Goal: Task Accomplishment & Management: Manage account settings

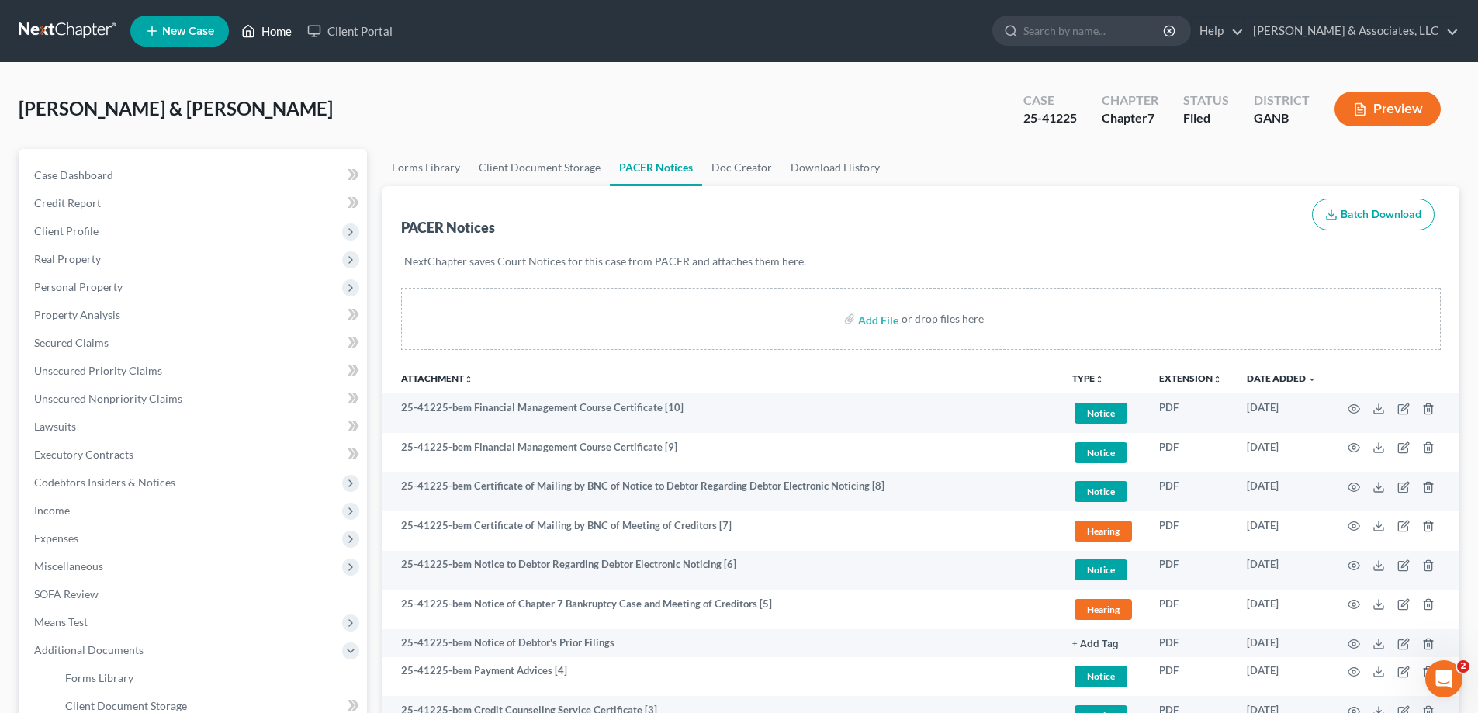
click at [275, 30] on link "Home" at bounding box center [267, 31] width 66 height 28
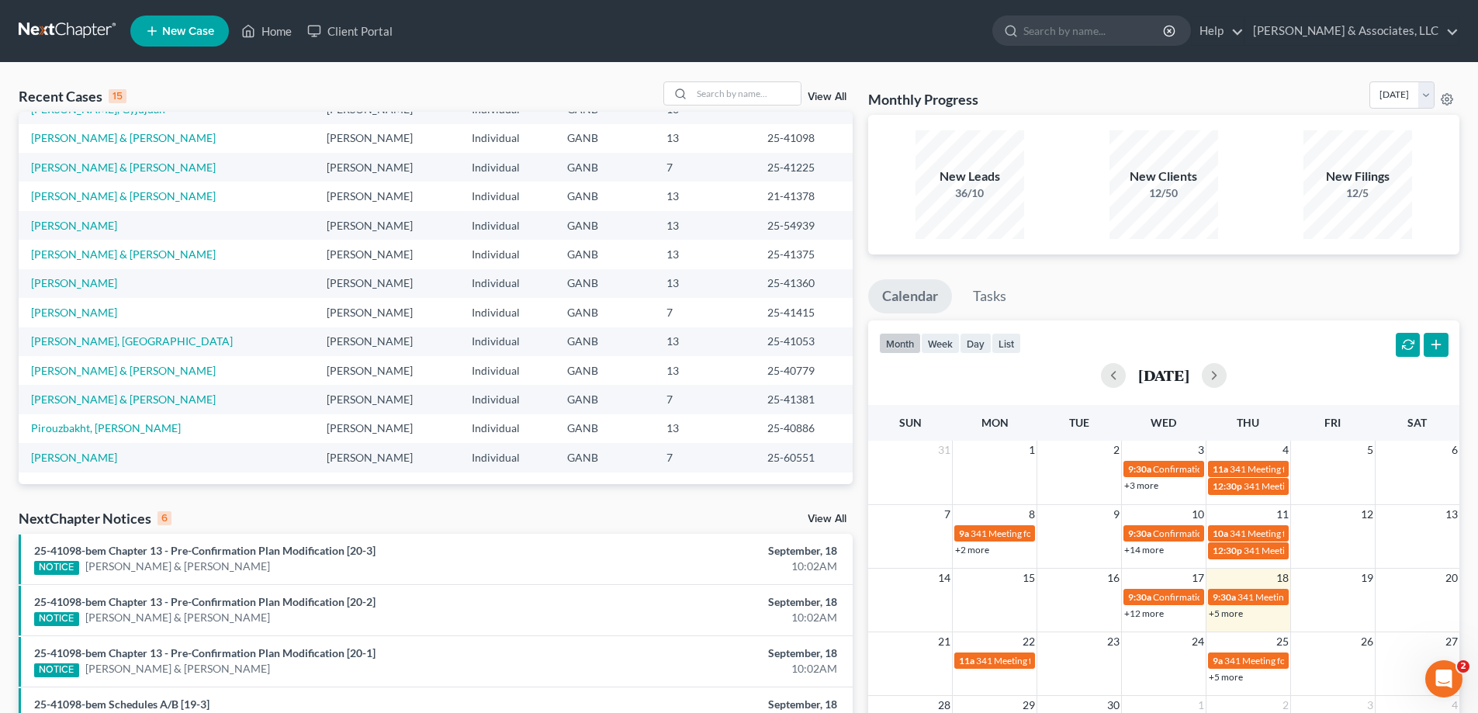
click at [1450, 296] on ul "Calendar Tasks" at bounding box center [1163, 299] width 591 height 41
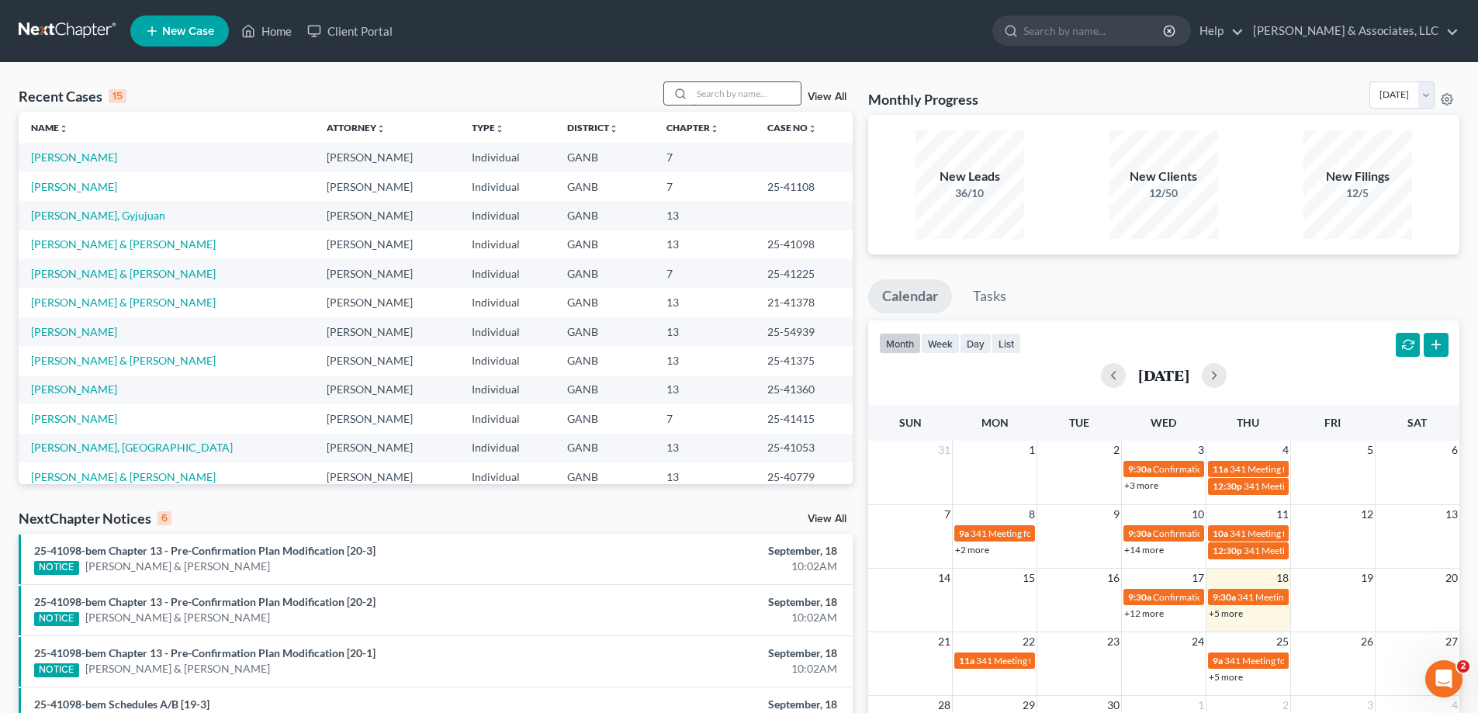
click at [750, 95] on input "search" at bounding box center [746, 93] width 109 height 23
type input "[PERSON_NAME]"
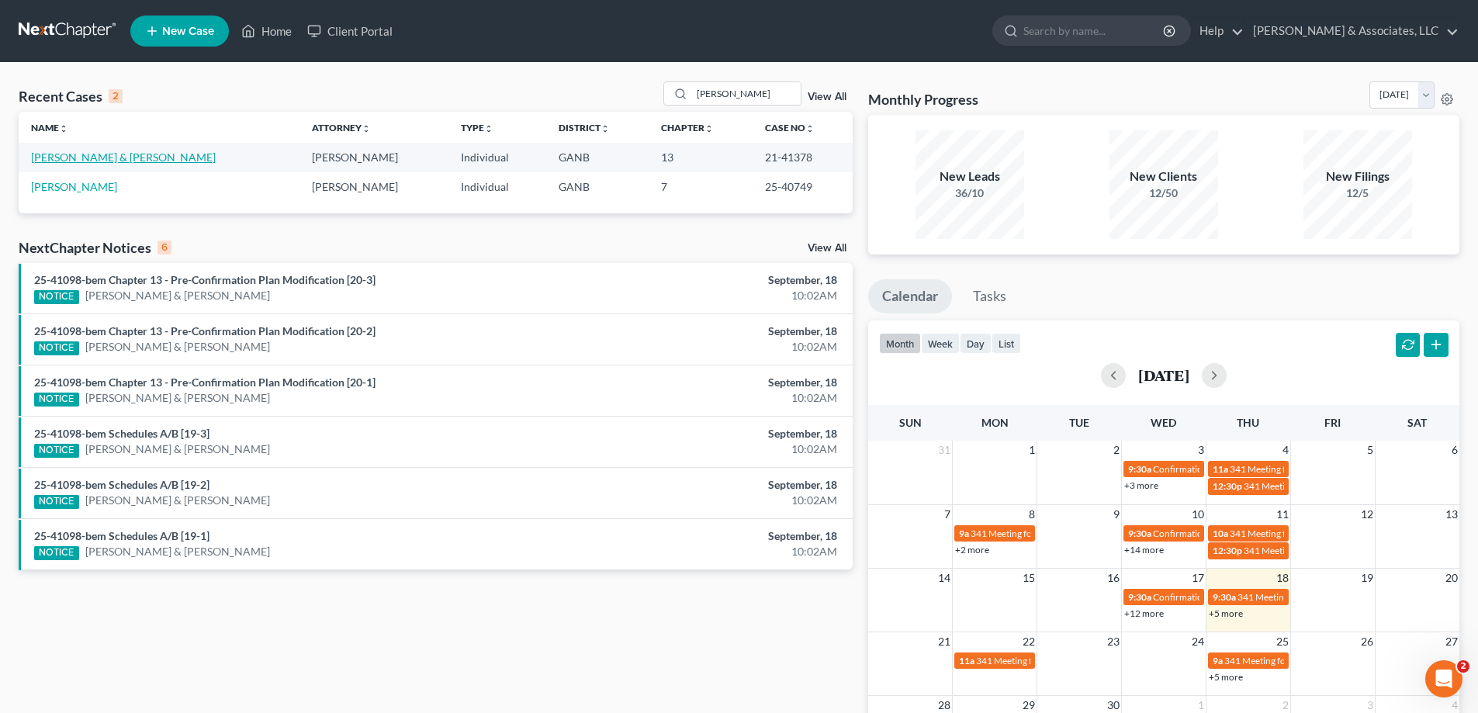
click at [91, 158] on link "[PERSON_NAME] & [PERSON_NAME]" at bounding box center [123, 157] width 185 height 13
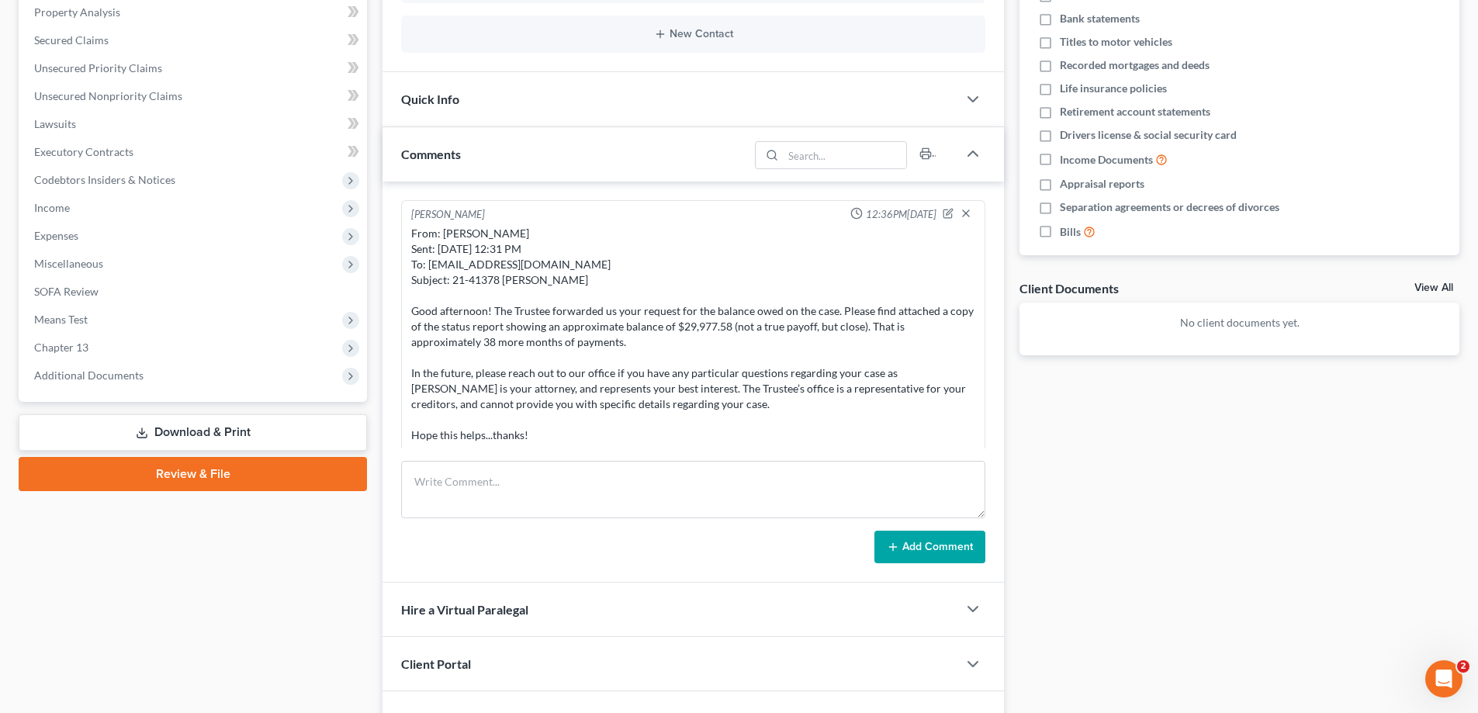
scroll to position [310, 0]
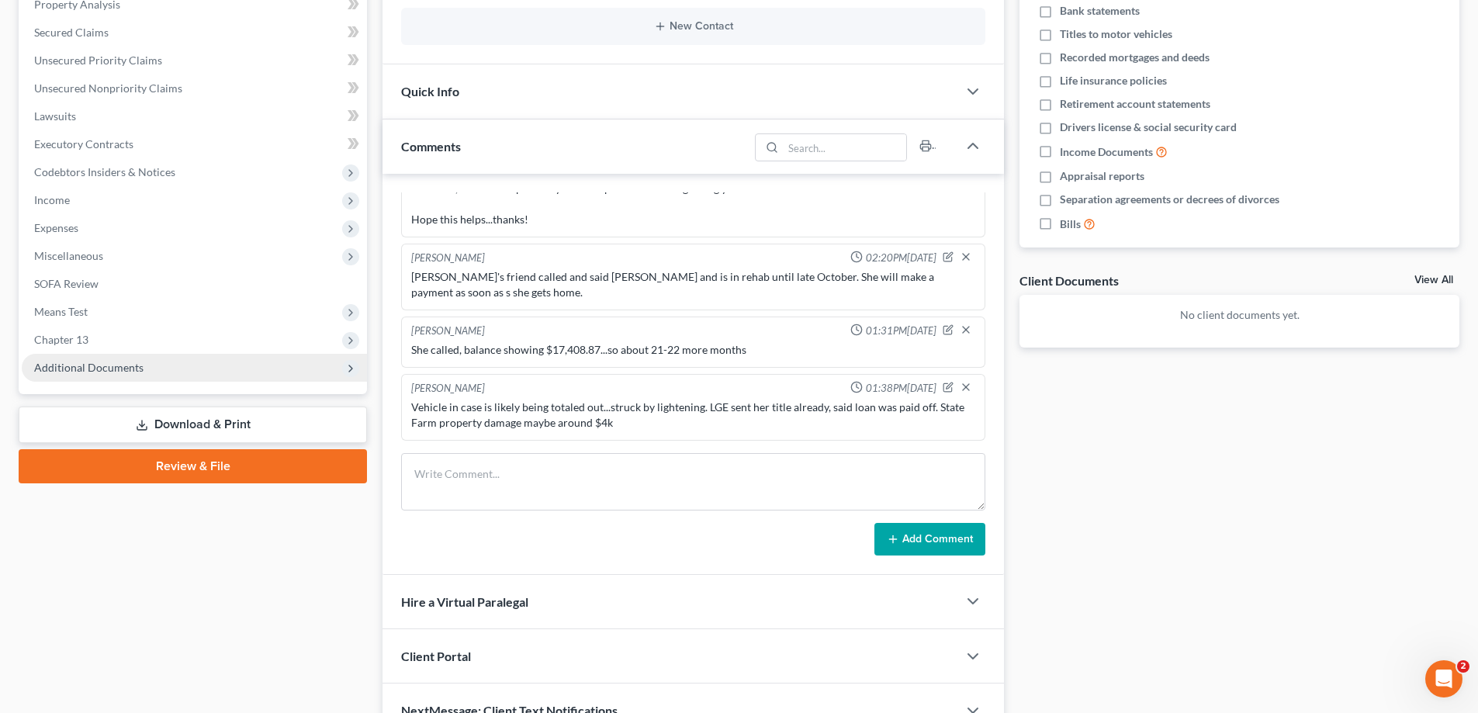
click at [113, 366] on span "Additional Documents" at bounding box center [88, 367] width 109 height 13
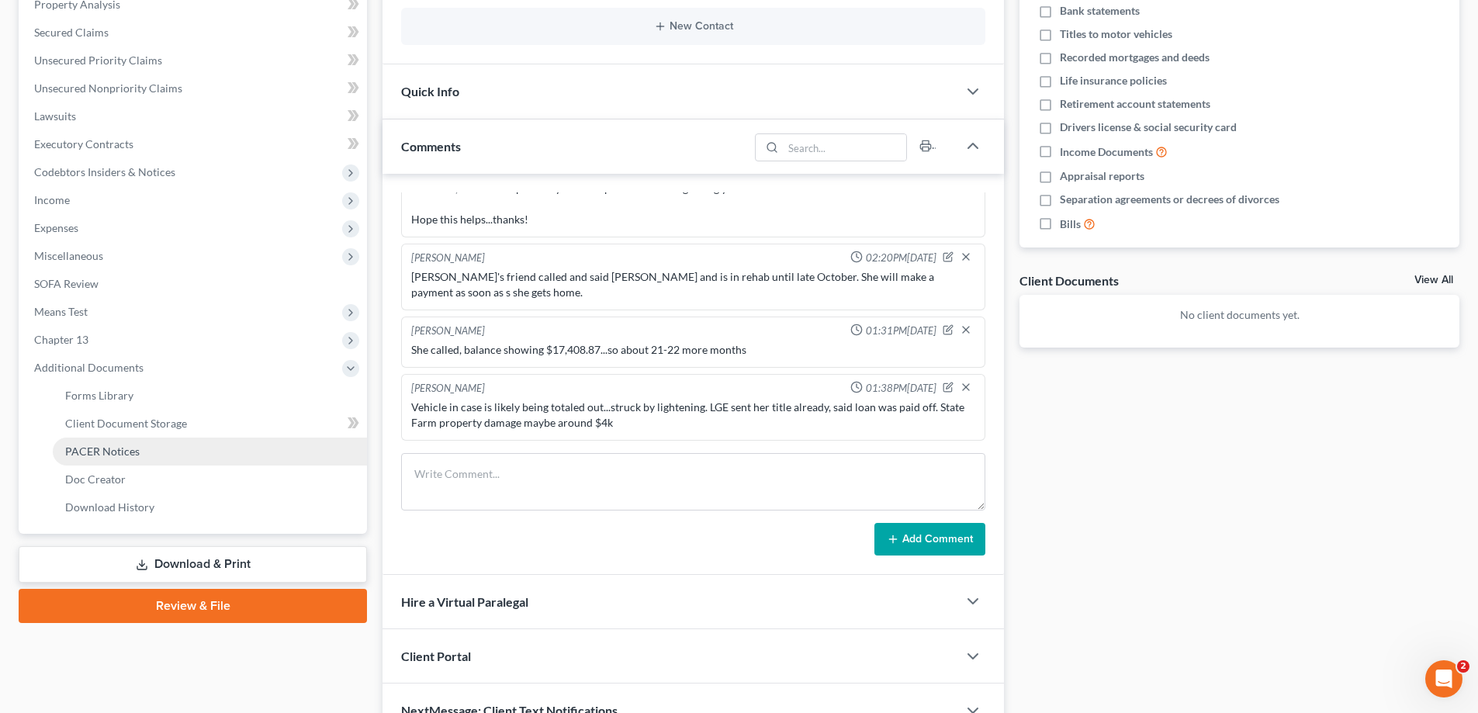
click at [113, 455] on span "PACER Notices" at bounding box center [102, 451] width 74 height 13
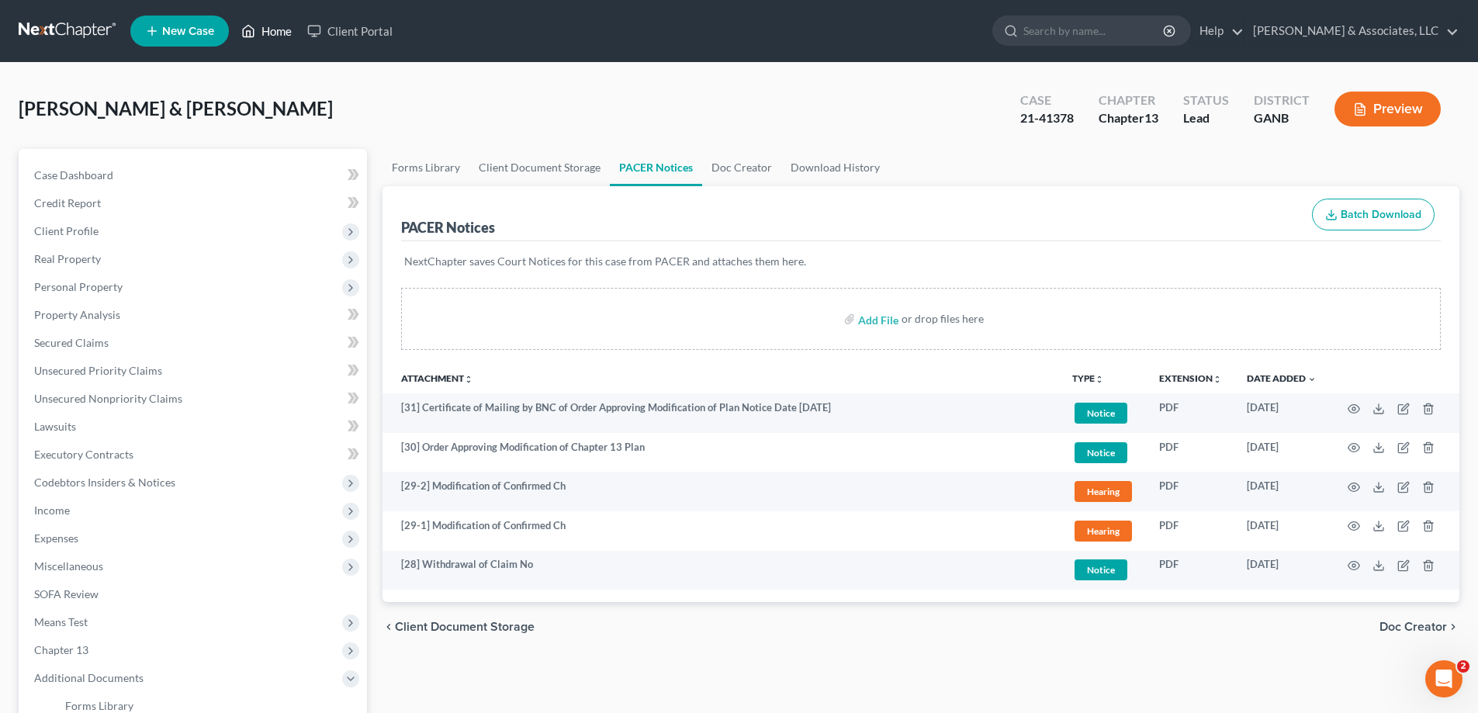
click at [260, 31] on link "Home" at bounding box center [267, 31] width 66 height 28
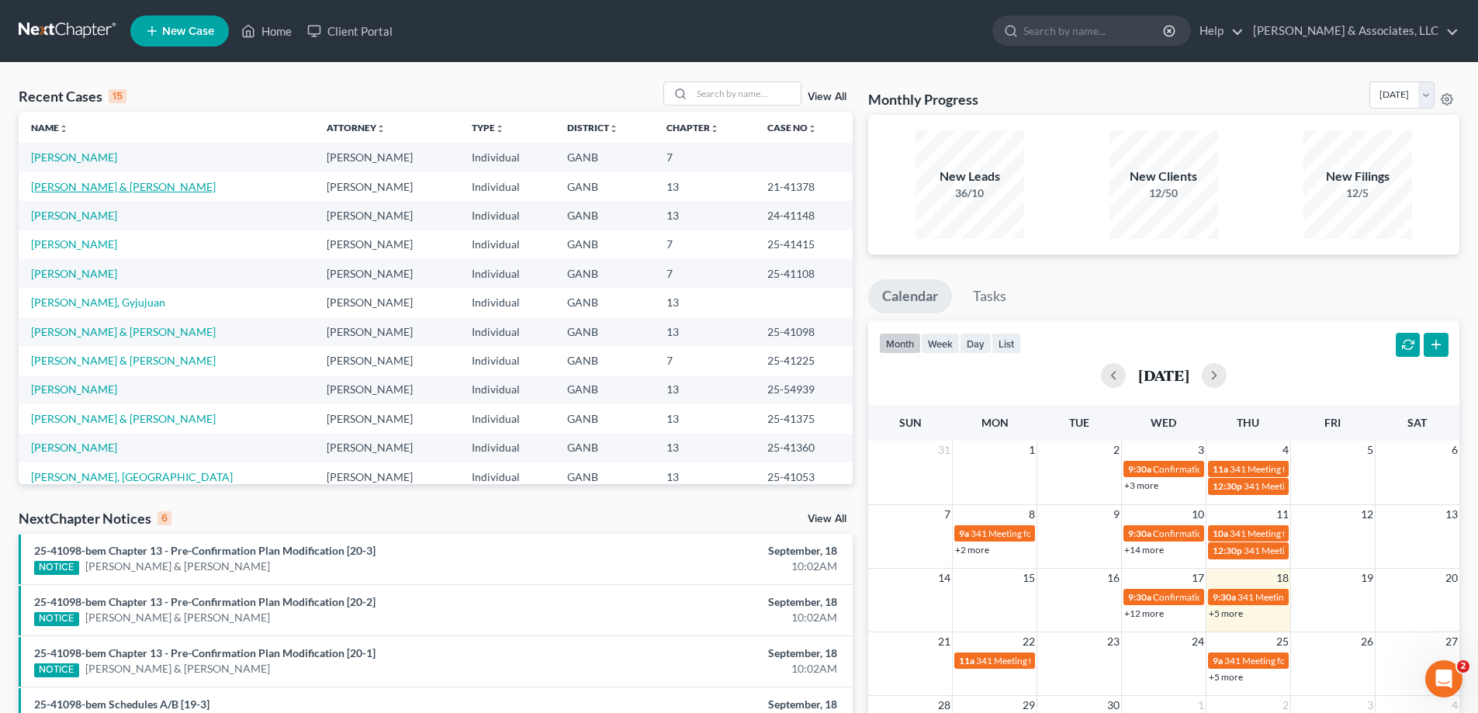
click at [48, 188] on link "[PERSON_NAME] & [PERSON_NAME]" at bounding box center [123, 186] width 185 height 13
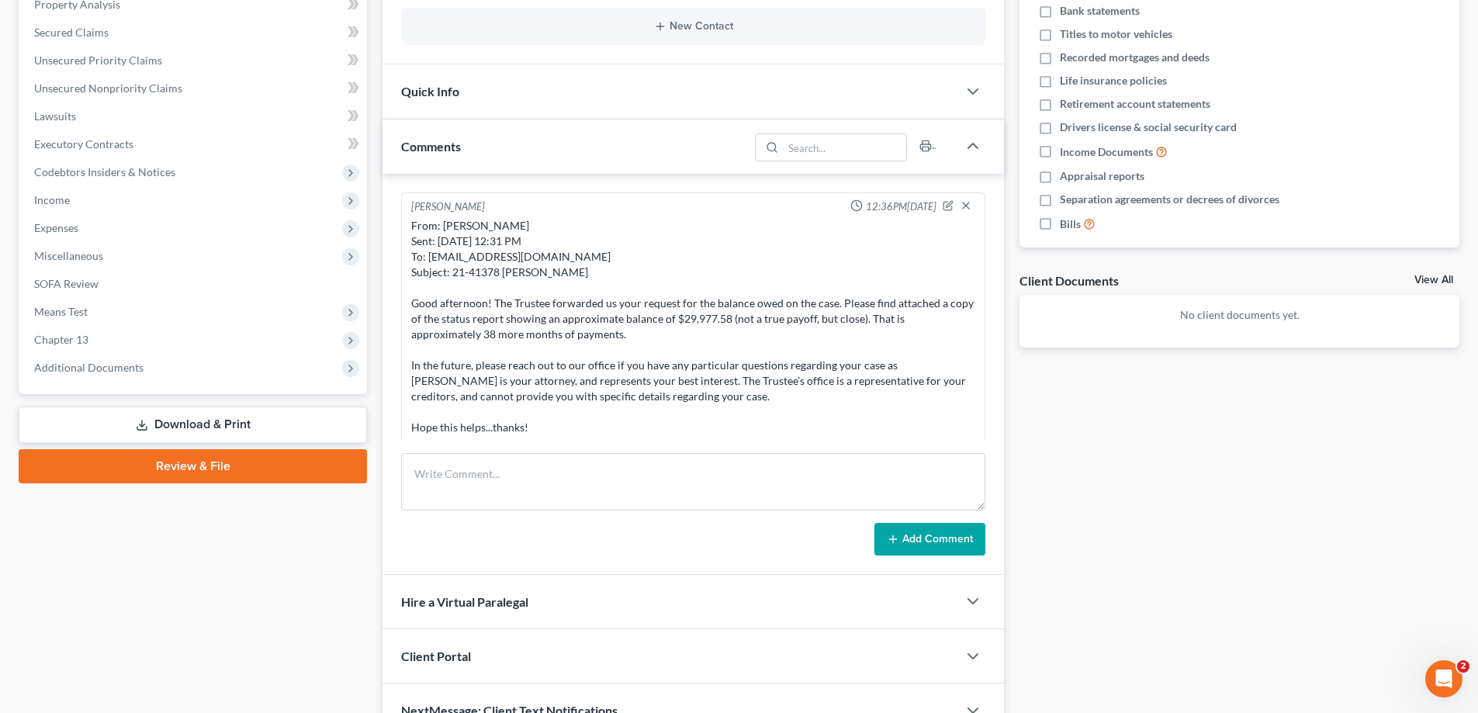
scroll to position [208, 0]
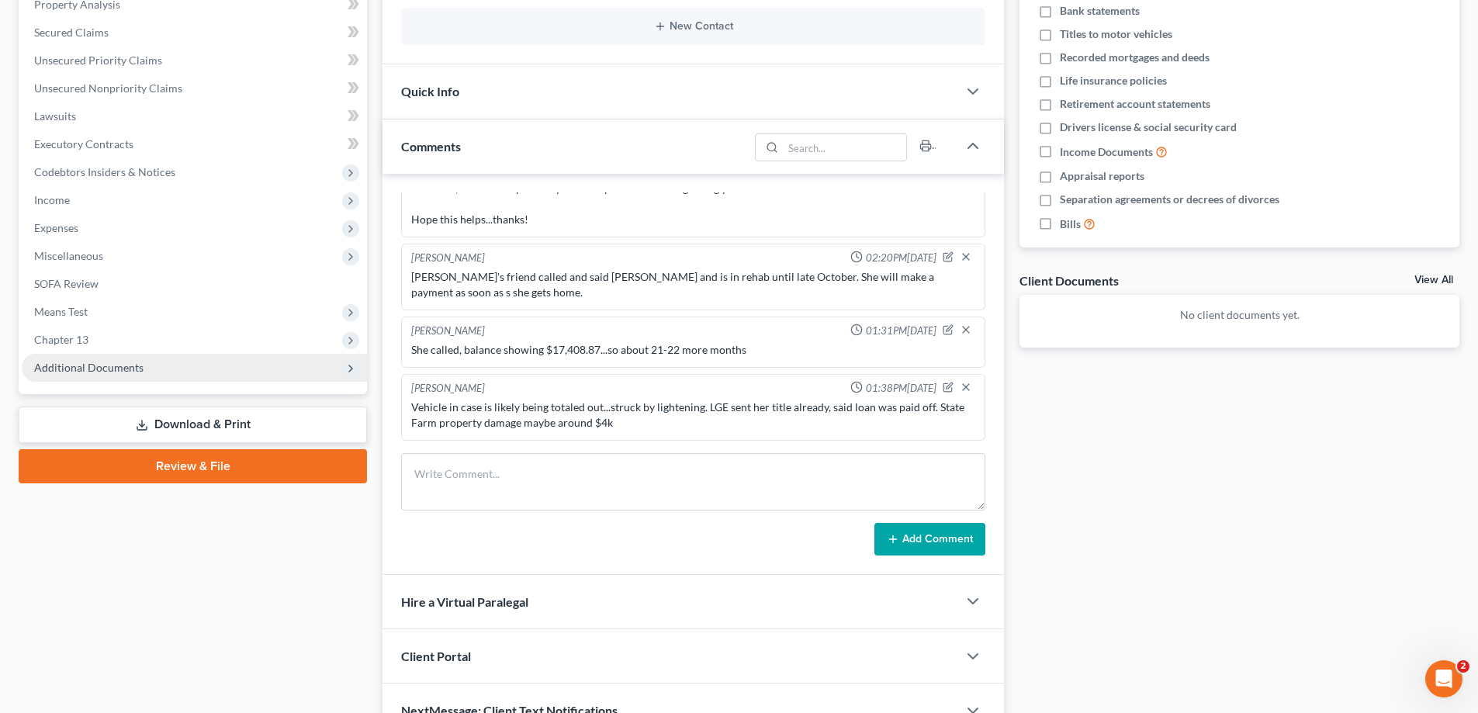
click at [111, 363] on span "Additional Documents" at bounding box center [88, 367] width 109 height 13
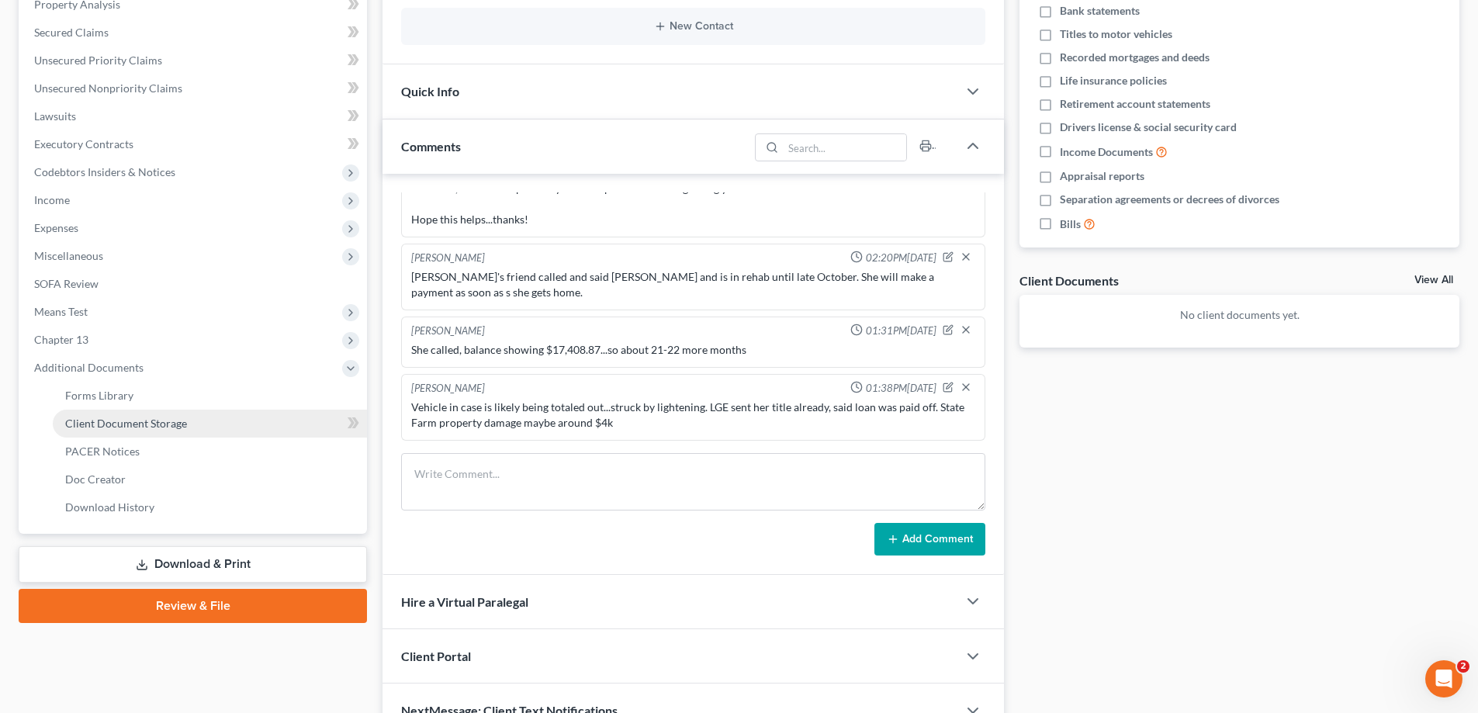
click at [88, 425] on span "Client Document Storage" at bounding box center [126, 423] width 122 height 13
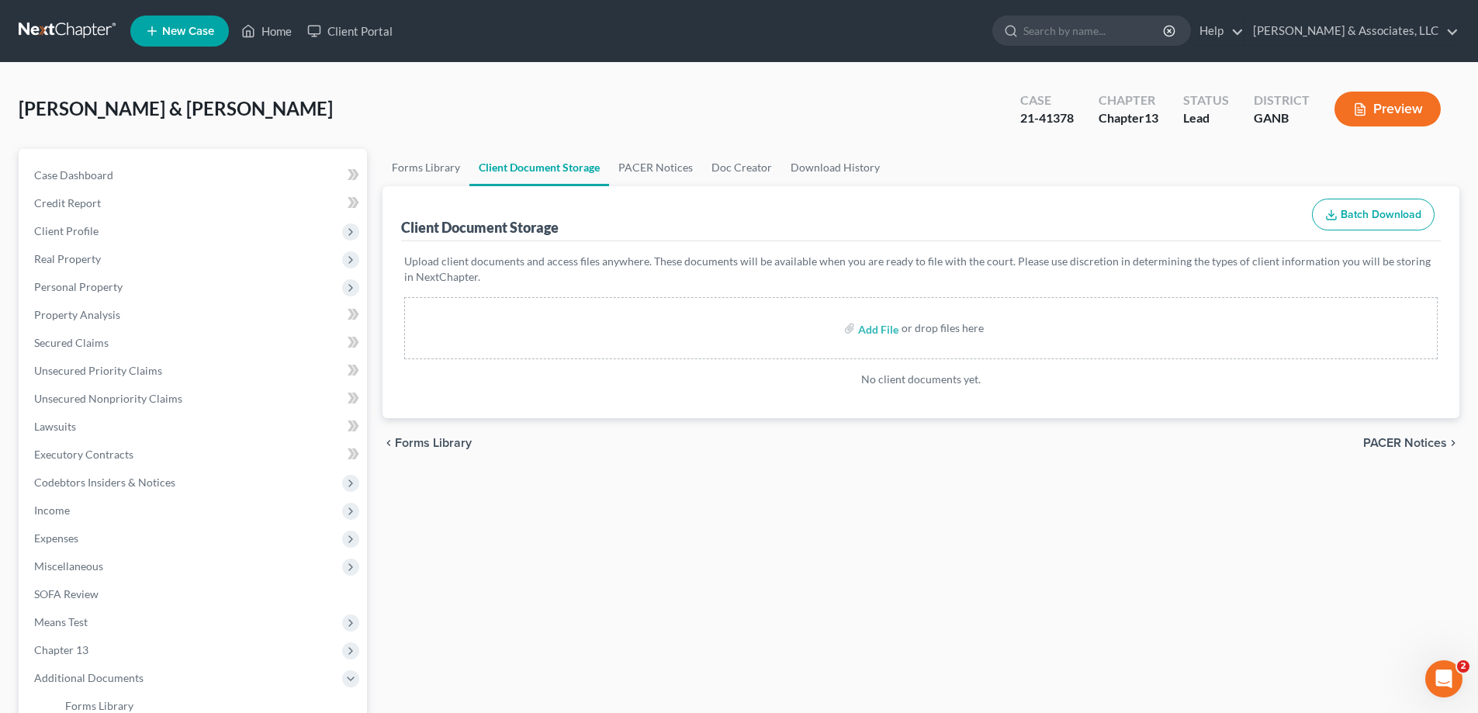
click at [518, 168] on link "Client Document Storage" at bounding box center [539, 167] width 140 height 37
click at [661, 165] on link "PACER Notices" at bounding box center [655, 167] width 93 height 37
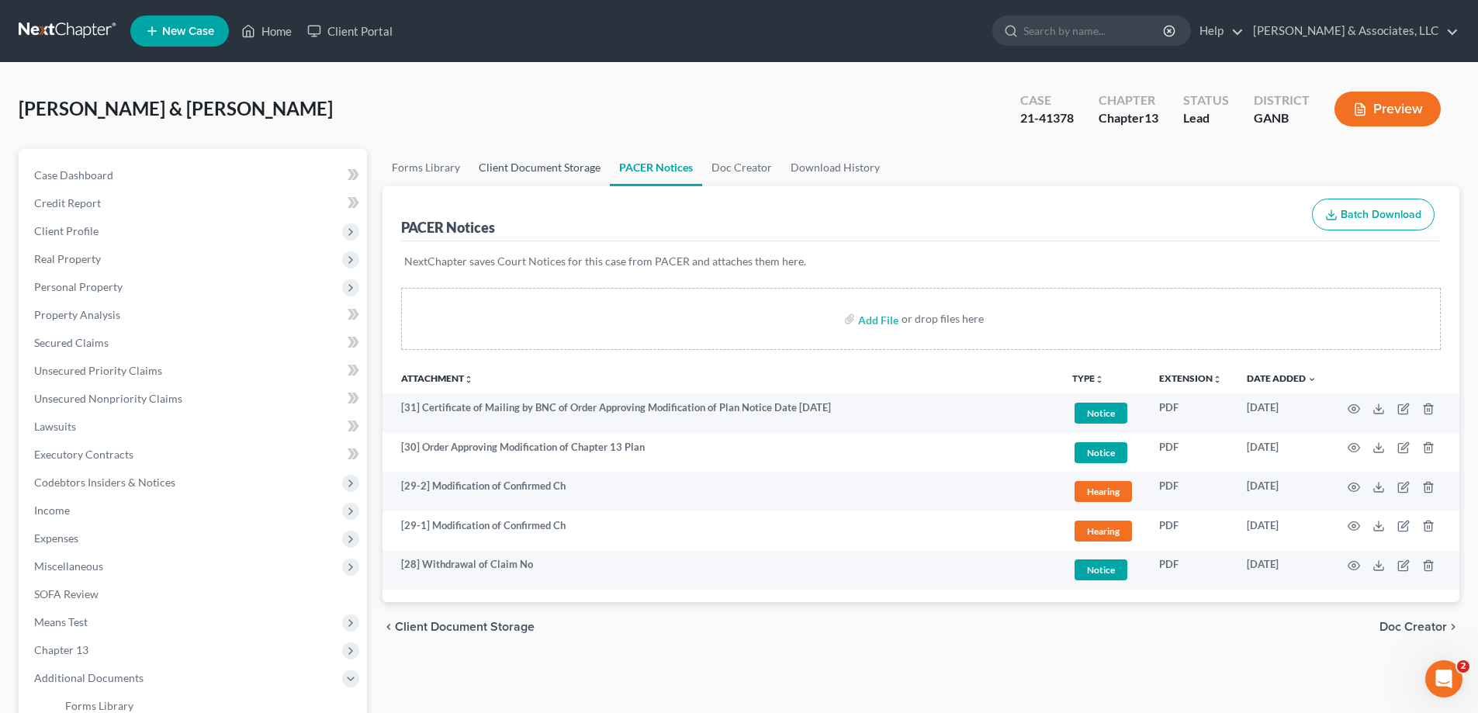
click at [539, 165] on link "Client Document Storage" at bounding box center [539, 167] width 140 height 37
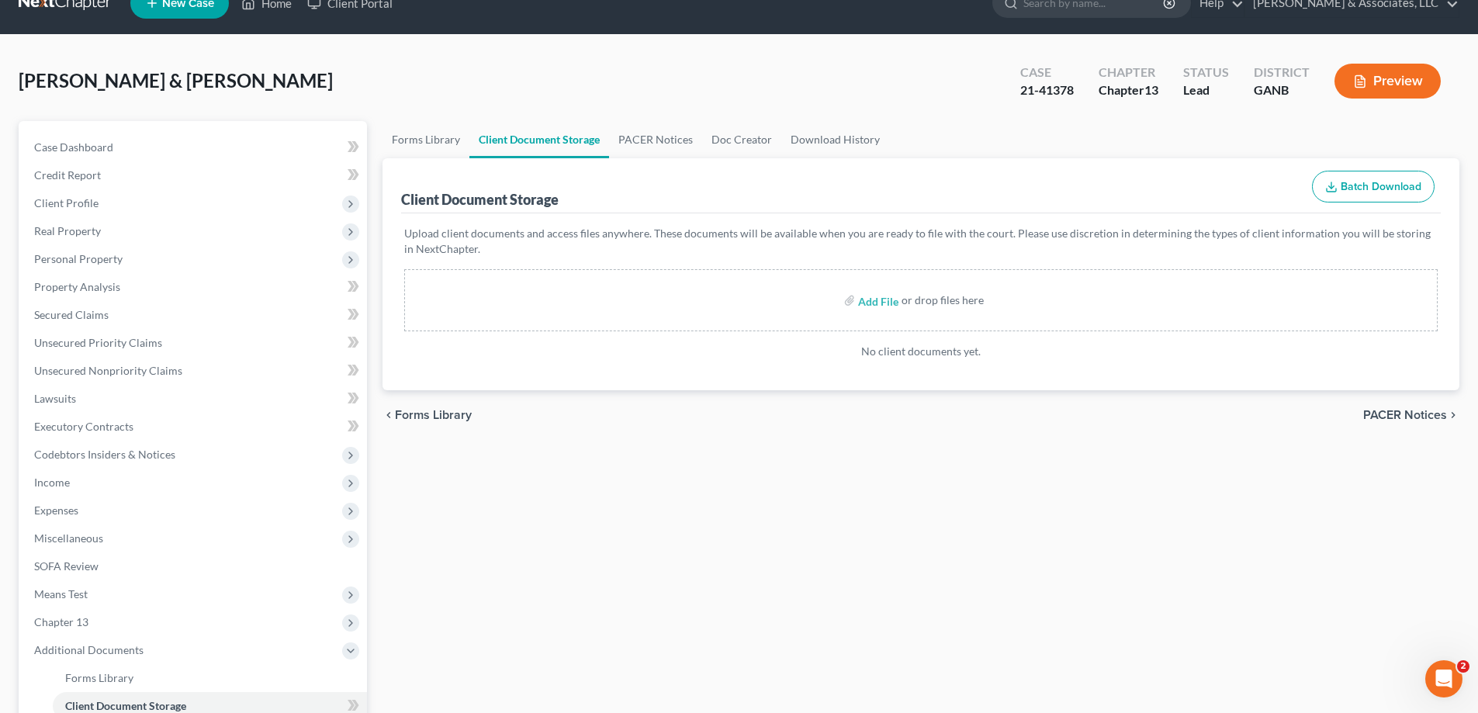
scroll to position [78, 0]
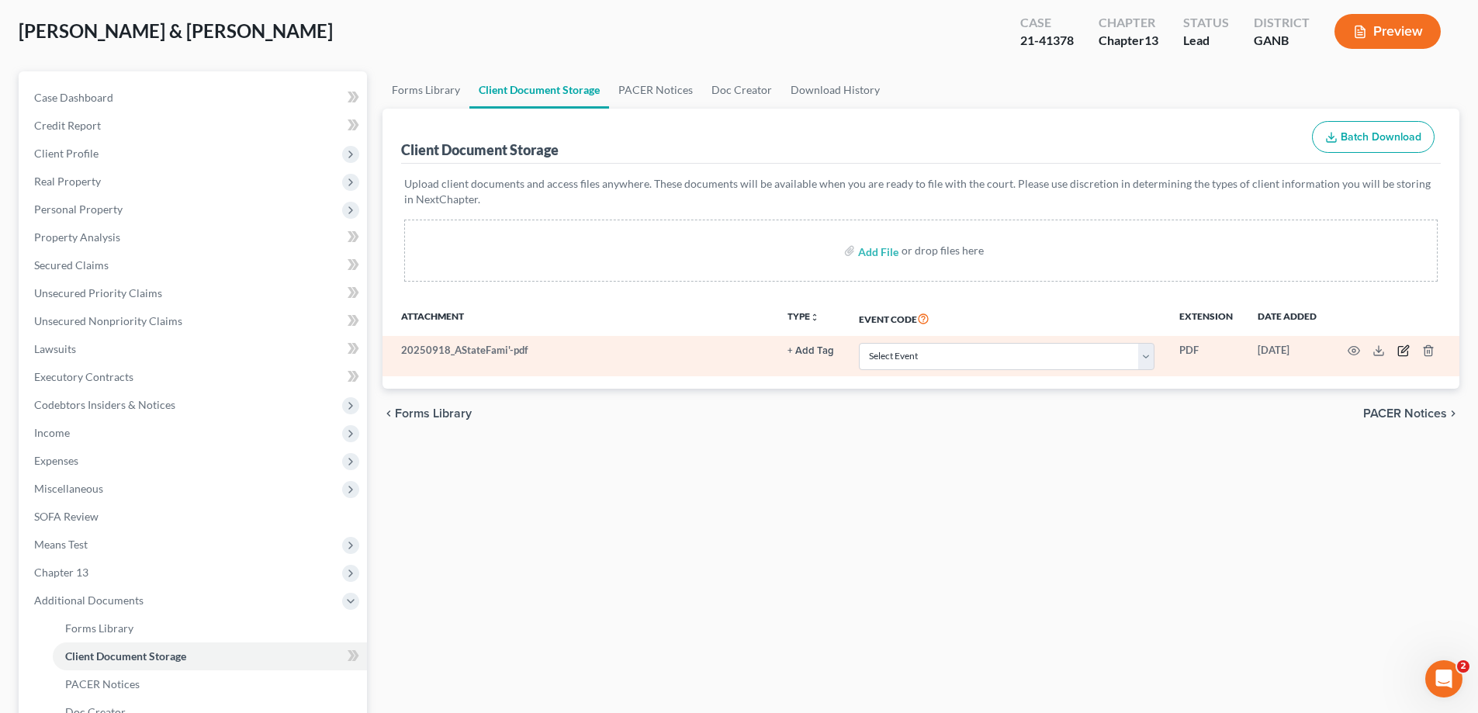
click at [1401, 351] on icon "button" at bounding box center [1403, 351] width 12 height 12
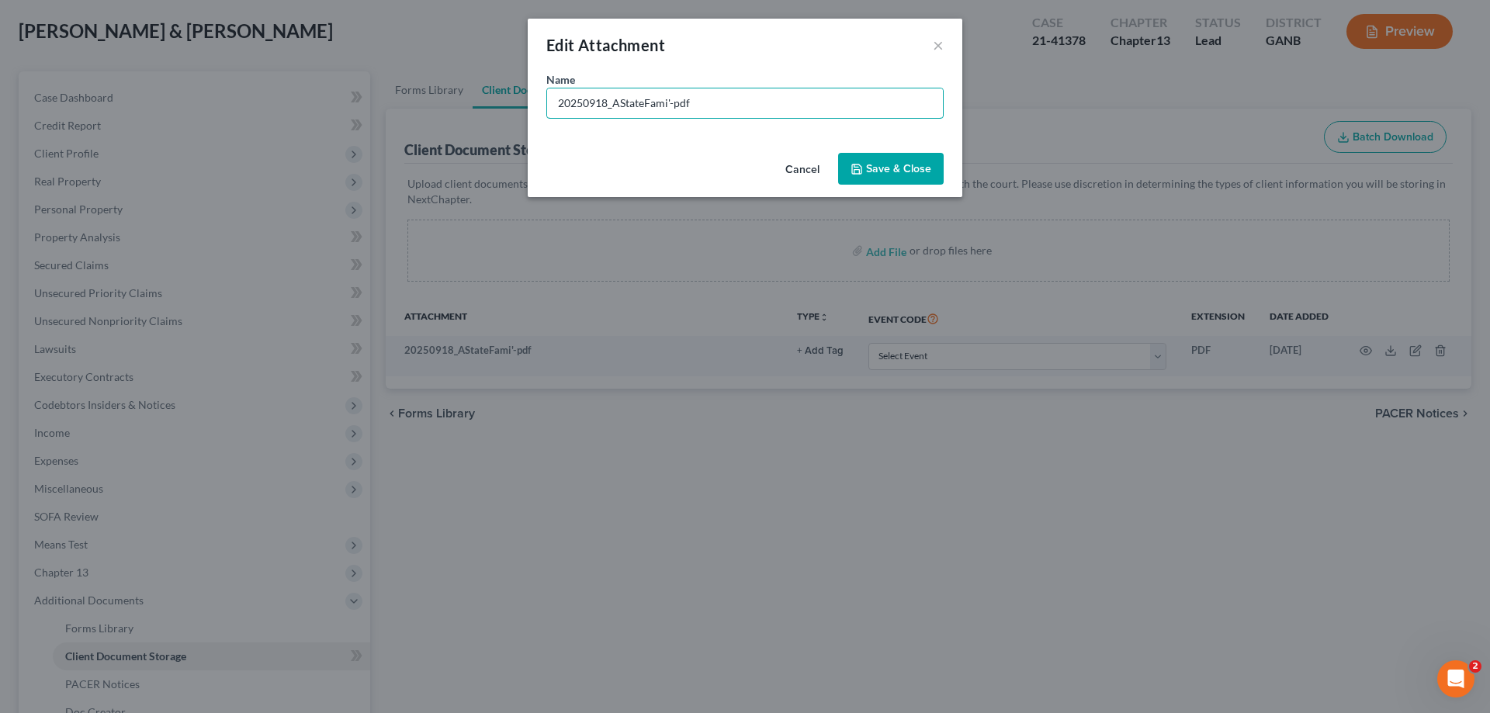
drag, startPoint x: 509, startPoint y: 101, endPoint x: 300, endPoint y: 100, distance: 208.7
click at [310, 100] on div "Edit Attachment × Name * 20250918_AStateFami'-pdf Cancel Save & Close" at bounding box center [745, 356] width 1490 height 713
type input "State farm Property Damage Settlement-Totaled vehicle"
click at [896, 169] on span "Save & Close" at bounding box center [898, 168] width 65 height 13
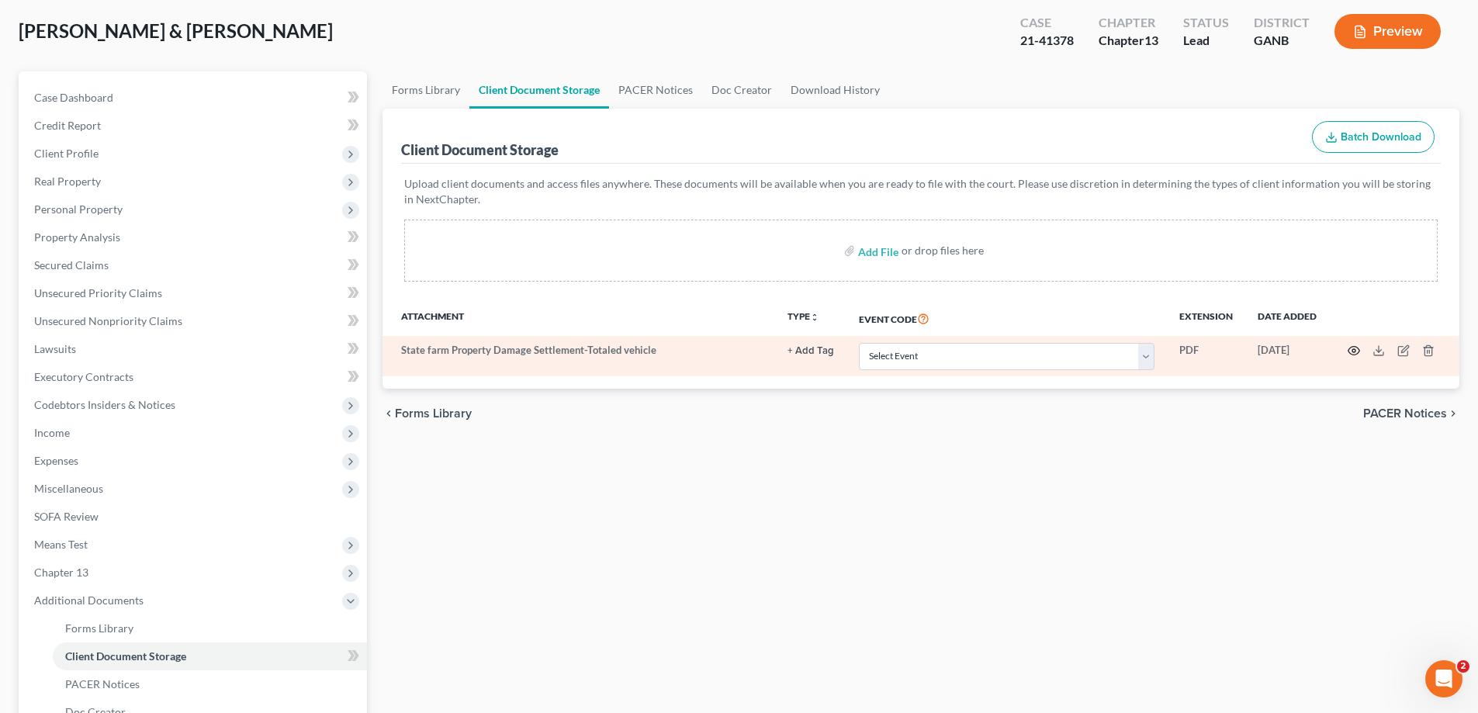
click at [1353, 353] on icon "button" at bounding box center [1354, 351] width 12 height 12
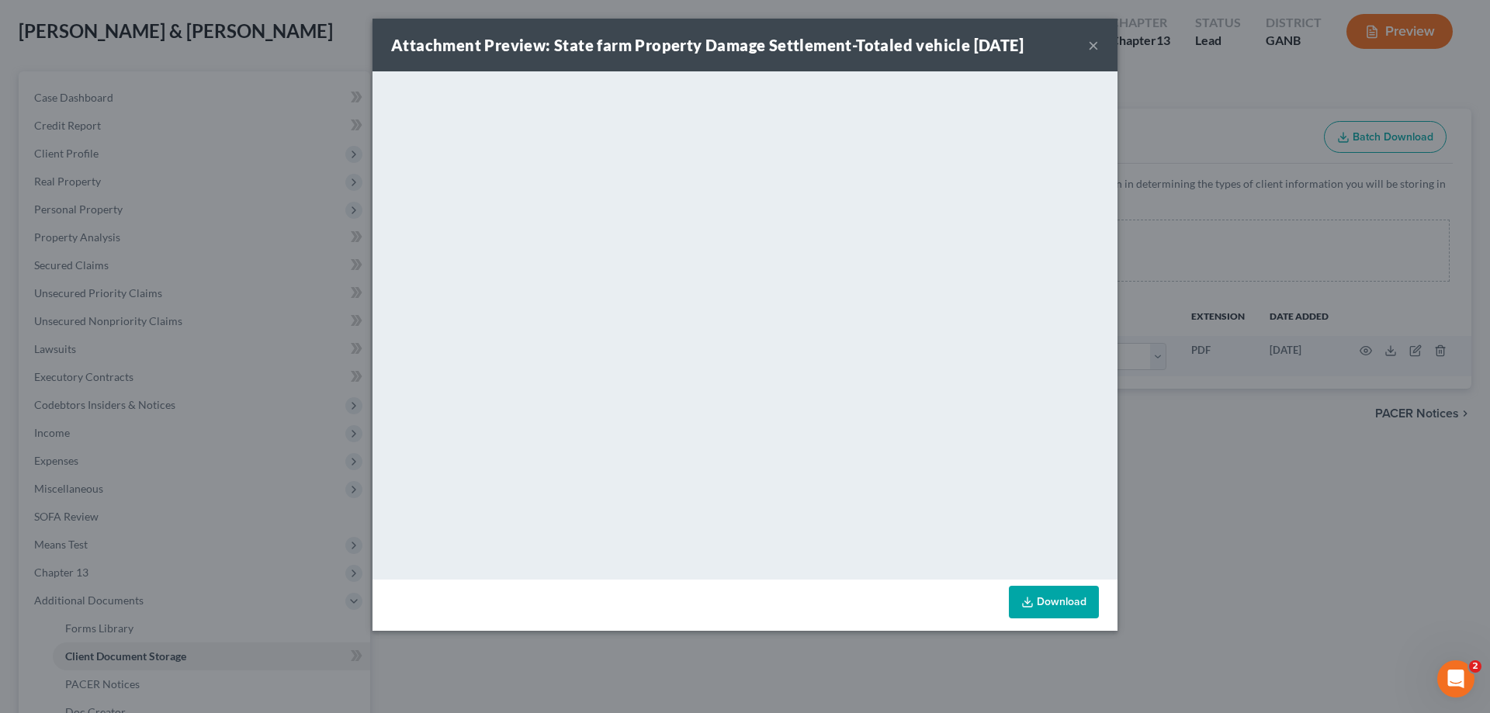
click at [1092, 45] on button "×" at bounding box center [1093, 45] width 11 height 19
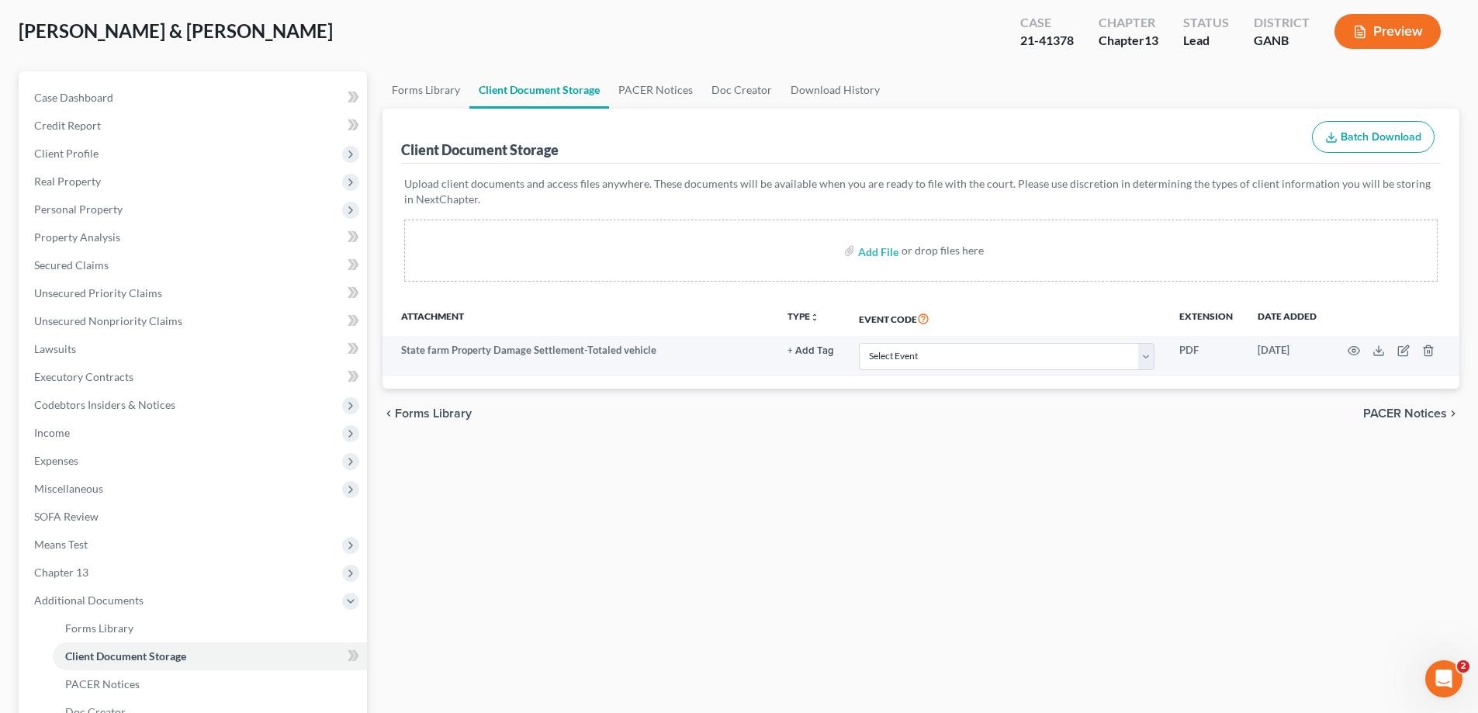
drag, startPoint x: 1454, startPoint y: 61, endPoint x: 1423, endPoint y: 64, distance: 31.2
click at [1454, 61] on div "[PERSON_NAME] & [PERSON_NAME] Upgraded Case 21-41378 Chapter Chapter 13 Status …" at bounding box center [739, 38] width 1441 height 68
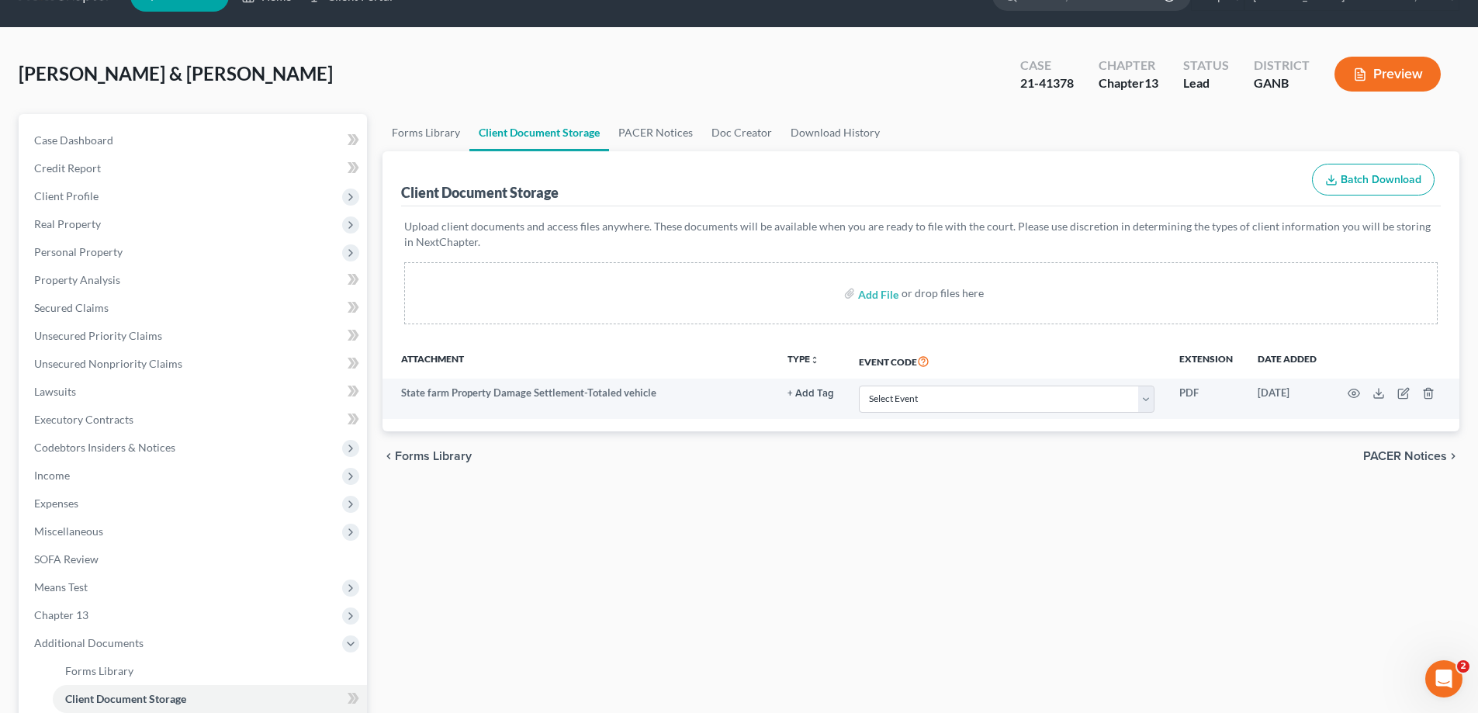
scroll to position [0, 0]
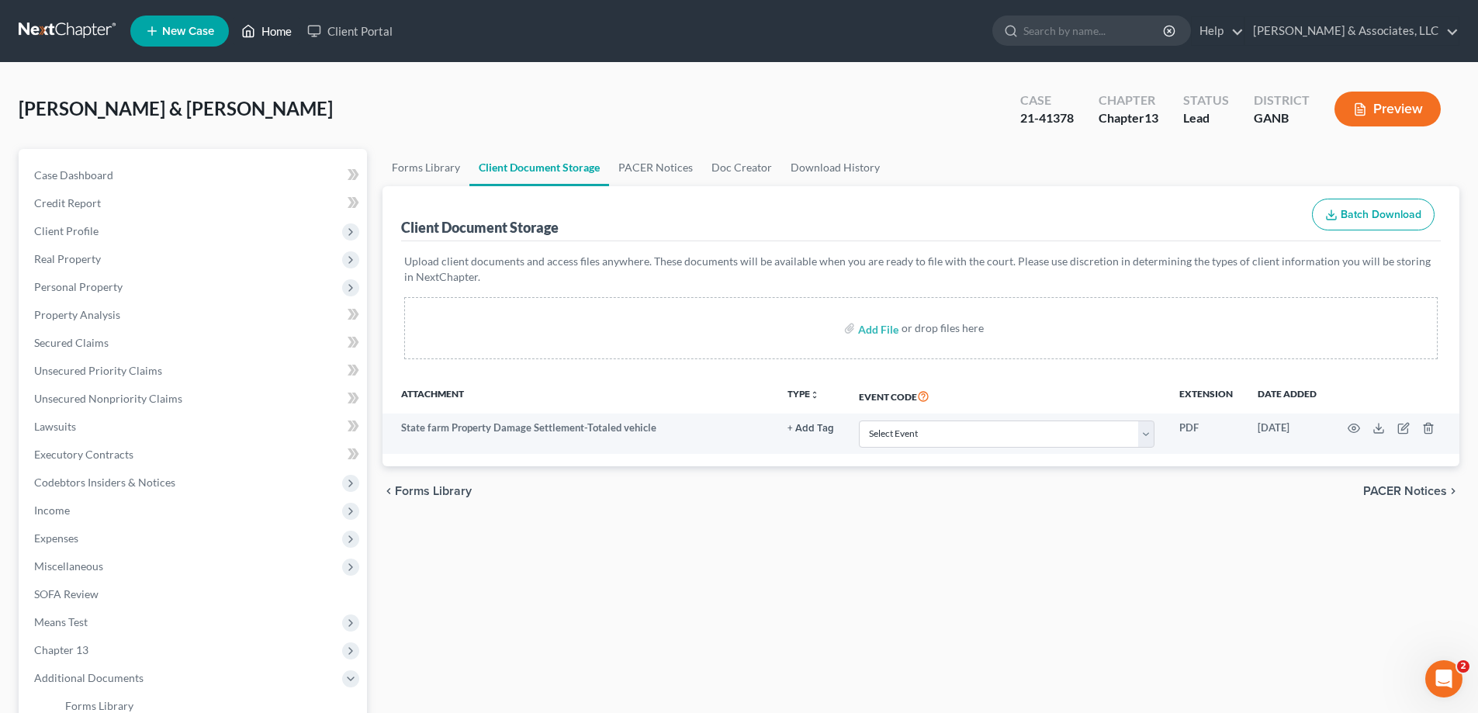
click at [272, 29] on link "Home" at bounding box center [267, 31] width 66 height 28
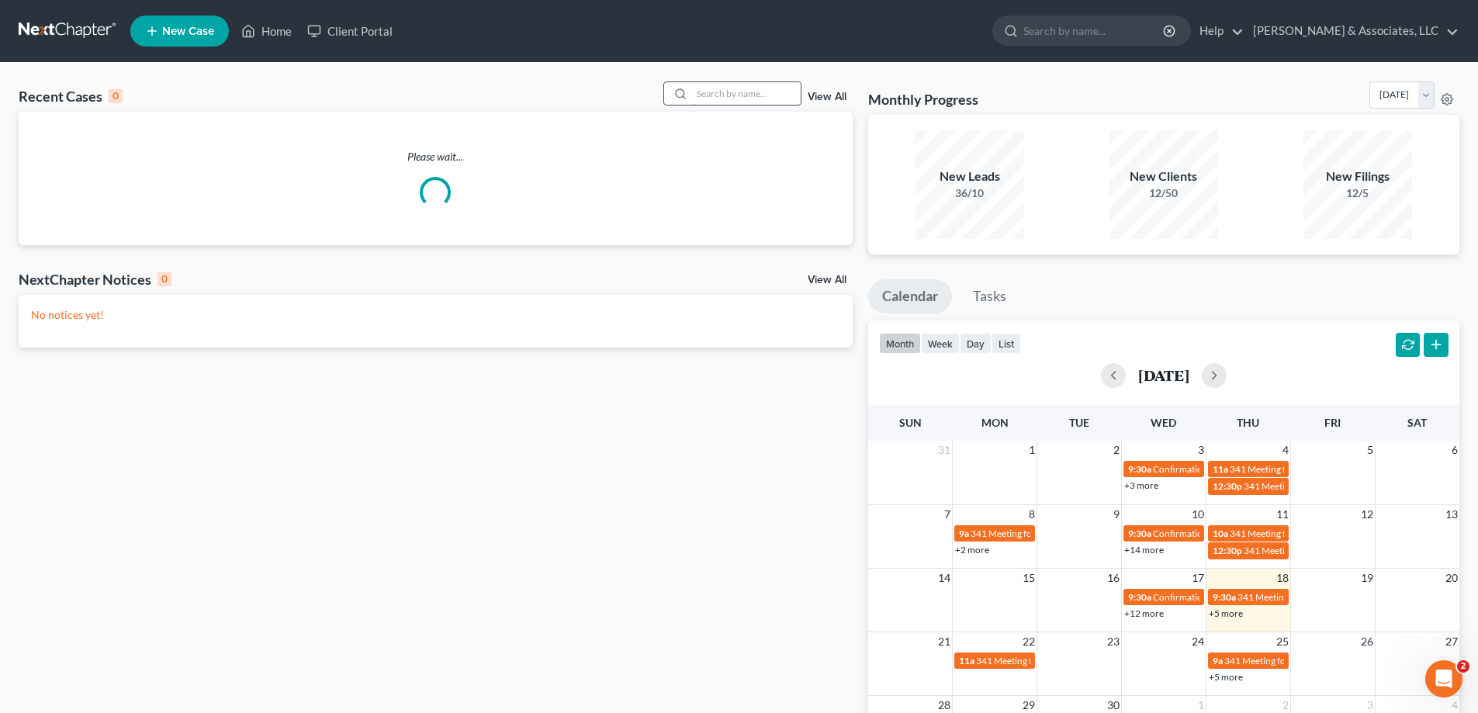
click at [708, 95] on input "search" at bounding box center [746, 93] width 109 height 23
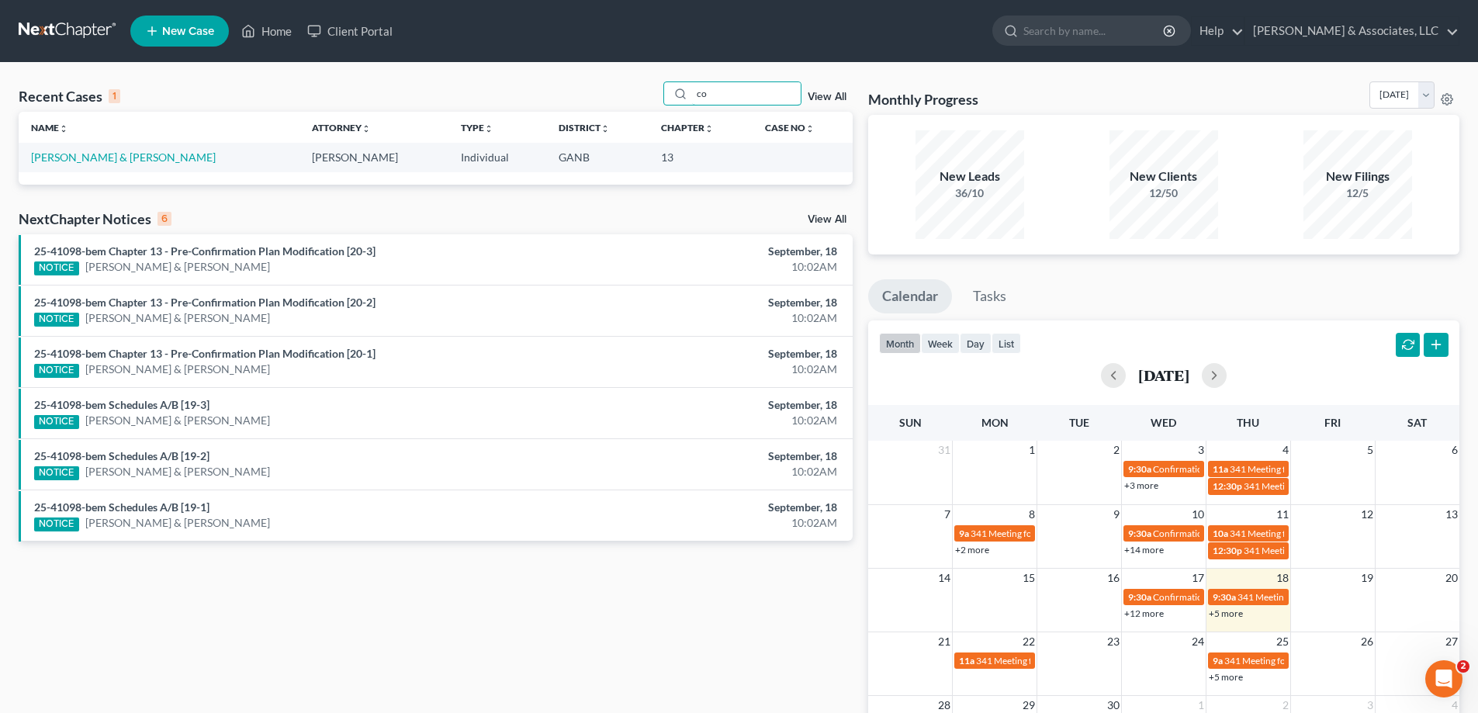
type input "c"
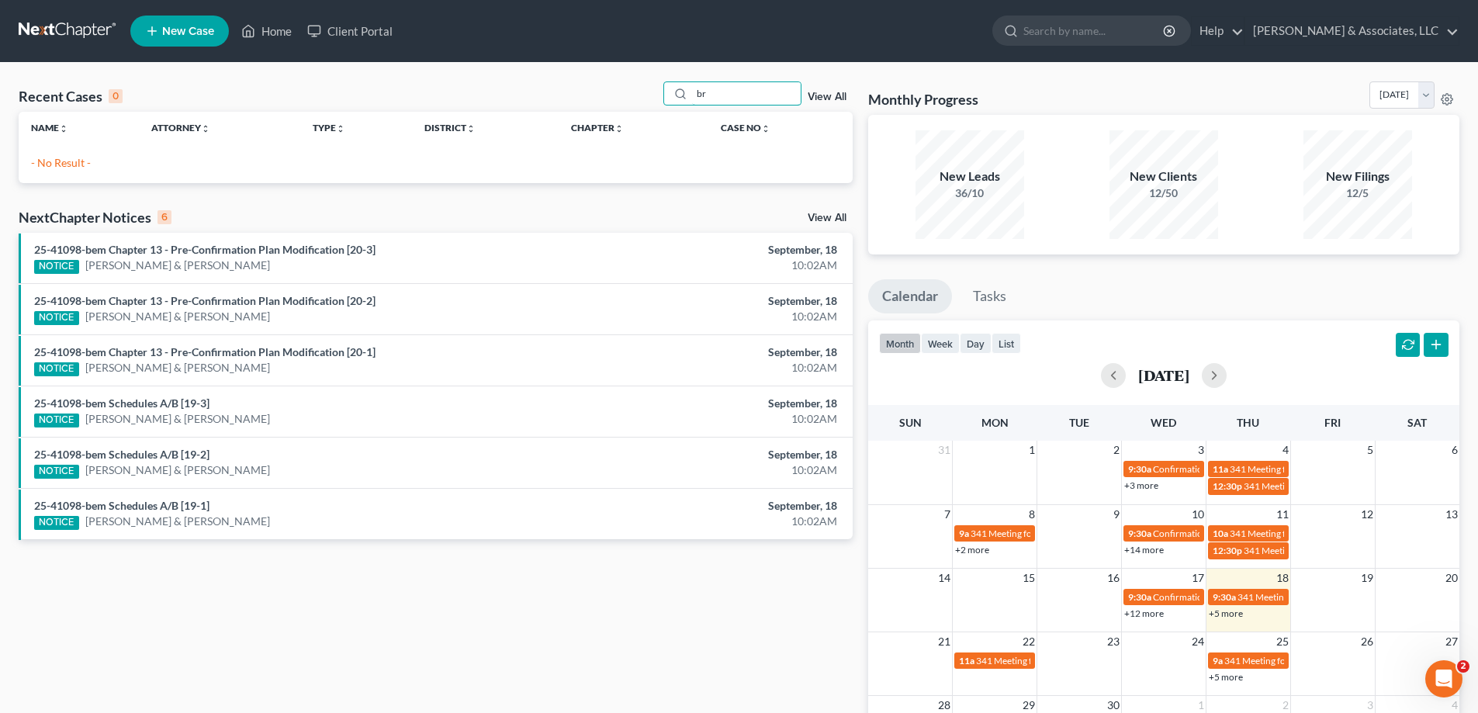
type input "b"
click at [740, 96] on input "[PERSON_NAME]" at bounding box center [746, 93] width 109 height 23
drag, startPoint x: 733, startPoint y: 96, endPoint x: 674, endPoint y: 92, distance: 59.1
click at [674, 92] on div "[PERSON_NAME]" at bounding box center [732, 93] width 138 height 24
drag, startPoint x: 737, startPoint y: 98, endPoint x: 681, endPoint y: 98, distance: 56.6
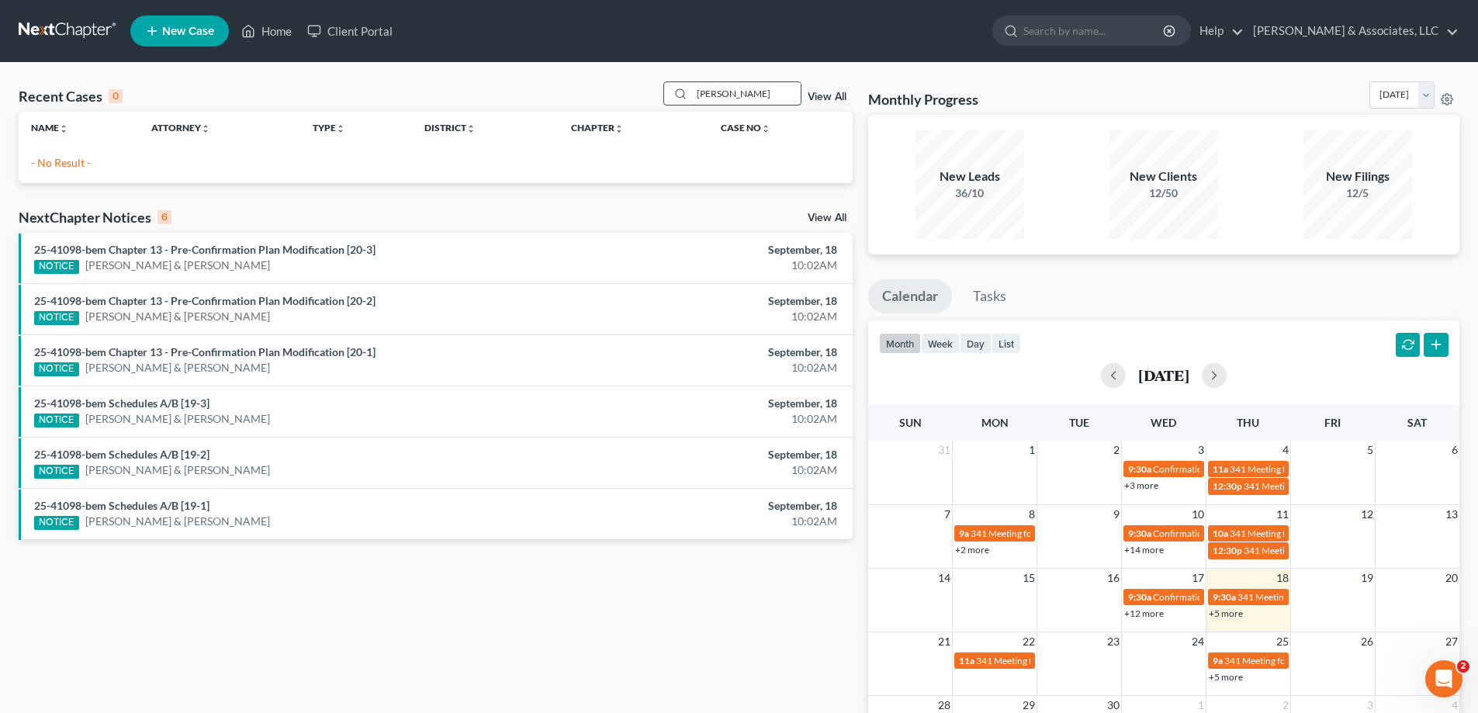
click at [681, 98] on div "[PERSON_NAME]" at bounding box center [732, 93] width 138 height 24
type input "[PERSON_NAME]"
drag, startPoint x: 725, startPoint y: 97, endPoint x: 693, endPoint y: 99, distance: 31.9
click at [693, 99] on div "[PERSON_NAME]" at bounding box center [732, 93] width 138 height 24
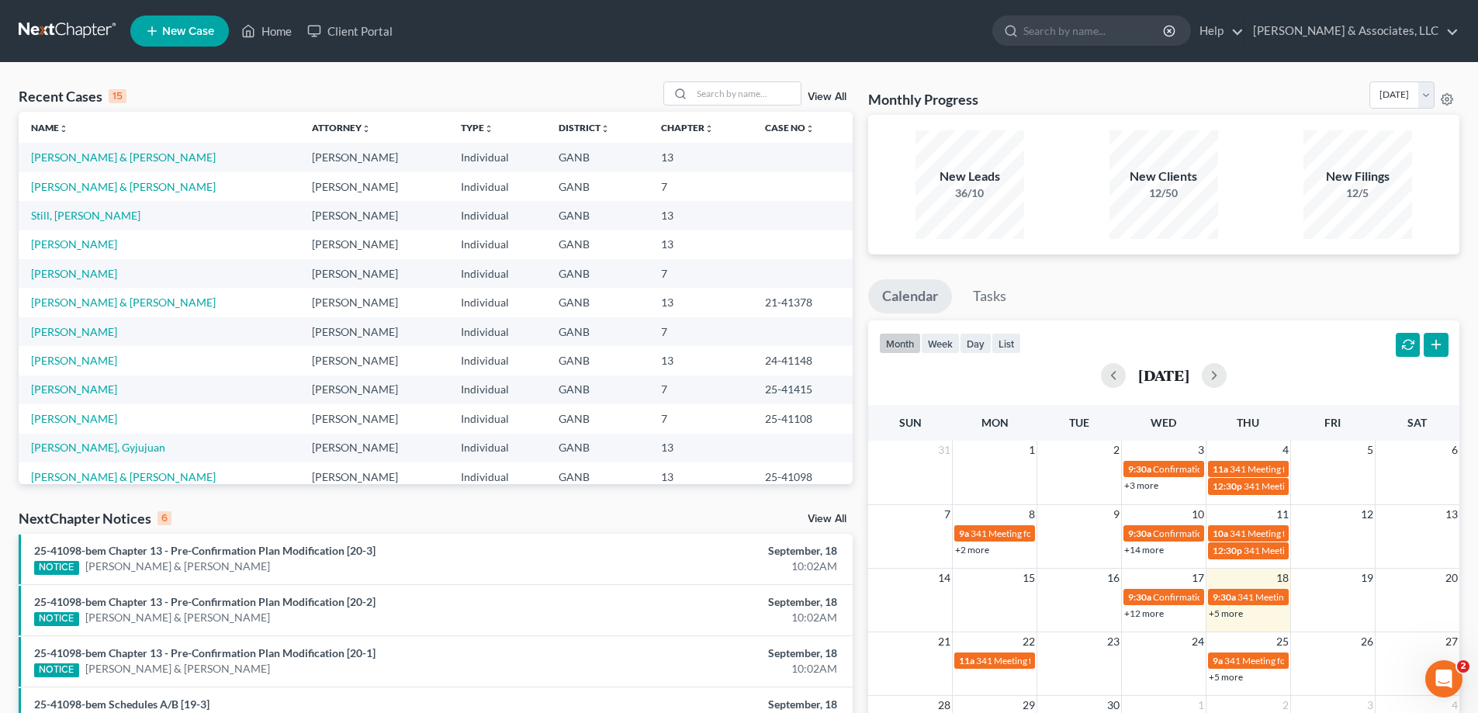
drag, startPoint x: 1440, startPoint y: 273, endPoint x: 1079, endPoint y: 273, distance: 361.6
click at [1436, 273] on div "Monthly Progress Bankruptcy Bankruptcy [DATE] [DATE] [DATE] [DATE] [DATE] [DATE…" at bounding box center [1164, 473] width 607 height 784
click at [137, 307] on link "[PERSON_NAME] & [PERSON_NAME]" at bounding box center [123, 302] width 185 height 13
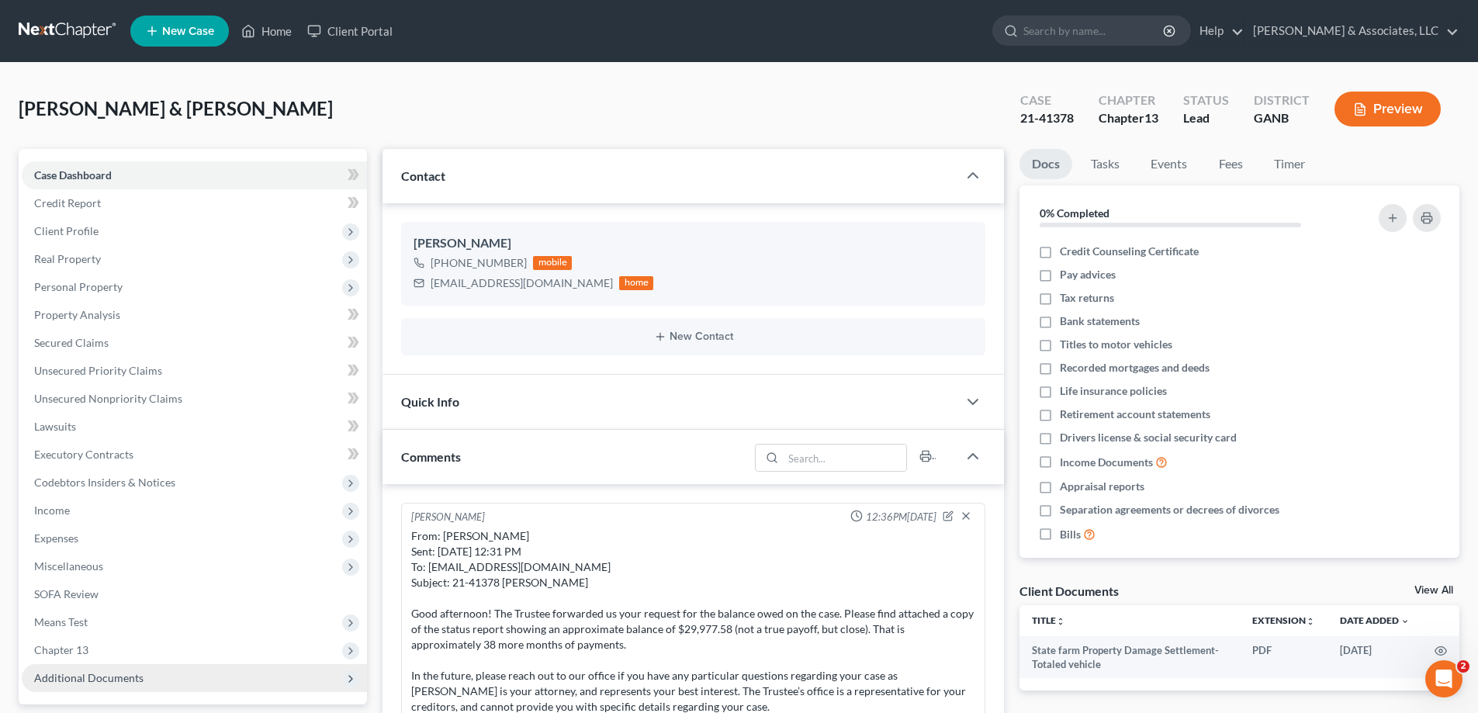
scroll to position [208, 0]
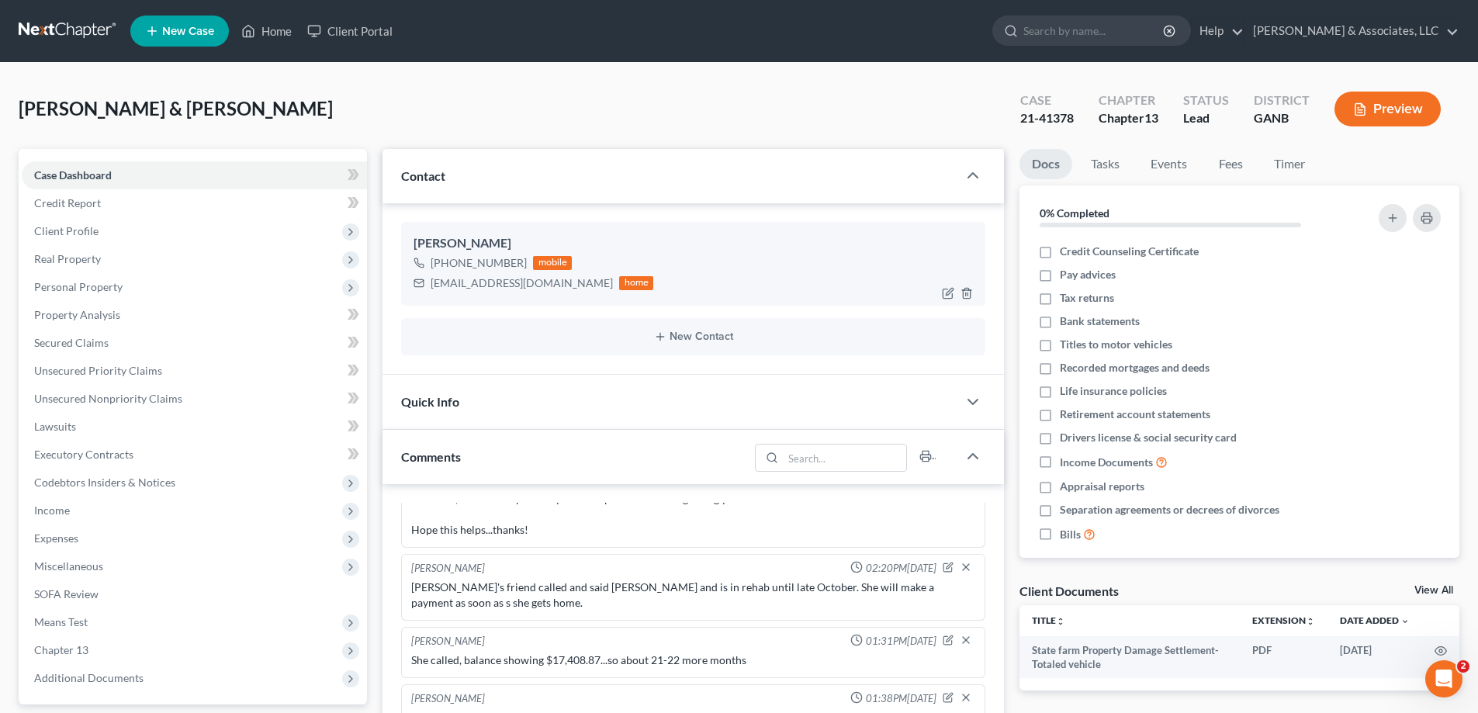
click at [1439, 158] on ul "Docs Tasks Events Fees Timer" at bounding box center [1240, 167] width 440 height 36
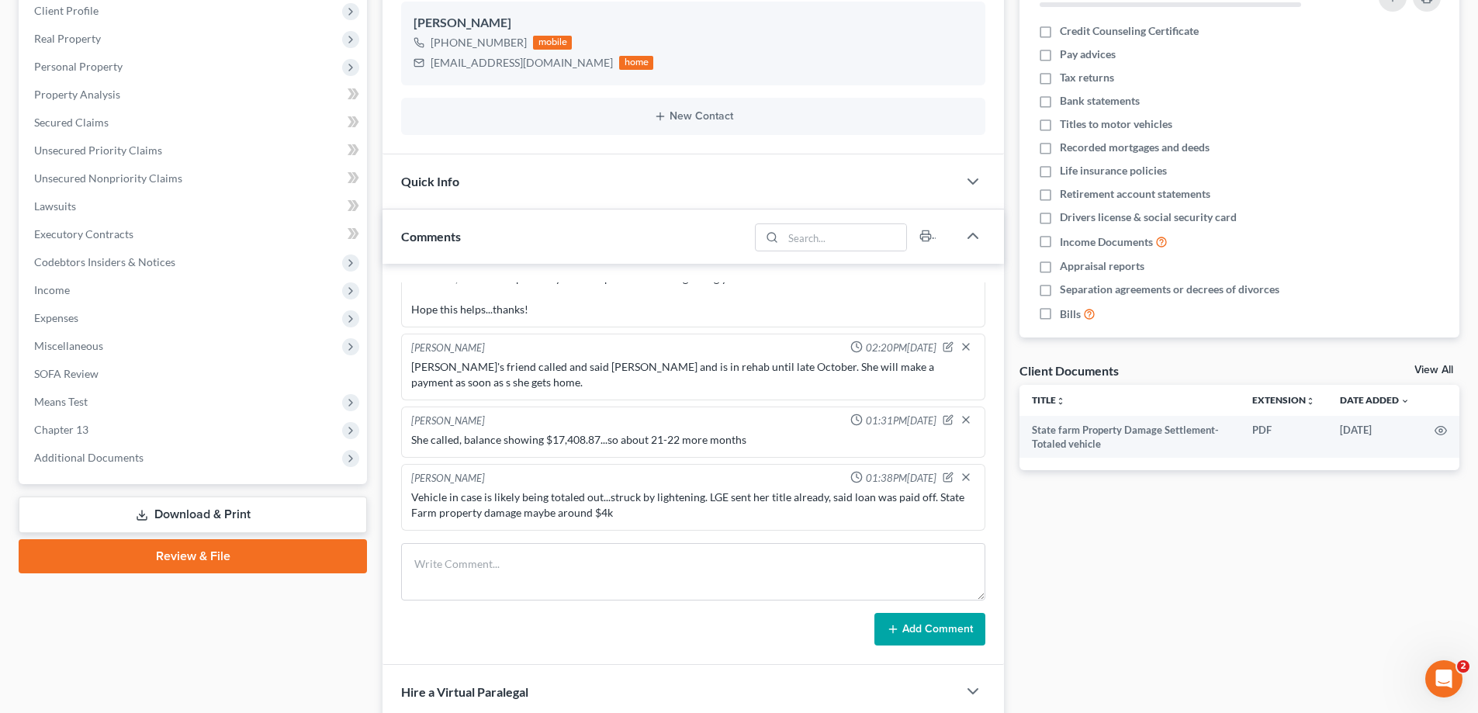
scroll to position [233, 0]
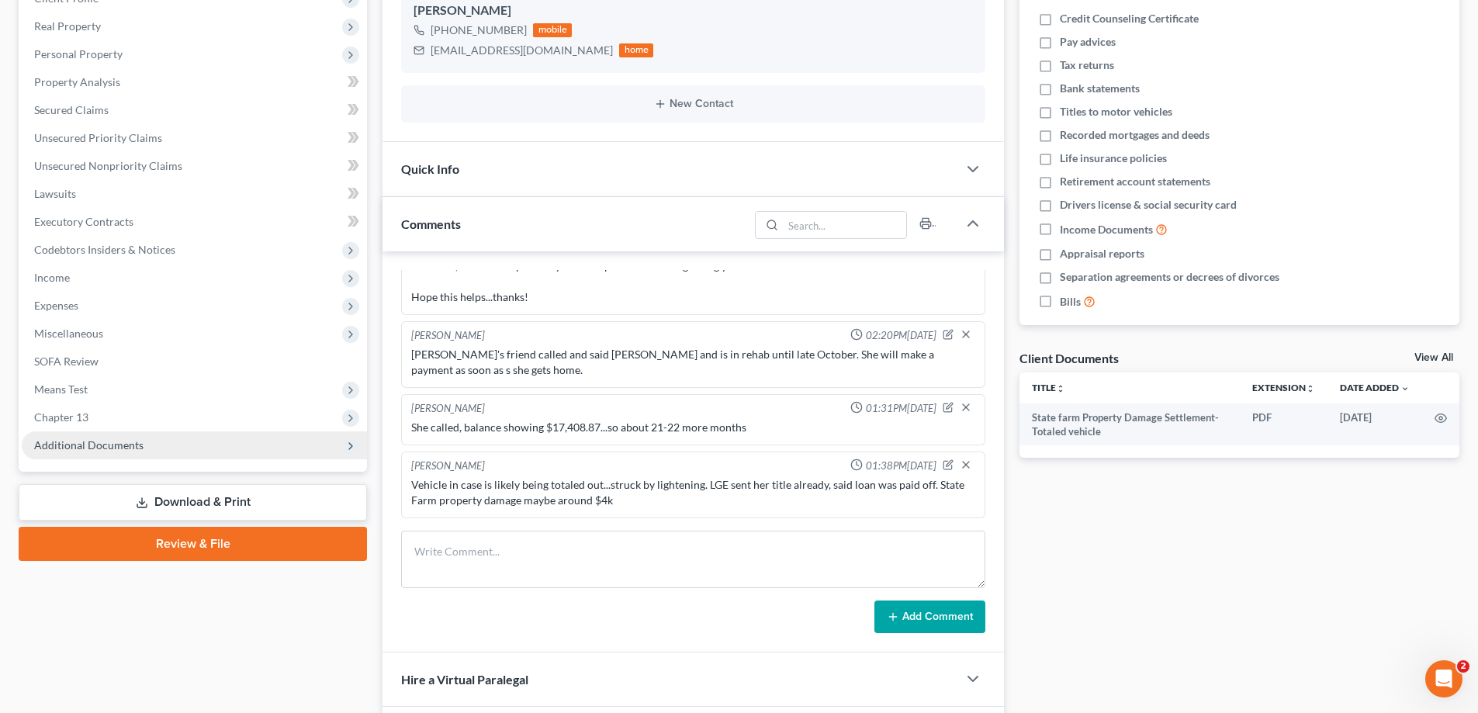
click at [47, 443] on span "Additional Documents" at bounding box center [88, 444] width 109 height 13
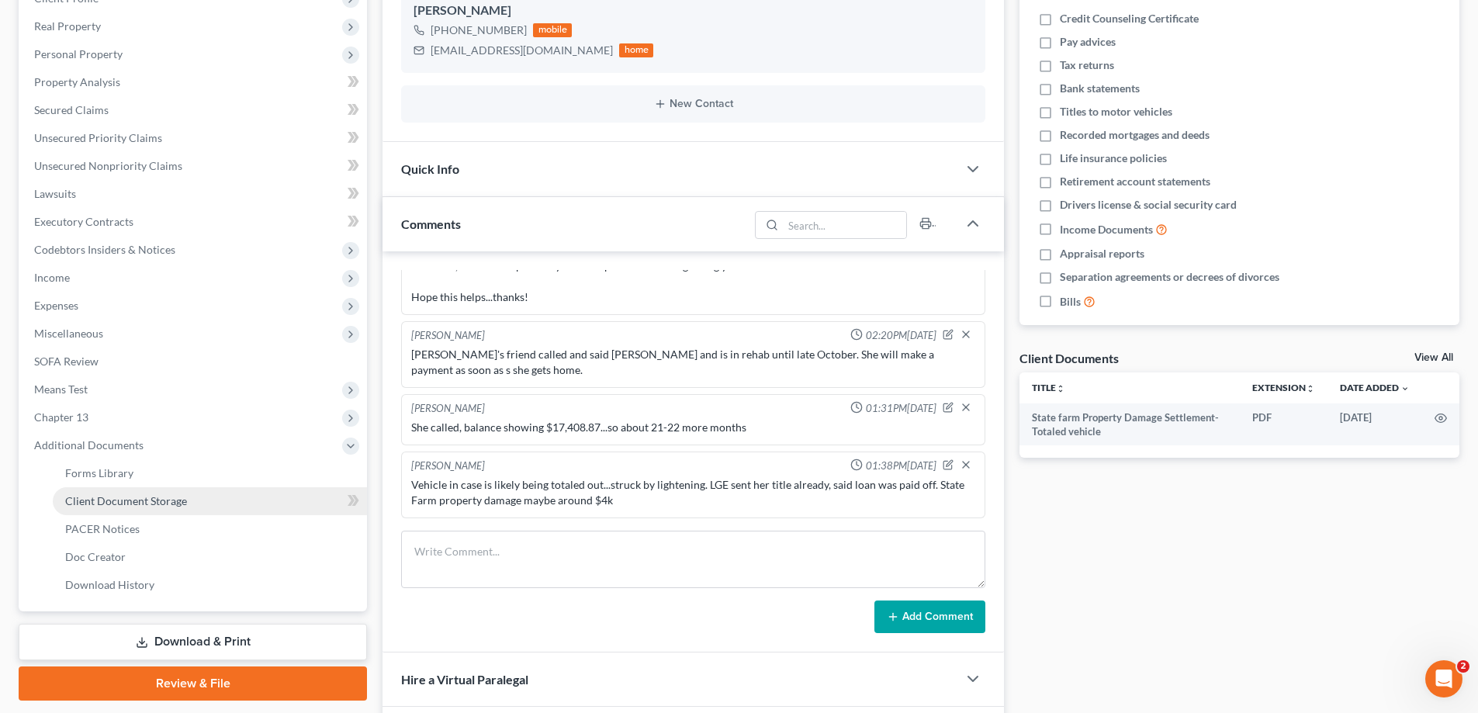
click at [115, 502] on span "Client Document Storage" at bounding box center [126, 500] width 122 height 13
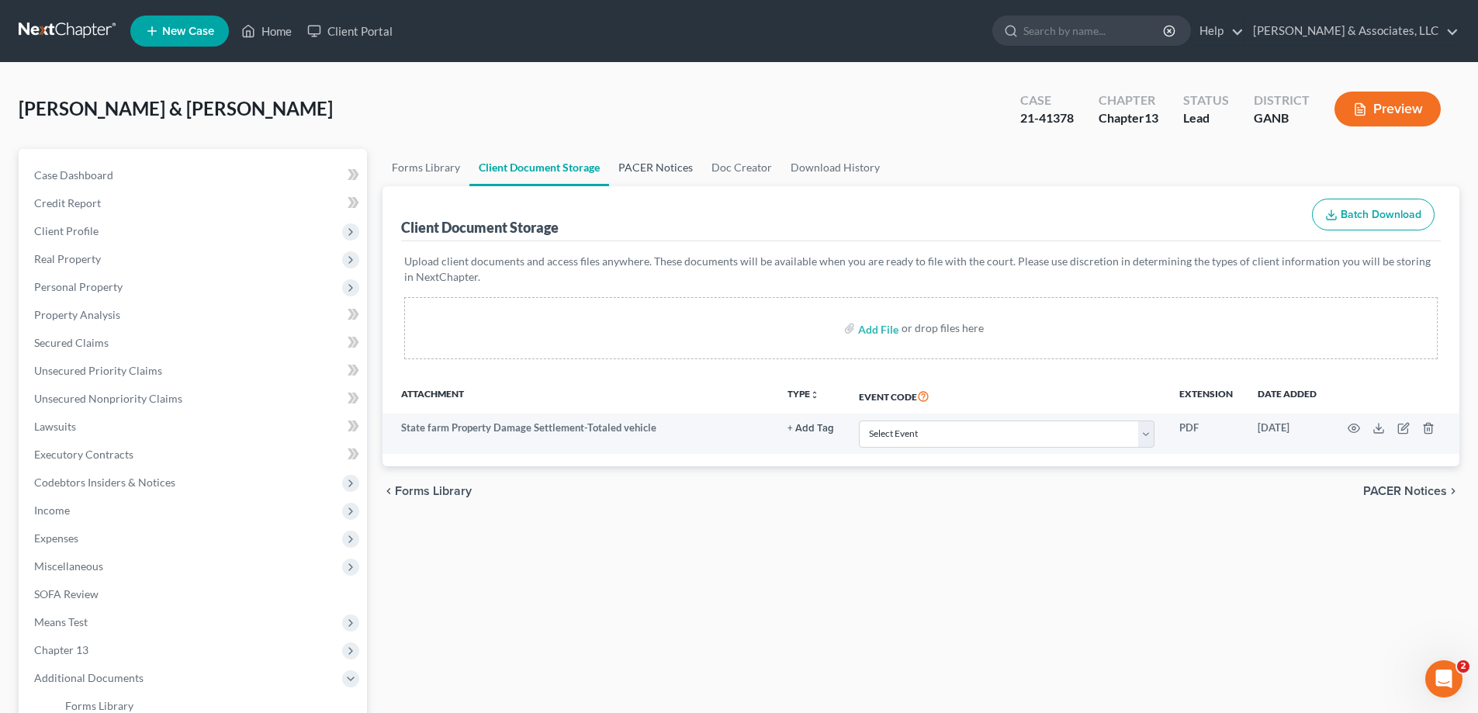
click at [670, 166] on link "PACER Notices" at bounding box center [655, 167] width 93 height 37
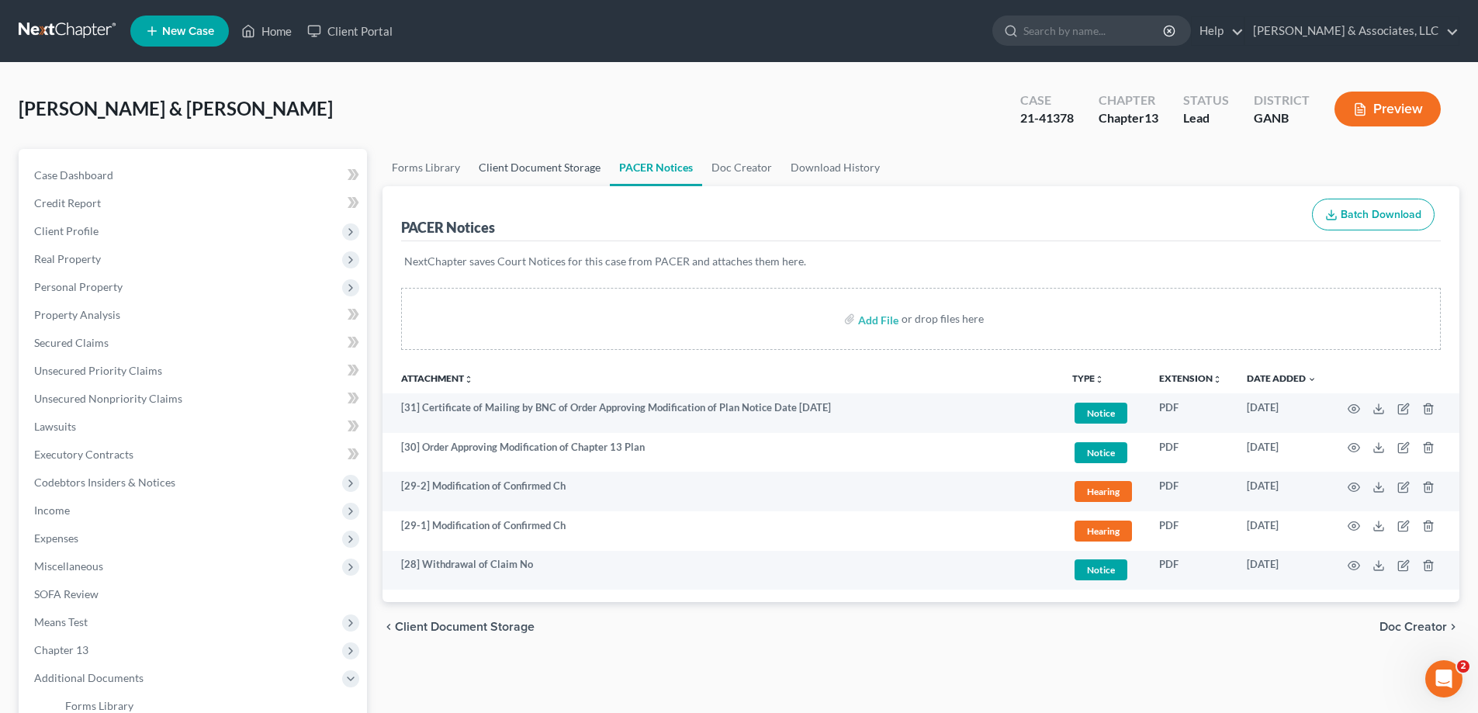
click at [506, 168] on link "Client Document Storage" at bounding box center [539, 167] width 140 height 37
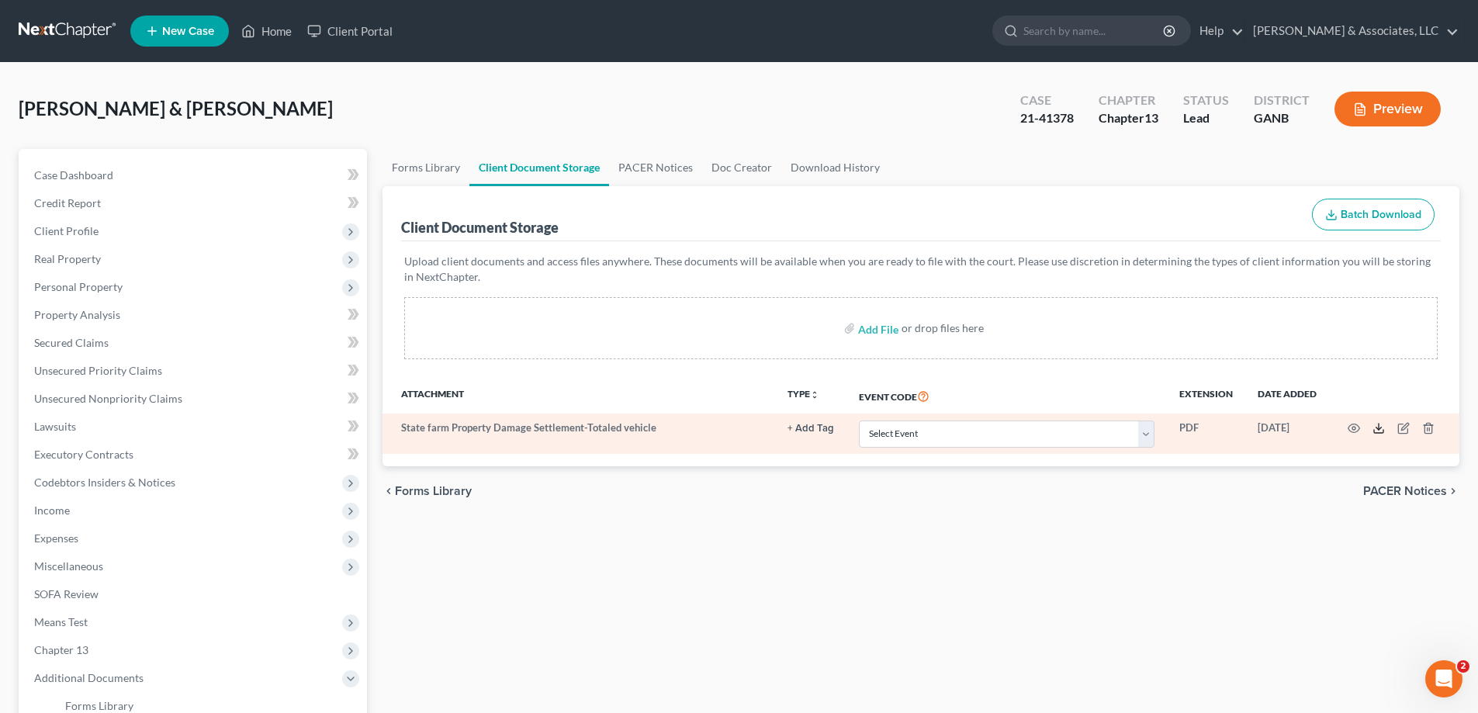
click at [1379, 428] on line at bounding box center [1379, 427] width 0 height 6
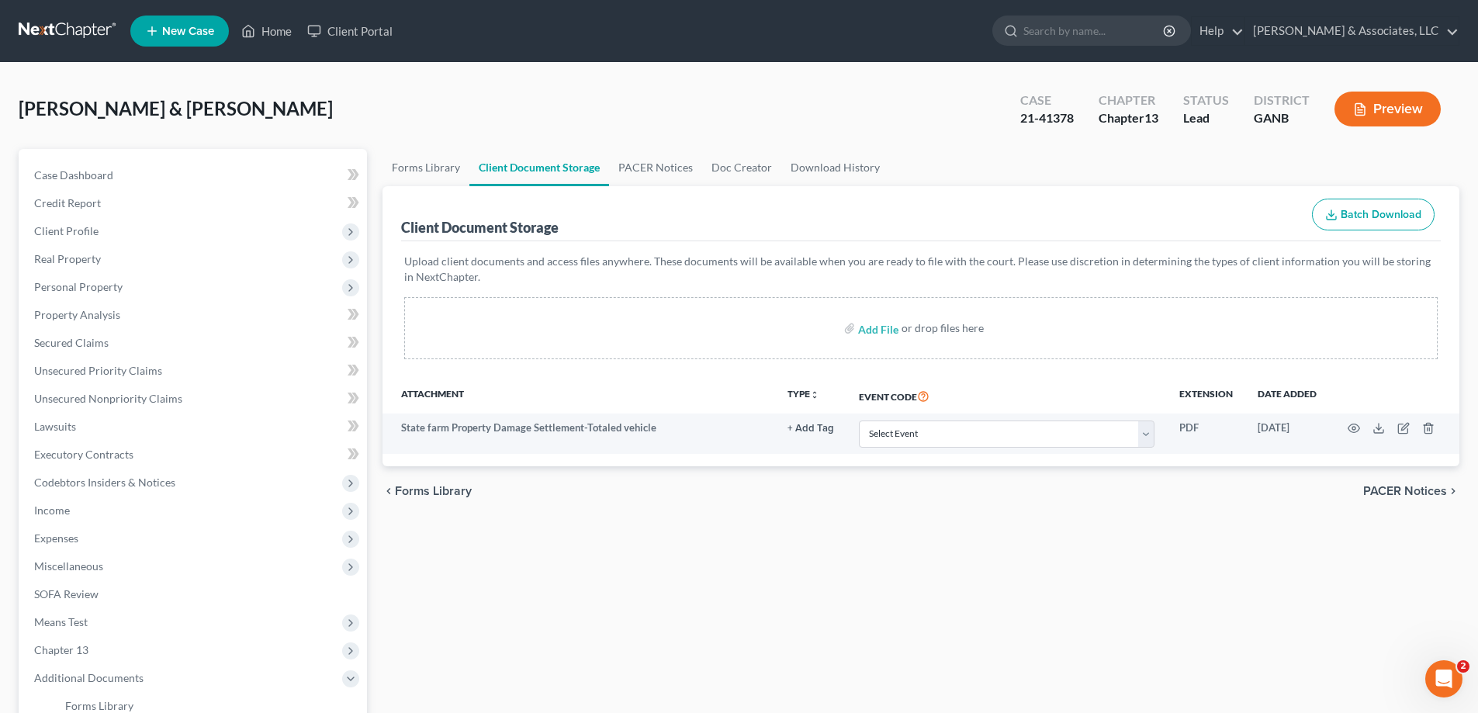
drag, startPoint x: 1443, startPoint y: 155, endPoint x: 1262, endPoint y: 153, distance: 180.8
click at [1442, 155] on ul "Forms Library Client Document Storage PACER Notices Doc Creator Download History" at bounding box center [921, 167] width 1077 height 37
click at [285, 28] on link "Home" at bounding box center [267, 31] width 66 height 28
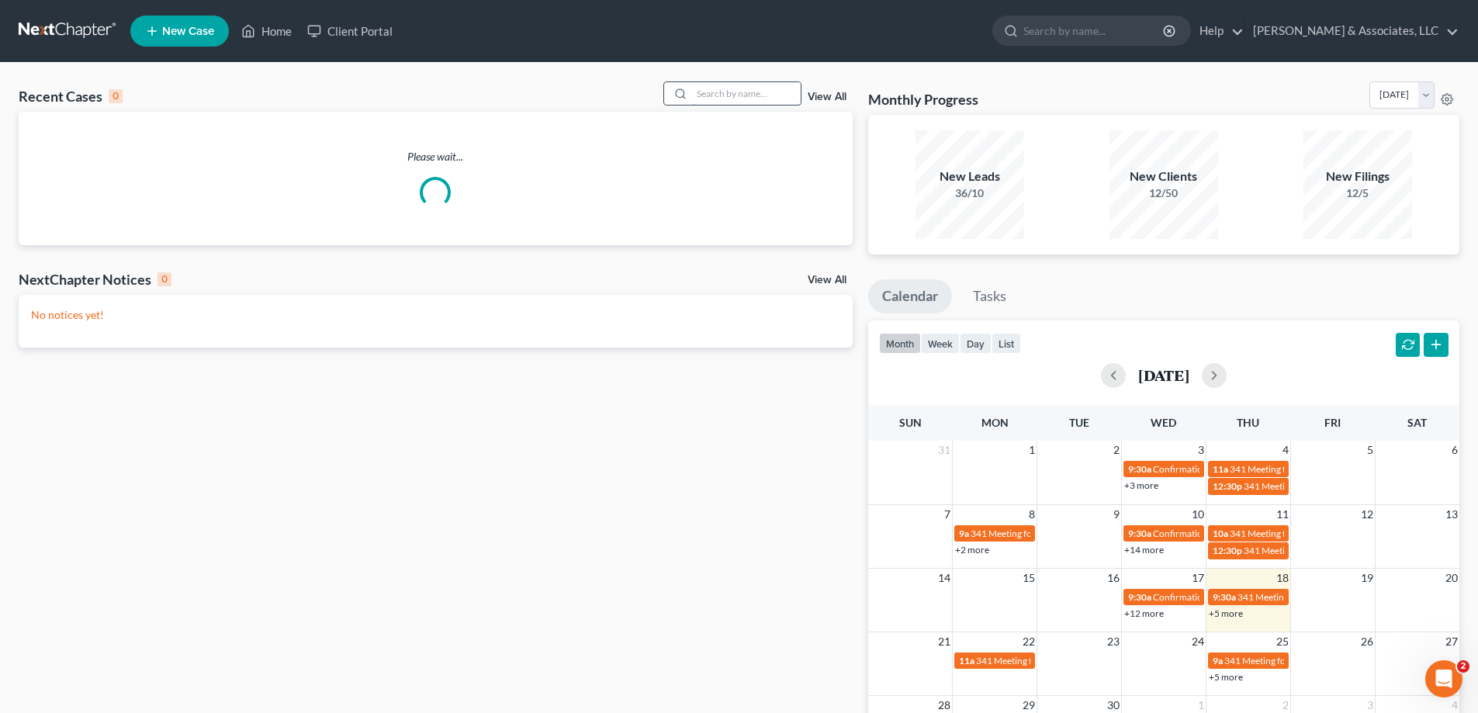
click at [711, 95] on input "search" at bounding box center [746, 93] width 109 height 23
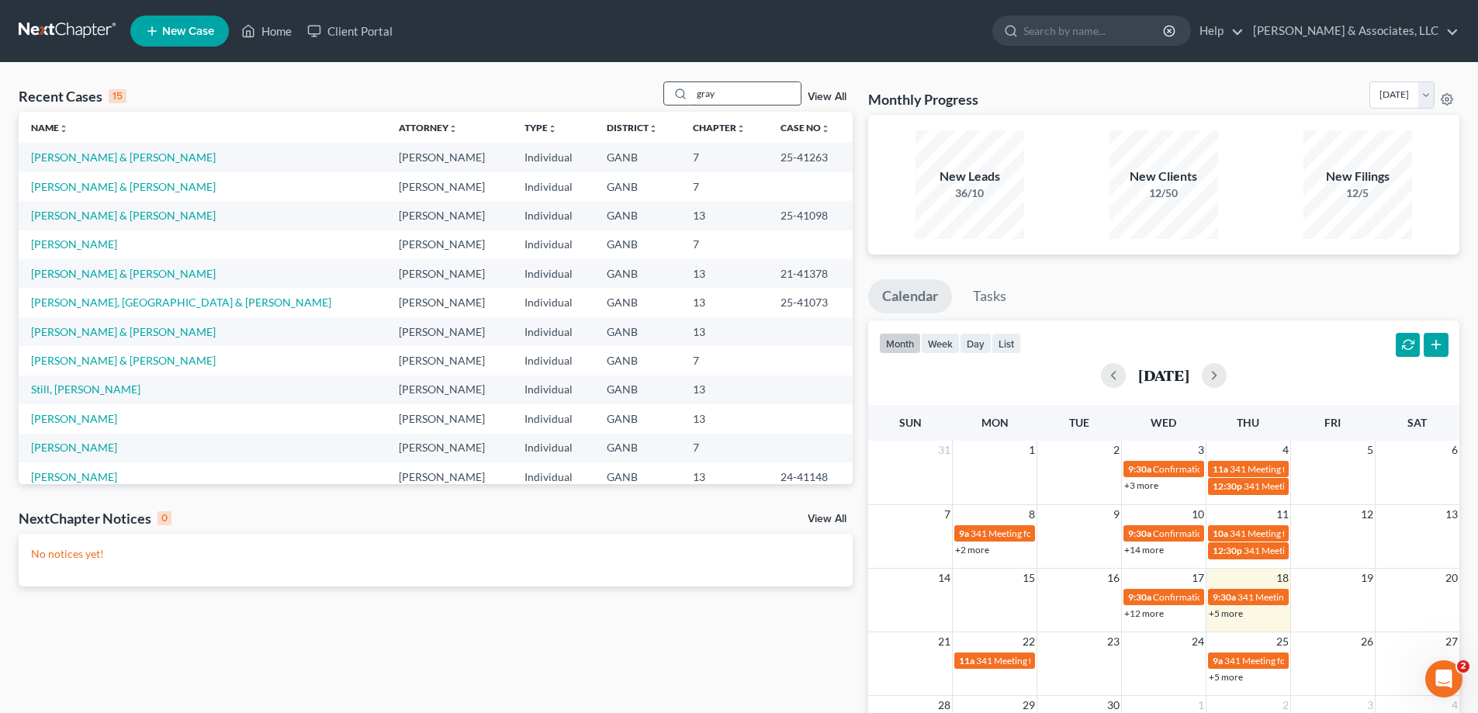
type input "gray"
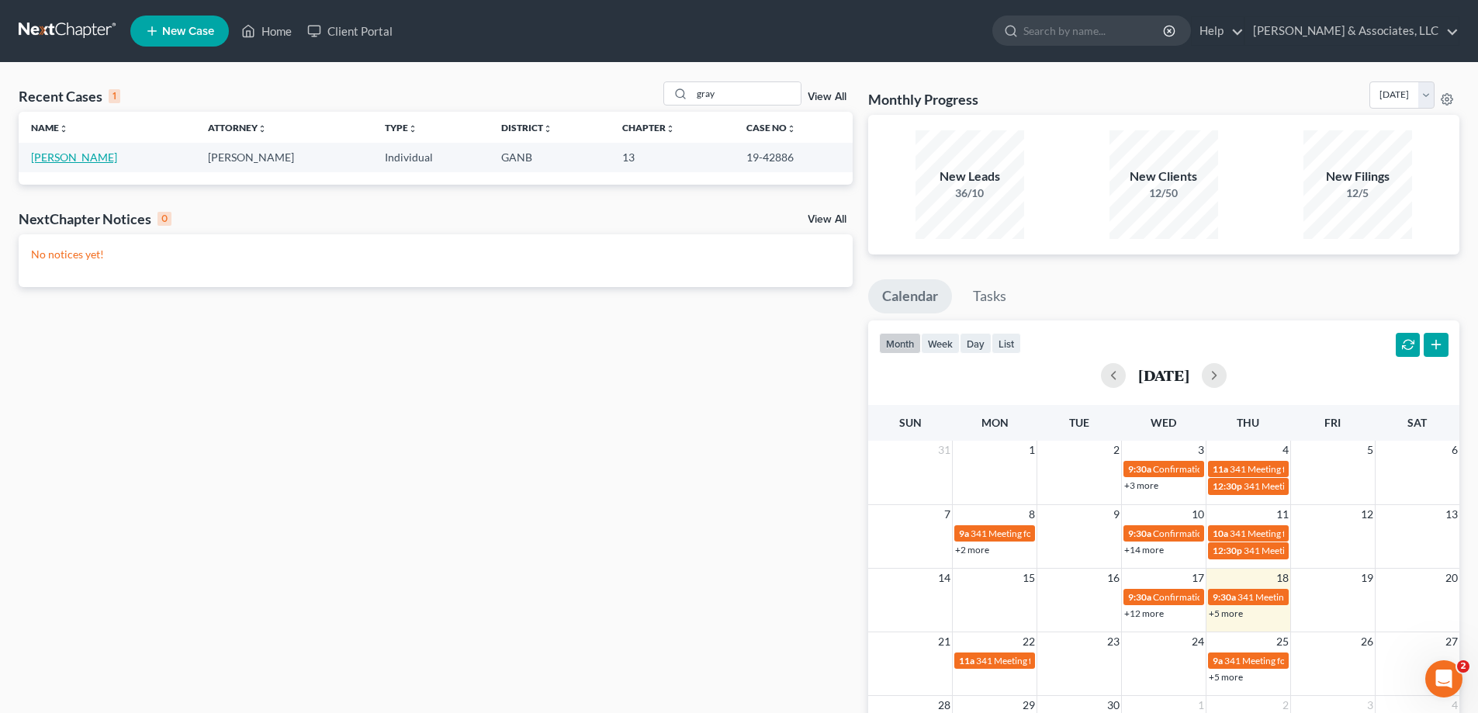
click at [79, 153] on link "[PERSON_NAME]" at bounding box center [74, 157] width 86 height 13
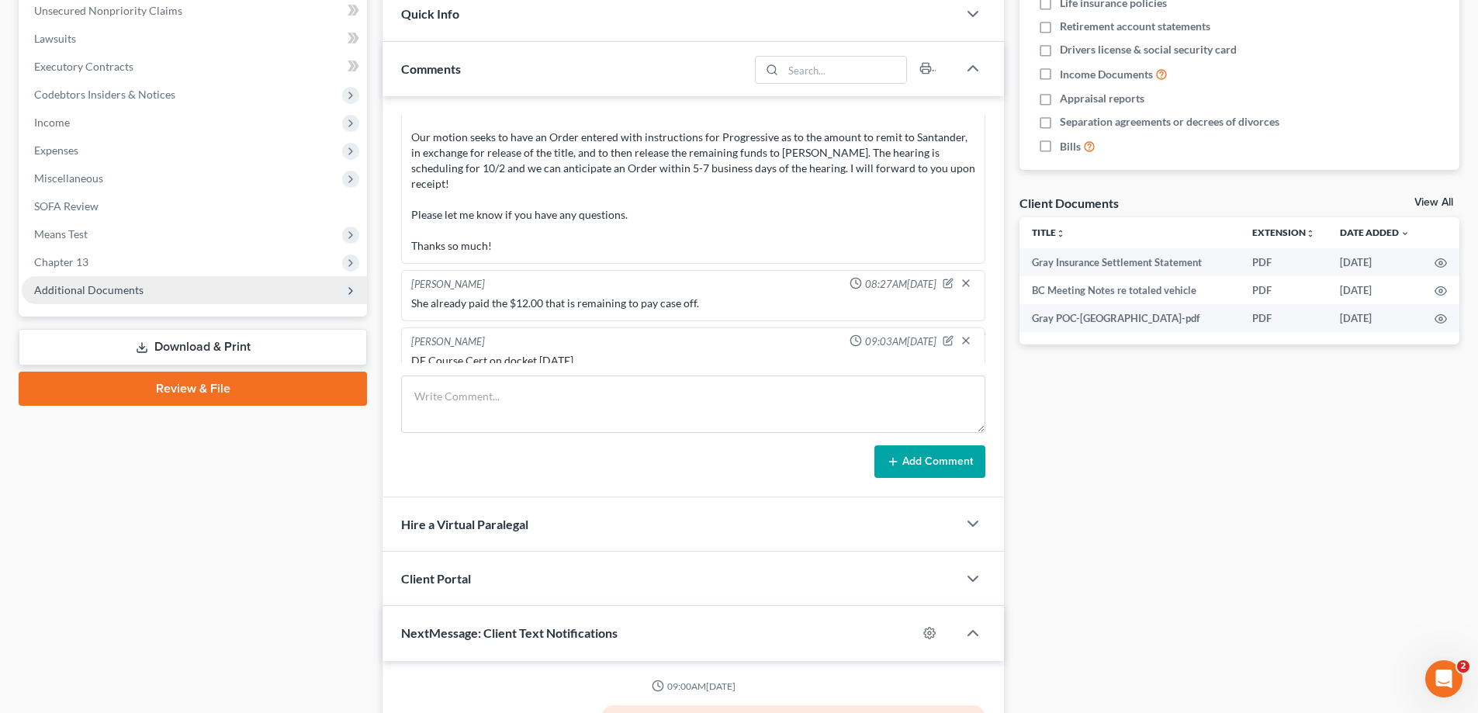
scroll to position [1023, 0]
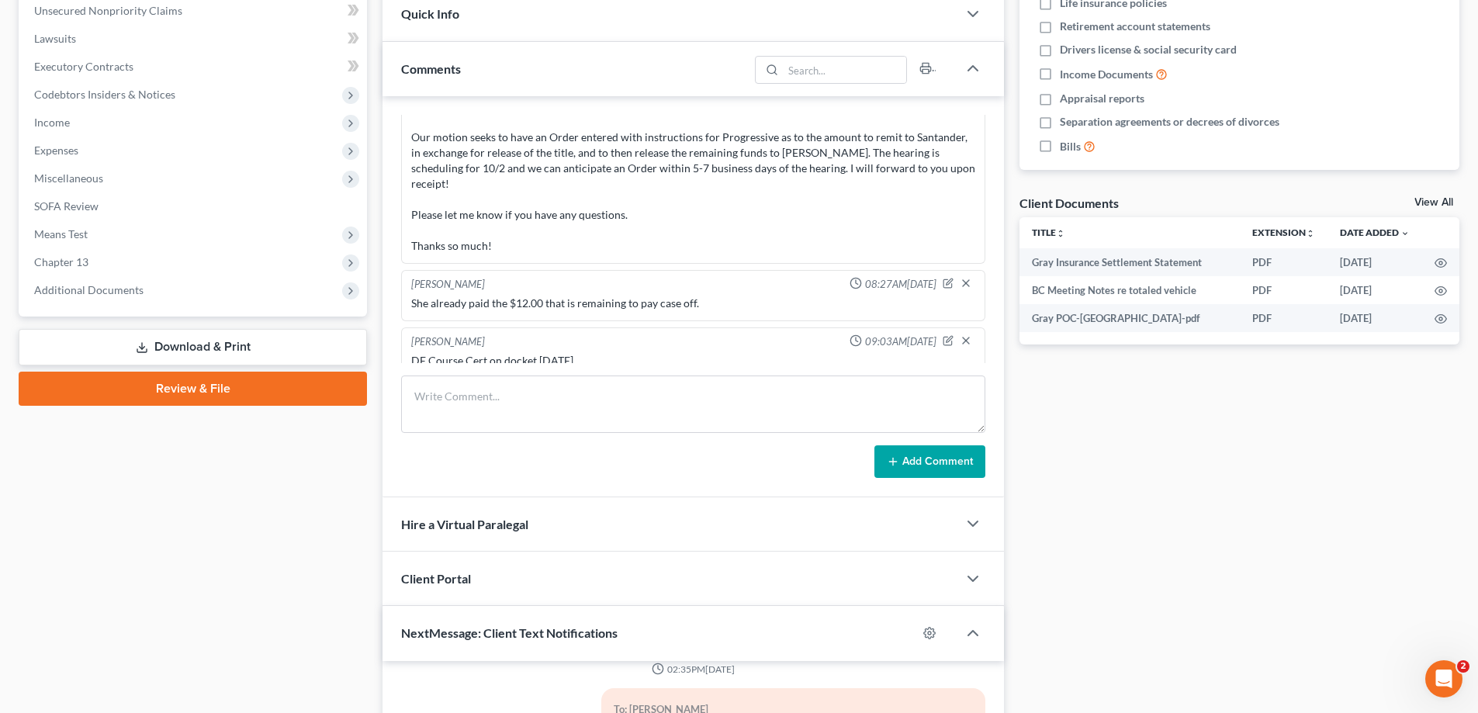
drag, startPoint x: 109, startPoint y: 291, endPoint x: 102, endPoint y: 313, distance: 23.6
click at [109, 290] on span "Additional Documents" at bounding box center [88, 289] width 109 height 13
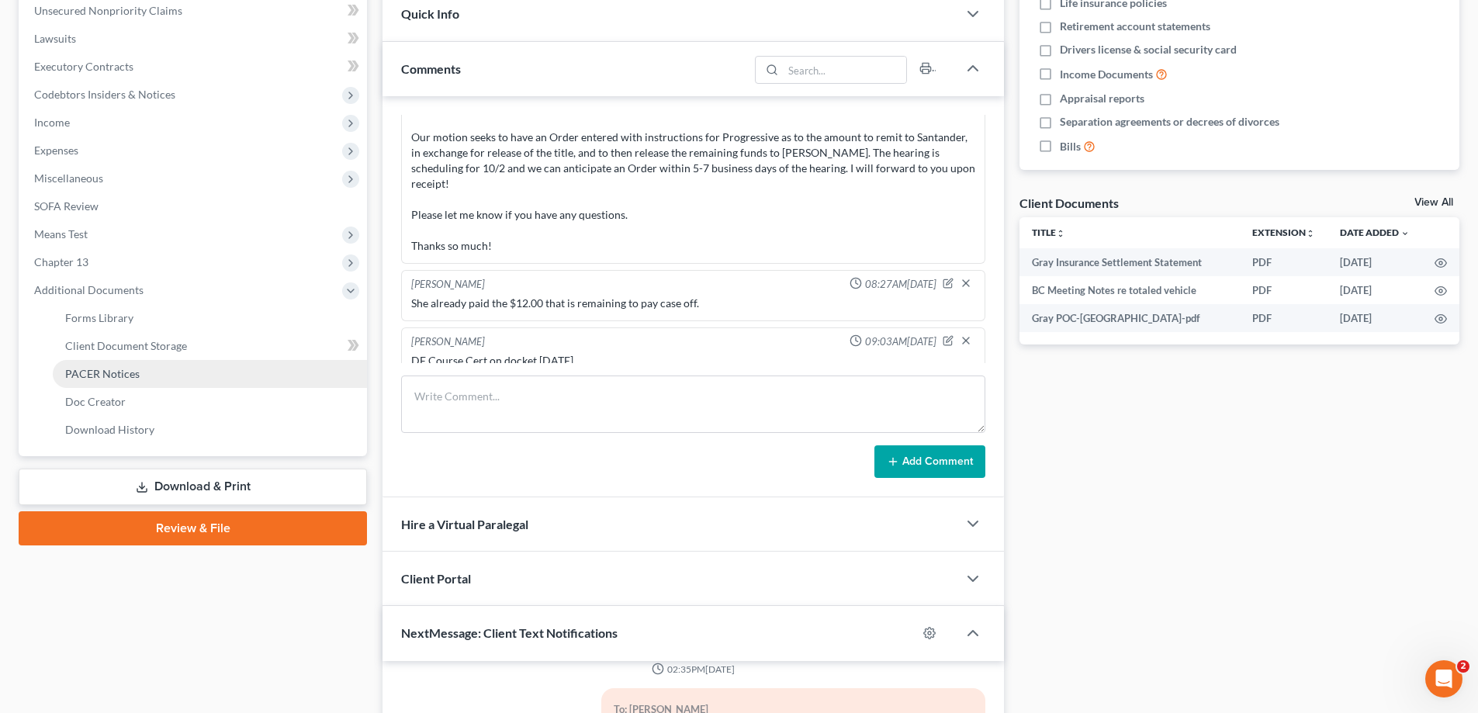
click at [83, 368] on span "PACER Notices" at bounding box center [102, 373] width 74 height 13
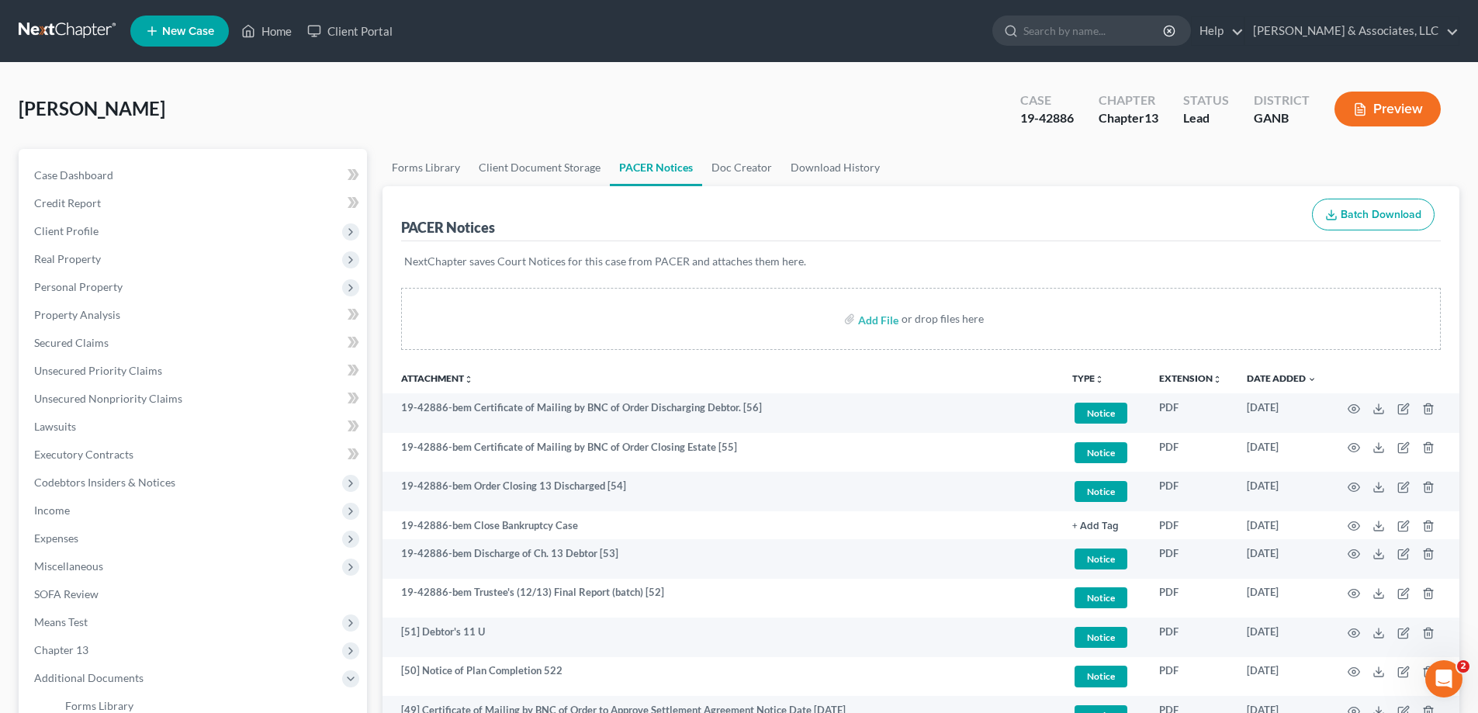
click at [1458, 101] on div "Preview" at bounding box center [1390, 111] width 137 height 46
click at [289, 23] on link "Home" at bounding box center [267, 31] width 66 height 28
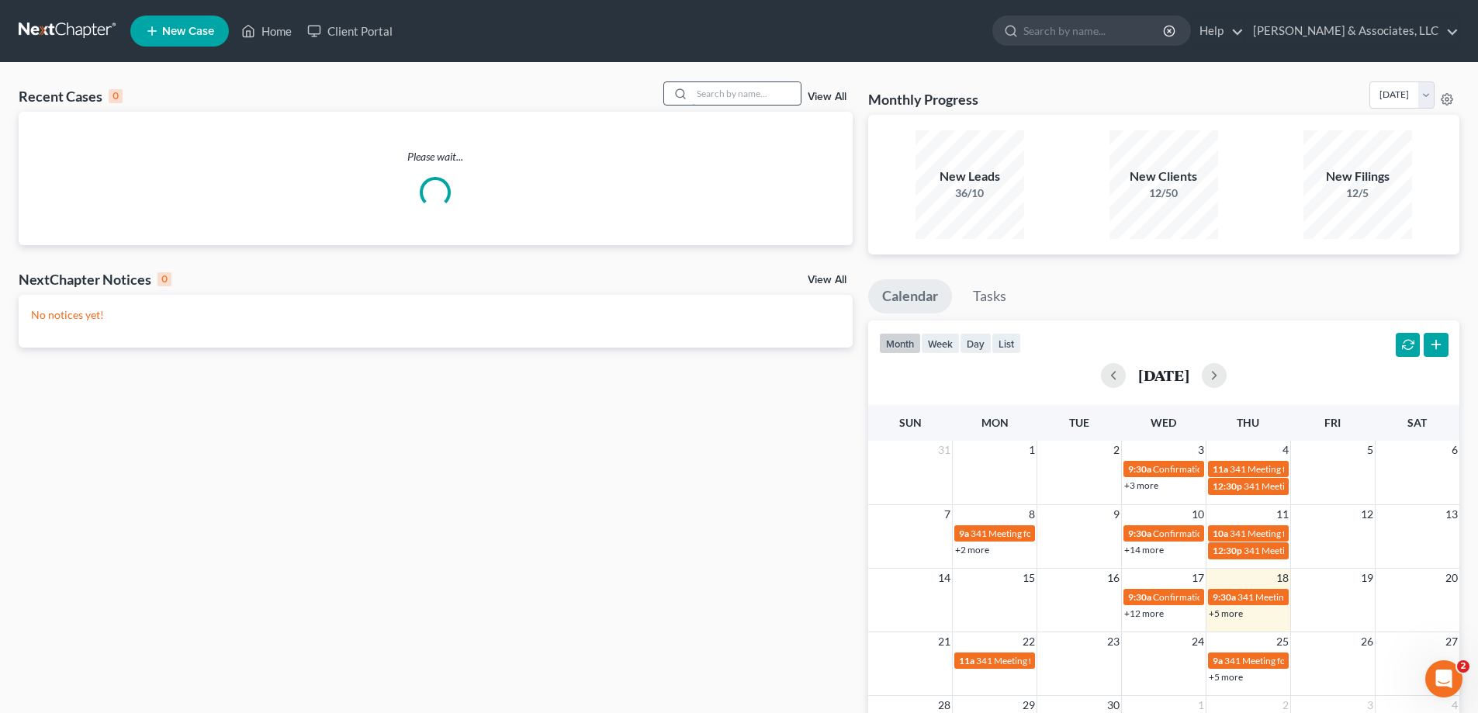
click at [767, 93] on input "search" at bounding box center [746, 93] width 109 height 23
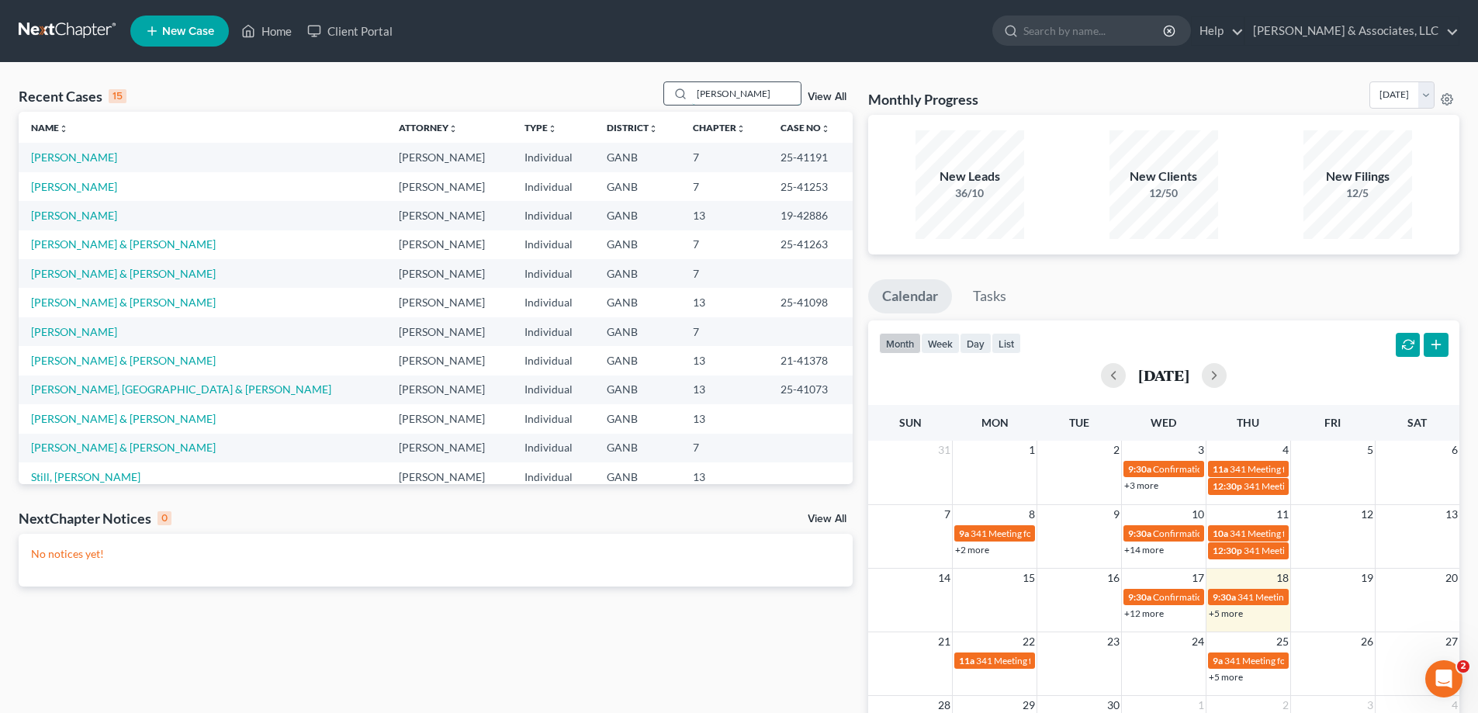
type input "[PERSON_NAME]"
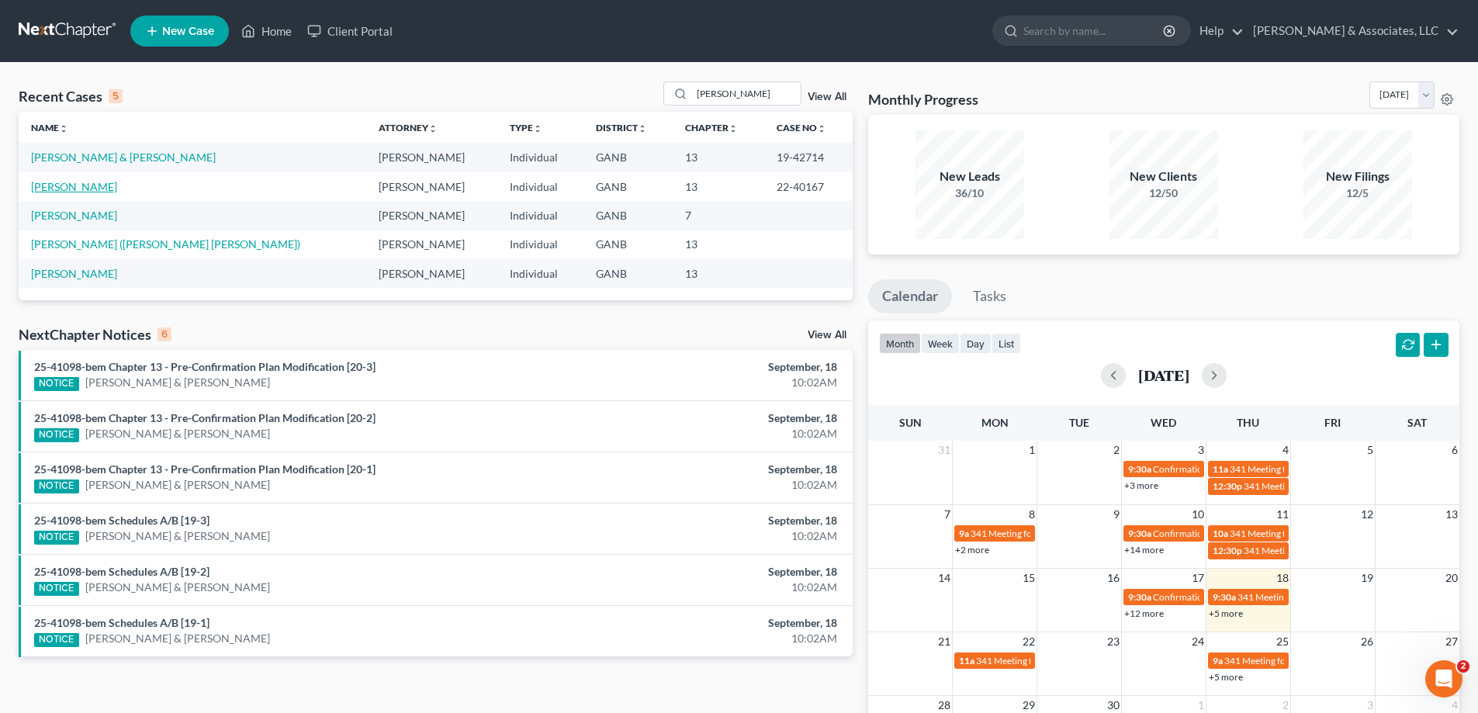
click at [73, 186] on link "[PERSON_NAME]" at bounding box center [74, 186] width 86 height 13
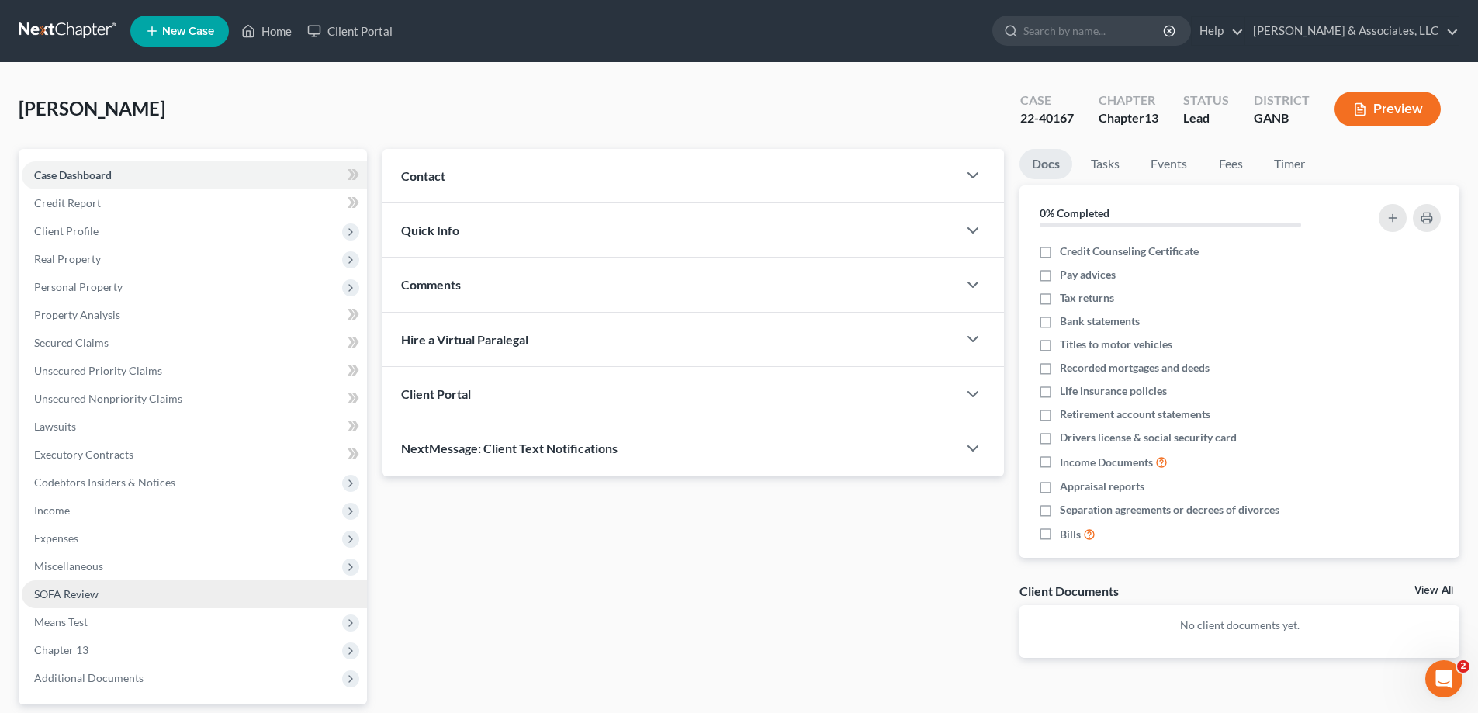
scroll to position [140, 0]
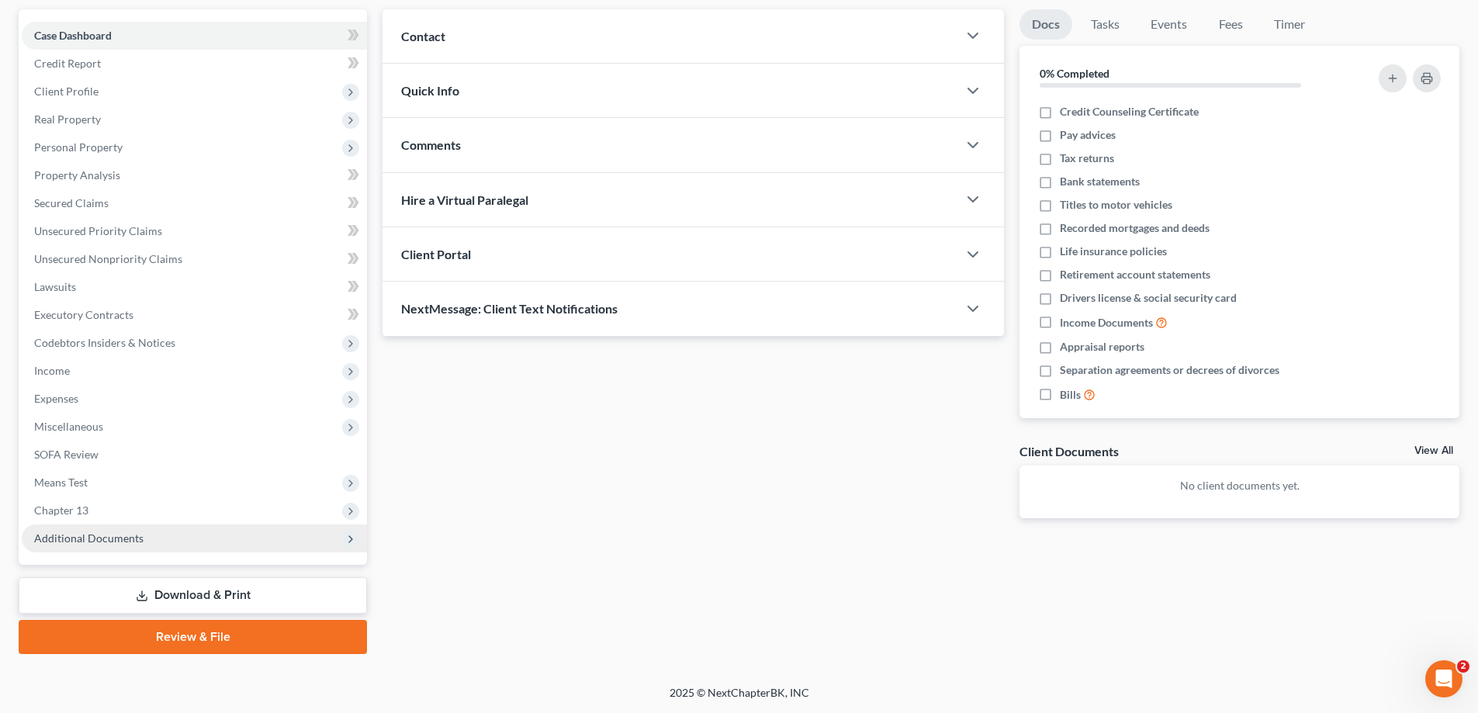
click at [65, 545] on span "Additional Documents" at bounding box center [194, 539] width 345 height 28
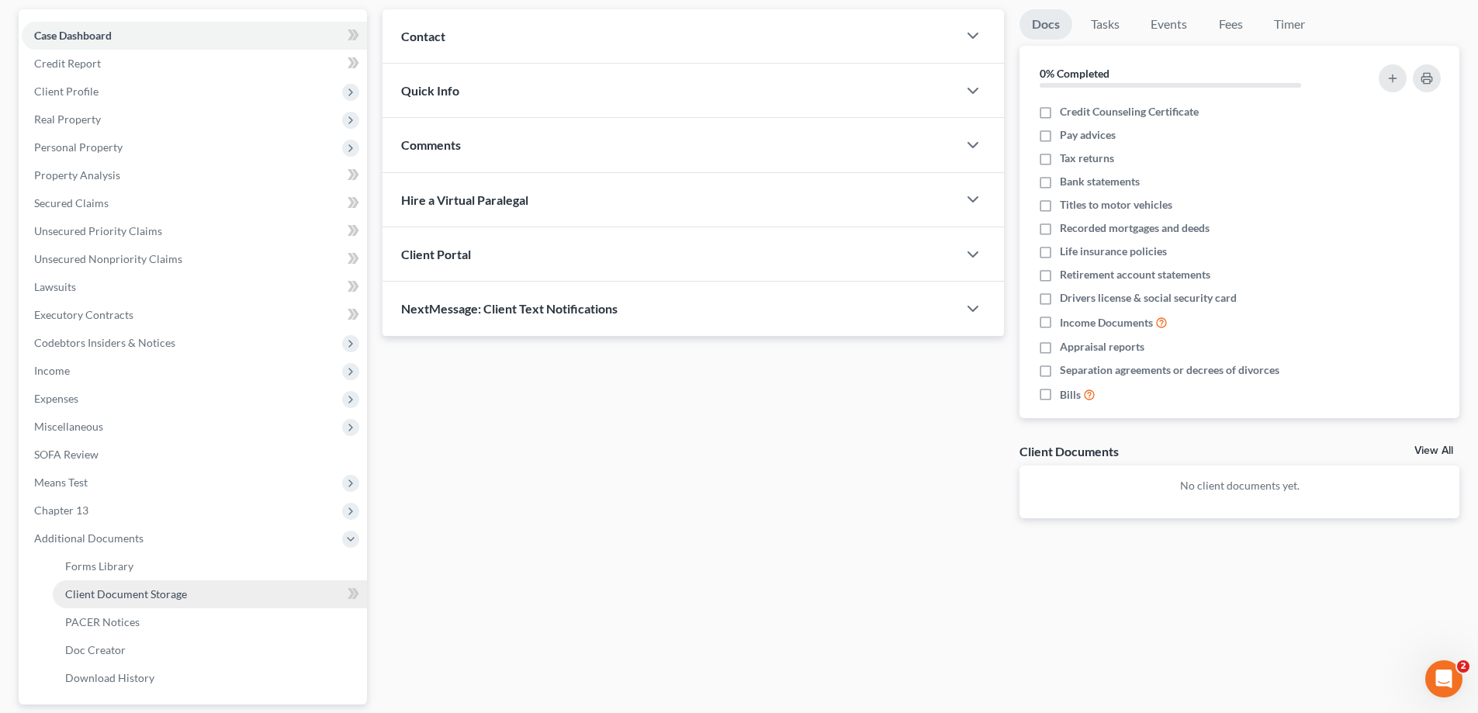
click at [93, 600] on span "Client Document Storage" at bounding box center [126, 593] width 122 height 13
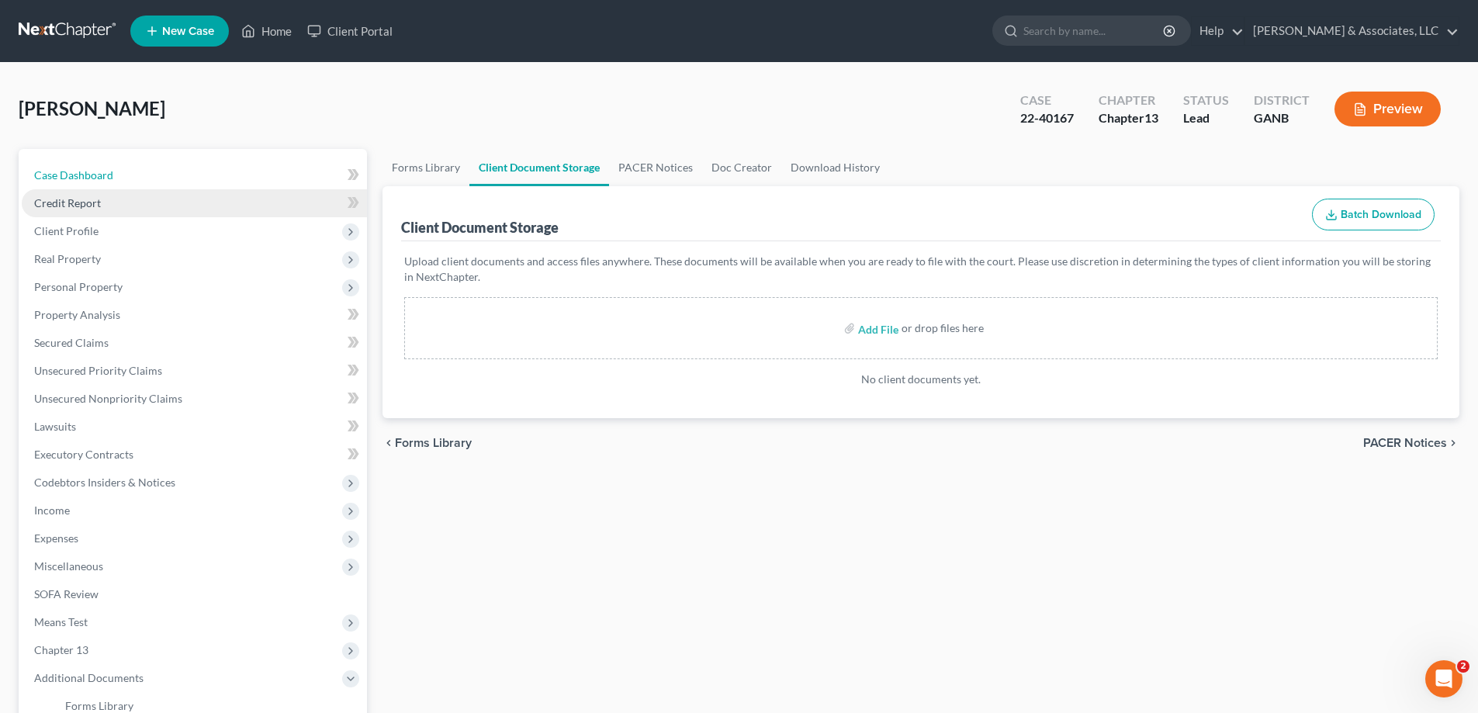
drag, startPoint x: 102, startPoint y: 175, endPoint x: 324, endPoint y: 198, distance: 223.1
click at [102, 175] on span "Case Dashboard" at bounding box center [73, 174] width 79 height 13
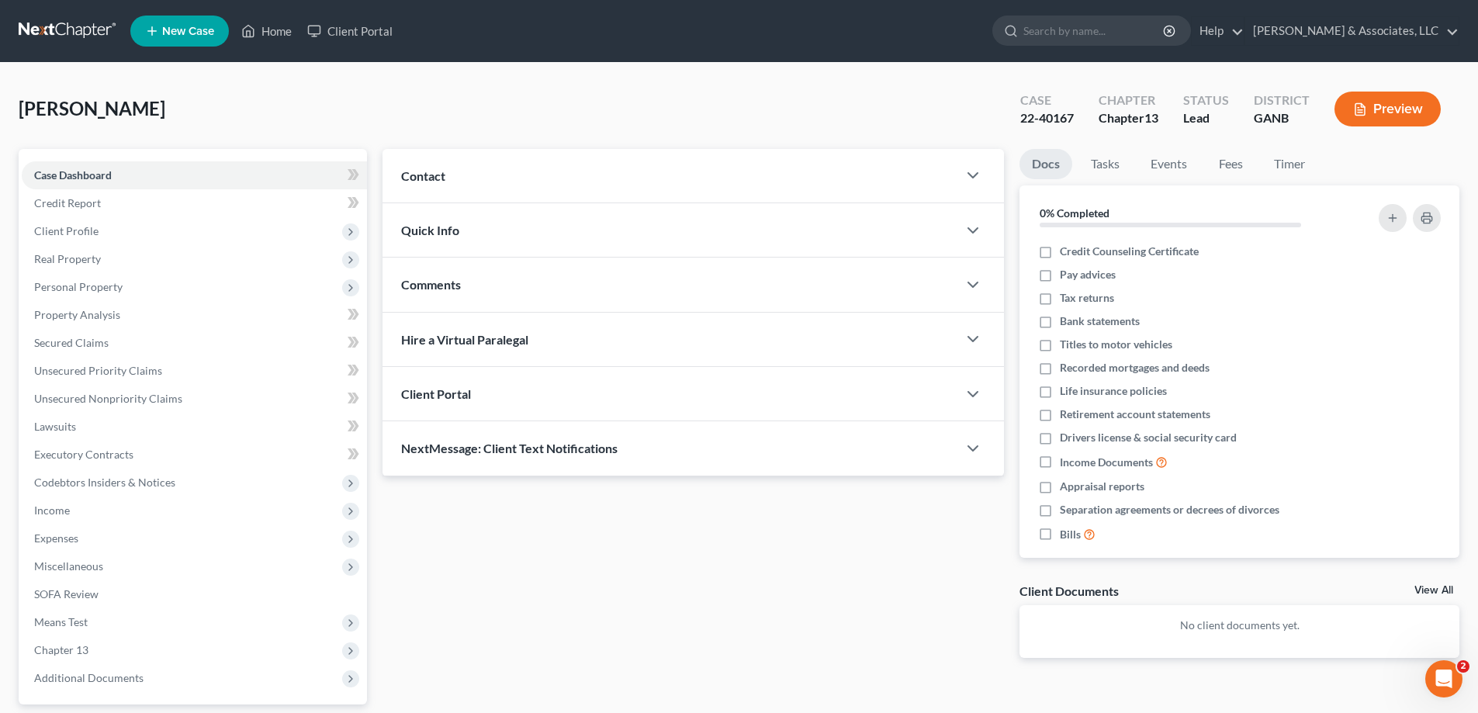
click at [448, 278] on span "Comments" at bounding box center [431, 284] width 60 height 15
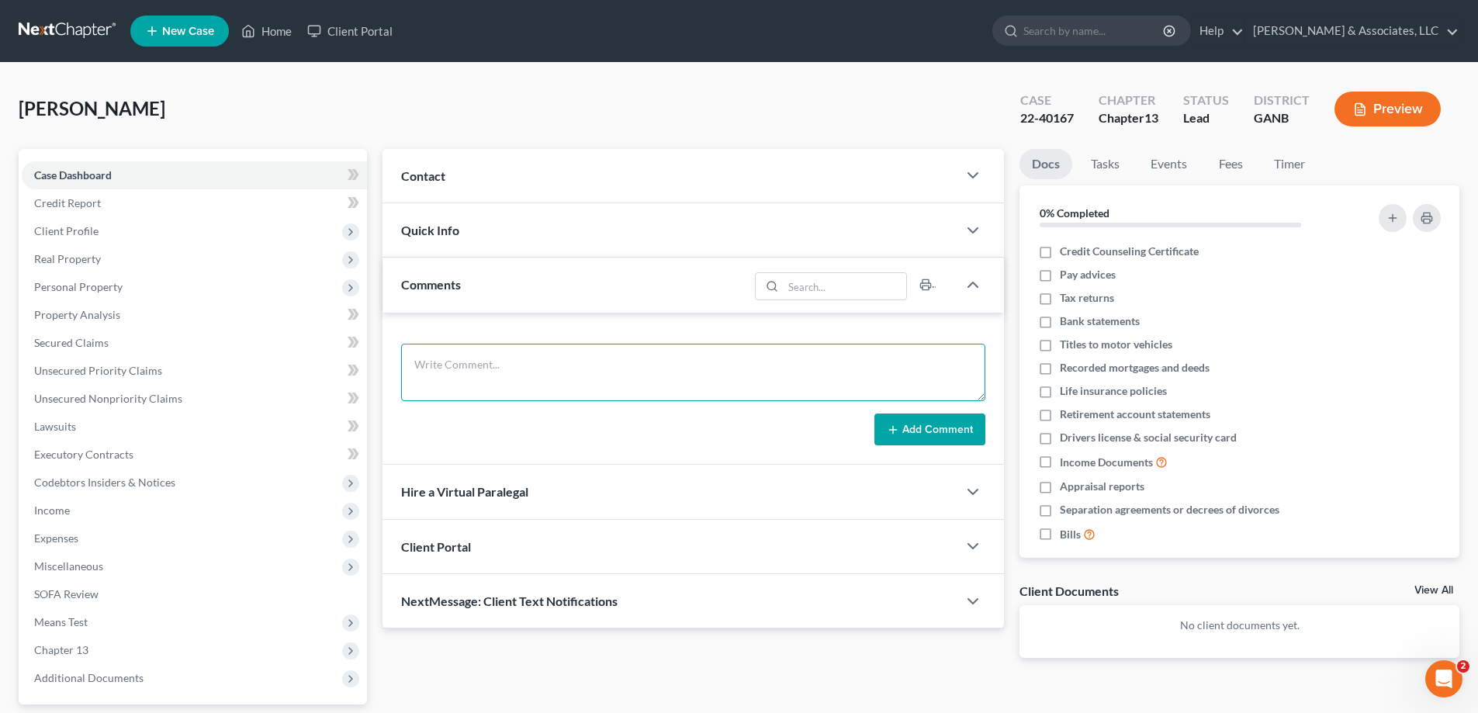
click at [431, 369] on textarea at bounding box center [693, 372] width 584 height 57
paste textarea "From: [PERSON_NAME] Sent: [DATE] 12:58 PM To: [PERSON_NAME] <[EMAIL_ADDRESS][DO…"
type textarea "From: [PERSON_NAME] Sent: [DATE] 12:58 PM To: [PERSON_NAME] <[EMAIL_ADDRESS][DO…"
click at [944, 432] on button "Add Comment" at bounding box center [929, 430] width 111 height 33
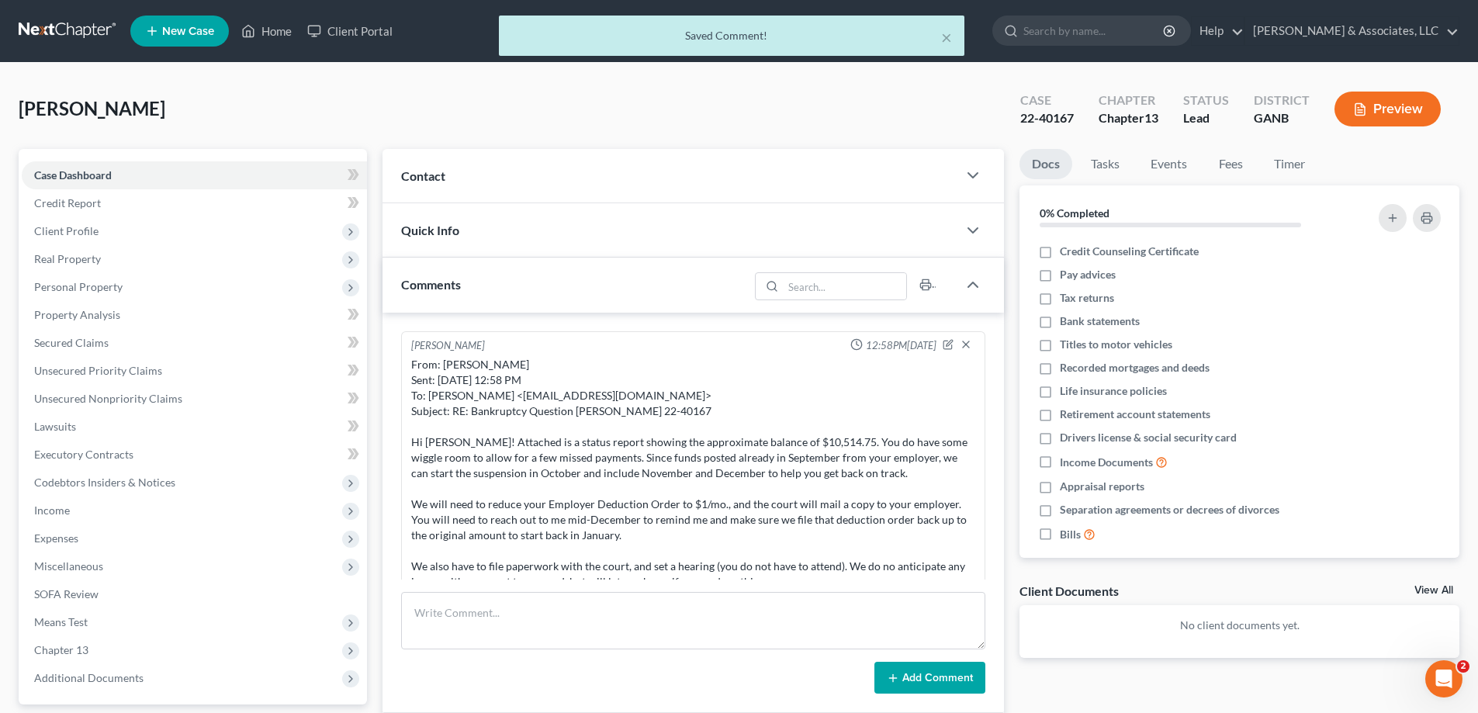
scroll to position [82, 0]
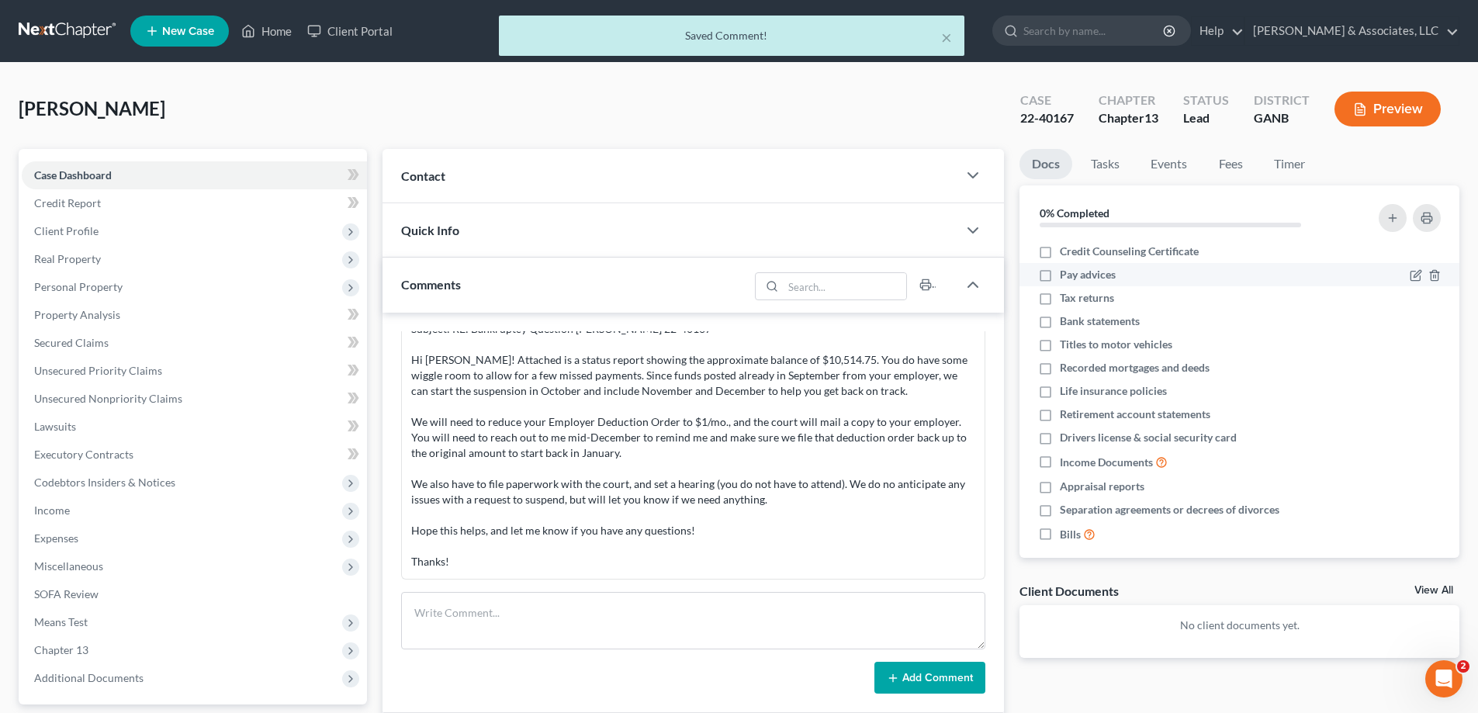
drag, startPoint x: 425, startPoint y: 172, endPoint x: 1433, endPoint y: 274, distance: 1013.1
click at [423, 175] on span "Contact" at bounding box center [423, 175] width 44 height 15
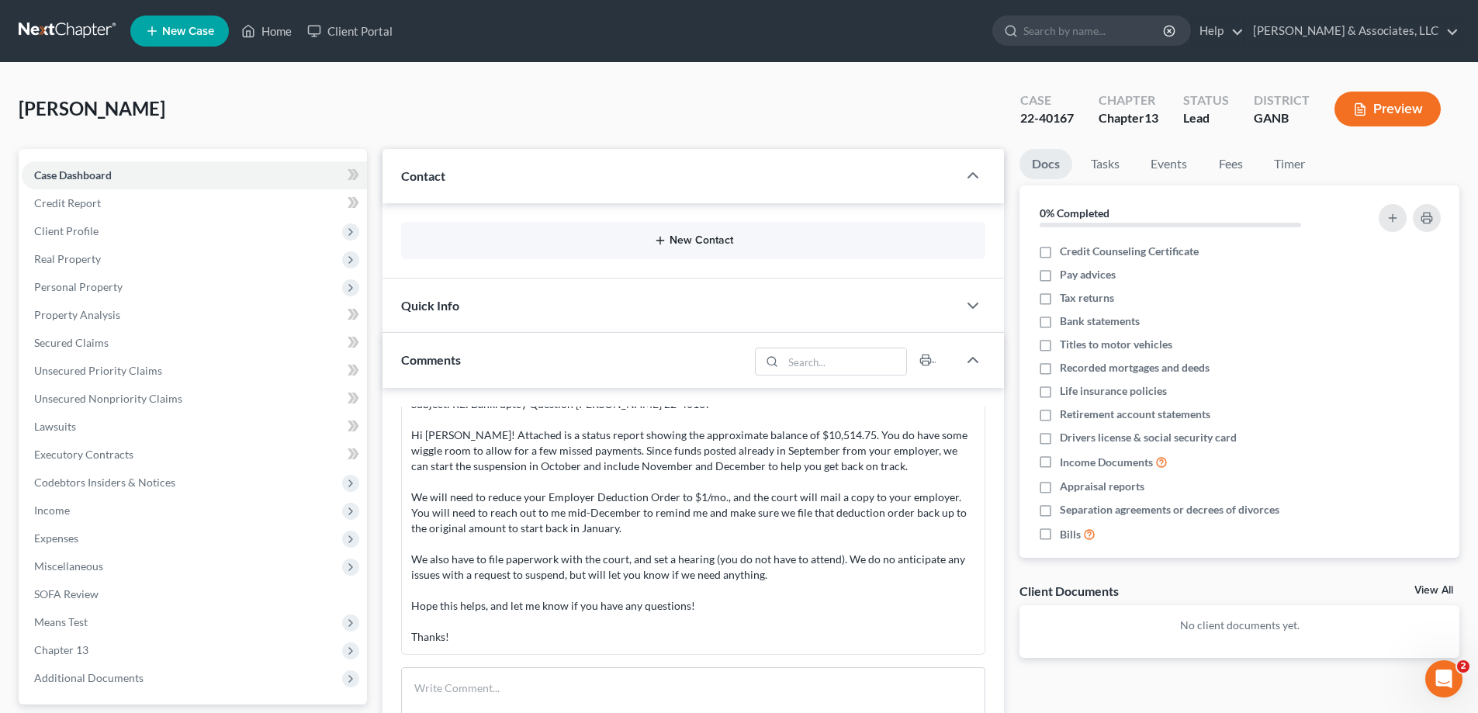
click at [712, 242] on button "New Contact" at bounding box center [693, 240] width 559 height 12
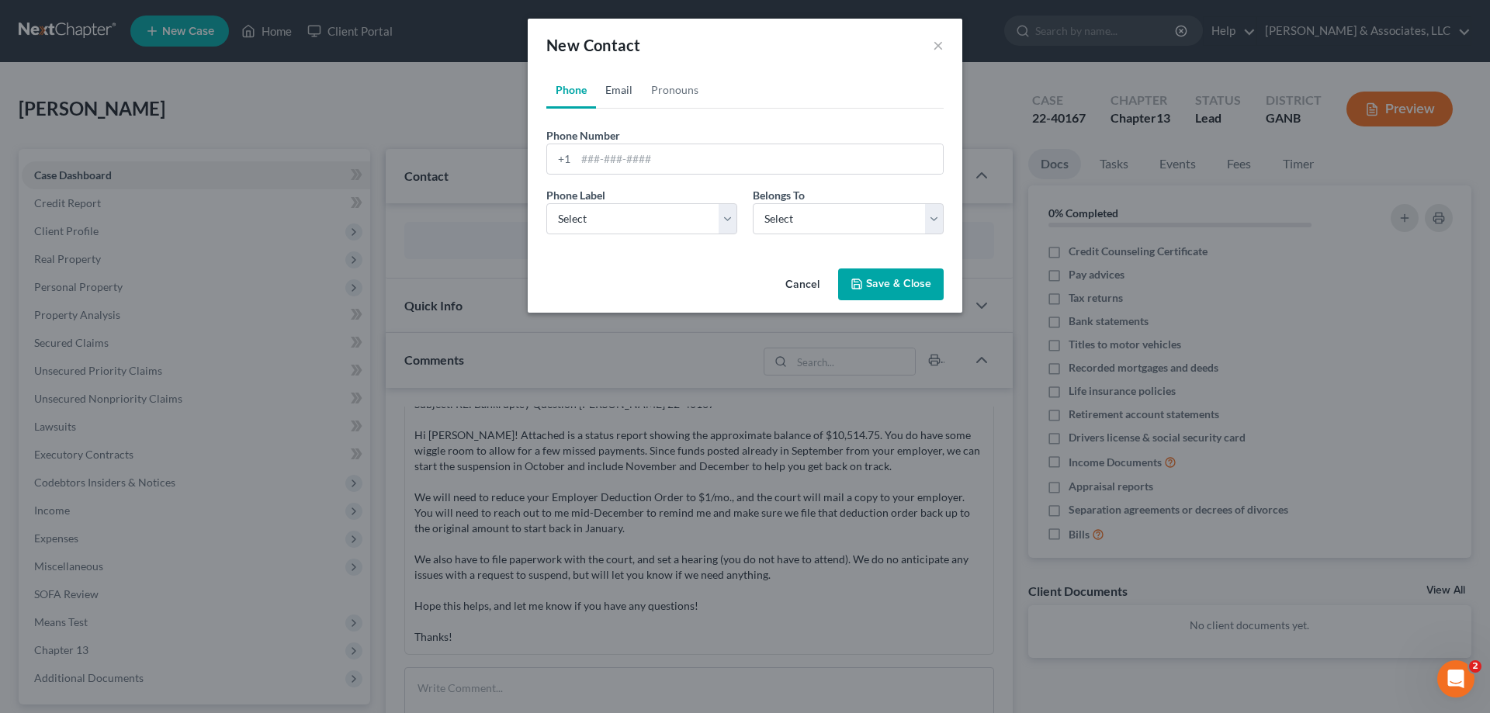
click at [615, 85] on link "Email" at bounding box center [619, 89] width 46 height 37
click at [605, 158] on input "email" at bounding box center [759, 158] width 367 height 29
paste input "[EMAIL_ADDRESS][DOMAIN_NAME]"
type input "[EMAIL_ADDRESS][DOMAIN_NAME]"
drag, startPoint x: 608, startPoint y: 226, endPoint x: 603, endPoint y: 232, distance: 8.2
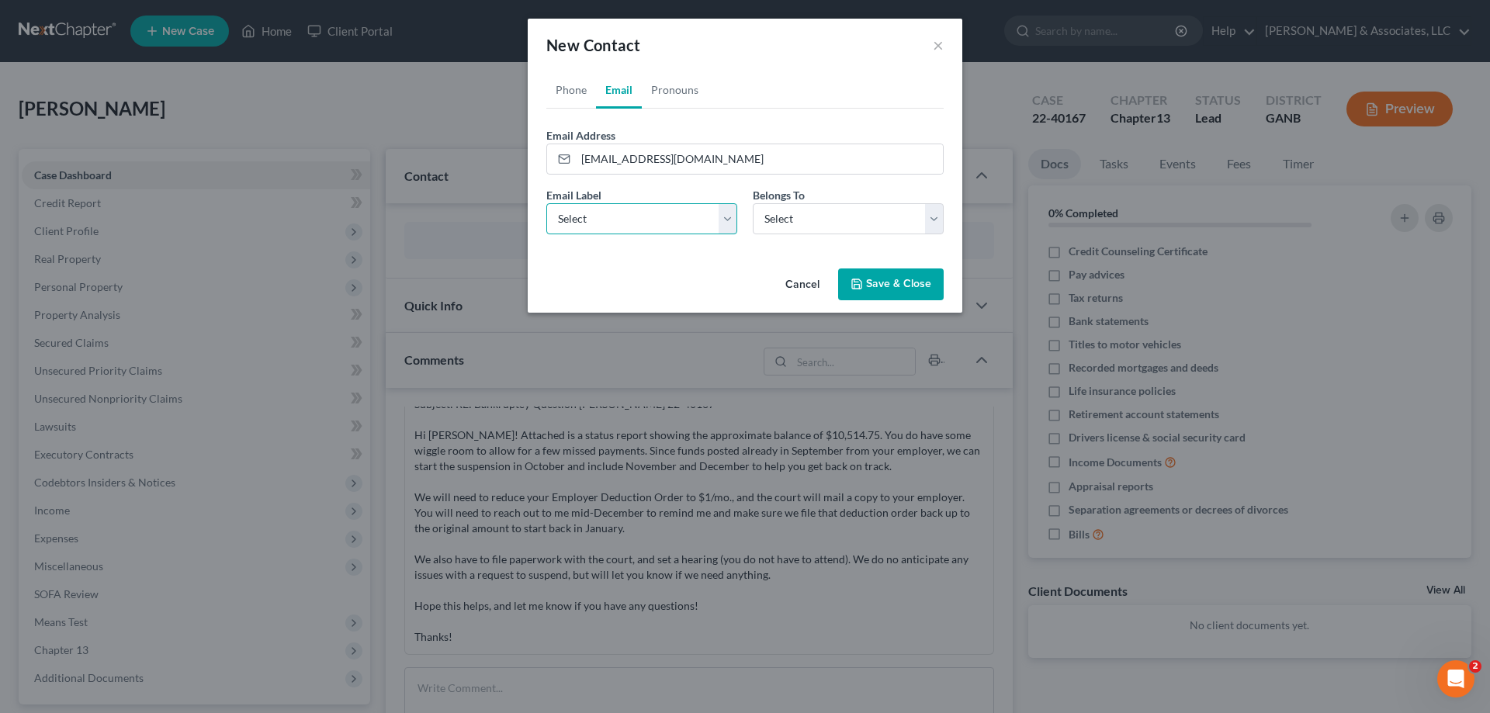
click at [608, 226] on select "Select Home Work Other" at bounding box center [641, 218] width 191 height 31
select select "0"
click at [546, 203] on select "Select Home Work Other" at bounding box center [641, 218] width 191 height 31
drag, startPoint x: 782, startPoint y: 213, endPoint x: 789, endPoint y: 234, distance: 22.1
click at [782, 213] on select "Select Client Other" at bounding box center [848, 218] width 191 height 31
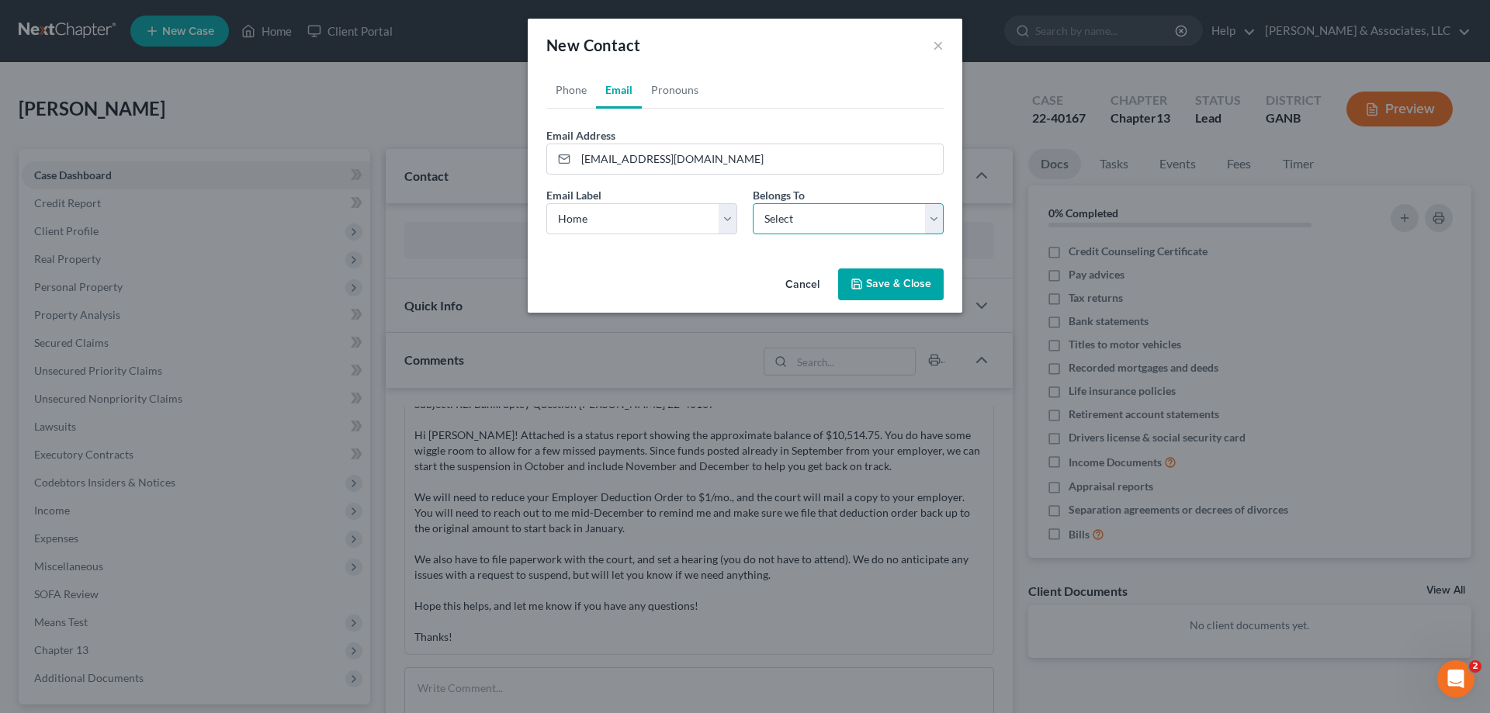
select select "0"
click at [753, 203] on select "Select Client Other" at bounding box center [848, 218] width 191 height 31
click at [877, 288] on button "Save & Close" at bounding box center [891, 284] width 106 height 33
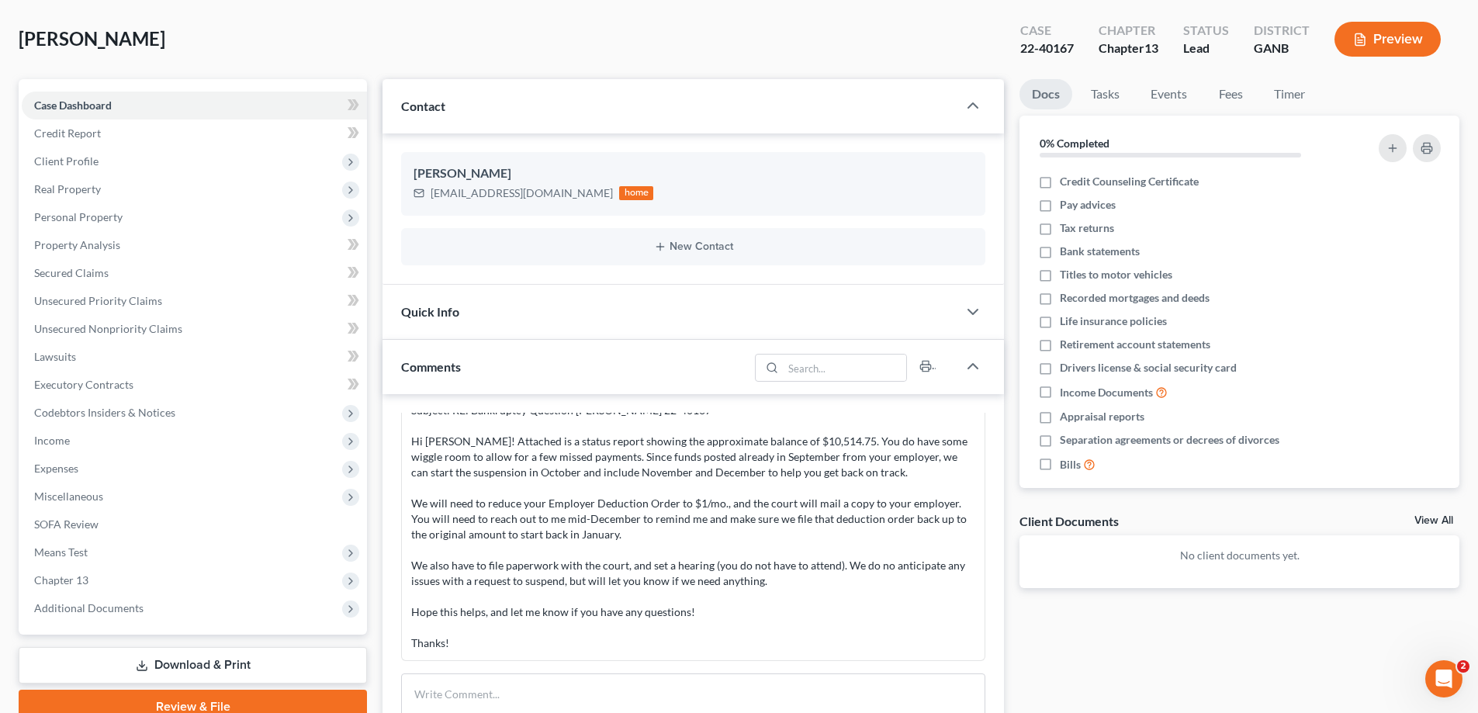
scroll to position [233, 0]
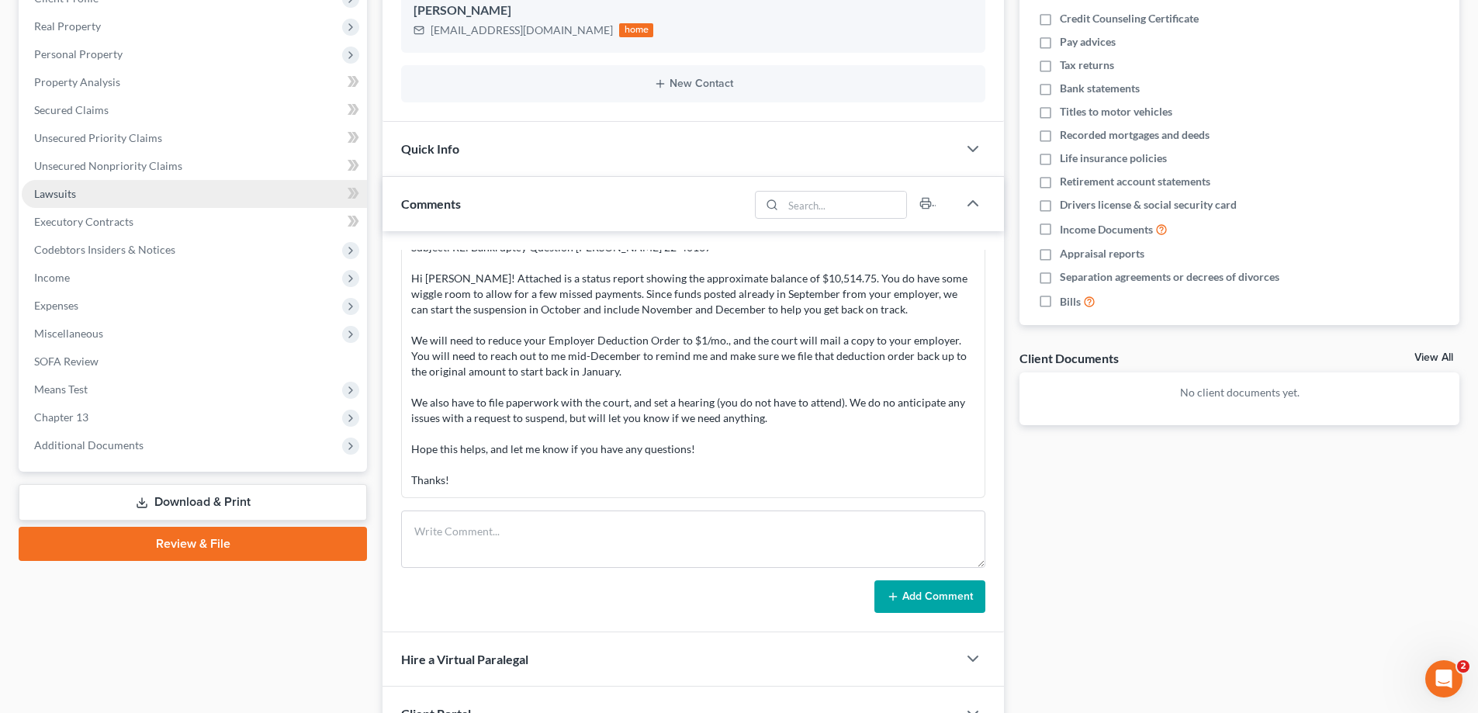
drag, startPoint x: 1456, startPoint y: 464, endPoint x: 323, endPoint y: 199, distance: 1164.3
click at [1456, 464] on div "Docs Tasks Events Fees Timer 0% Completed Nothing here yet! Credit Counseling C…" at bounding box center [1239, 356] width 455 height 880
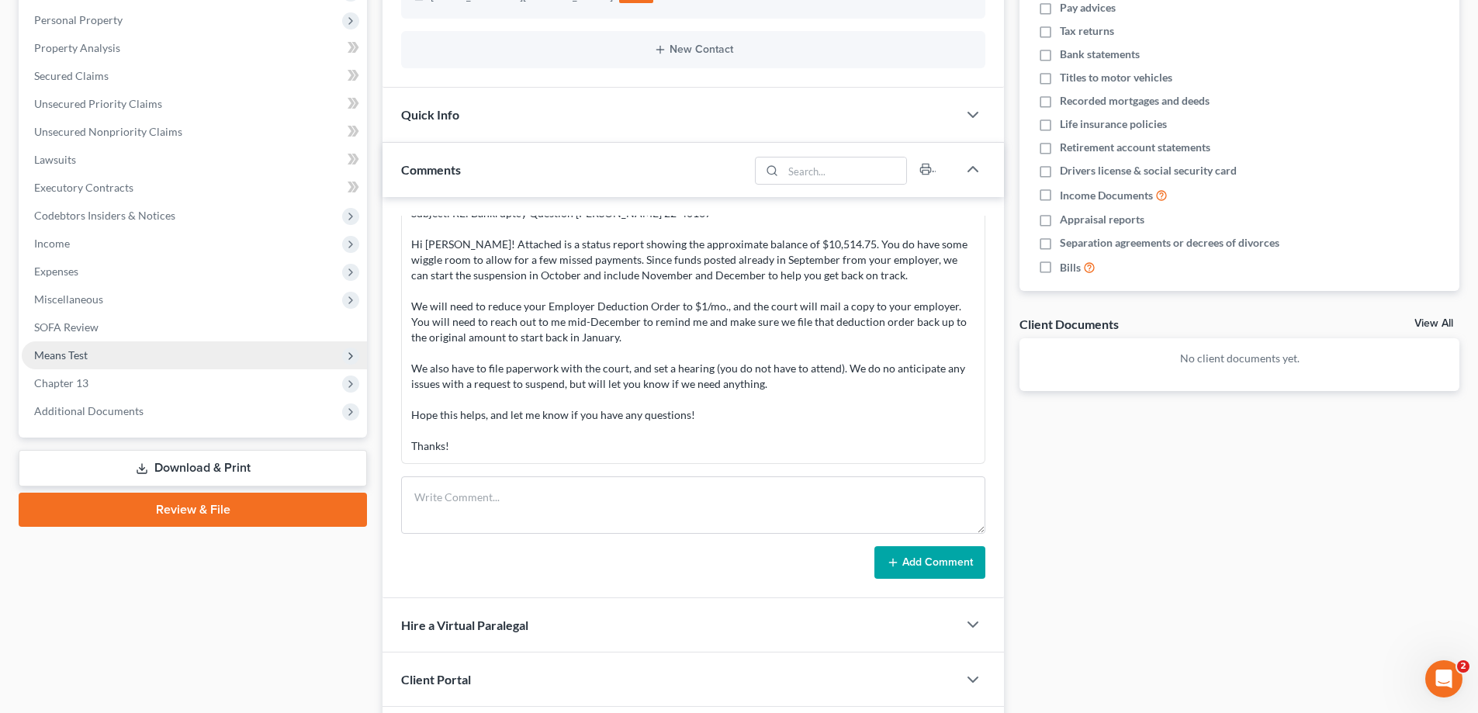
scroll to position [310, 0]
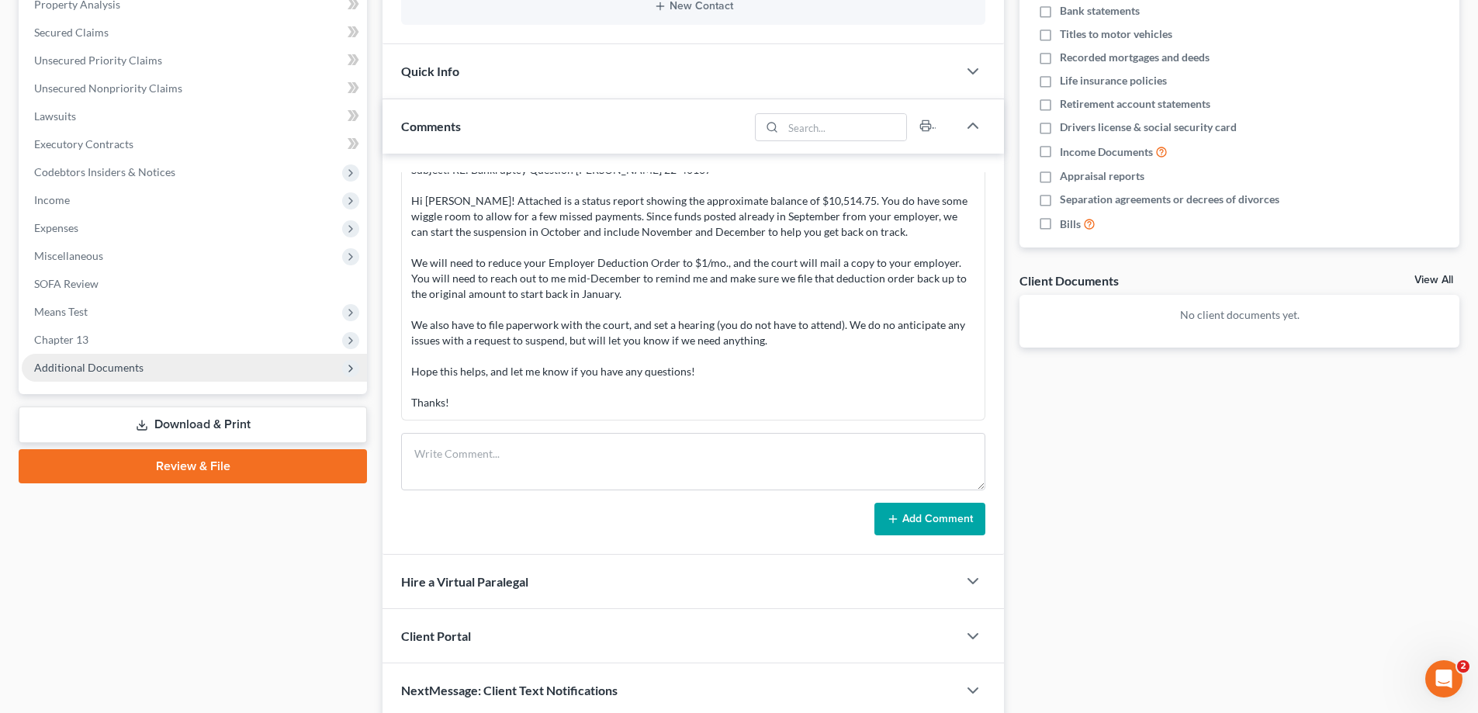
click at [126, 369] on span "Additional Documents" at bounding box center [88, 367] width 109 height 13
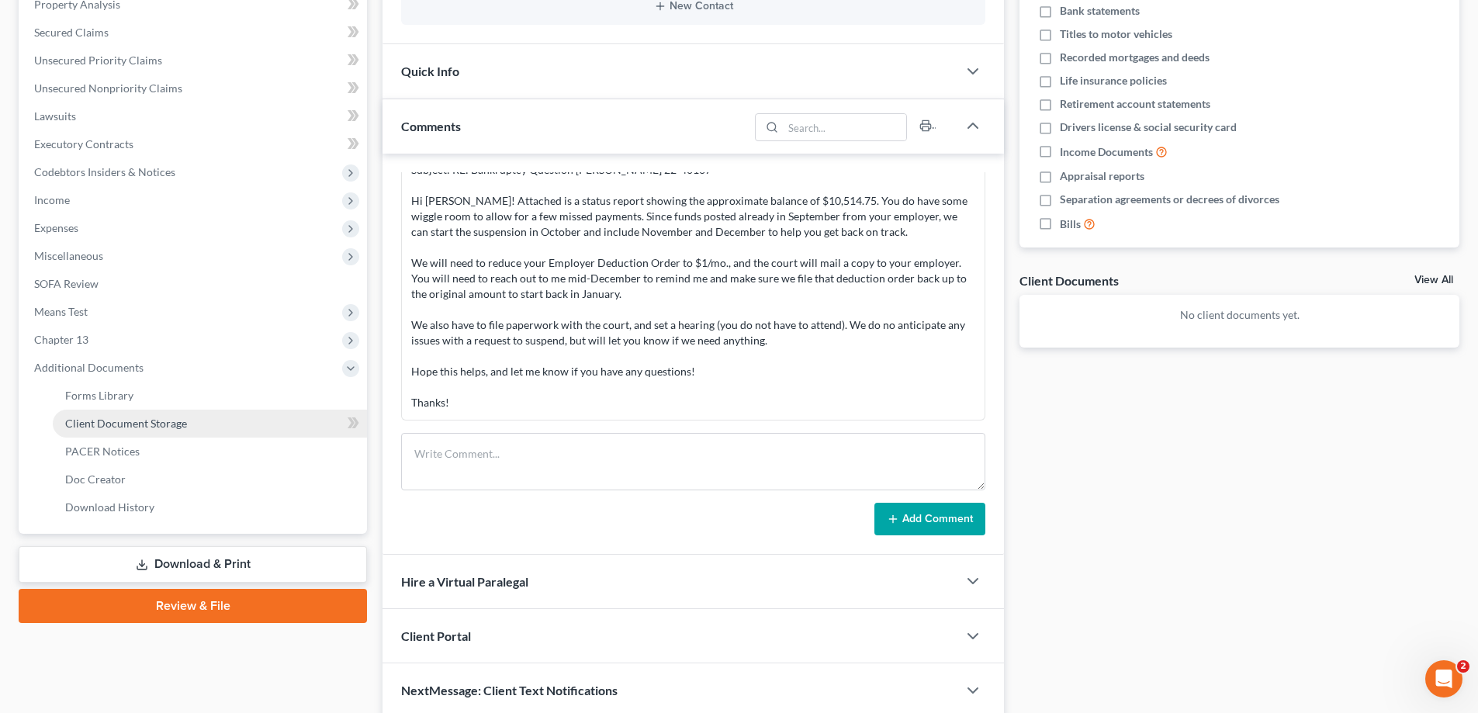
click at [102, 423] on span "Client Document Storage" at bounding box center [126, 423] width 122 height 13
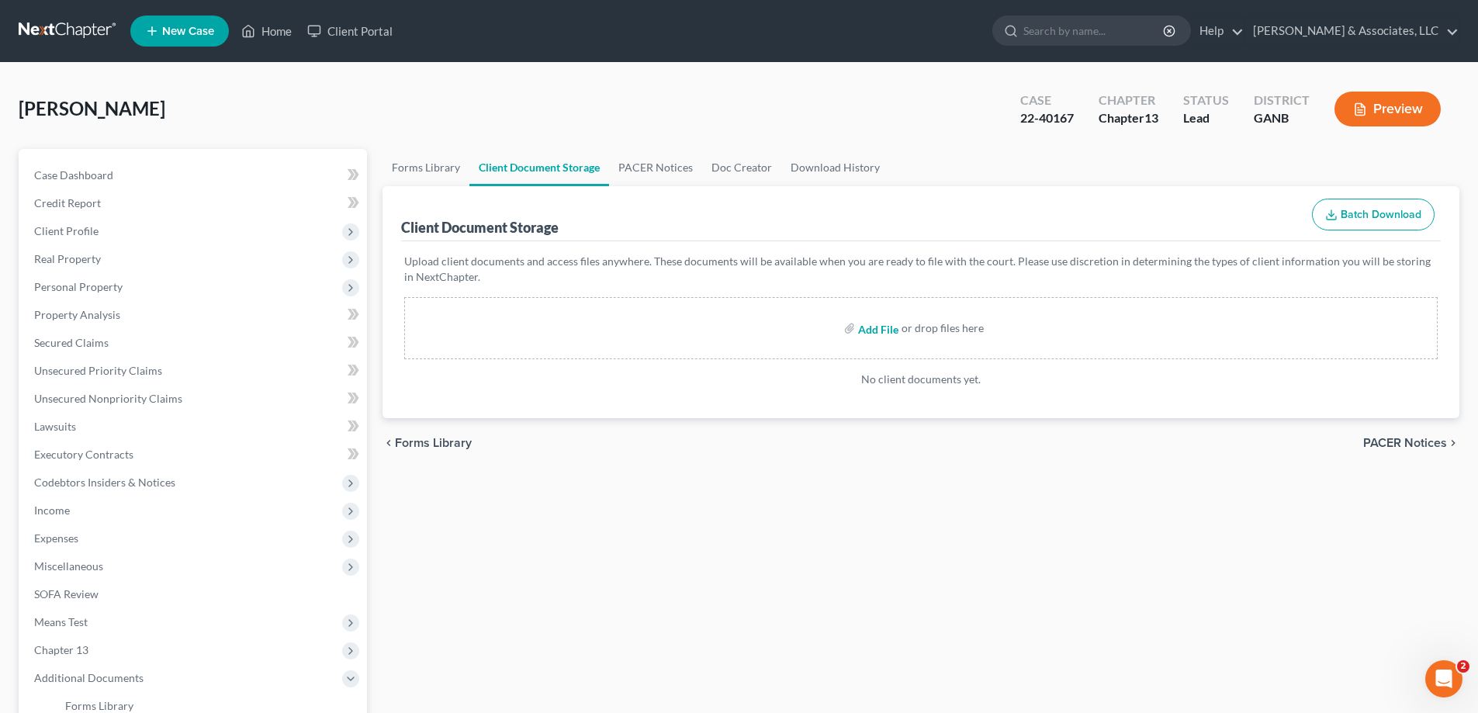
click at [892, 327] on input "file" at bounding box center [876, 328] width 37 height 28
type input "C:\fakepath\[PERSON_NAME] SWBC Mtg POC.pdf"
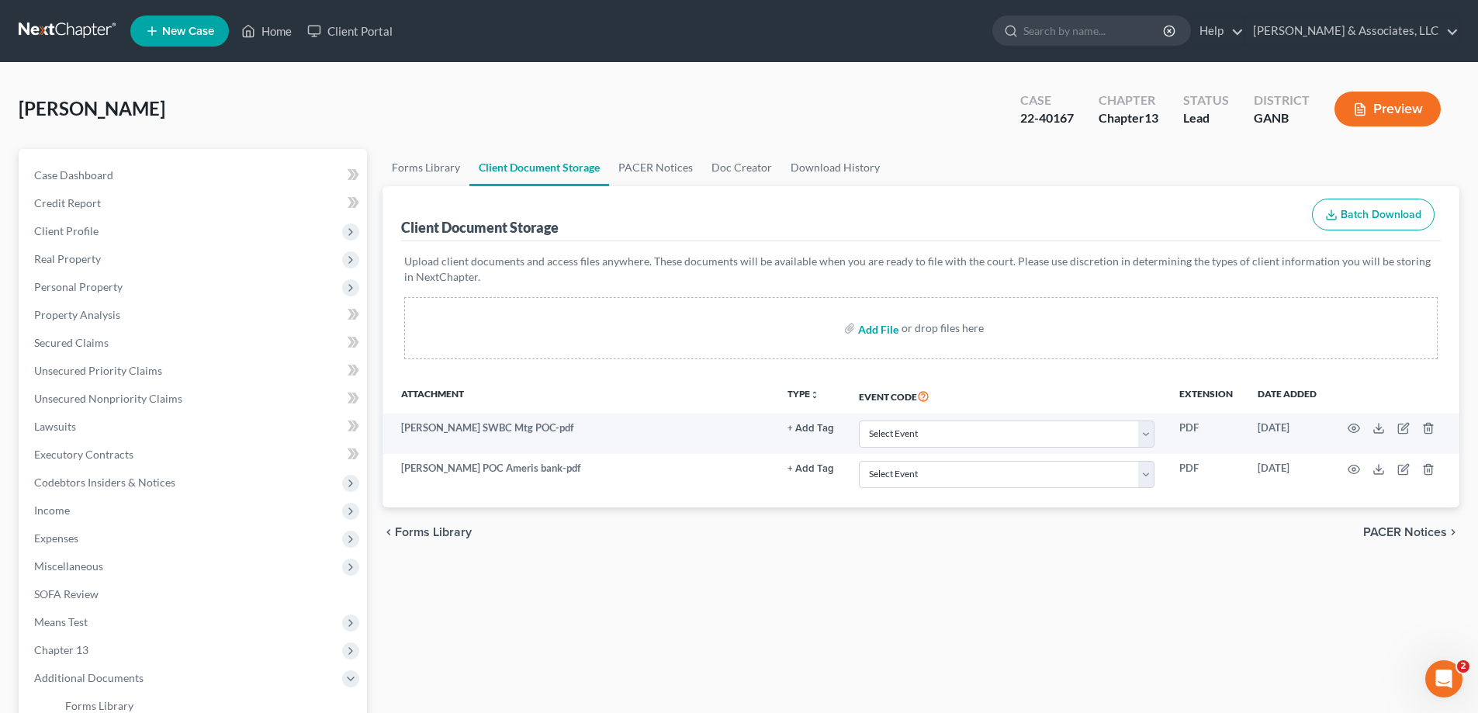
click at [871, 327] on input "file" at bounding box center [876, 328] width 37 height 28
type input "C:\fakepath\[PERSON_NAME][DOMAIN_NAME]'s.pdf"
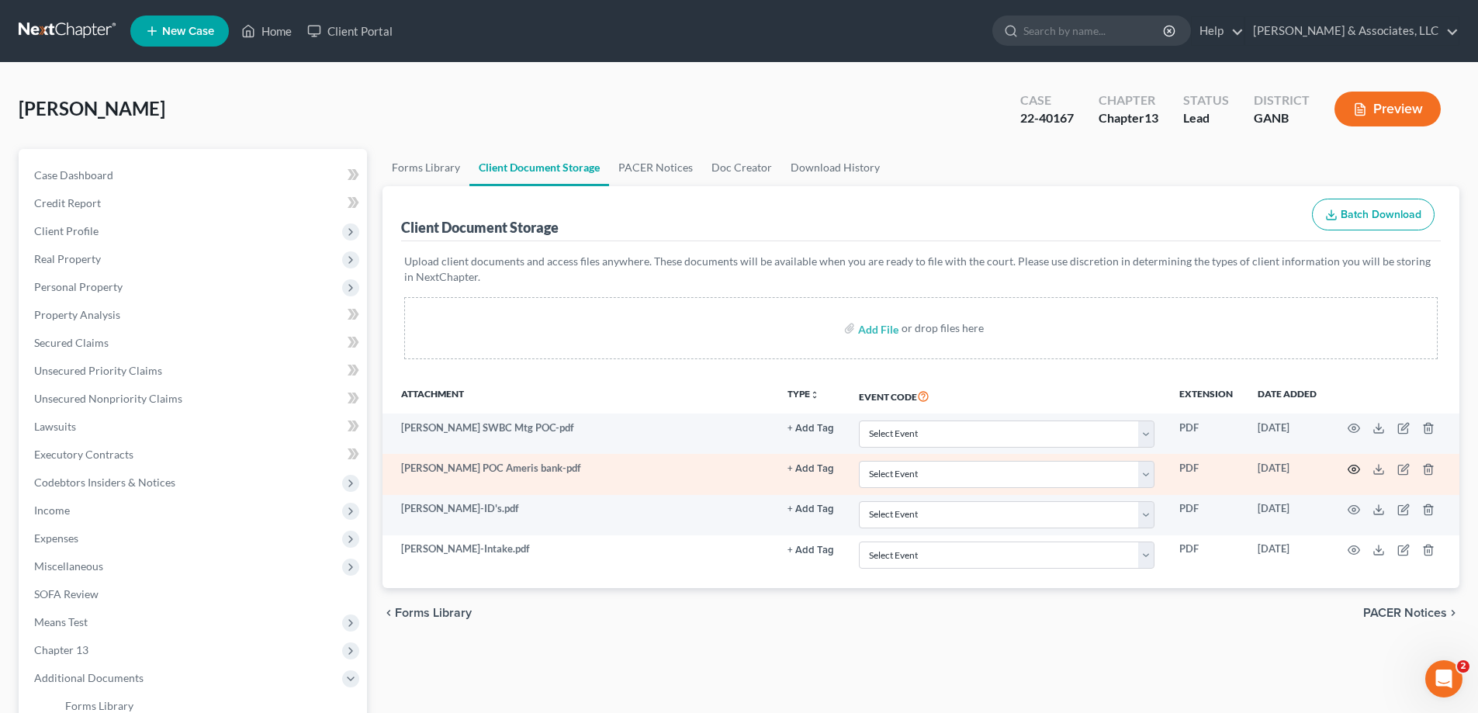
click at [1352, 467] on icon "button" at bounding box center [1354, 469] width 12 height 12
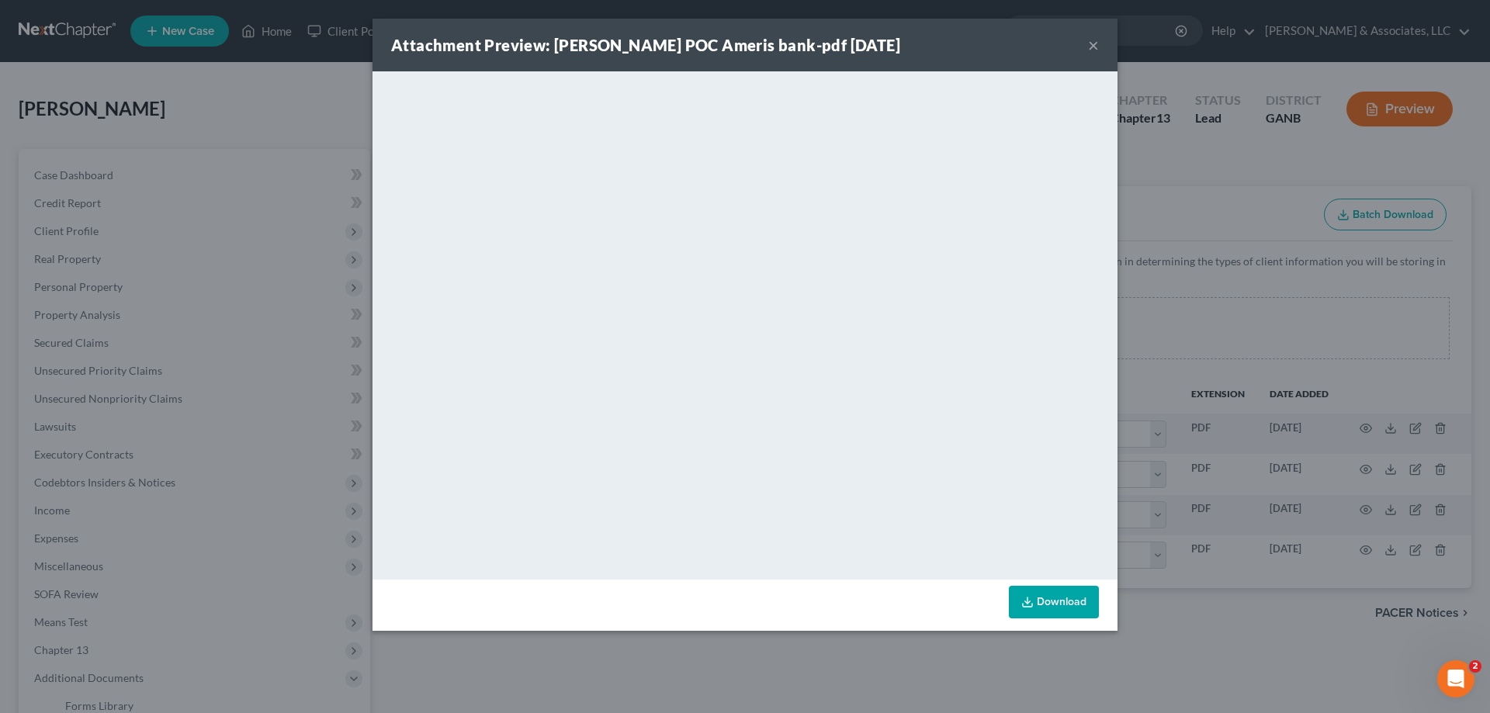
click at [1090, 56] on div "Attachment Preview: [PERSON_NAME] POC Ameris bank-pdf [DATE] ×" at bounding box center [744, 45] width 745 height 53
click at [1090, 45] on button "×" at bounding box center [1093, 45] width 11 height 19
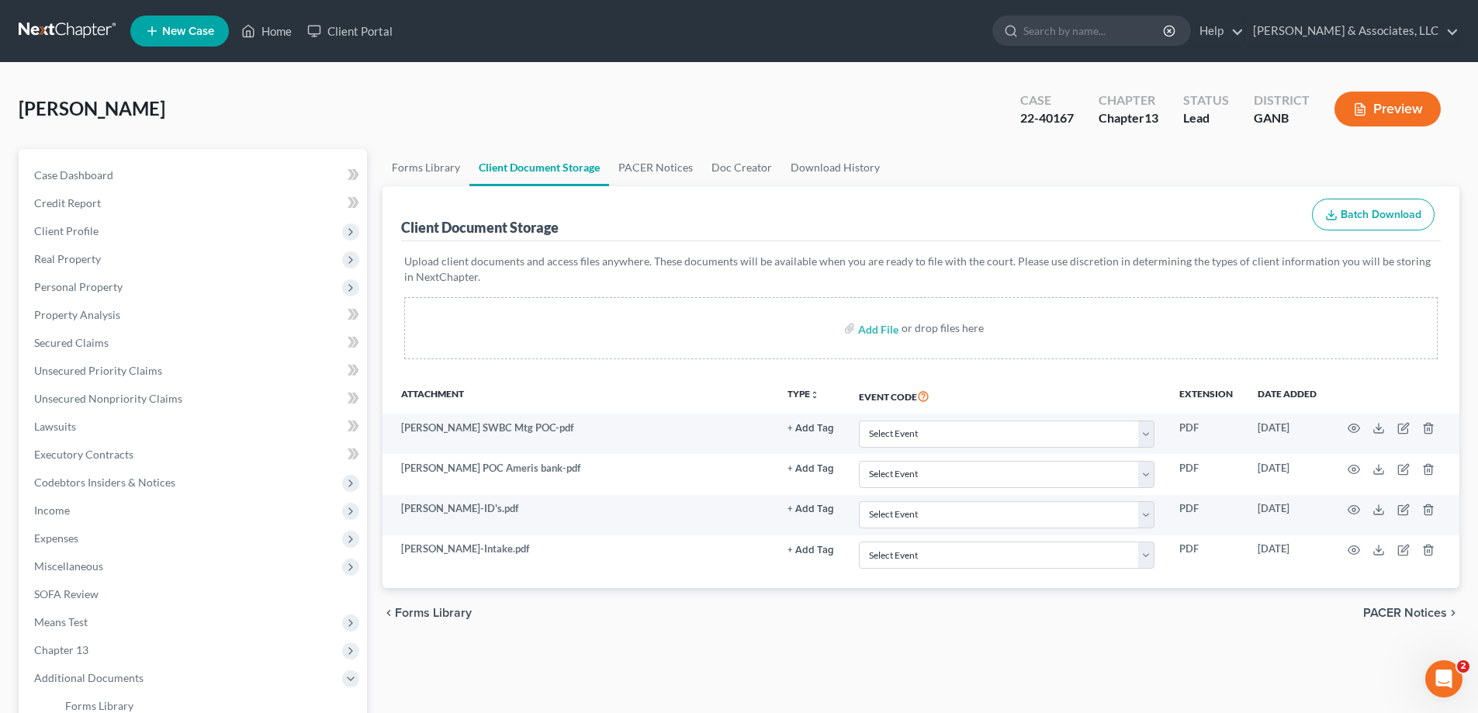
drag, startPoint x: 1460, startPoint y: 83, endPoint x: 1098, endPoint y: 70, distance: 361.8
click at [1458, 83] on div "[PERSON_NAME] Upgraded Case 22-40167 Chapter Chapter 13 Status Lead District GA…" at bounding box center [739, 514] width 1478 height 902
click at [270, 29] on link "Home" at bounding box center [267, 31] width 66 height 28
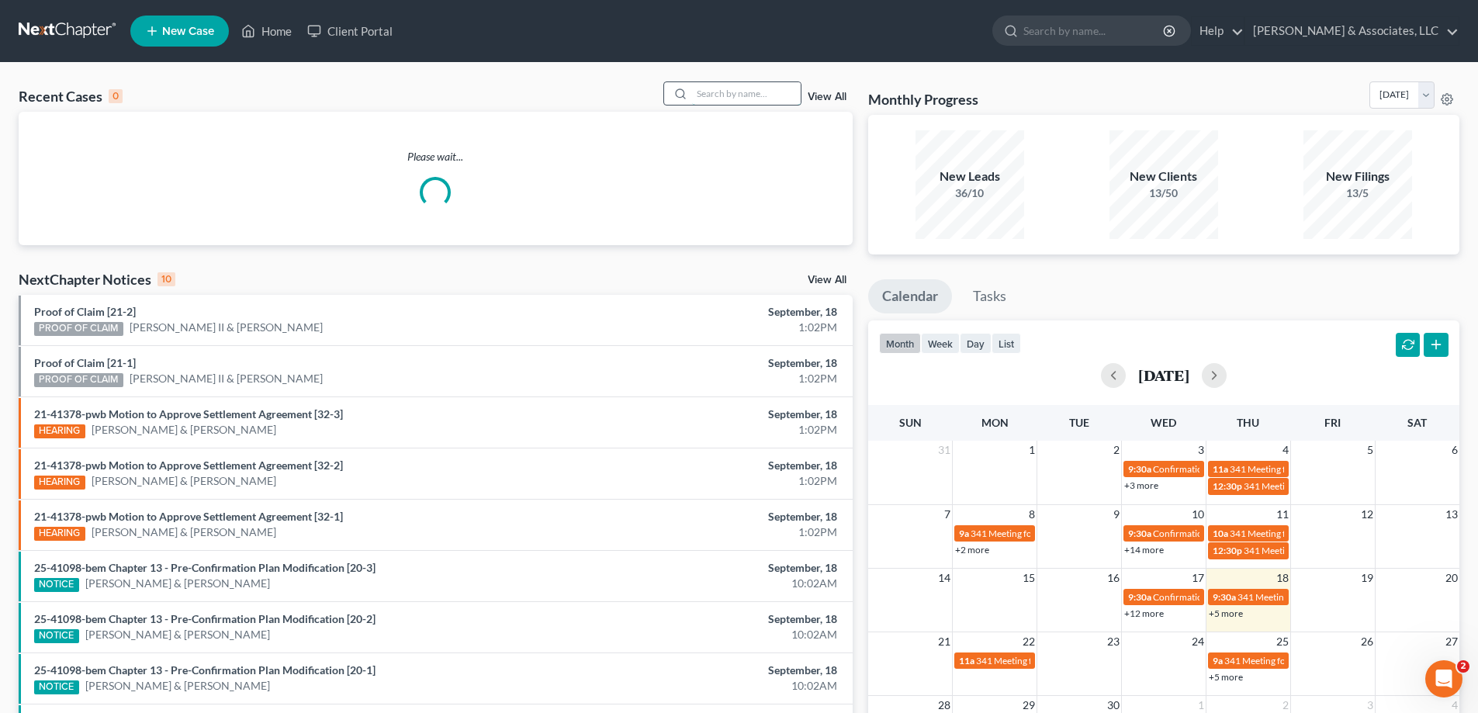
click at [759, 83] on input "search" at bounding box center [746, 93] width 109 height 23
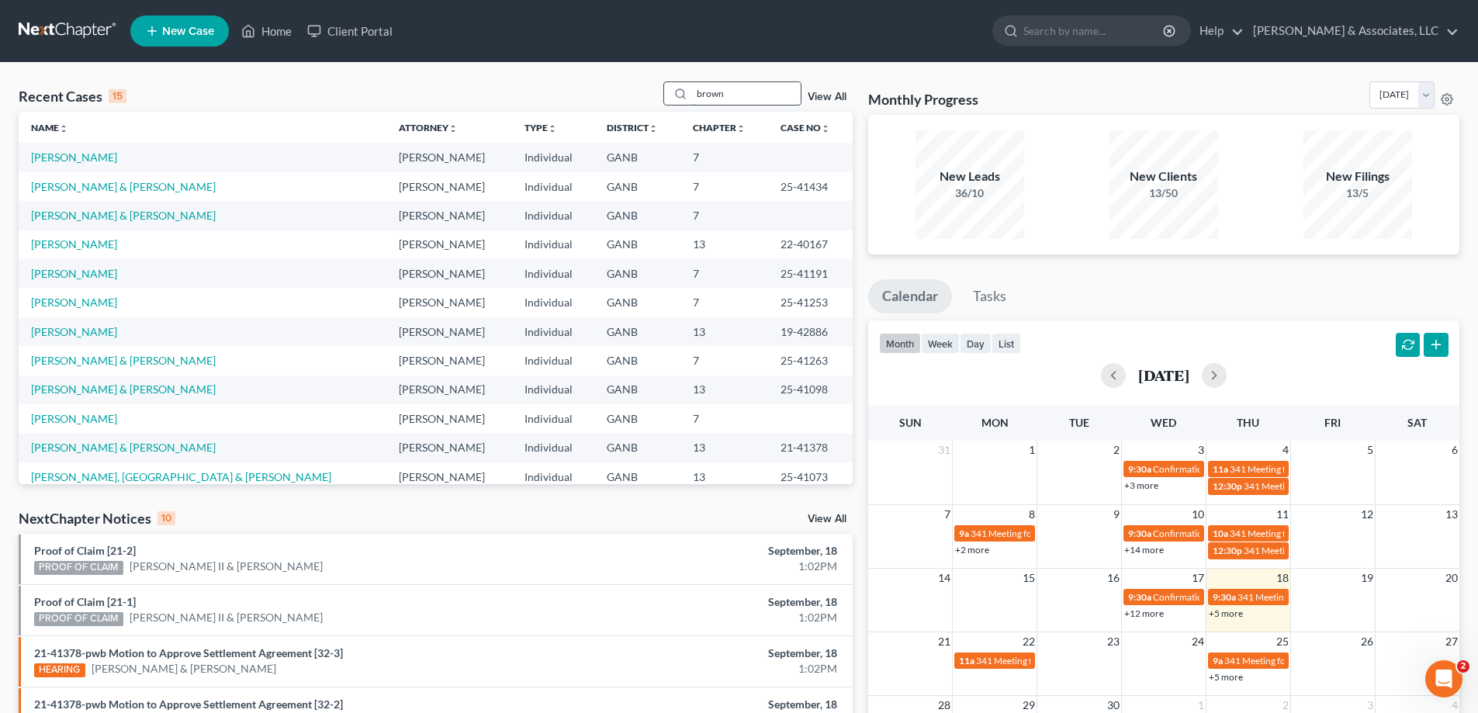
type input "brown"
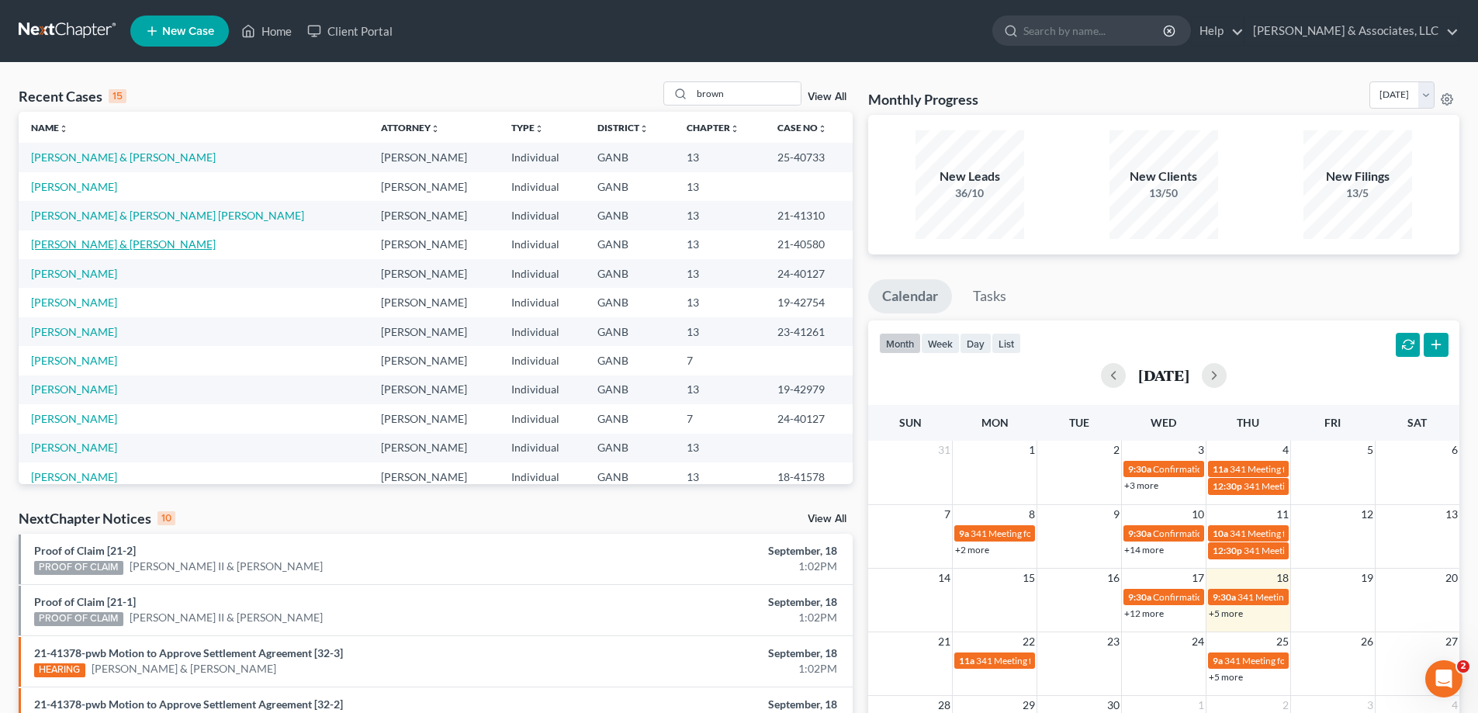
click at [61, 248] on link "[PERSON_NAME] & [PERSON_NAME]" at bounding box center [123, 243] width 185 height 13
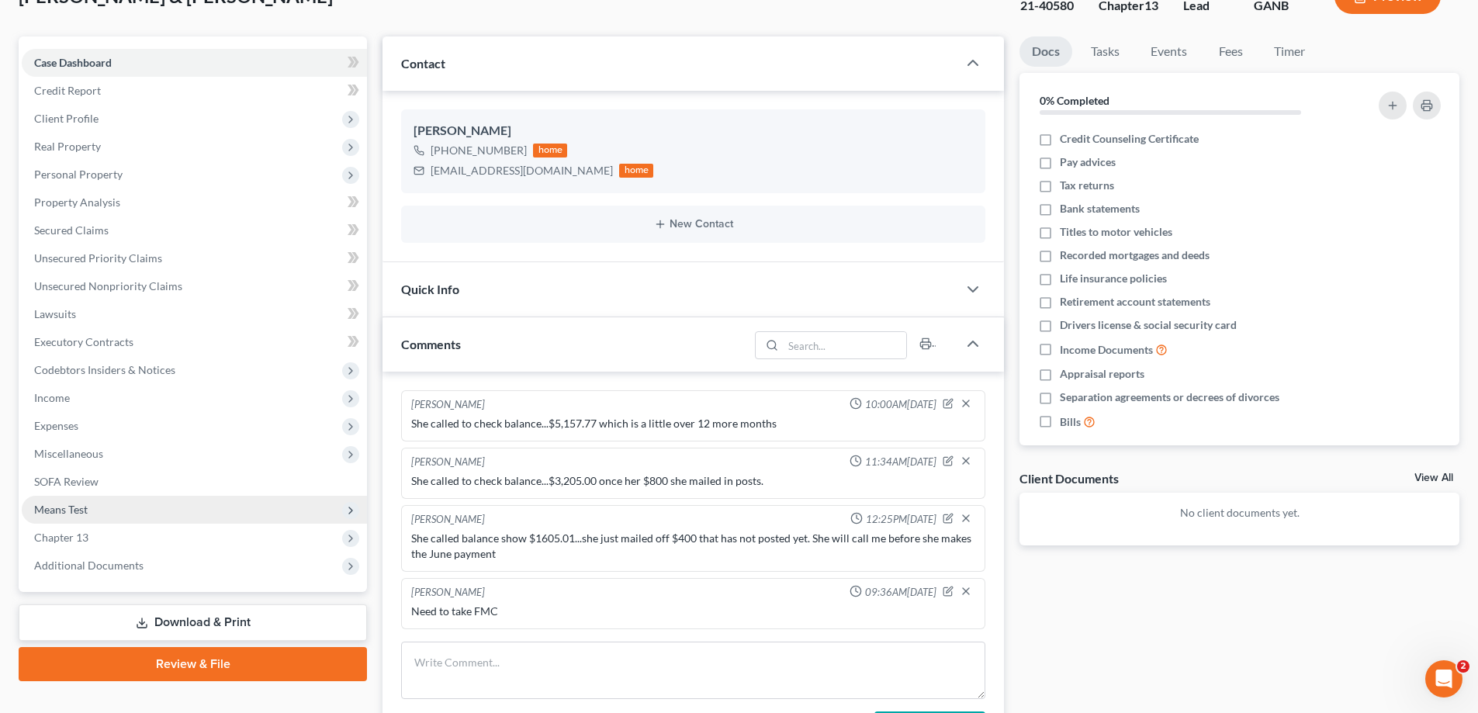
scroll to position [310, 0]
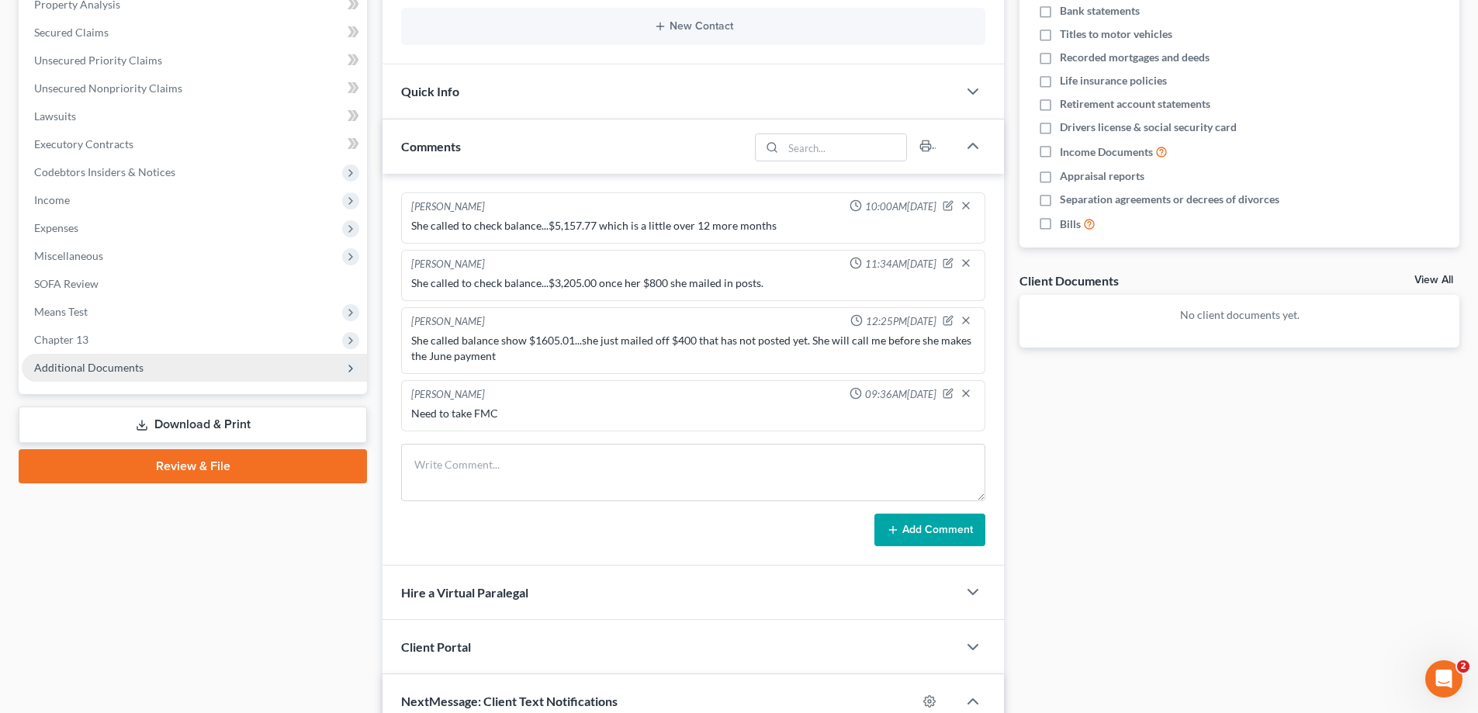
click at [81, 362] on span "Additional Documents" at bounding box center [88, 367] width 109 height 13
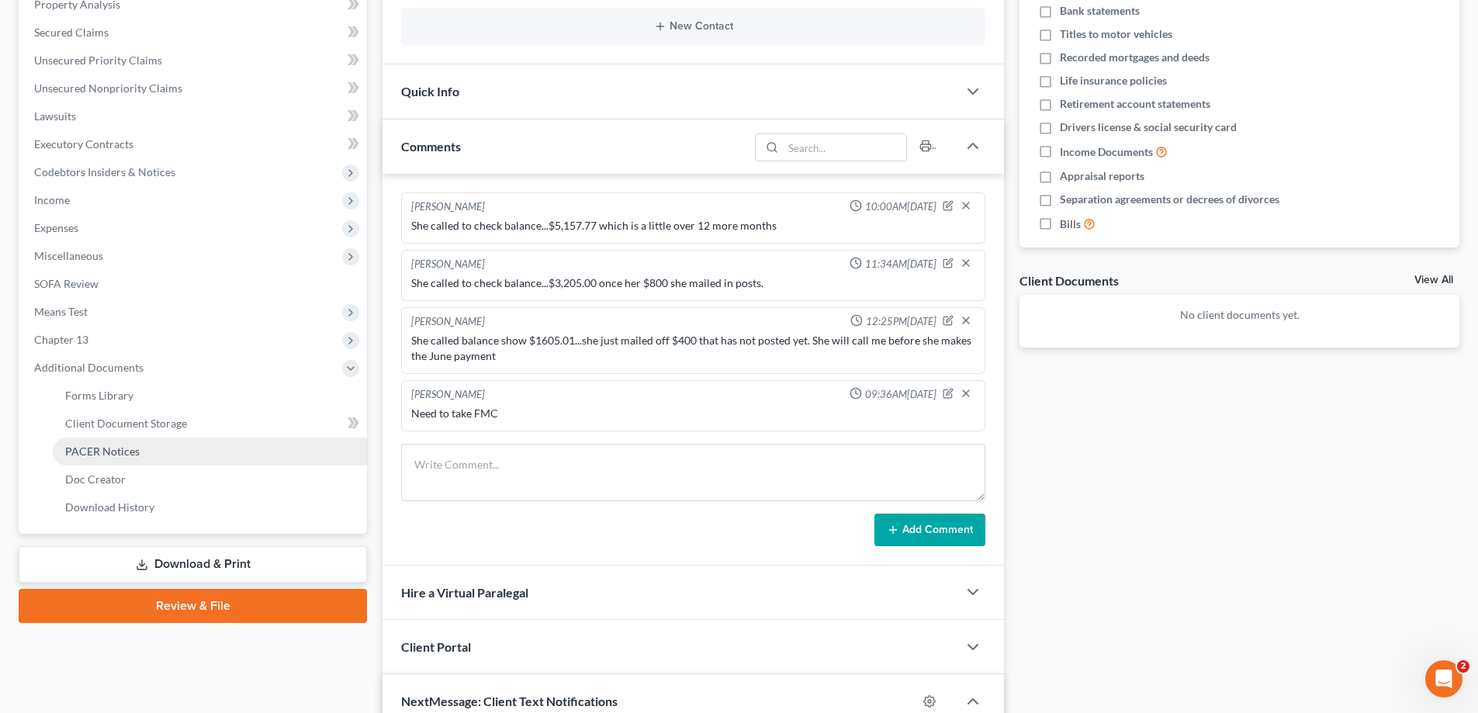
click at [85, 455] on span "PACER Notices" at bounding box center [102, 451] width 74 height 13
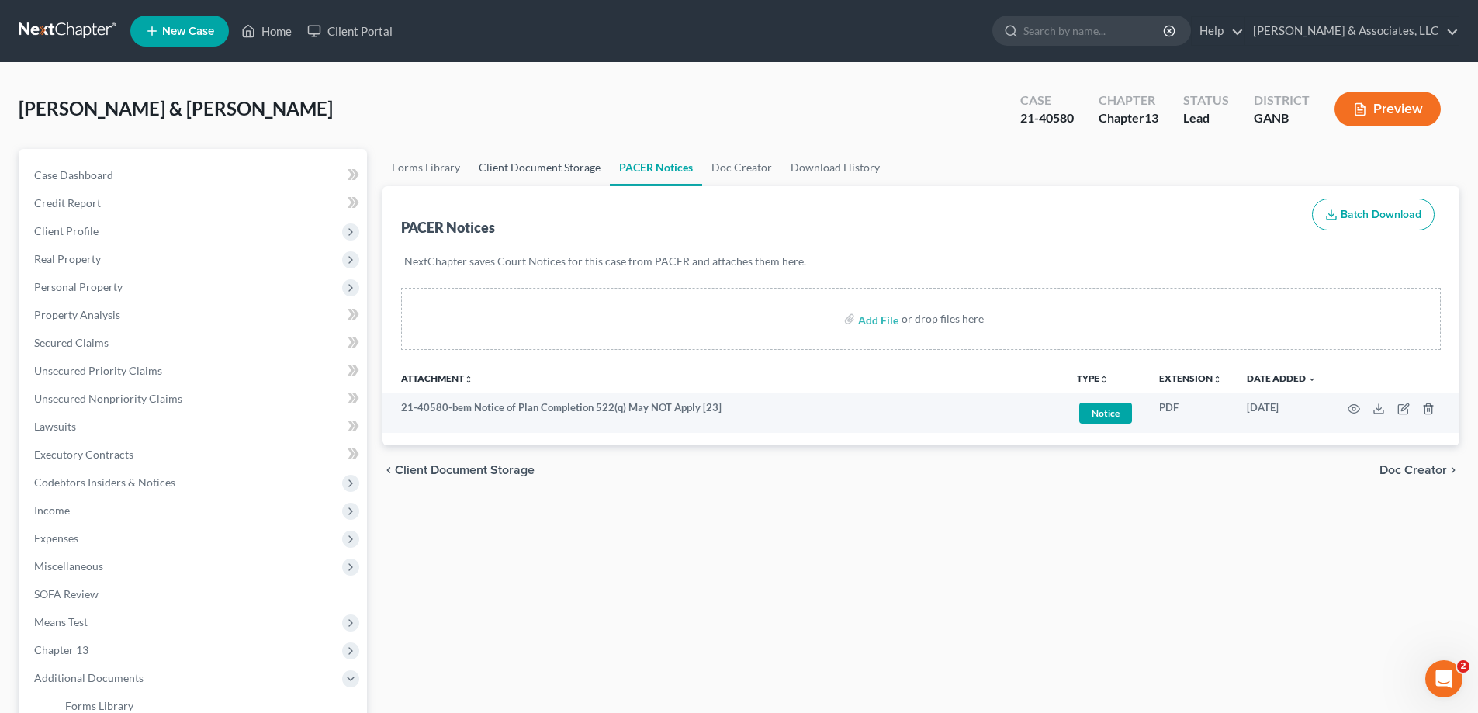
click at [513, 172] on link "Client Document Storage" at bounding box center [539, 167] width 140 height 37
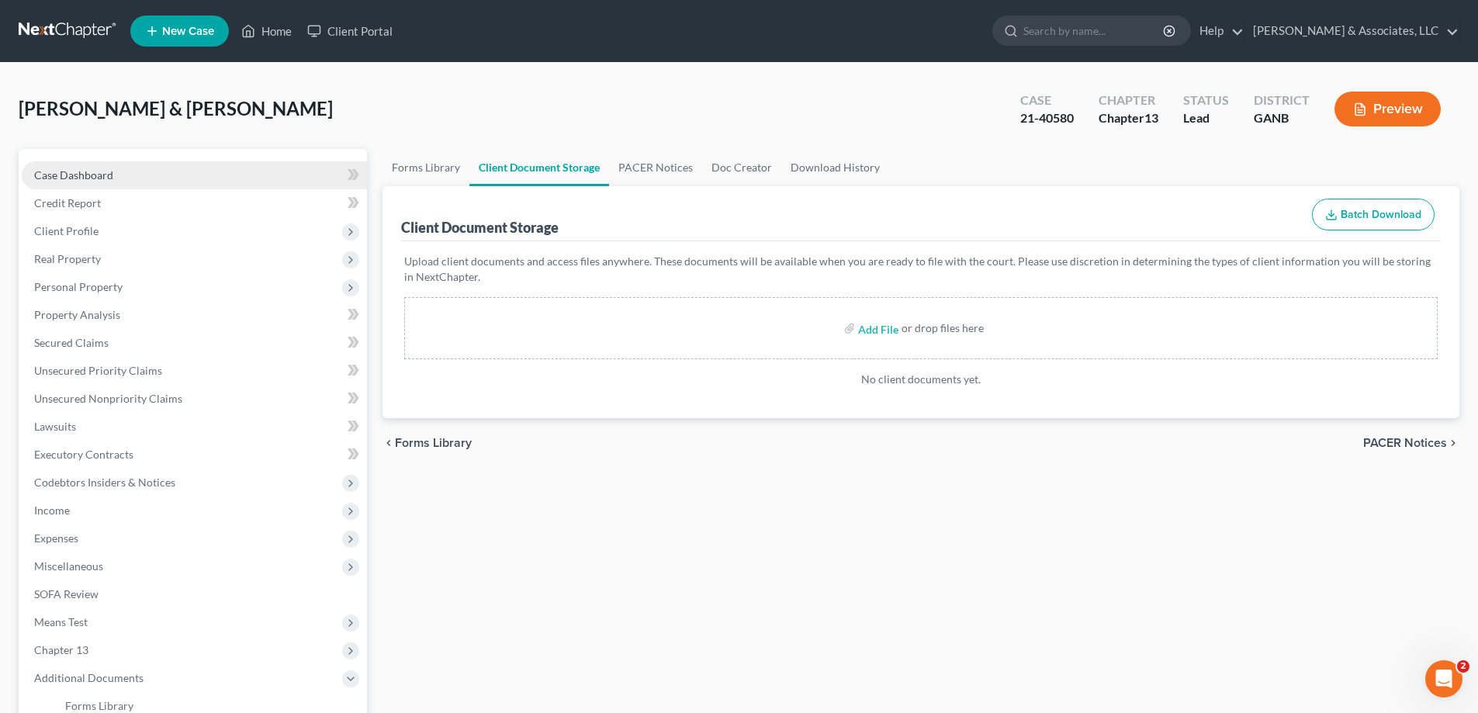
click at [87, 172] on span "Case Dashboard" at bounding box center [73, 174] width 79 height 13
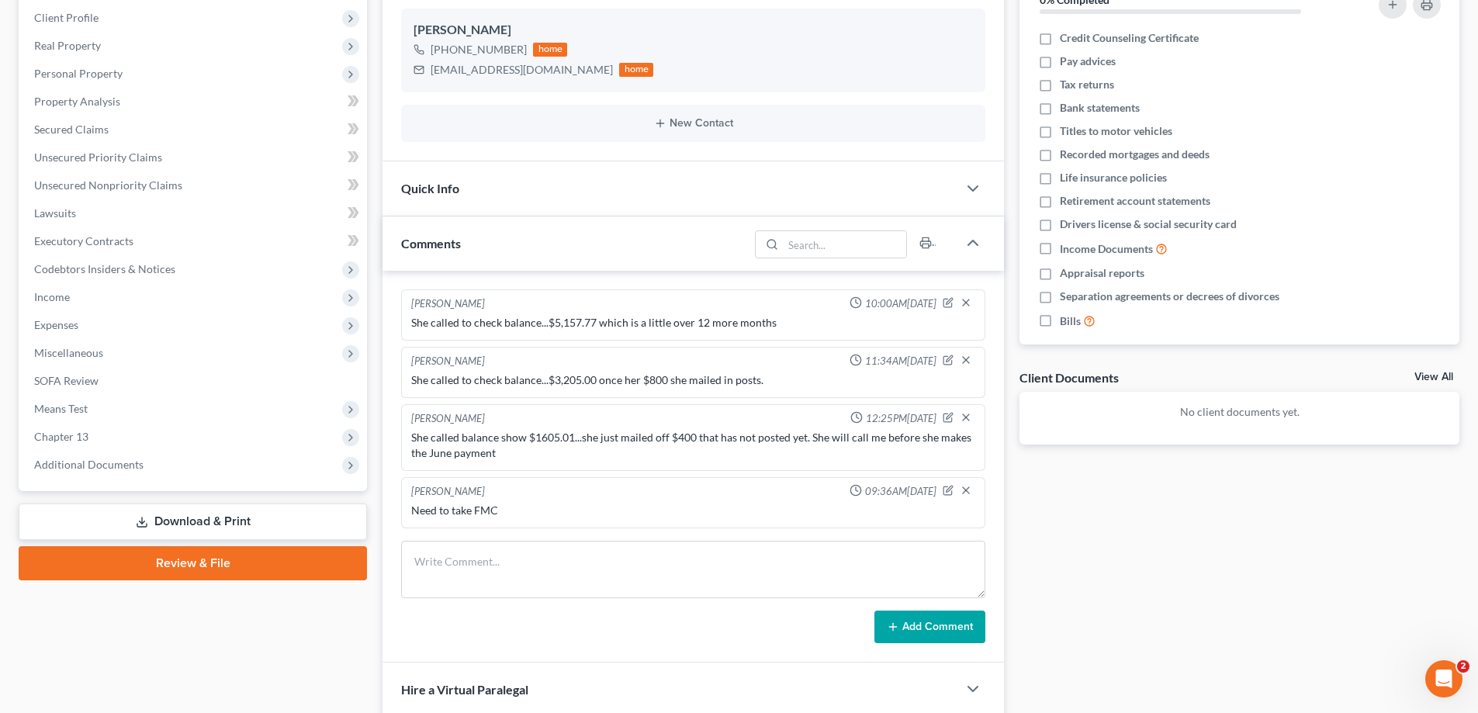
scroll to position [233, 0]
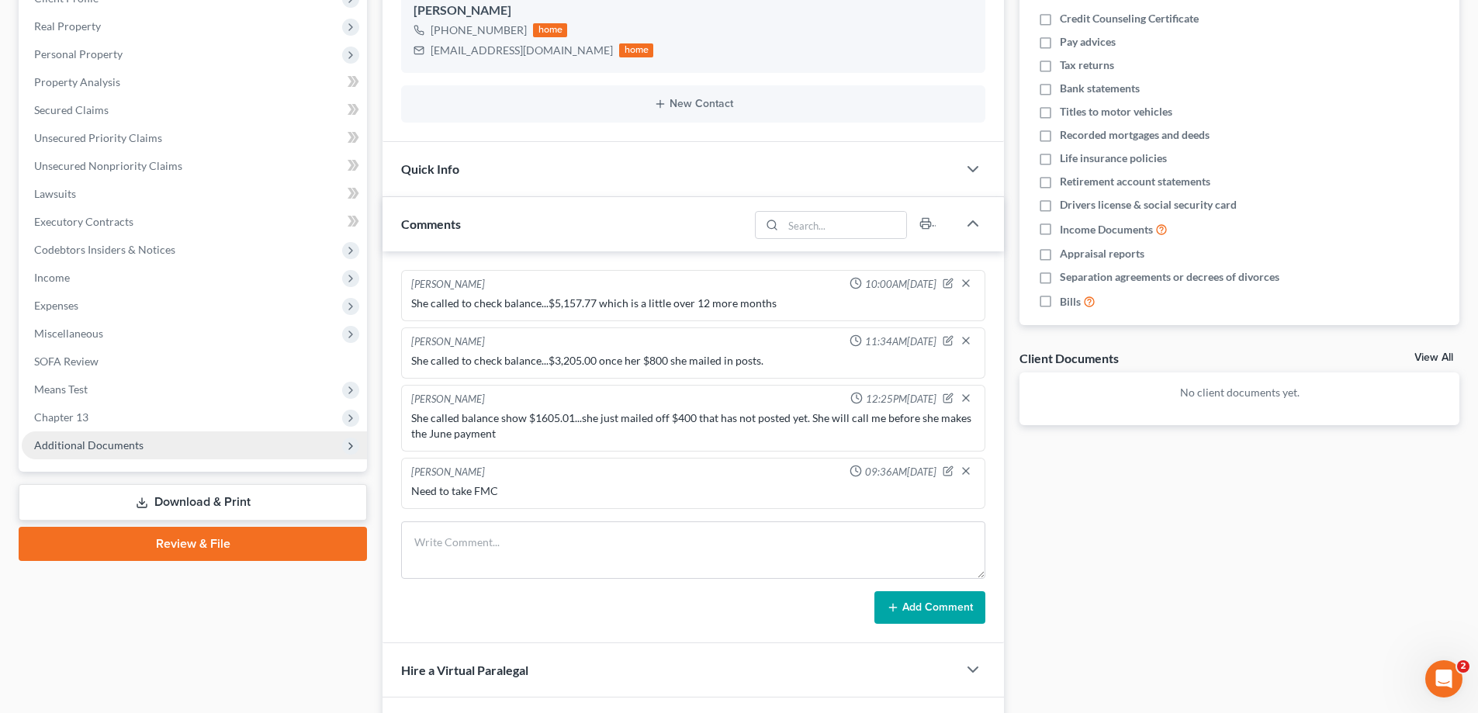
click at [64, 455] on span "Additional Documents" at bounding box center [194, 445] width 345 height 28
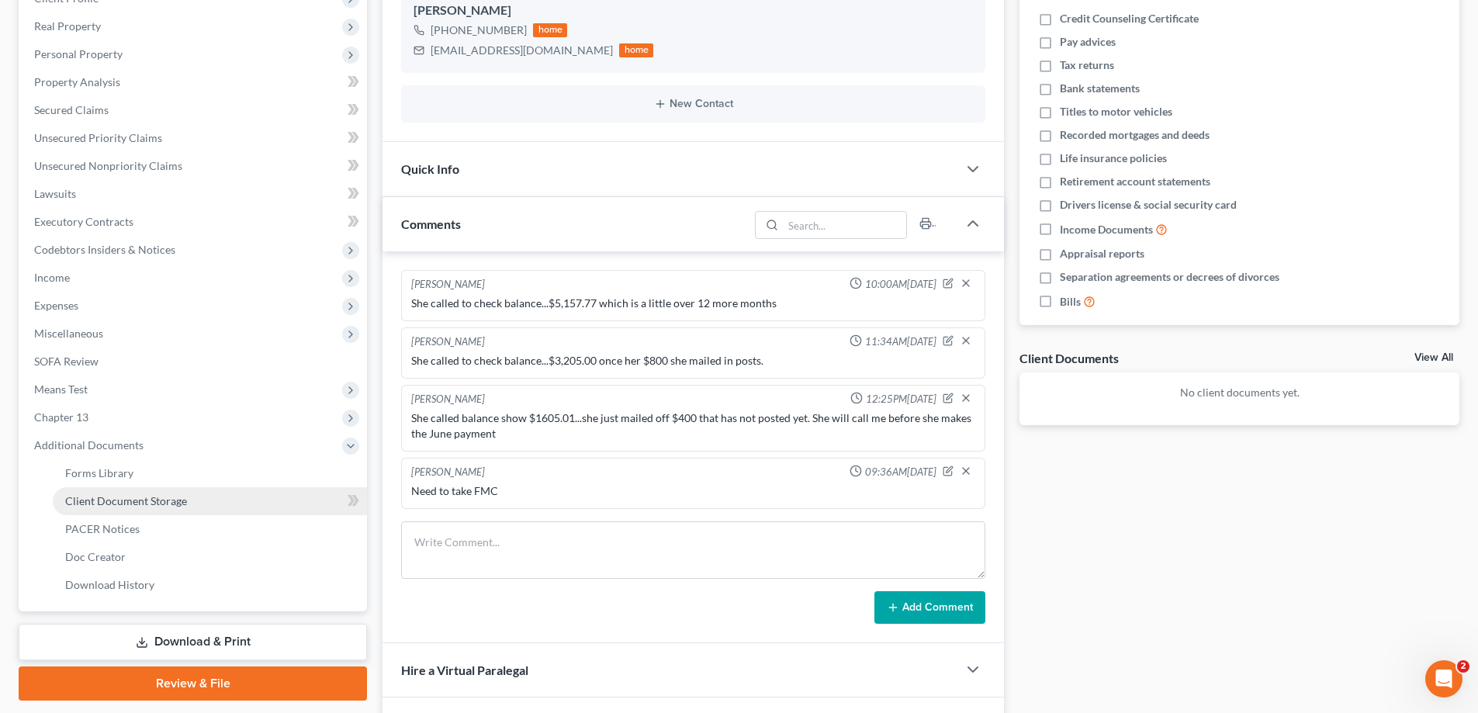
click at [93, 503] on span "Client Document Storage" at bounding box center [126, 500] width 122 height 13
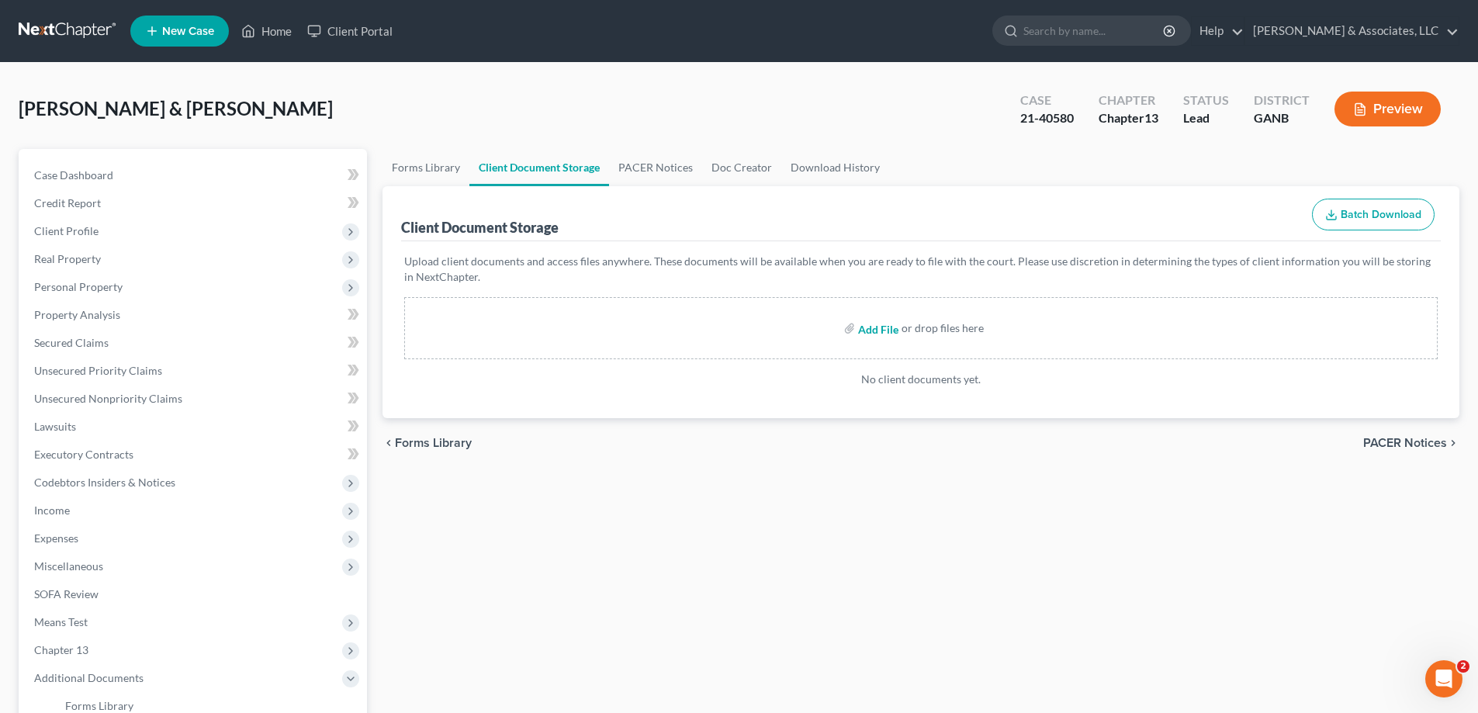
click at [863, 327] on input "file" at bounding box center [876, 328] width 37 height 28
type input "C:\fakepath\[PERSON_NAME].pdf"
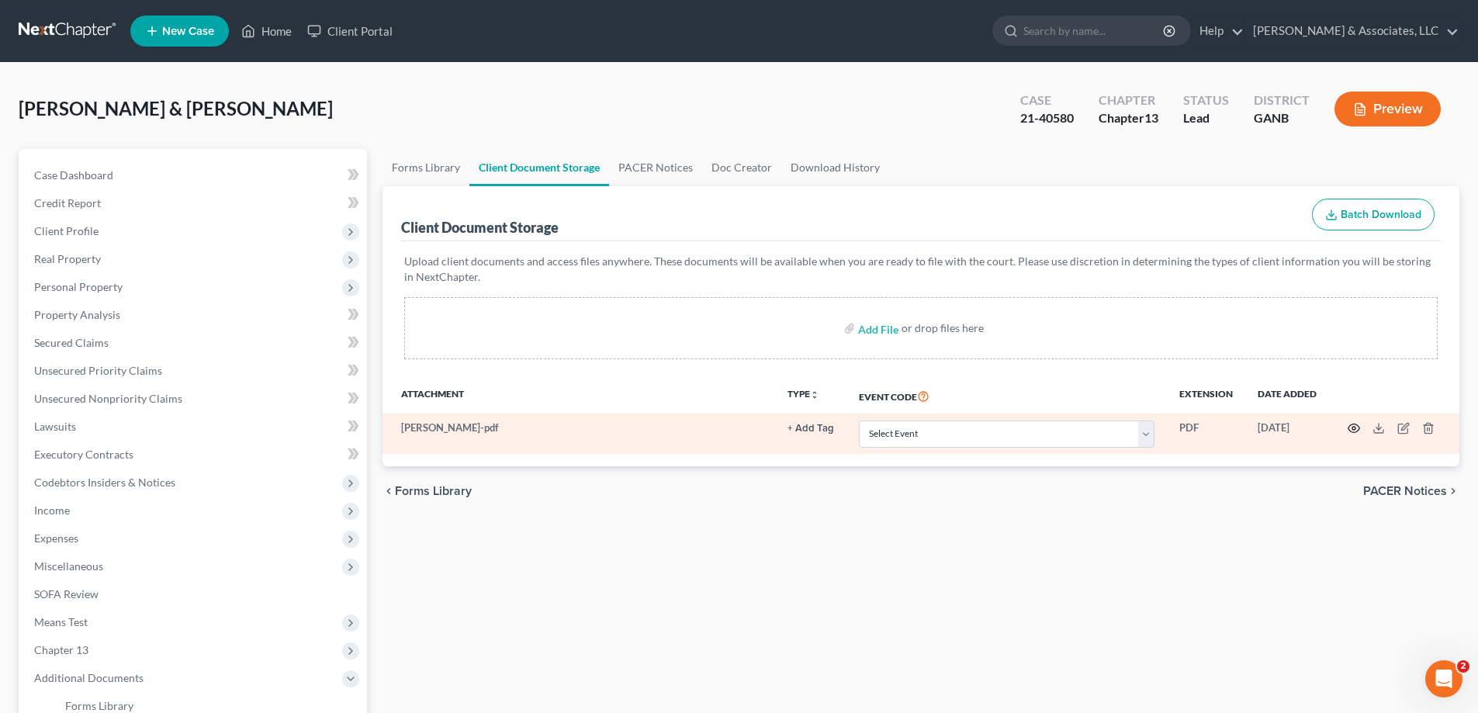
click at [1356, 427] on icon "button" at bounding box center [1354, 428] width 12 height 12
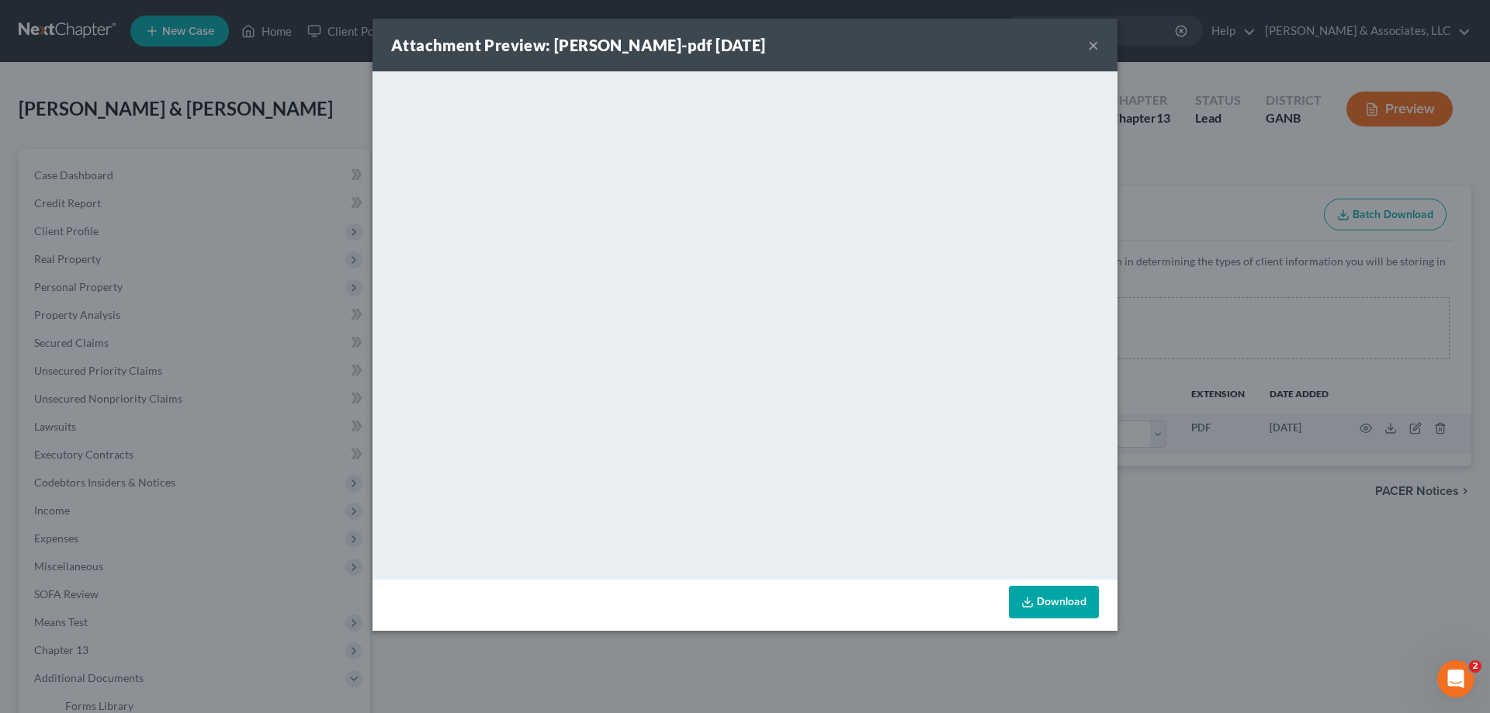
click at [1094, 36] on button "×" at bounding box center [1093, 45] width 11 height 19
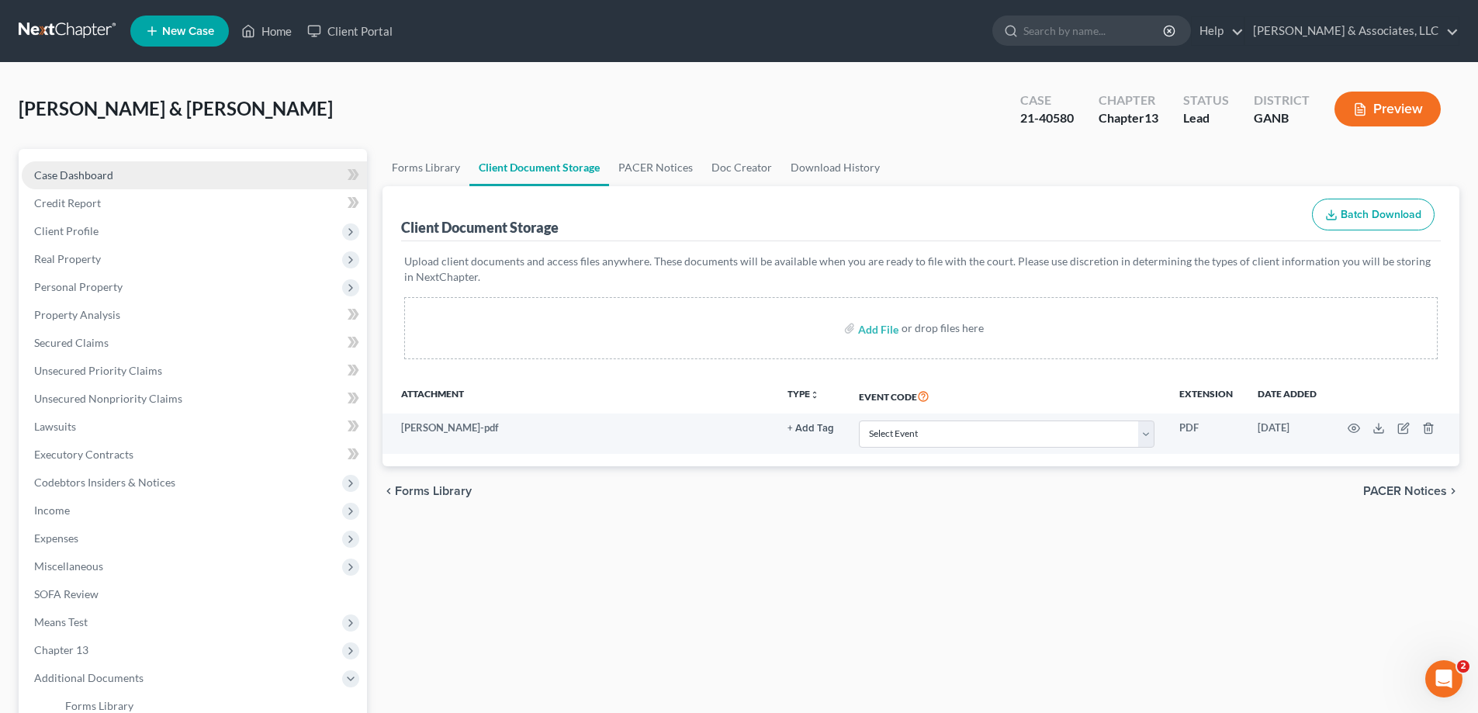
click at [92, 174] on span "Case Dashboard" at bounding box center [73, 174] width 79 height 13
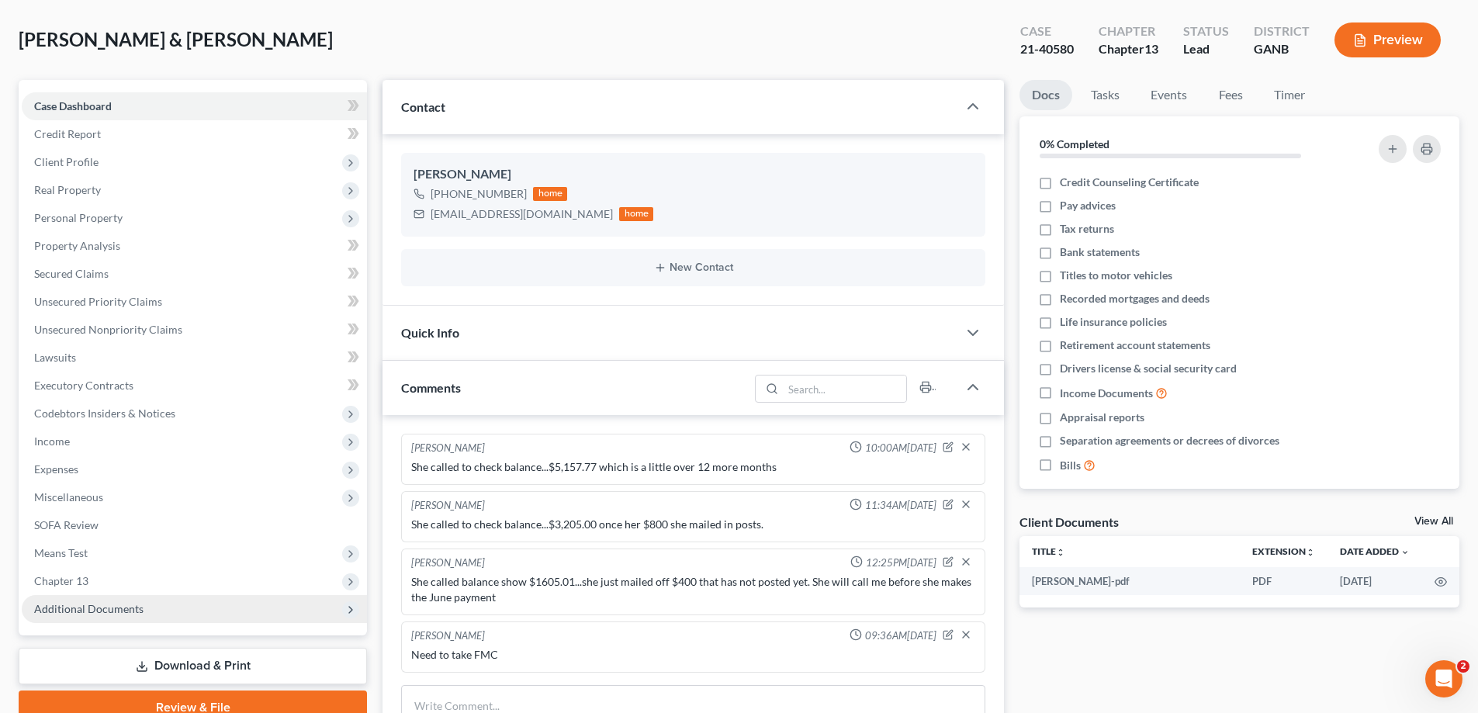
scroll to position [155, 0]
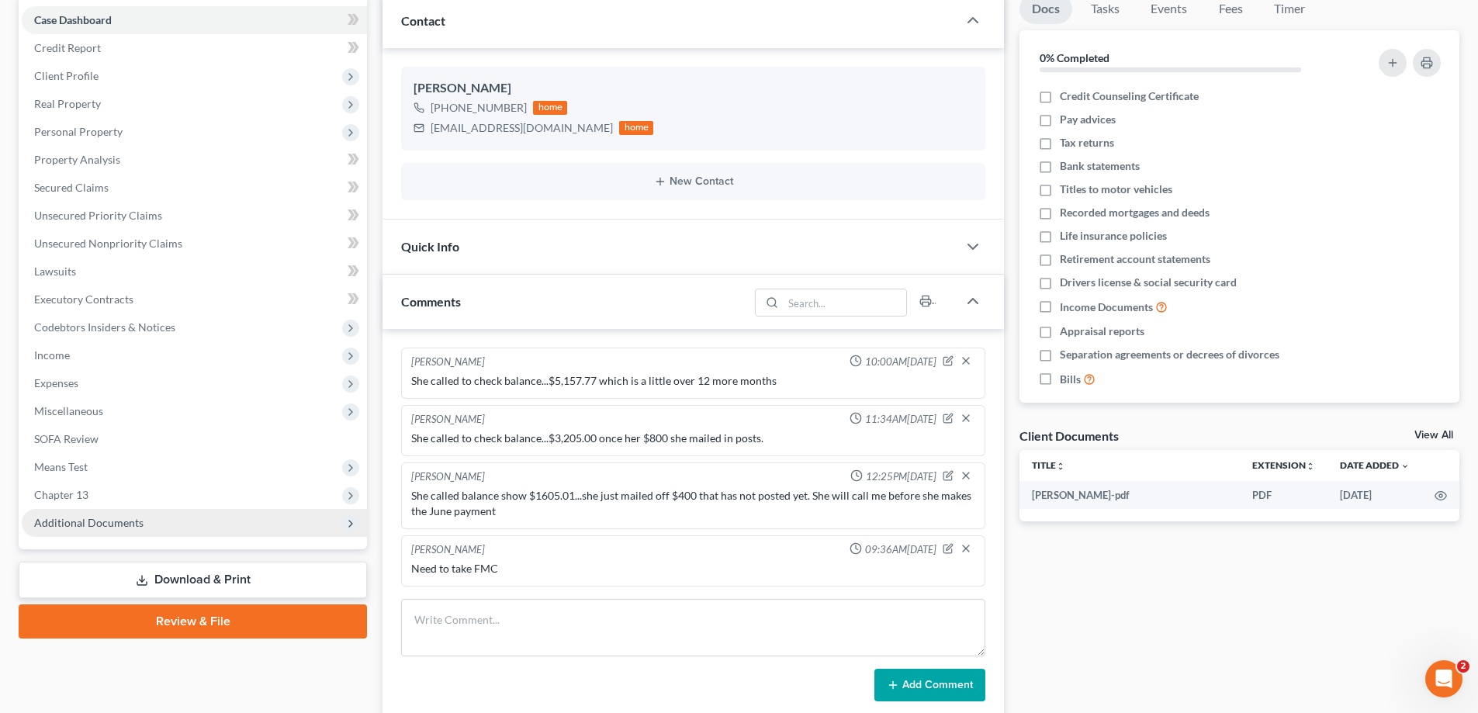
click at [100, 526] on span "Additional Documents" at bounding box center [88, 522] width 109 height 13
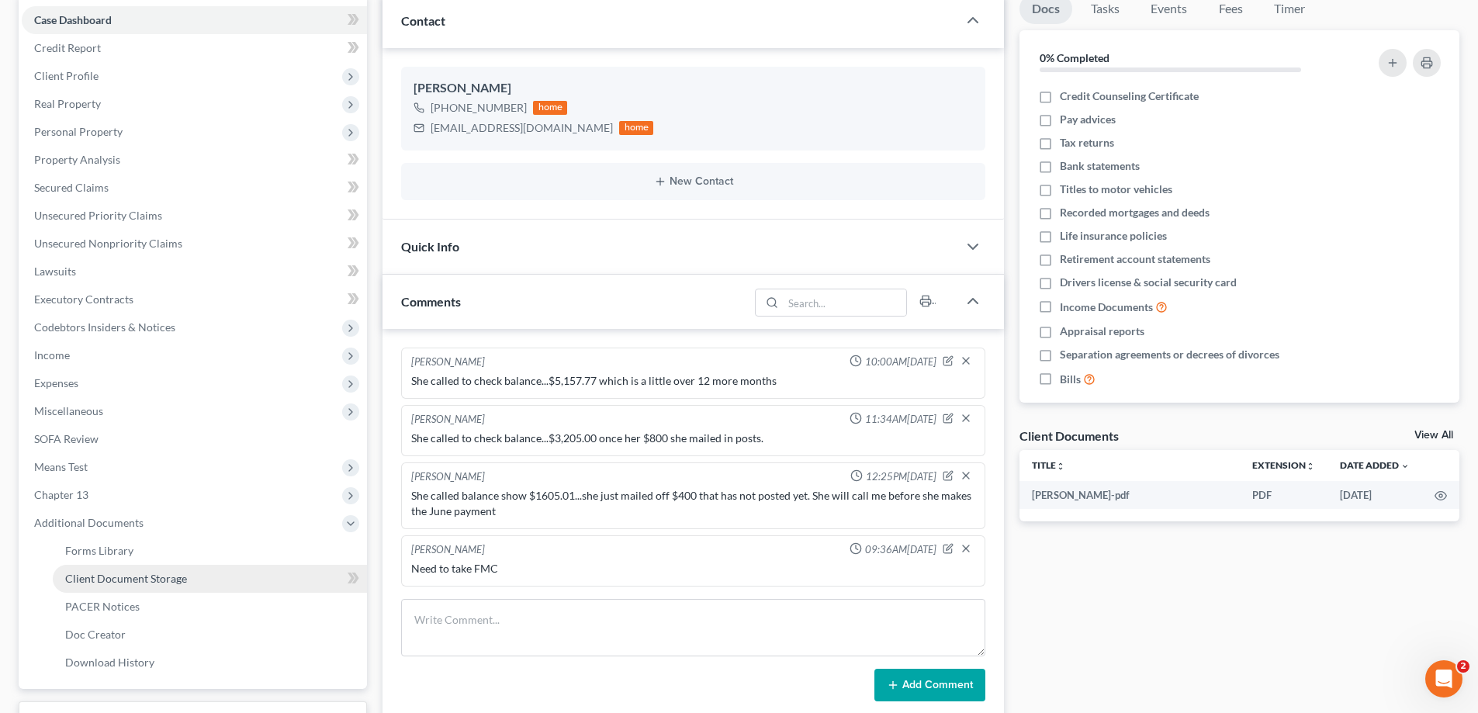
click at [92, 570] on link "Client Document Storage" at bounding box center [210, 579] width 314 height 28
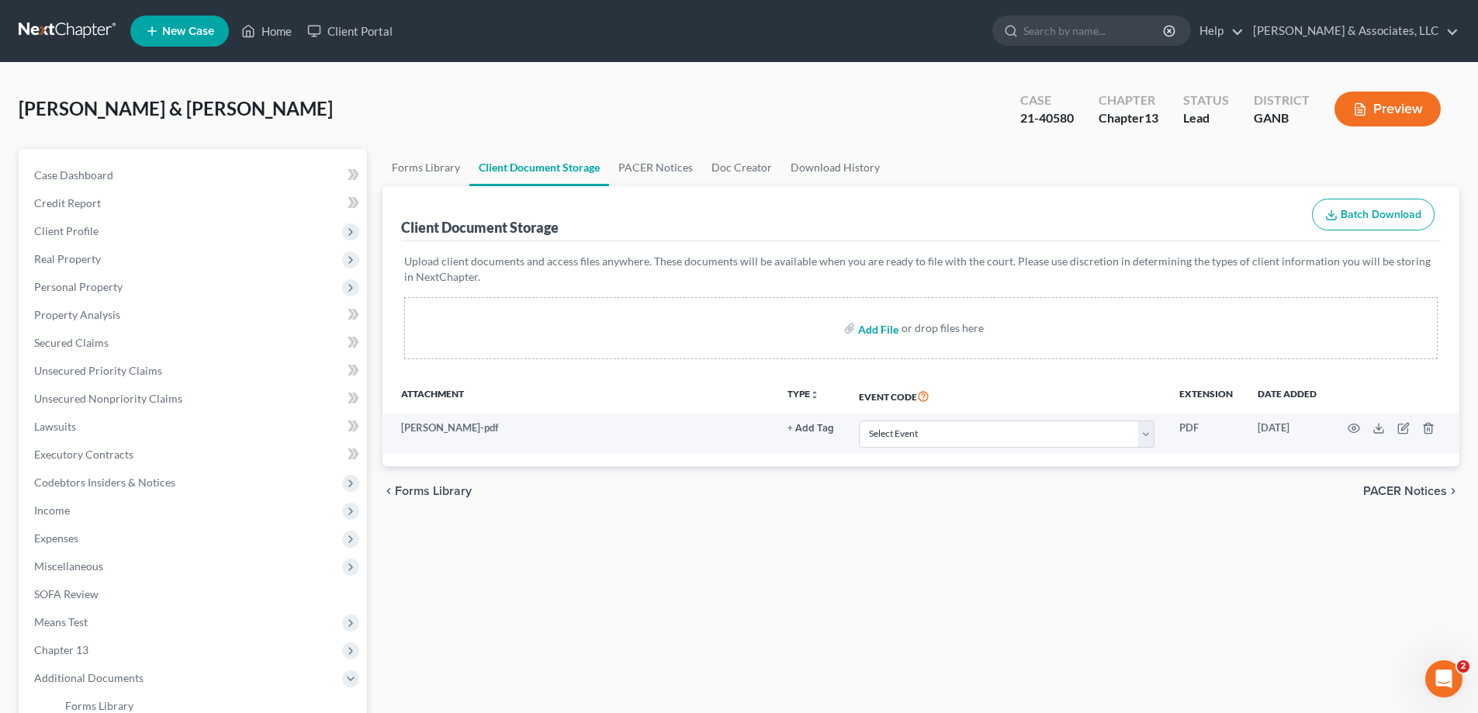
click at [882, 327] on input "file" at bounding box center [876, 328] width 37 height 28
type input "C:\fakepath\Brown Roadmap.pdf"
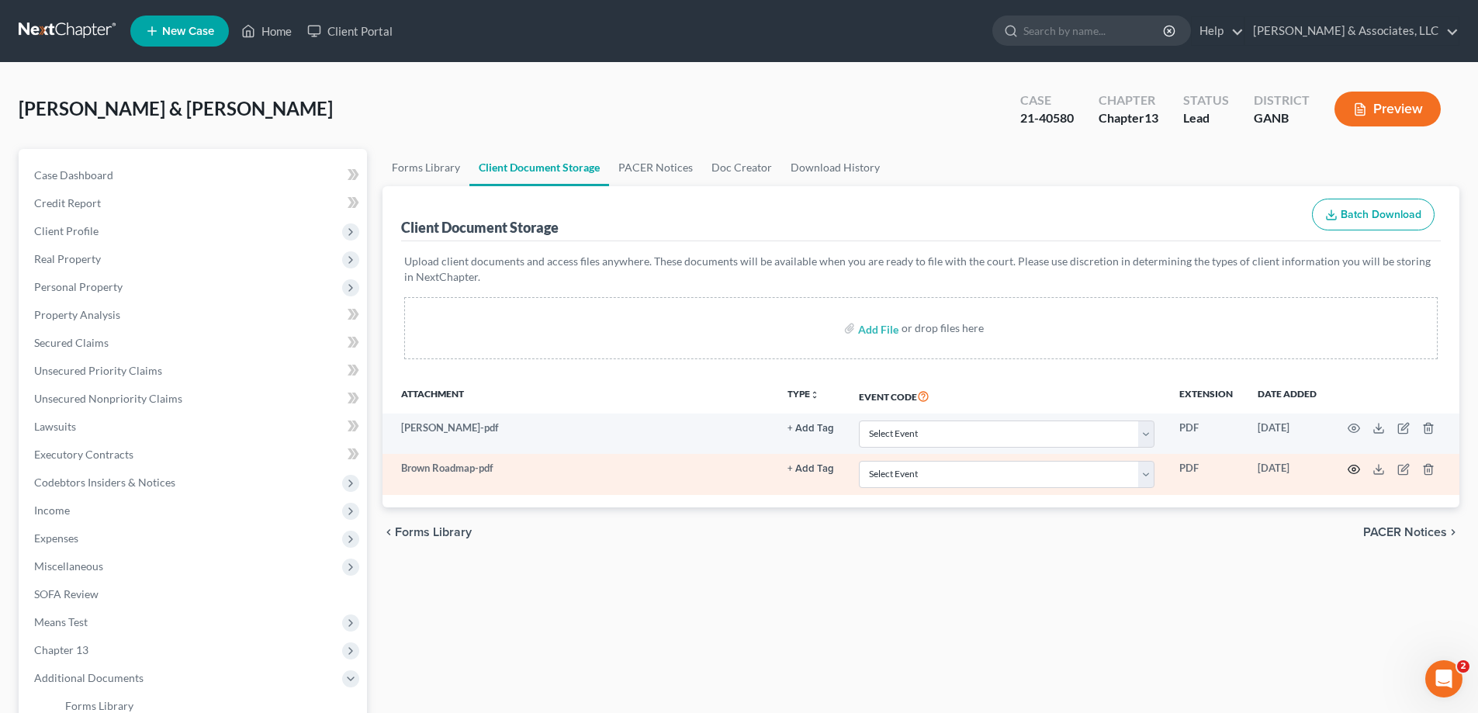
click at [1353, 469] on icon "button" at bounding box center [1354, 469] width 12 height 12
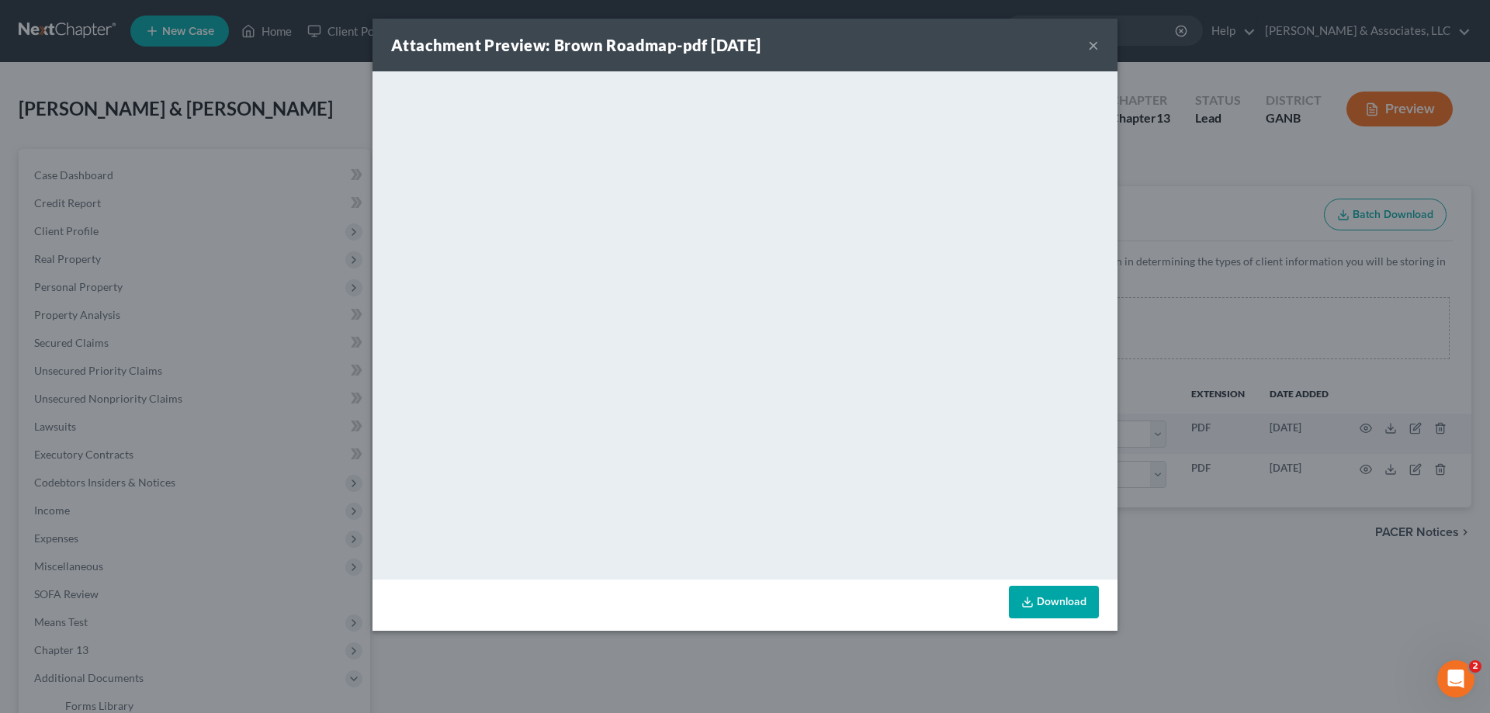
click at [1092, 41] on button "×" at bounding box center [1093, 45] width 11 height 19
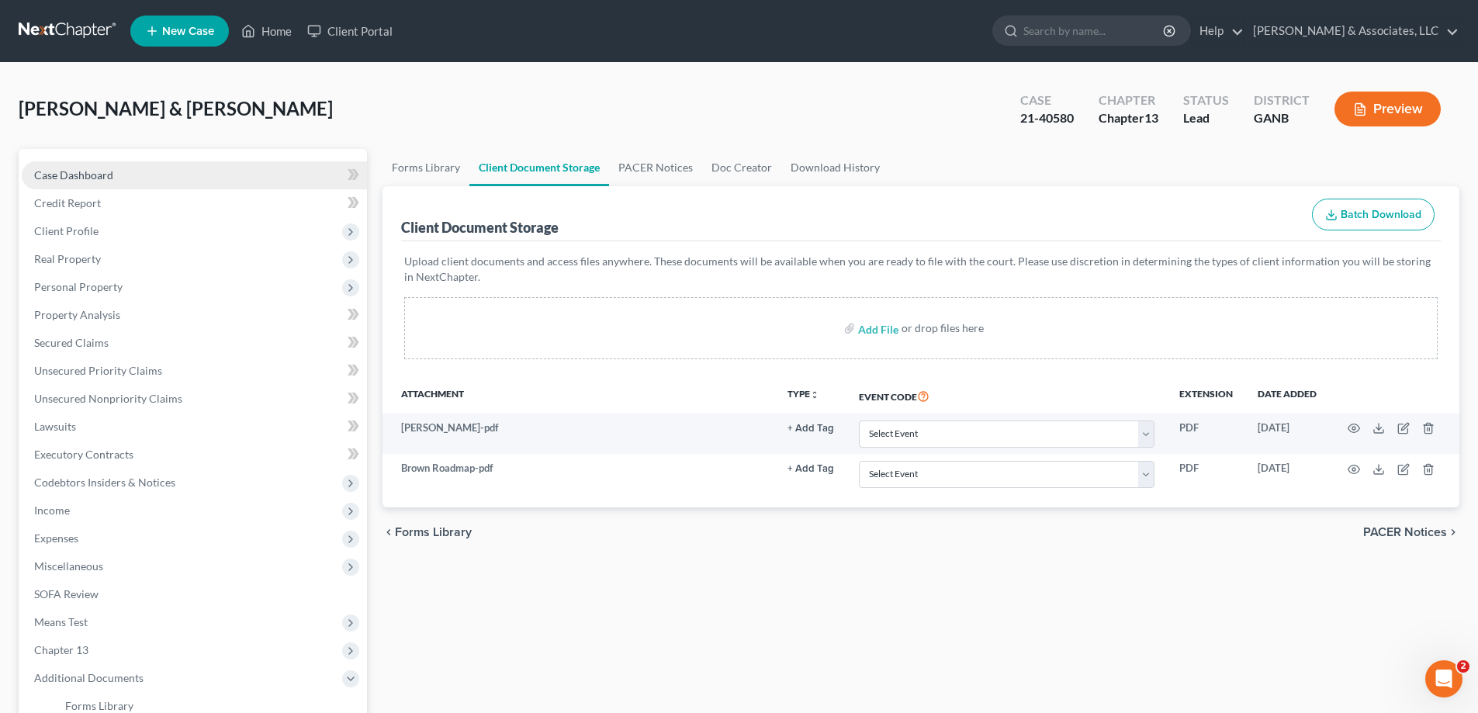
click at [70, 176] on span "Case Dashboard" at bounding box center [73, 174] width 79 height 13
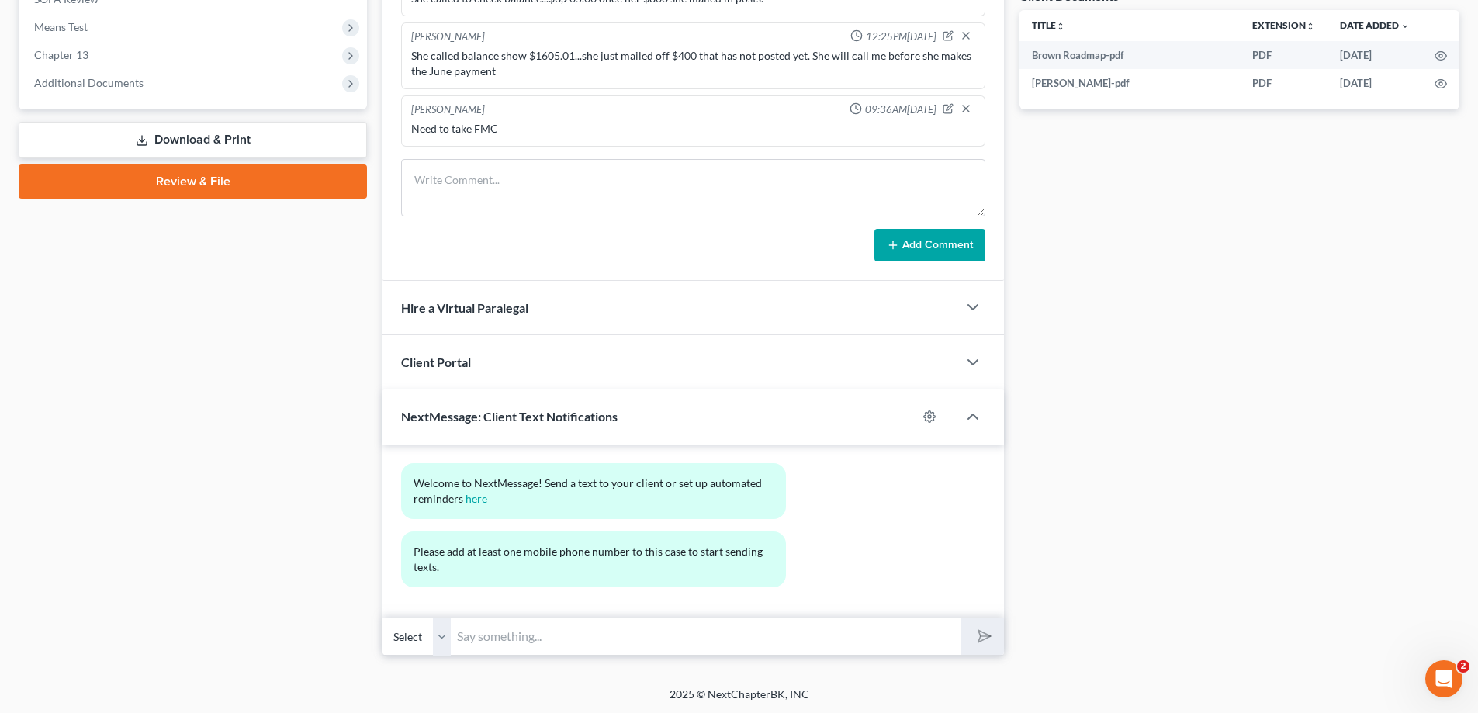
scroll to position [597, 0]
click at [444, 636] on select "Select" at bounding box center [417, 635] width 68 height 38
click at [440, 635] on select "Select" at bounding box center [417, 635] width 68 height 38
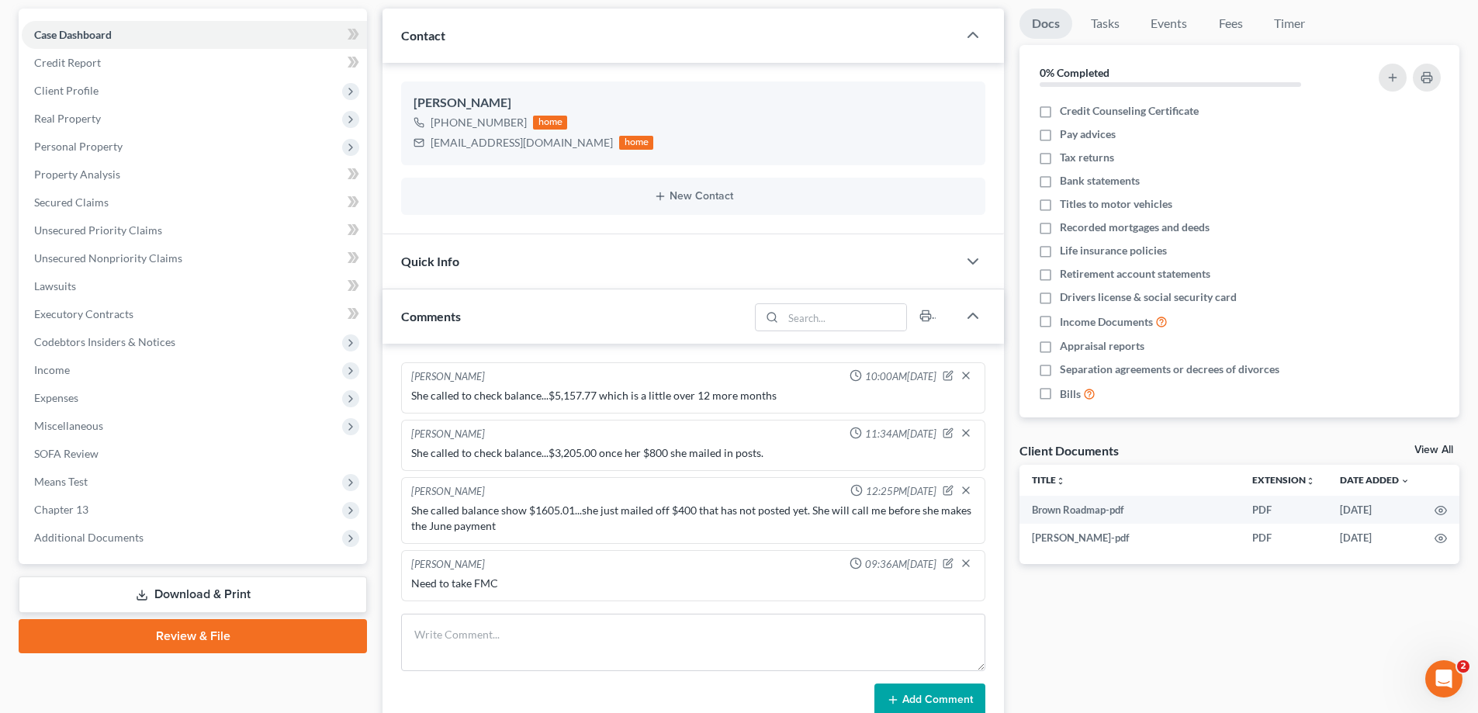
scroll to position [131, 0]
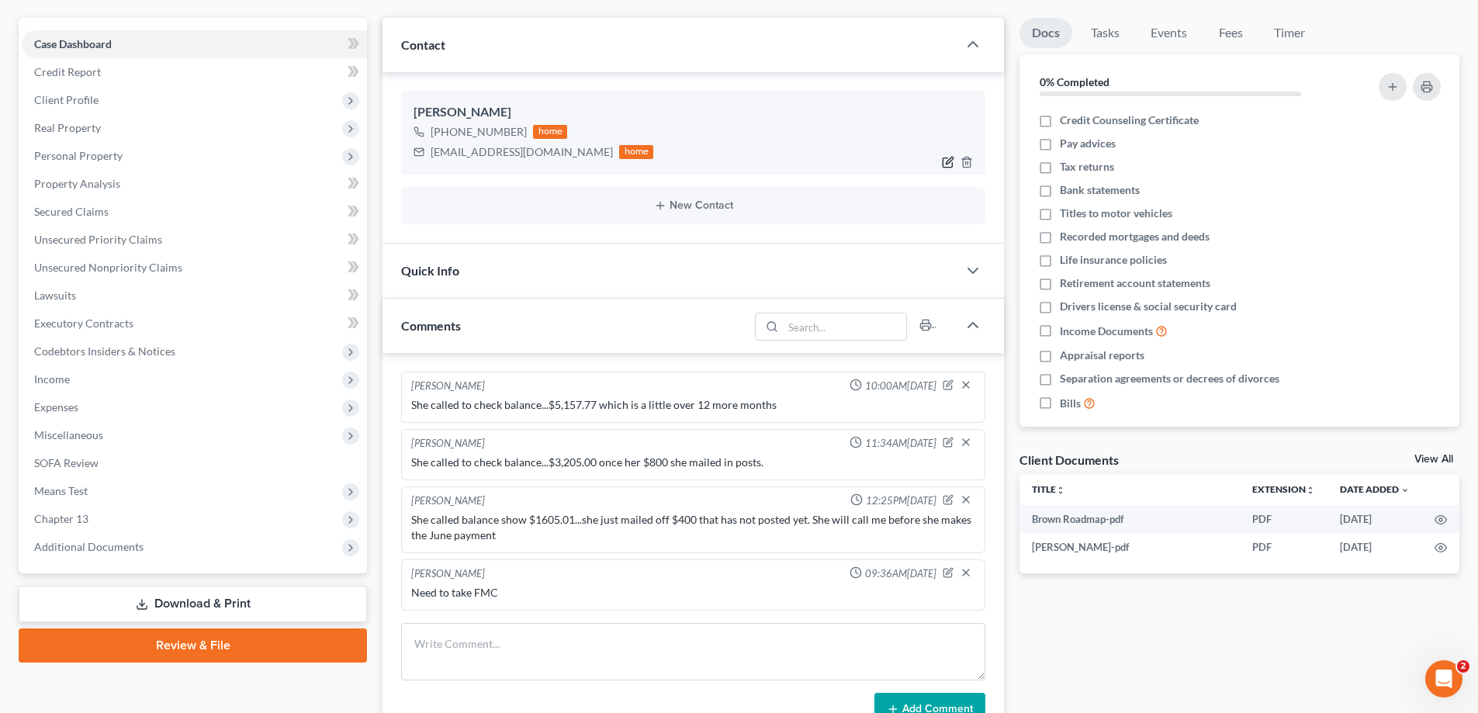
click at [950, 163] on icon "button" at bounding box center [950, 161] width 7 height 7
select select "1"
select select "0"
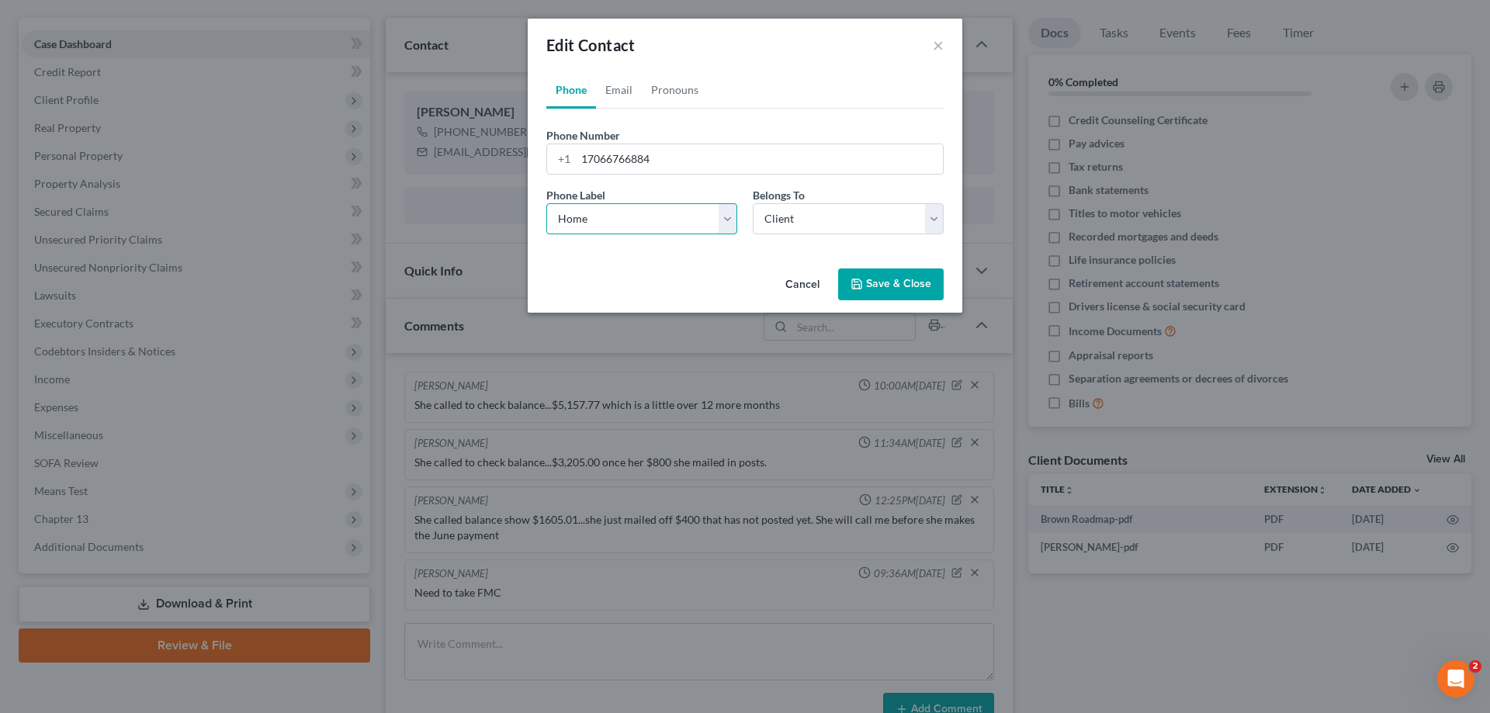
drag, startPoint x: 732, startPoint y: 219, endPoint x: 710, endPoint y: 232, distance: 25.4
click at [732, 220] on select "Select Mobile Home Work Other" at bounding box center [641, 218] width 191 height 31
select select "0"
click at [546, 203] on select "Select Mobile Home Work Other" at bounding box center [641, 218] width 191 height 31
click at [869, 281] on button "Save & Close" at bounding box center [891, 284] width 106 height 33
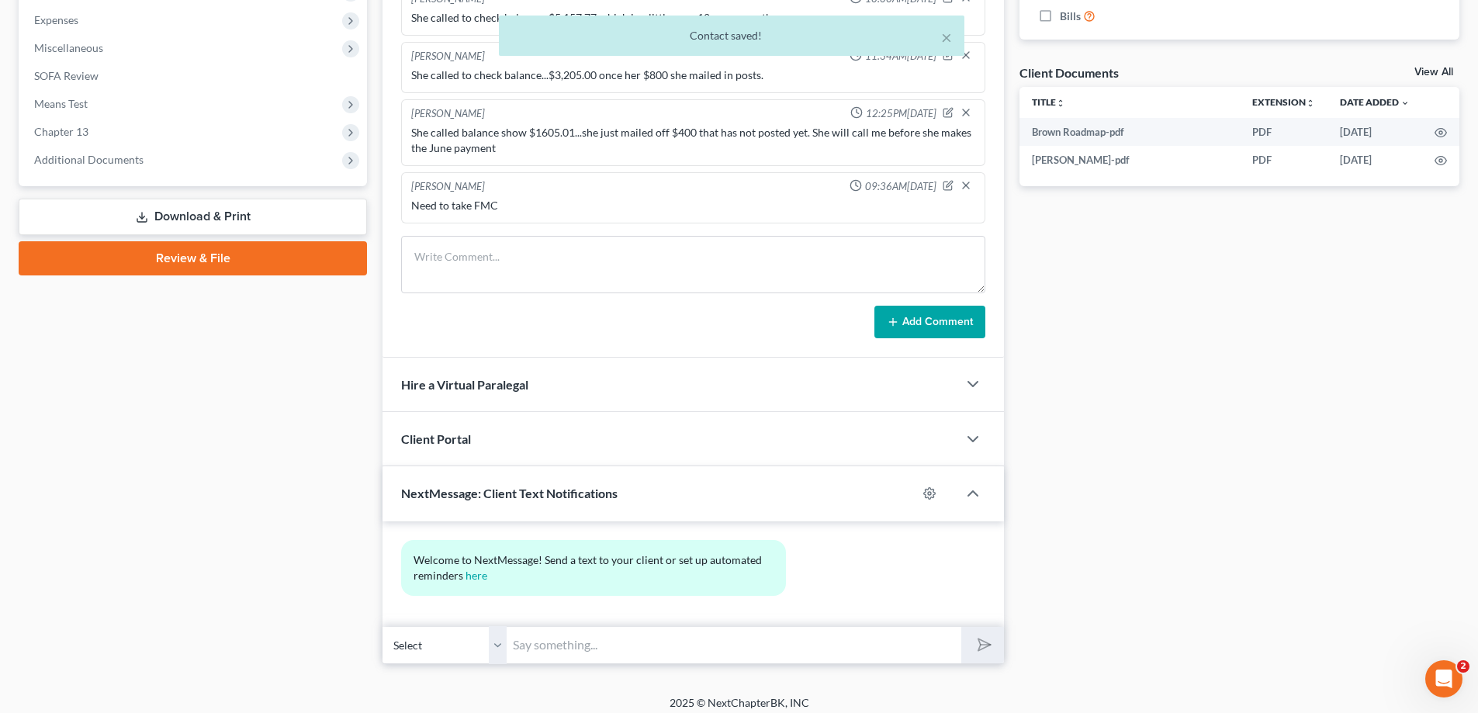
scroll to position [519, 0]
click at [549, 651] on input "text" at bounding box center [734, 644] width 455 height 38
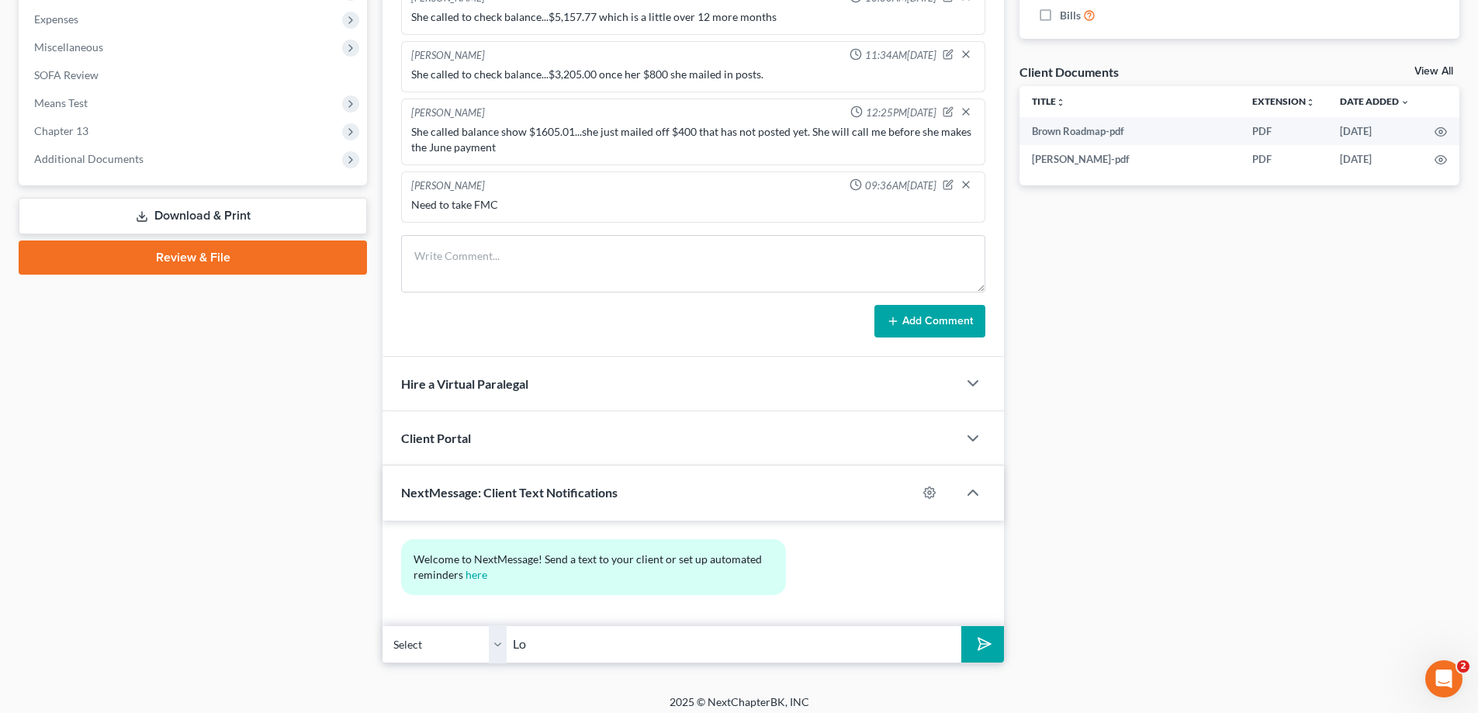
type input "L"
click at [830, 642] on input "This is [PERSON_NAME] at [PERSON_NAME], please call the office, asap! 7707382-8…" at bounding box center [734, 644] width 455 height 38
type input "This is [PERSON_NAME] at [PERSON_NAME], please call the office, asap! [PHONE_NU…"
click at [978, 639] on polygon "submit" at bounding box center [981, 644] width 19 height 19
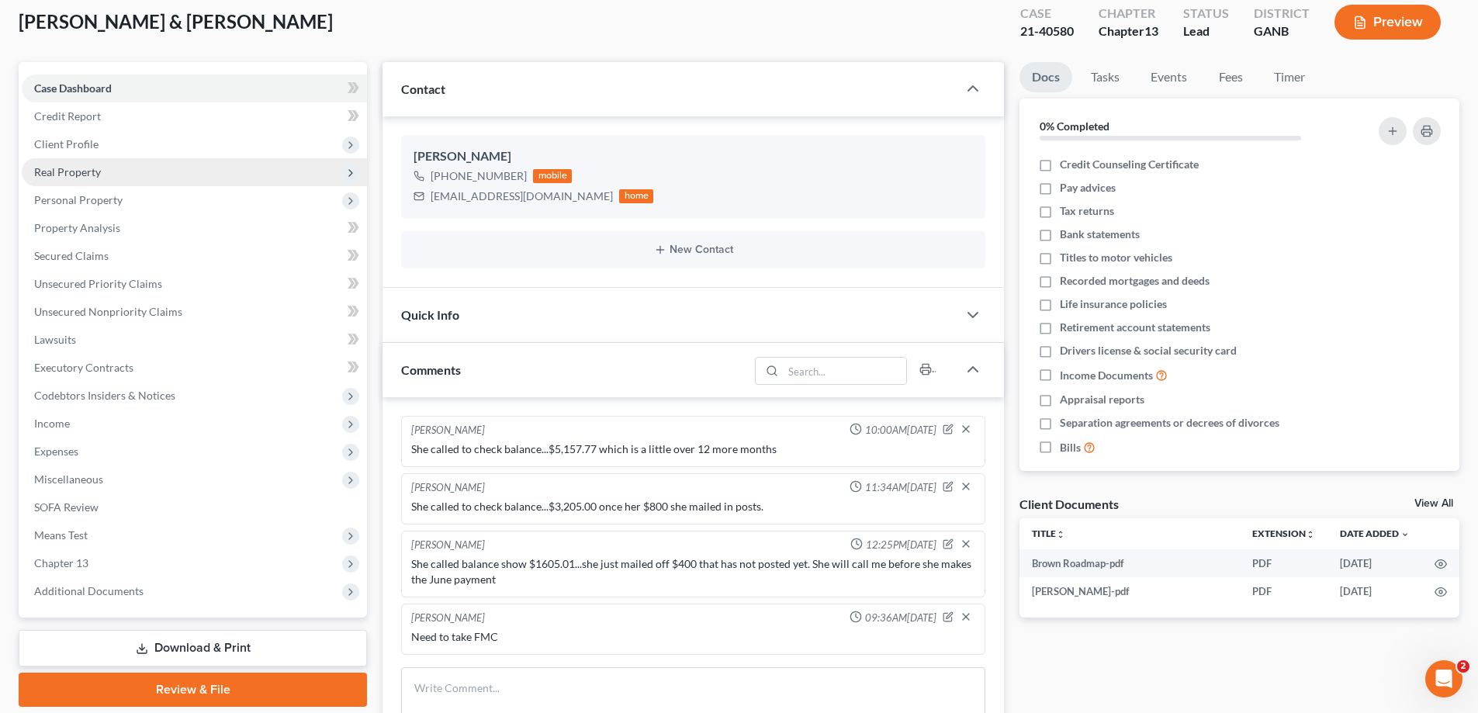
scroll to position [0, 0]
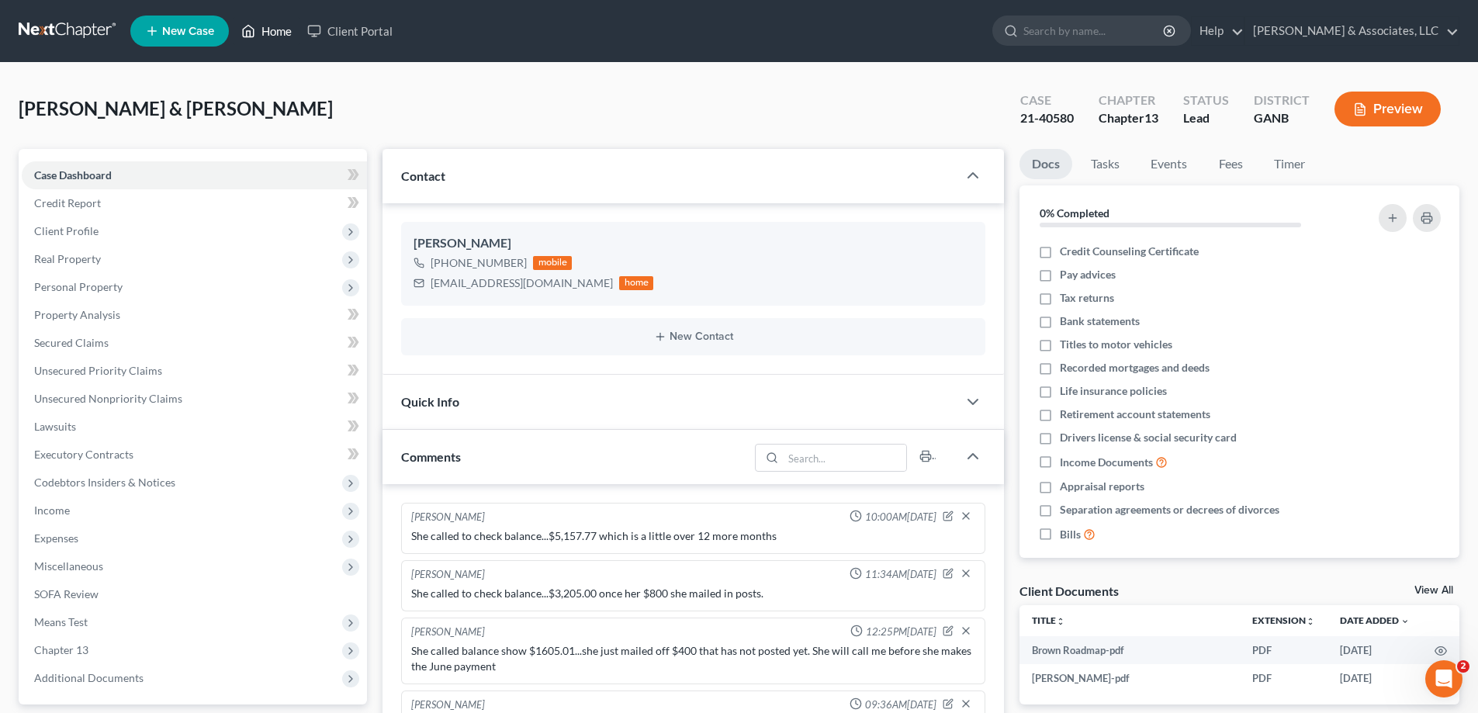
click at [279, 27] on link "Home" at bounding box center [267, 31] width 66 height 28
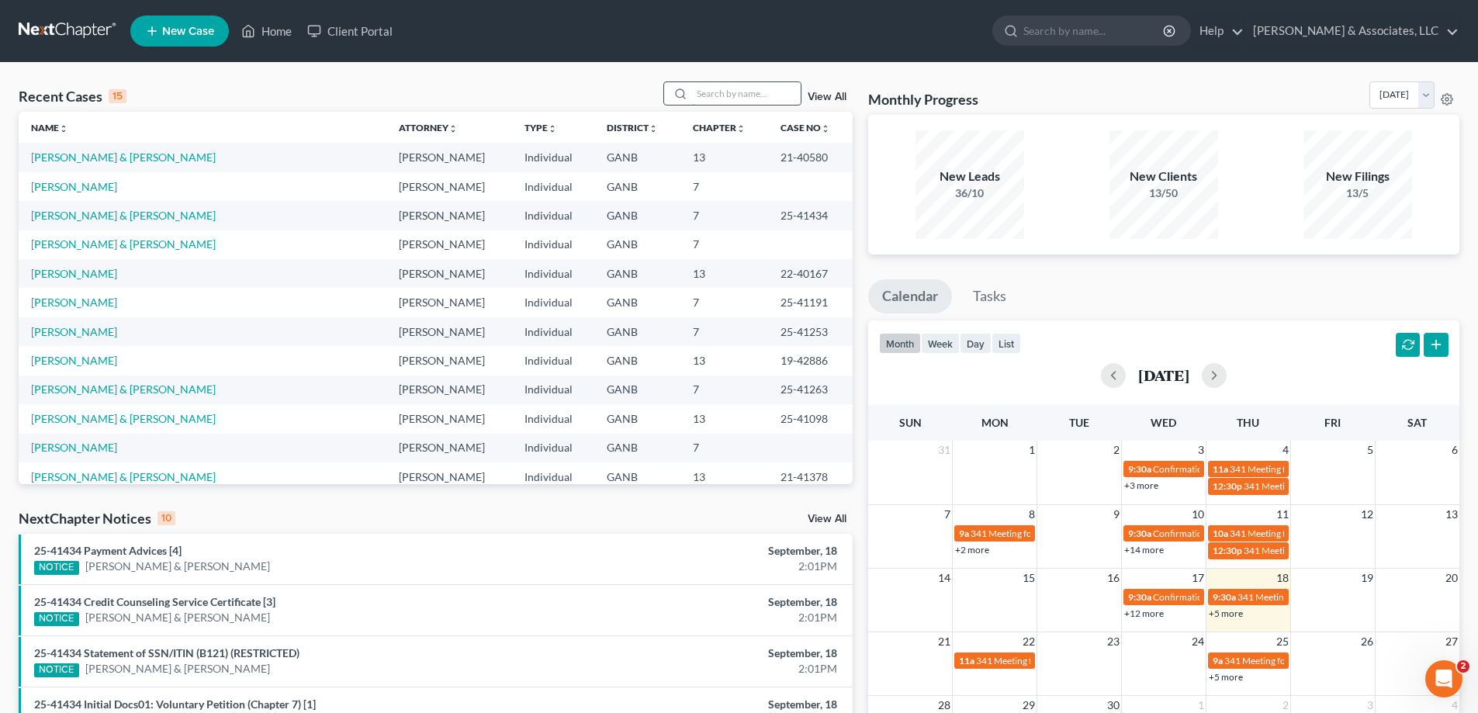
click at [749, 95] on input "search" at bounding box center [746, 93] width 109 height 23
type input "[PERSON_NAME]"
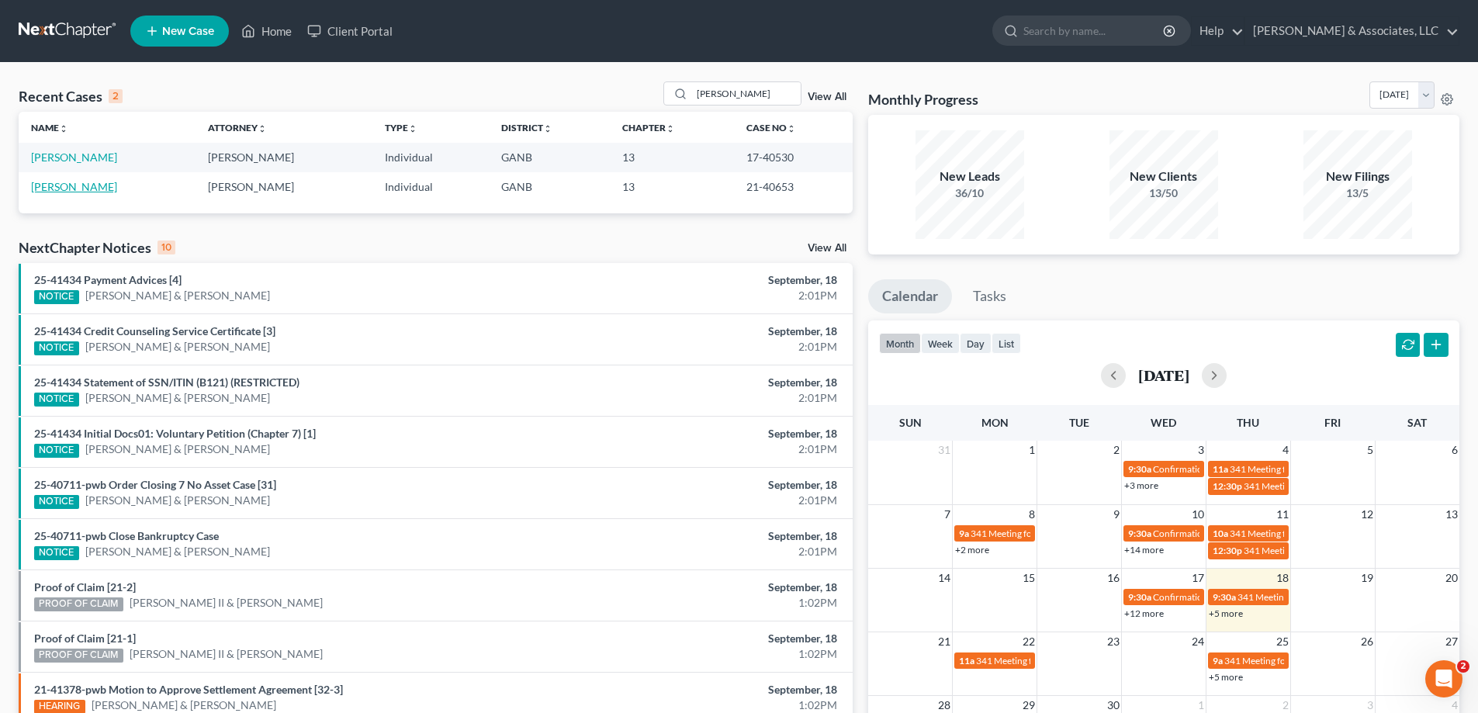
click at [56, 189] on link "[PERSON_NAME]" at bounding box center [74, 186] width 86 height 13
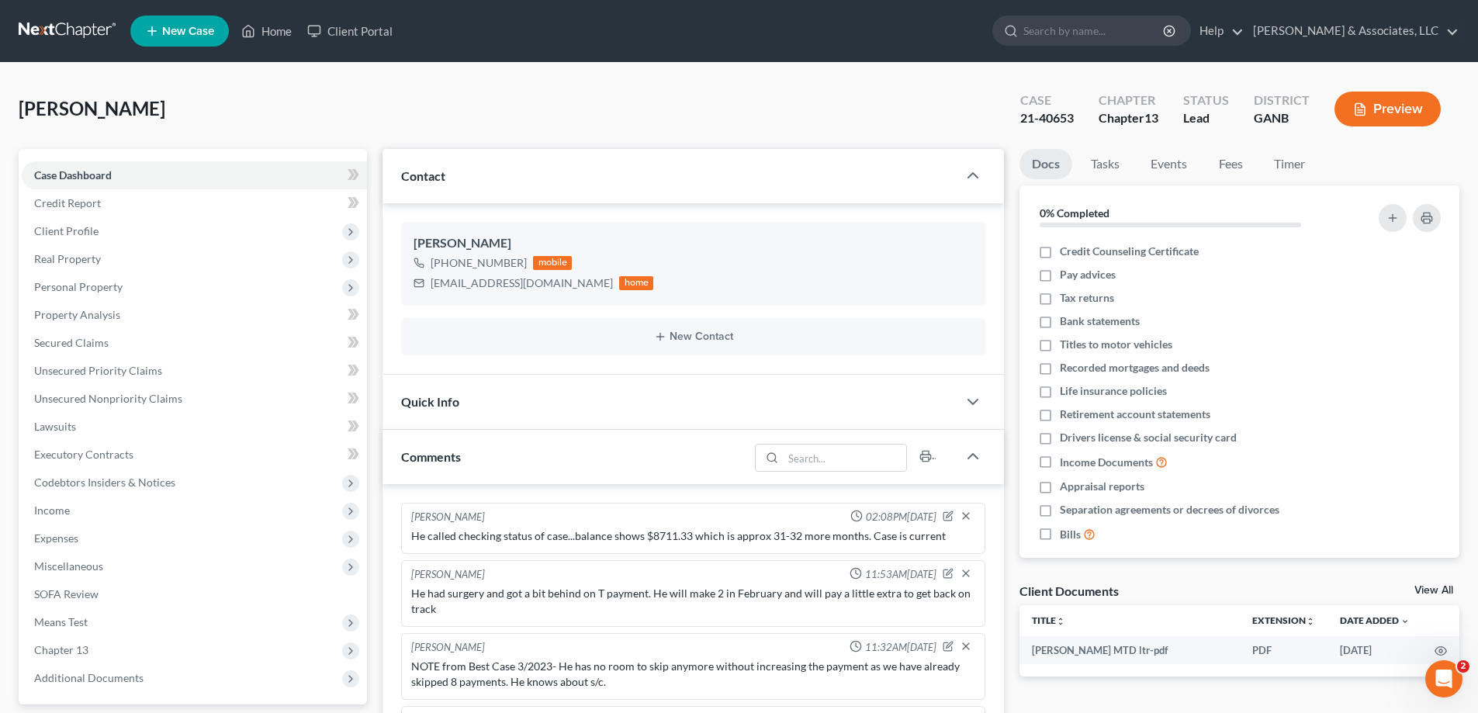
scroll to position [970, 0]
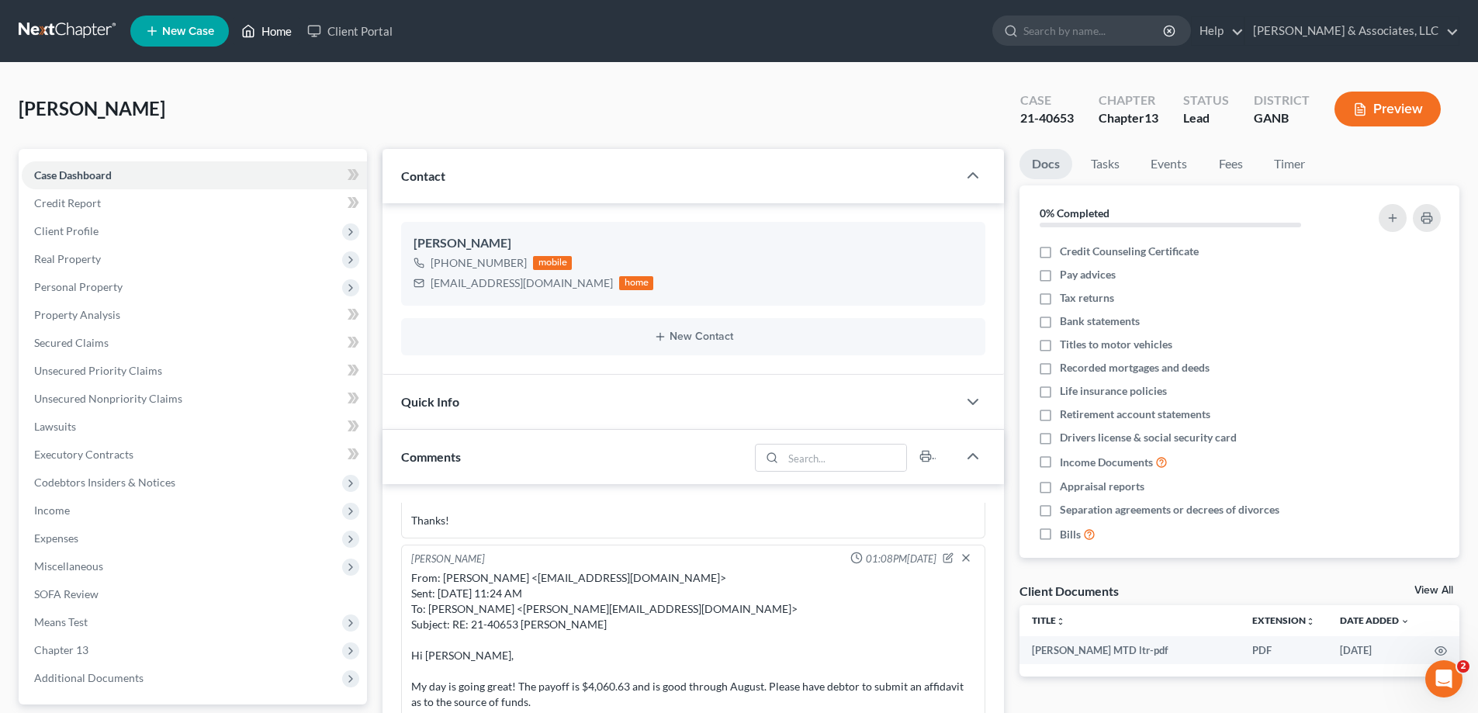
drag, startPoint x: 259, startPoint y: 33, endPoint x: 549, endPoint y: 43, distance: 289.6
click at [259, 33] on link "Home" at bounding box center [267, 31] width 66 height 28
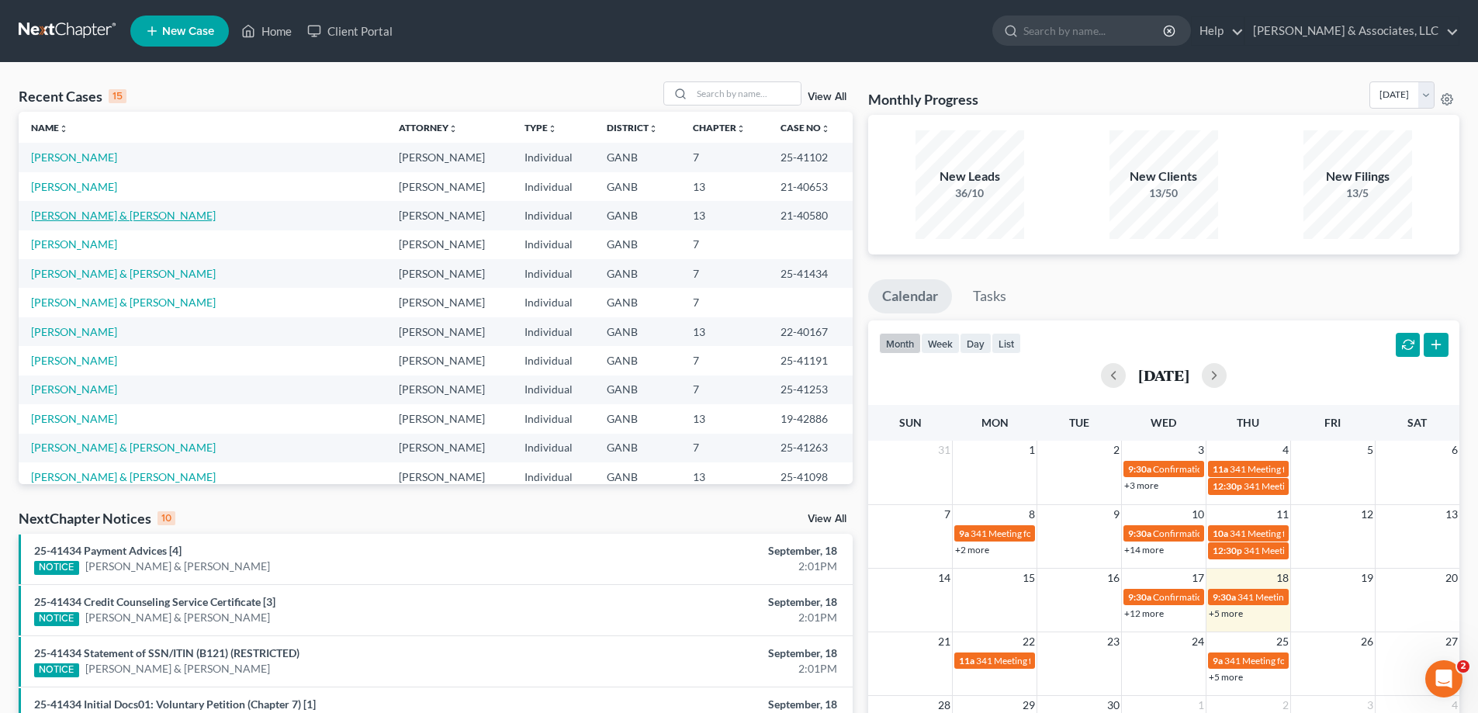
click at [66, 220] on link "[PERSON_NAME] & [PERSON_NAME]" at bounding box center [123, 215] width 185 height 13
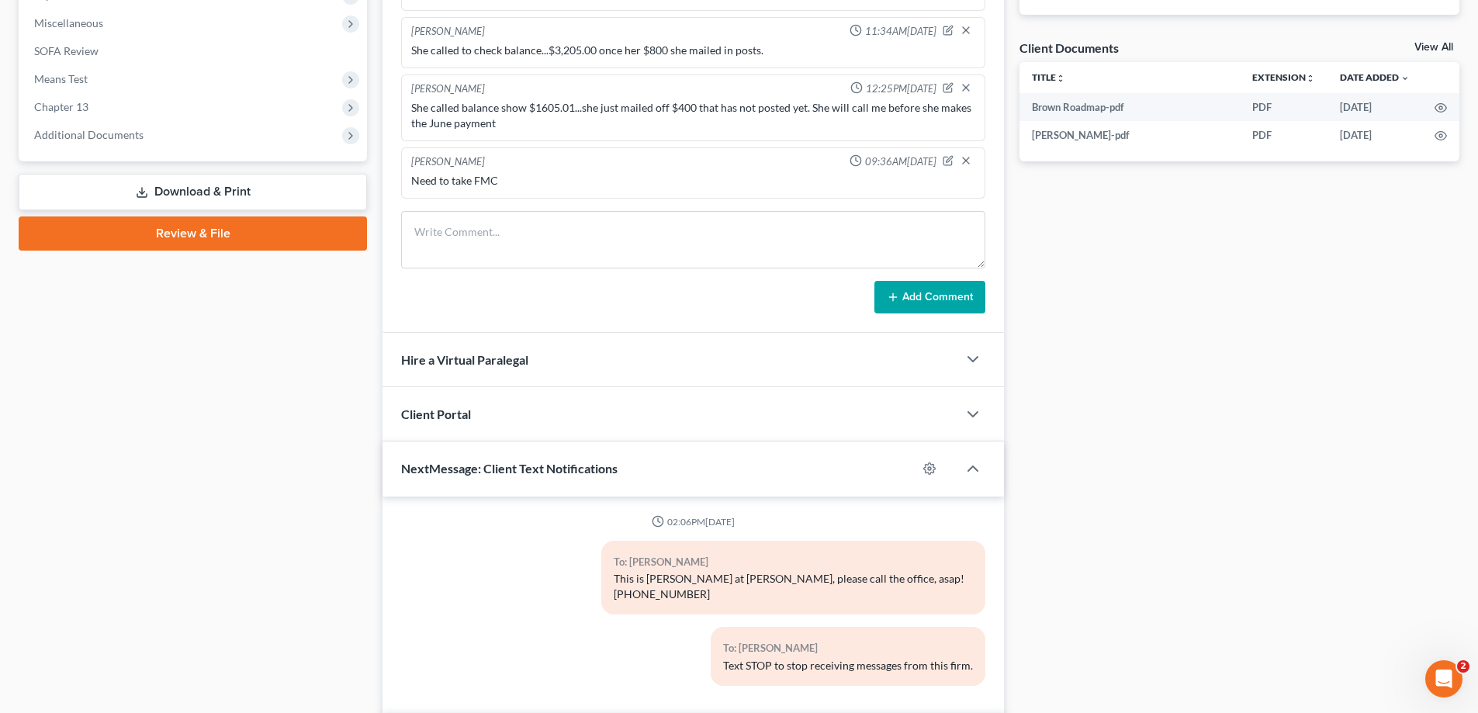
scroll to position [628, 0]
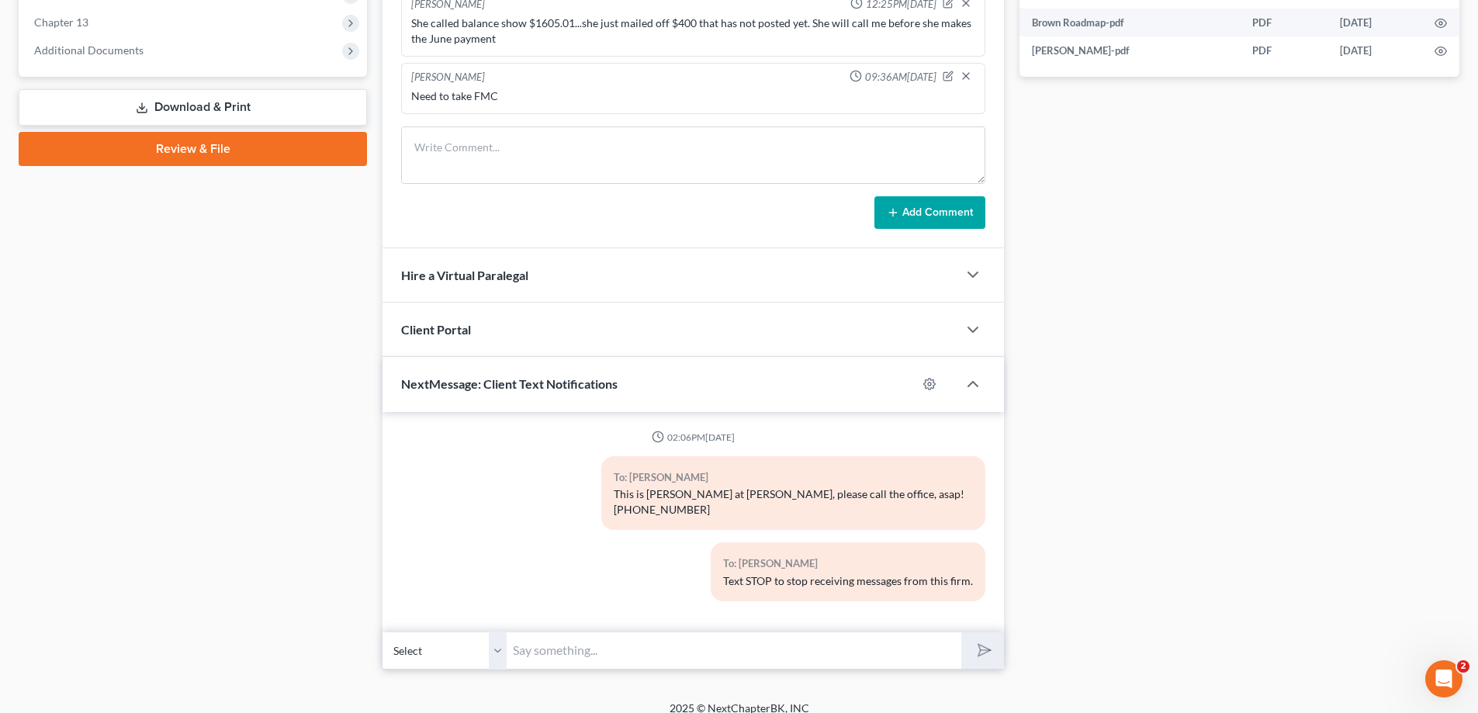
click at [712, 638] on input "text" at bounding box center [734, 651] width 455 height 38
click at [722, 642] on input "Sorry....[PHONE_NUMBER]" at bounding box center [734, 651] width 455 height 38
type input "Sorry....[PHONE_NUMBER]"
click at [961, 632] on button "submit" at bounding box center [982, 650] width 43 height 36
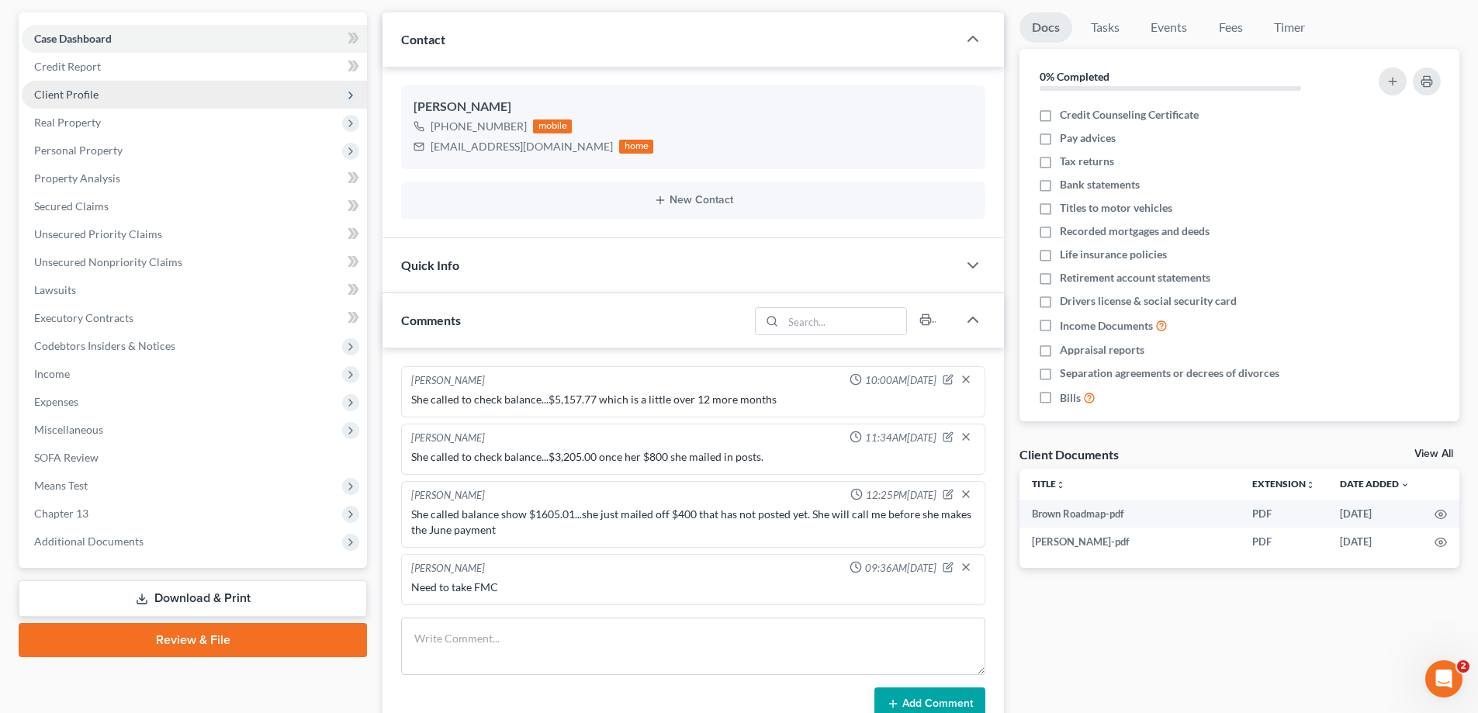
scroll to position [0, 0]
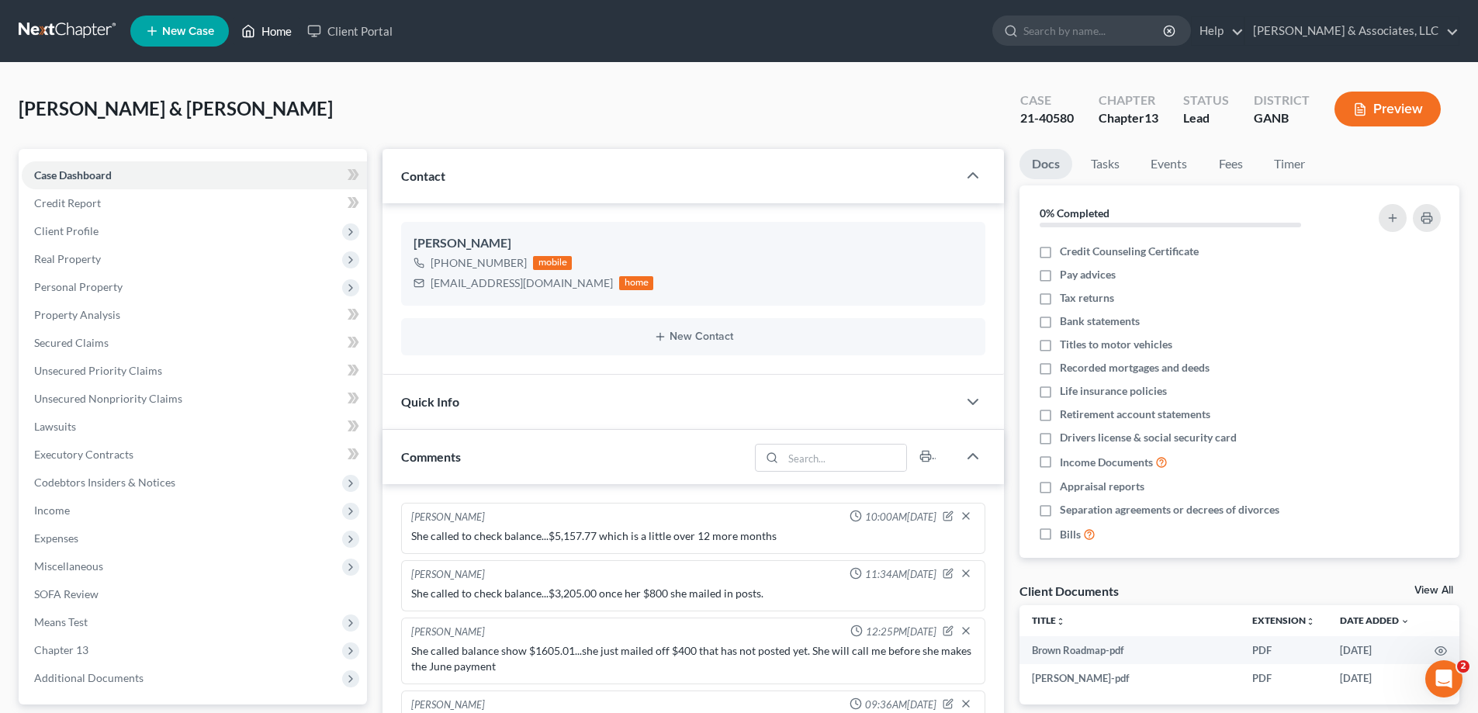
click at [272, 32] on link "Home" at bounding box center [267, 31] width 66 height 28
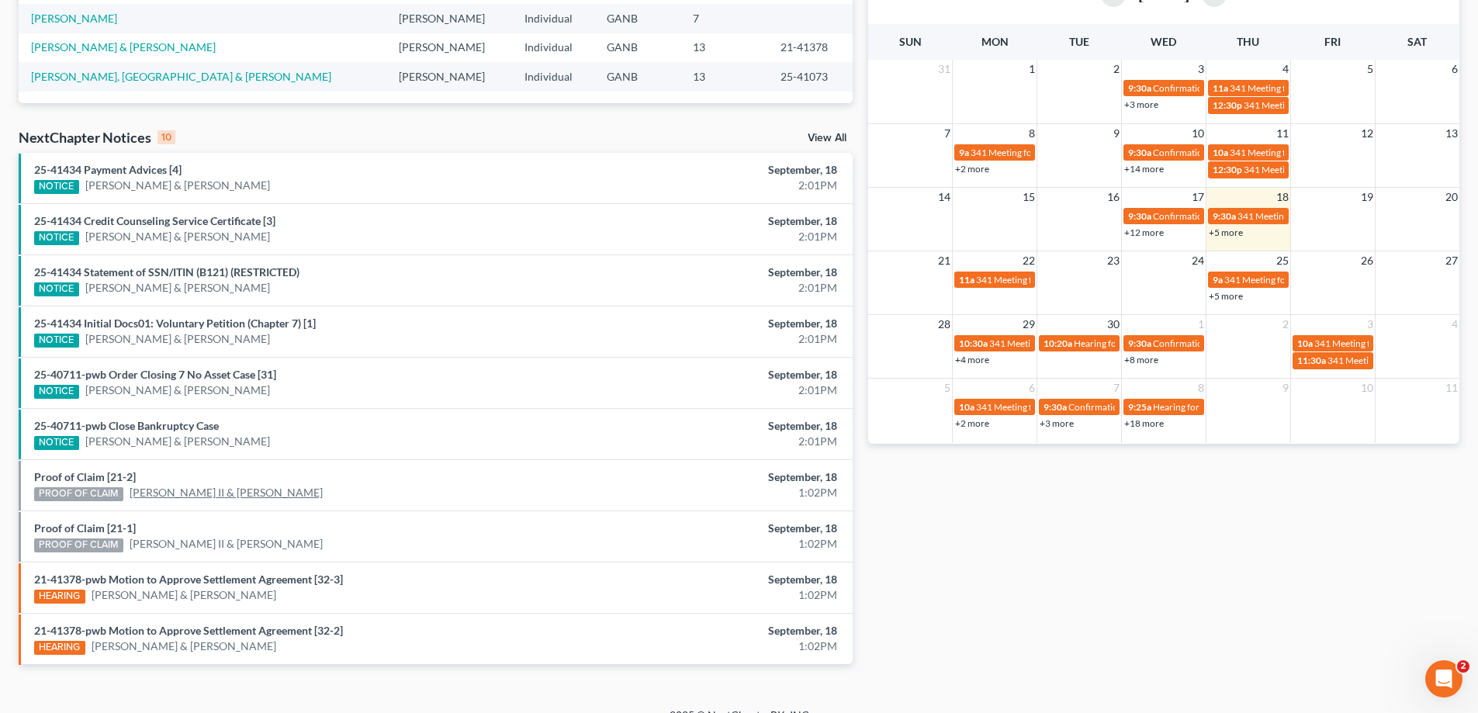
scroll to position [388, 0]
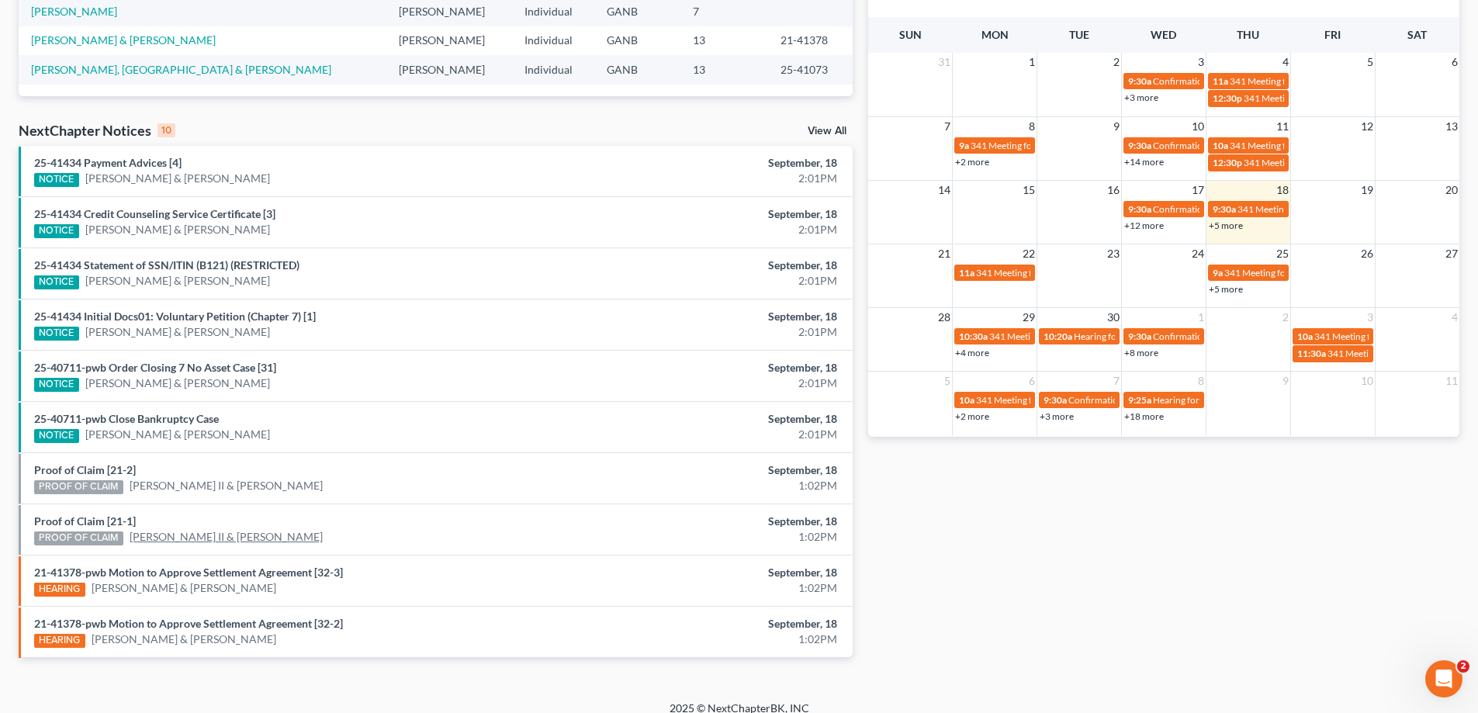
click at [220, 540] on link "[PERSON_NAME] II & [PERSON_NAME]" at bounding box center [226, 537] width 193 height 16
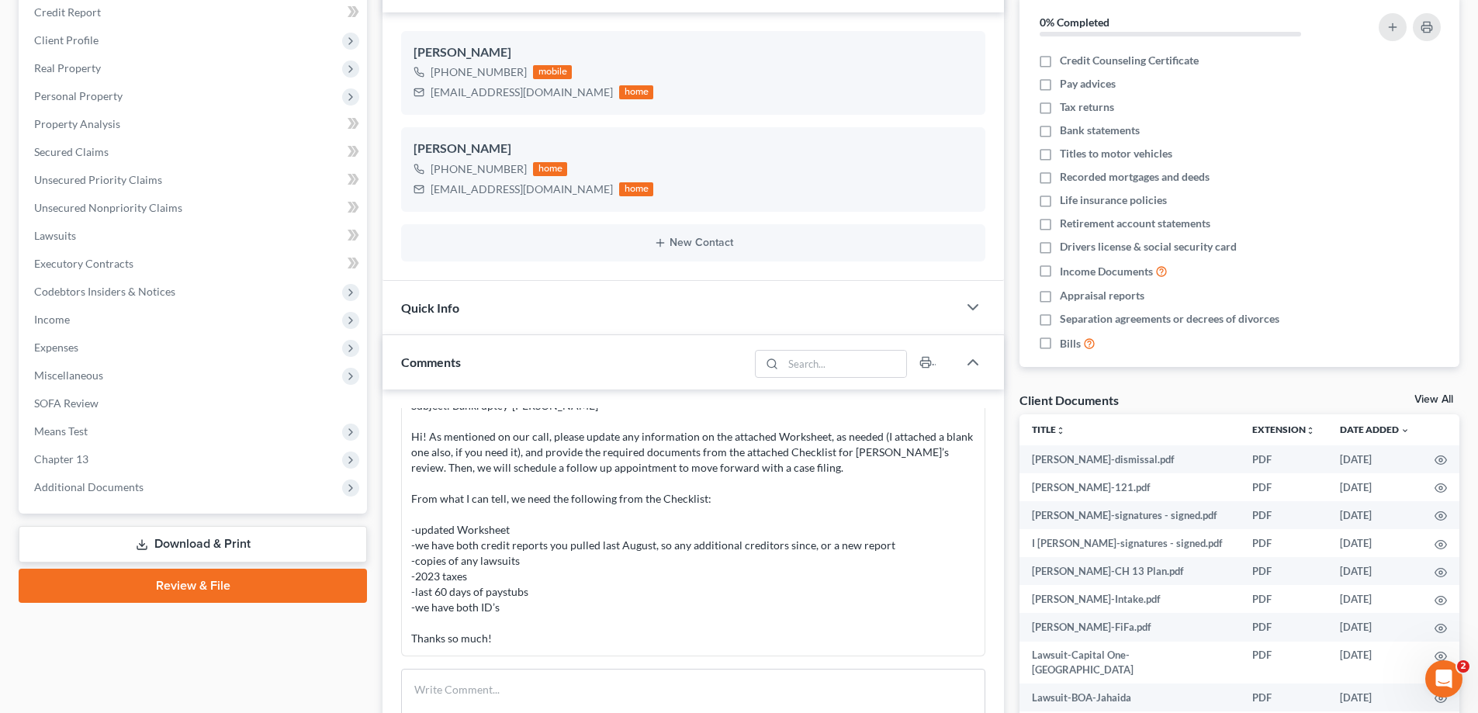
scroll to position [388, 0]
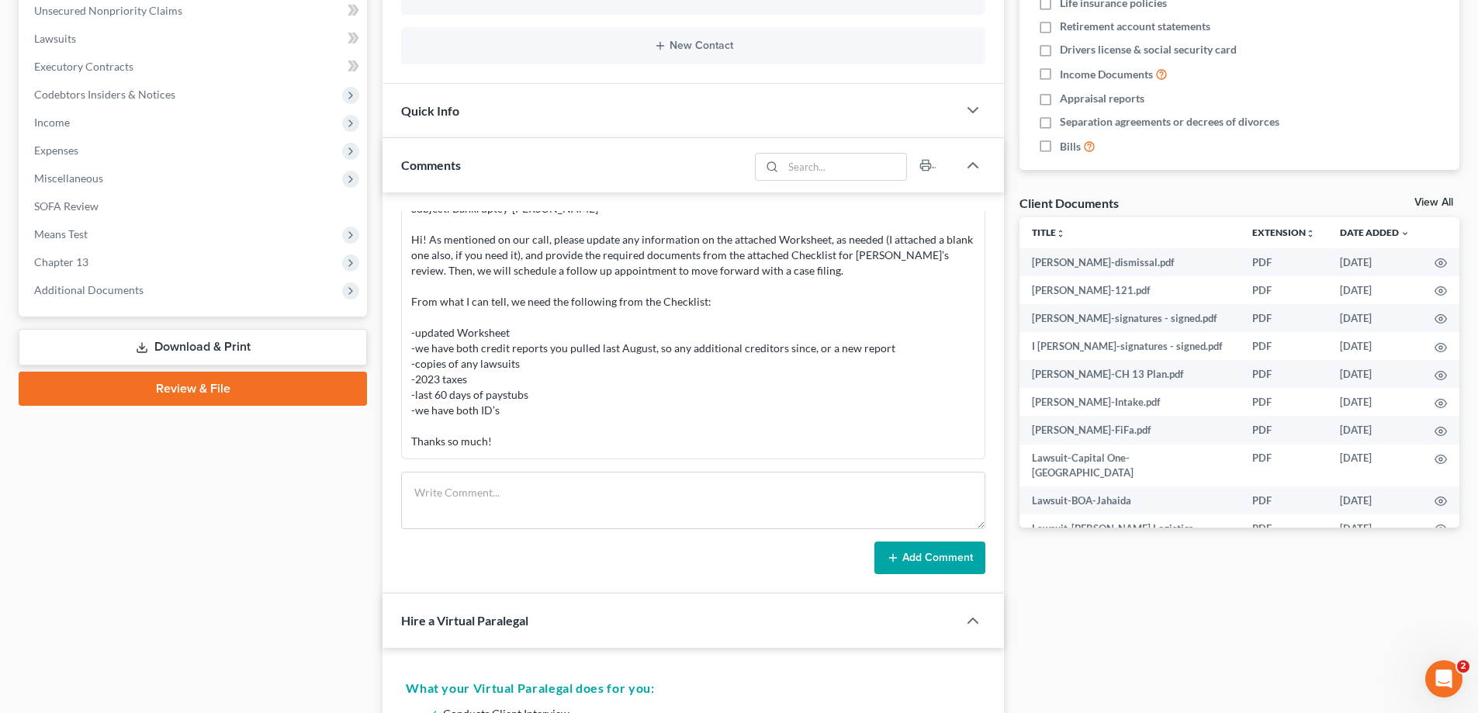
drag, startPoint x: 92, startPoint y: 279, endPoint x: 289, endPoint y: 344, distance: 207.3
click at [91, 278] on span "Additional Documents" at bounding box center [194, 290] width 345 height 28
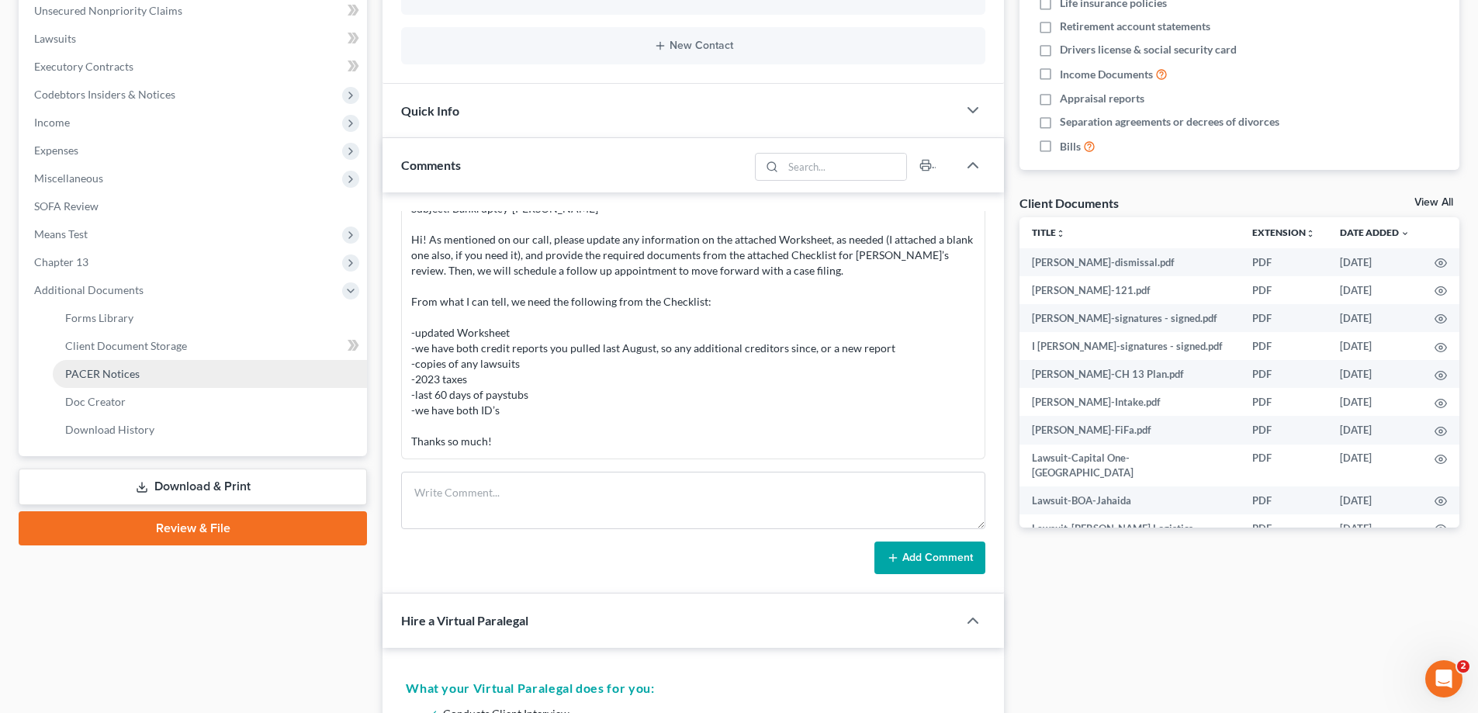
click at [102, 376] on span "PACER Notices" at bounding box center [102, 373] width 74 height 13
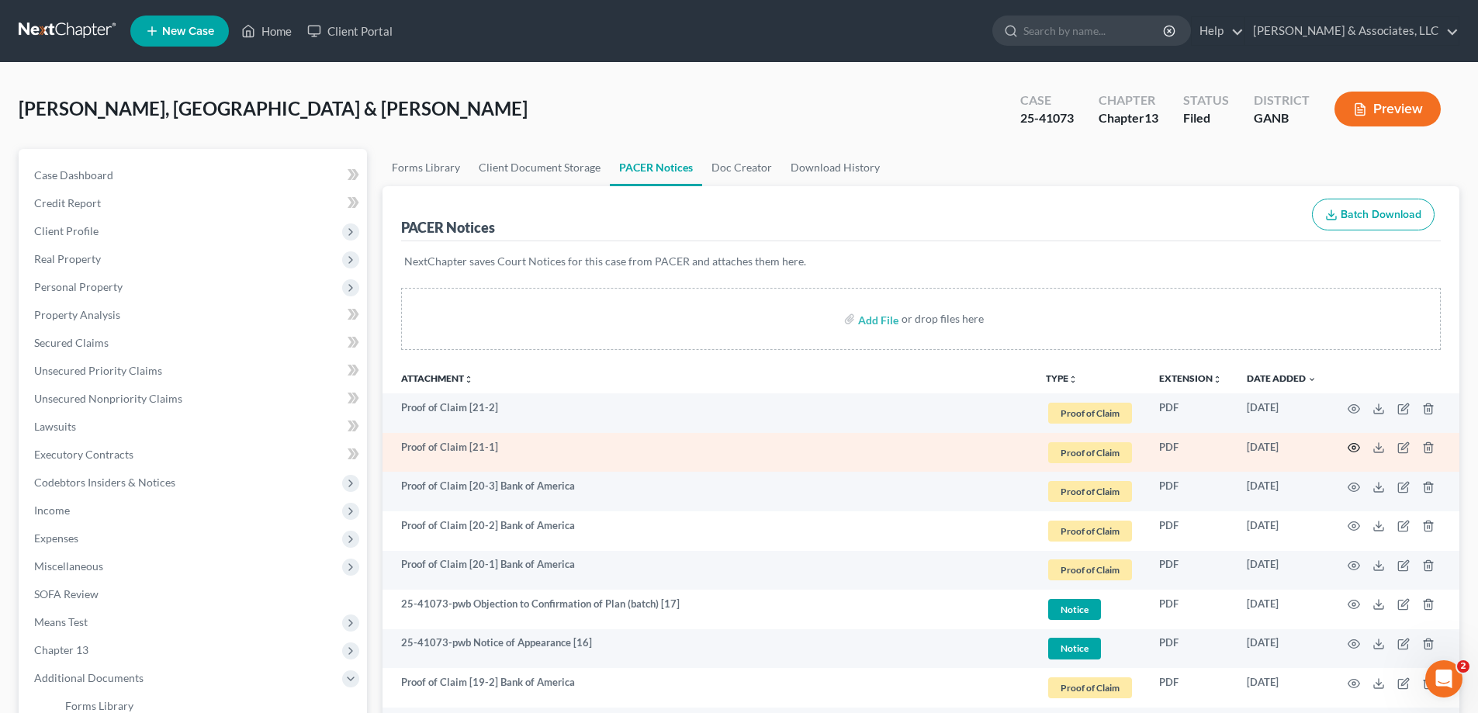
click at [1352, 446] on icon "button" at bounding box center [1354, 448] width 12 height 12
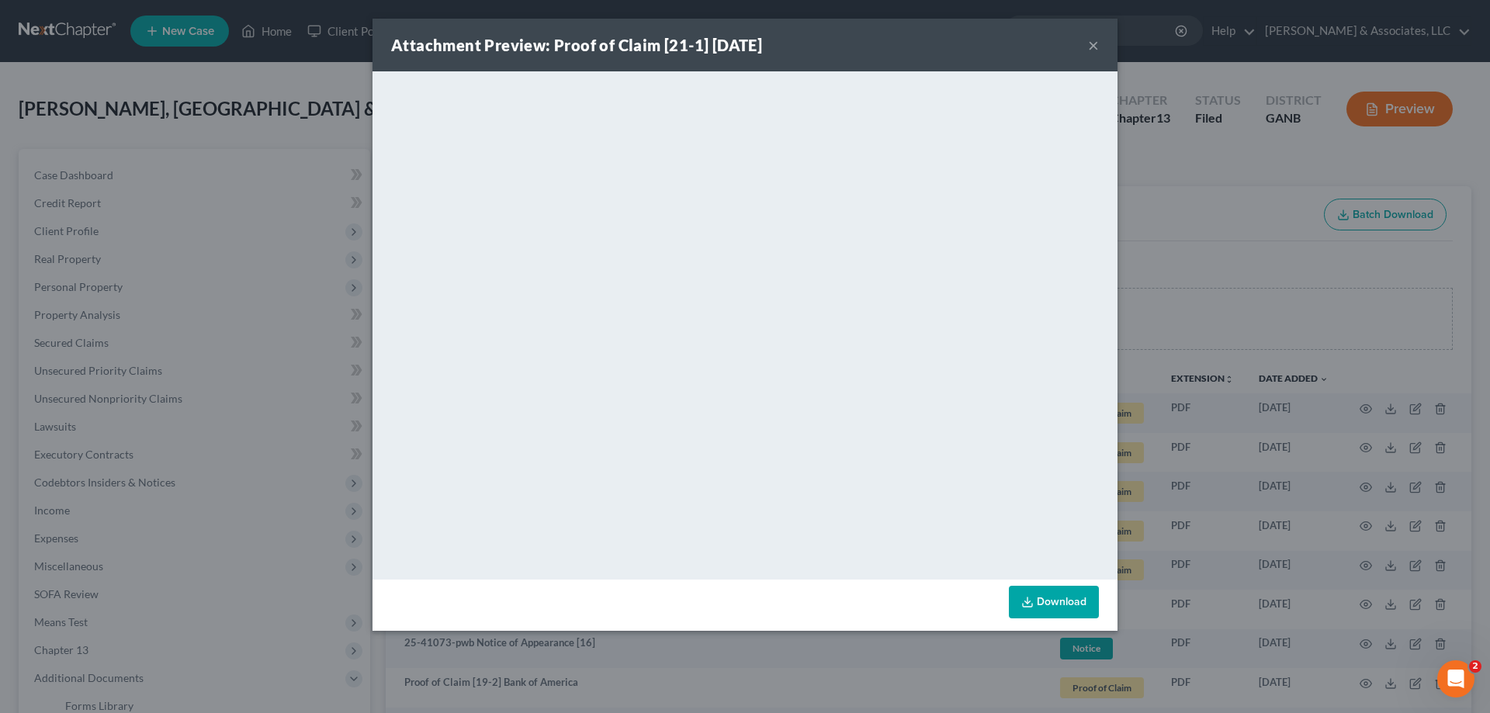
click at [1089, 45] on button "×" at bounding box center [1093, 45] width 11 height 19
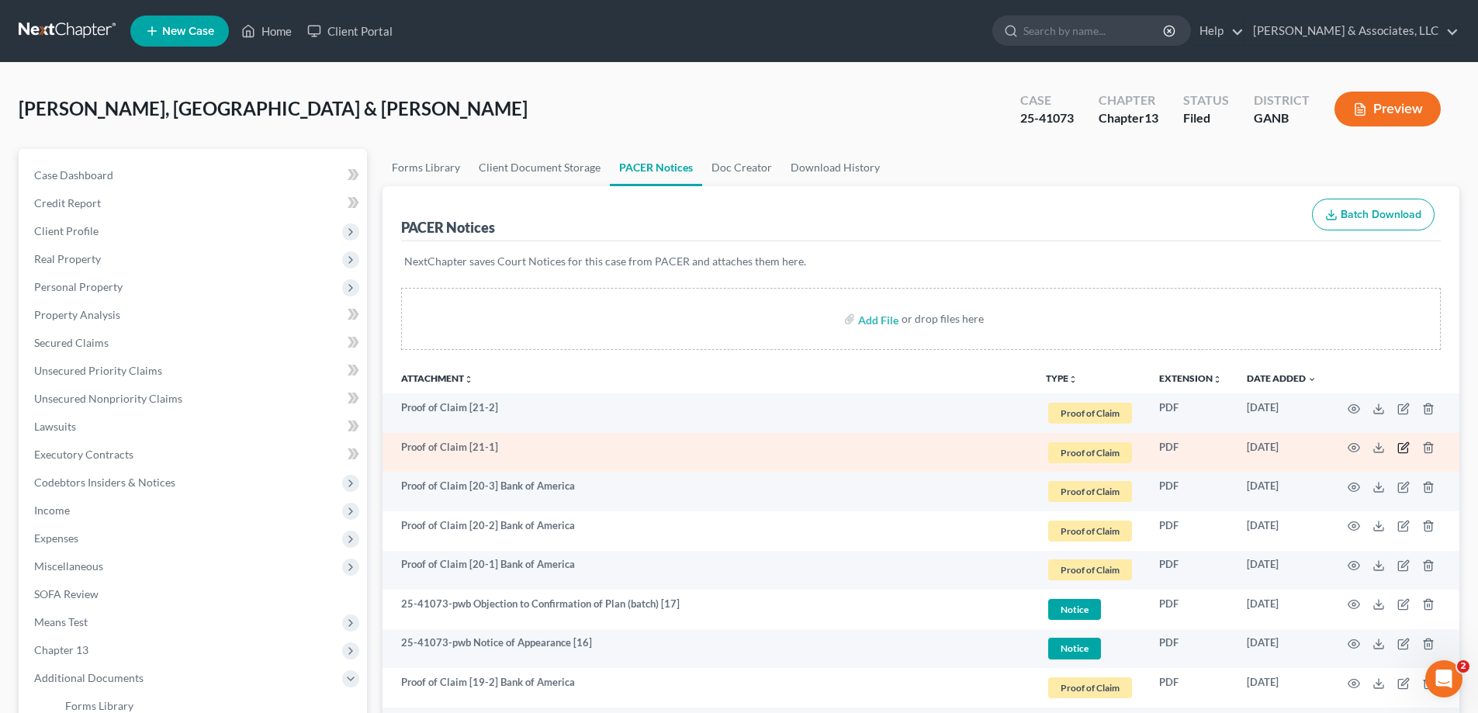
click at [1403, 448] on icon "button" at bounding box center [1403, 448] width 12 height 12
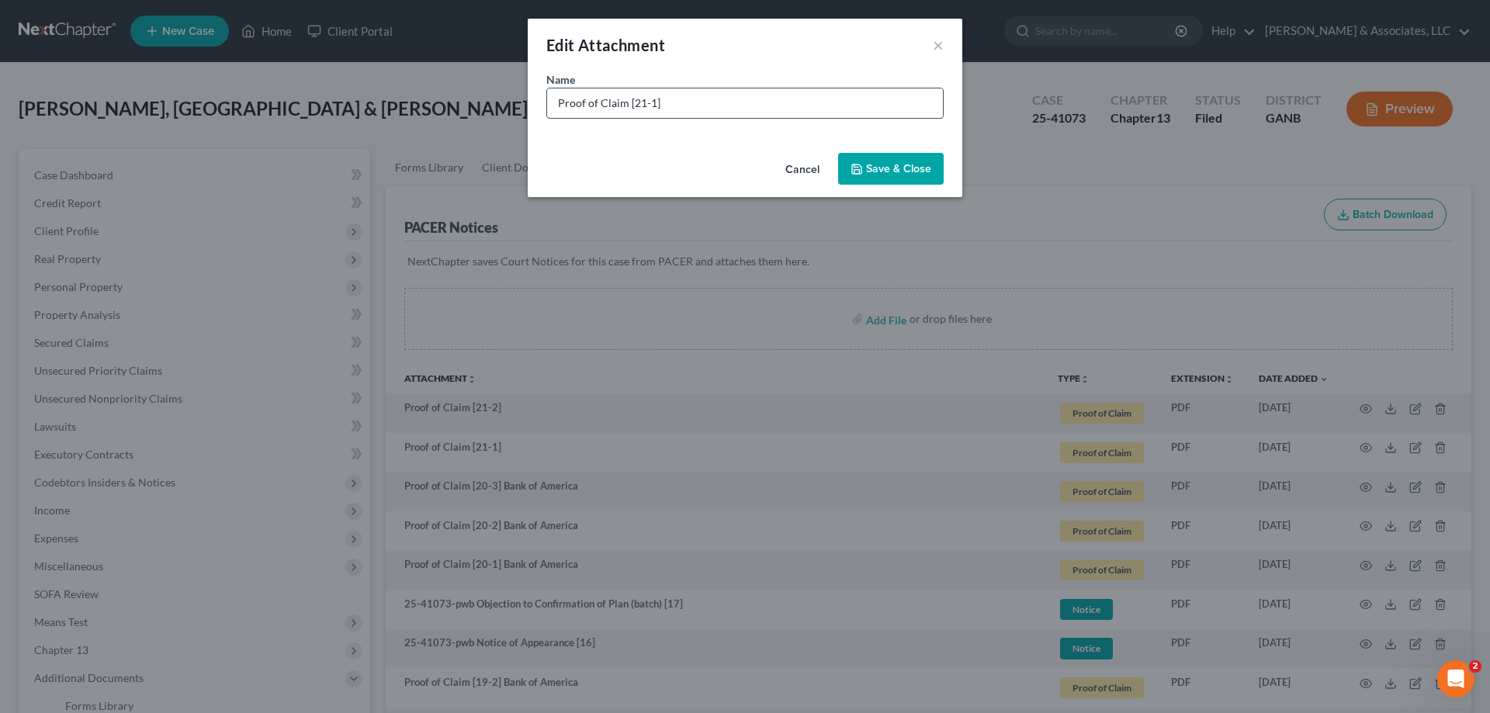
click at [790, 108] on input "Proof of Claim [21-1]" at bounding box center [745, 102] width 396 height 29
type input "Proof of Claim [21-1] Verizon"
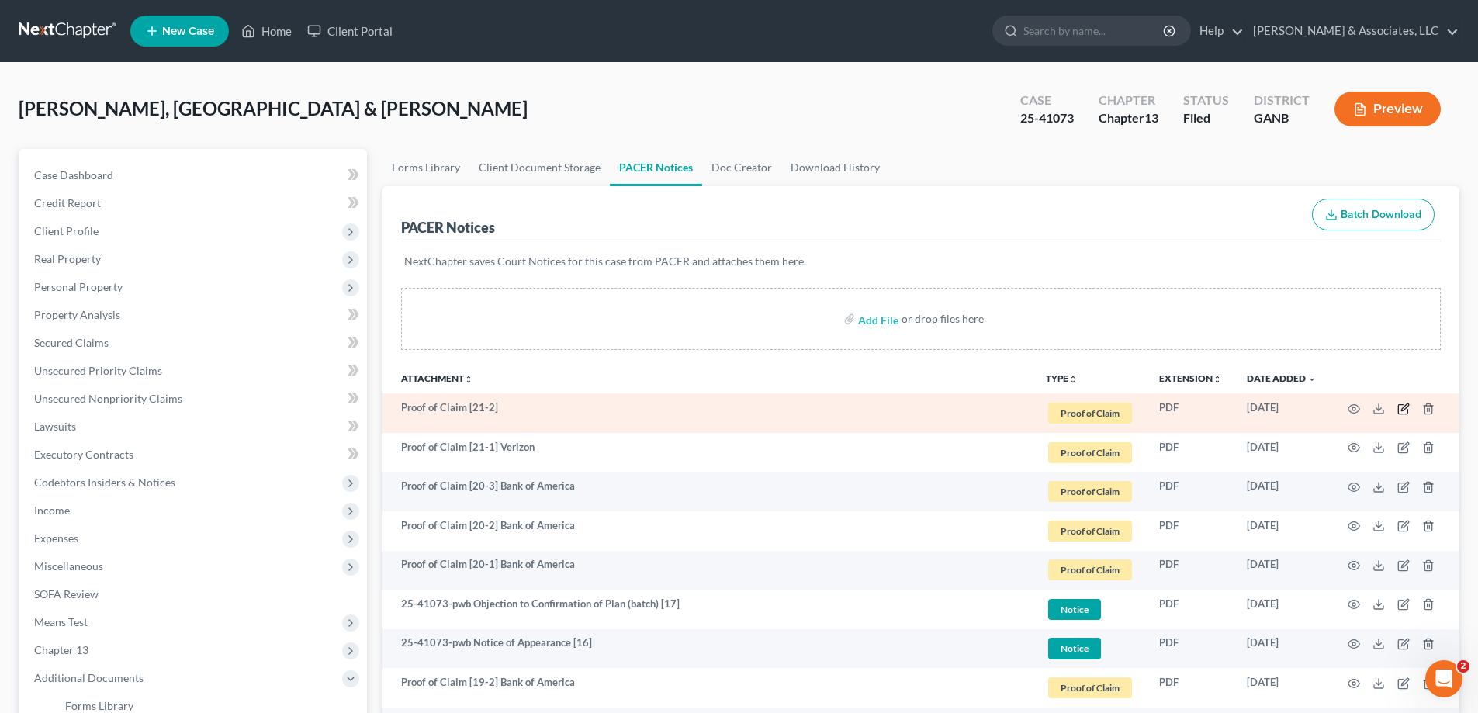
click at [1404, 414] on icon "button" at bounding box center [1402, 408] width 9 height 9
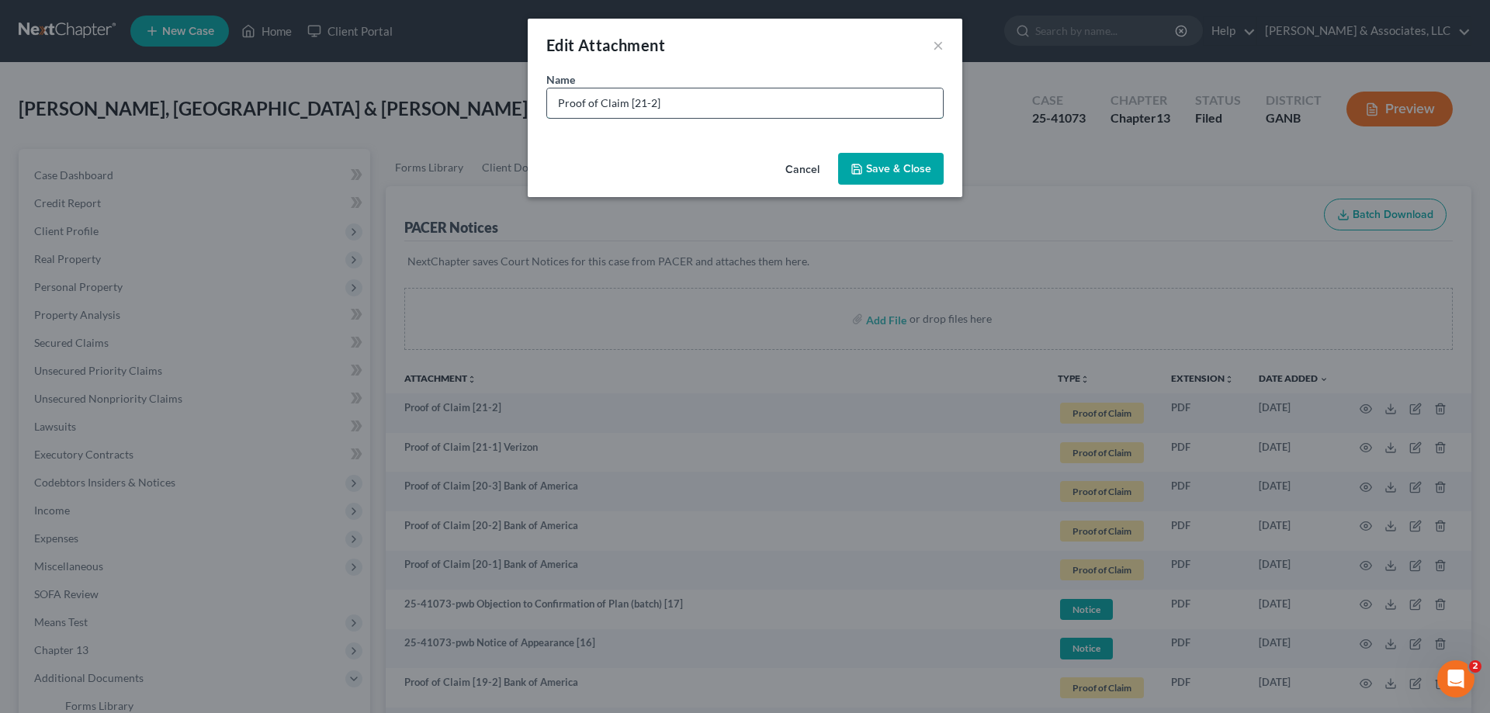
click at [712, 111] on input "Proof of Claim [21-2]" at bounding box center [745, 102] width 396 height 29
type input "Proof of Claim [21-2] Verizon"
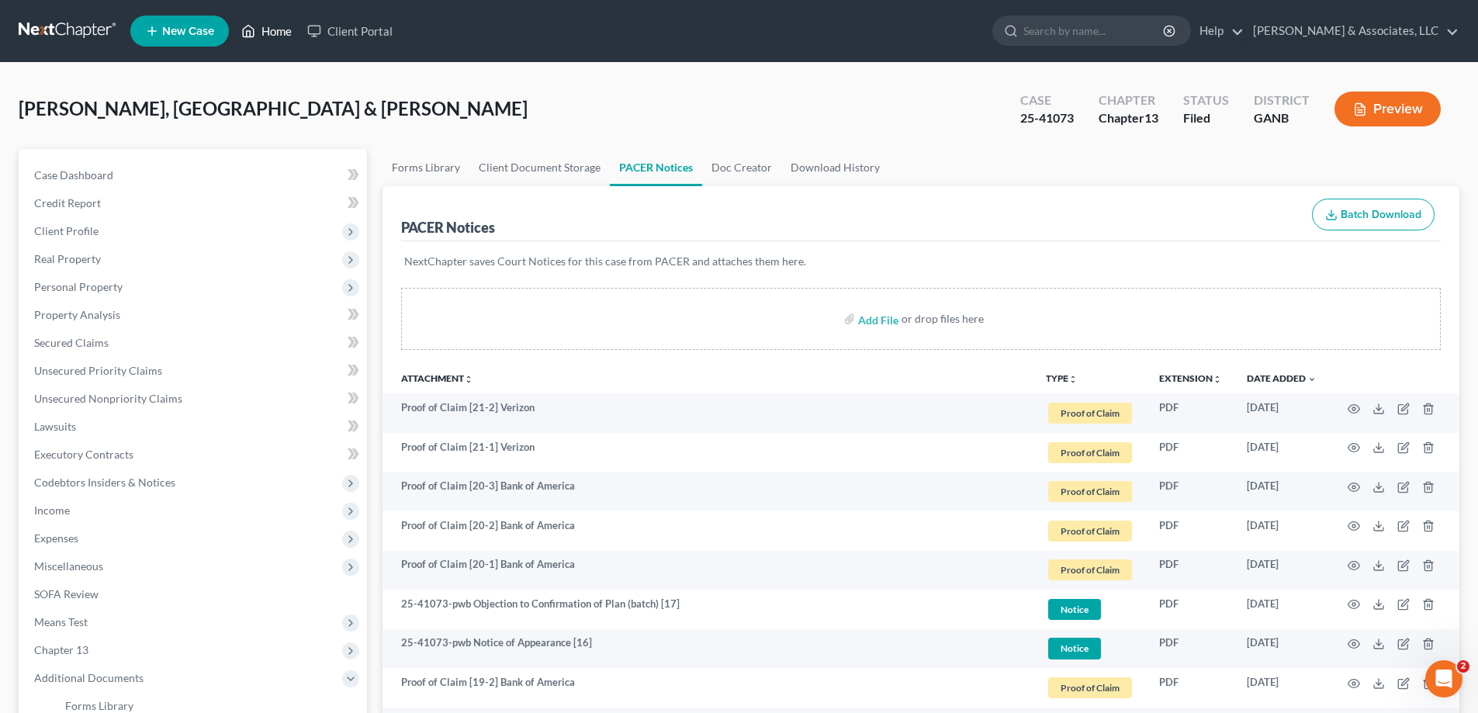
click at [278, 24] on link "Home" at bounding box center [267, 31] width 66 height 28
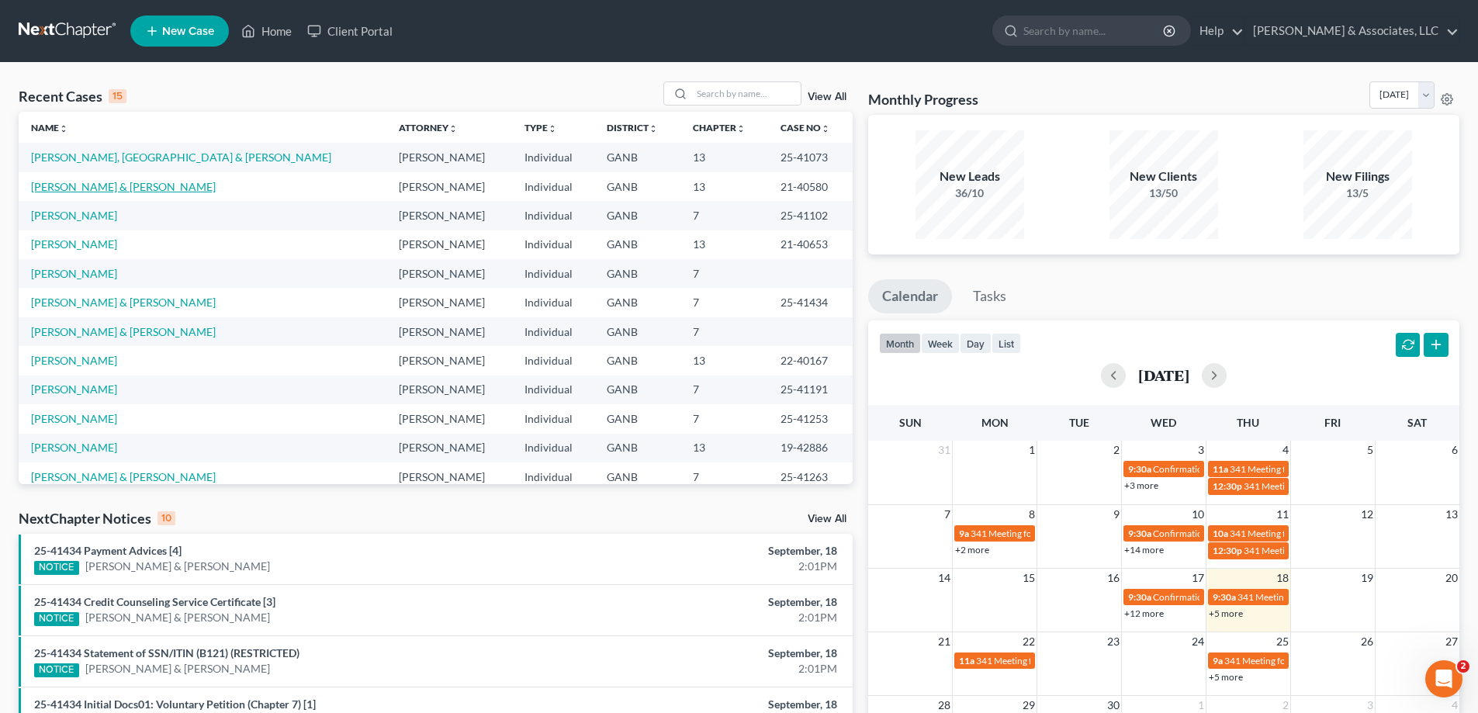
click at [69, 187] on link "[PERSON_NAME] & [PERSON_NAME]" at bounding box center [123, 186] width 185 height 13
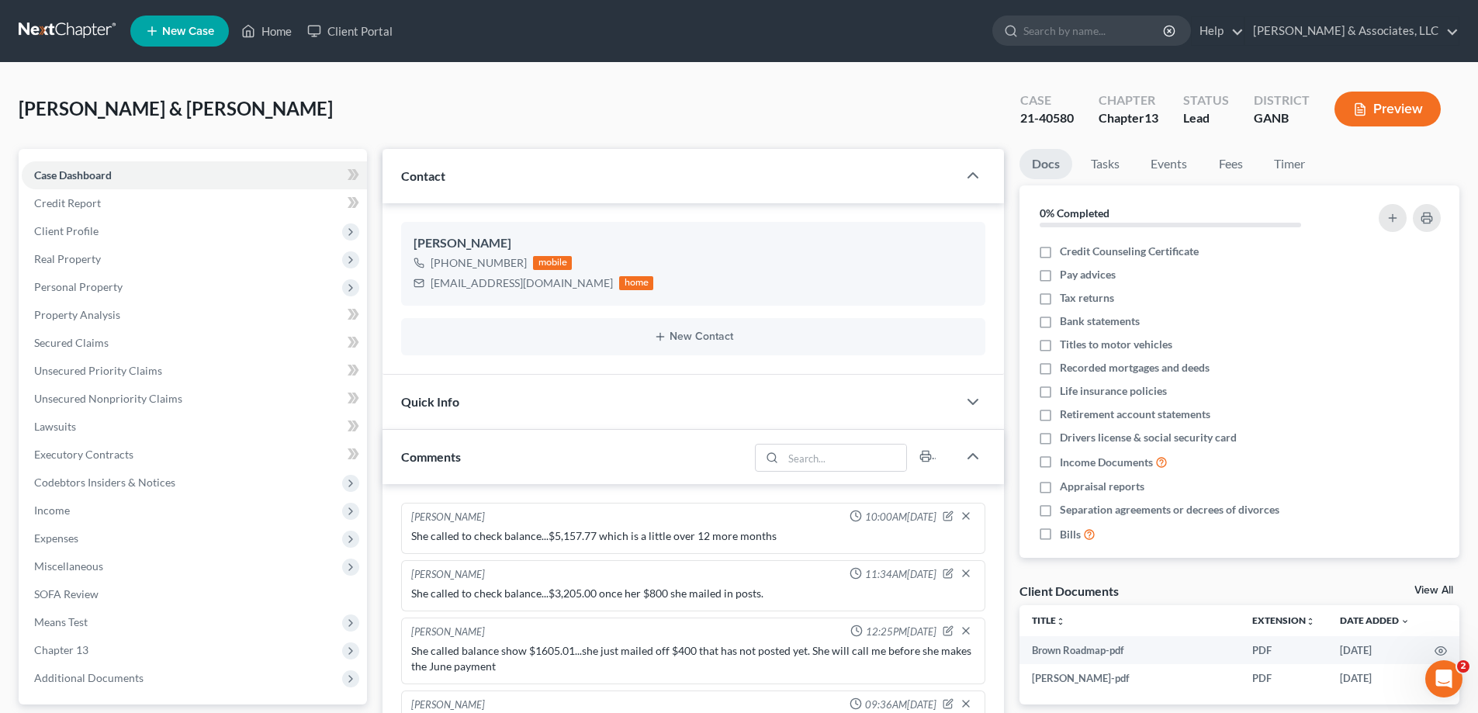
click at [1440, 134] on div "Case 21-40580 Chapter Chapter 13 Status Lead District GANB Preview" at bounding box center [1231, 108] width 458 height 55
drag, startPoint x: 451, startPoint y: 296, endPoint x: 430, endPoint y: 285, distance: 23.6
click at [451, 296] on div "[PERSON_NAME] [PHONE_NUMBER] mobile [EMAIL_ADDRESS][DOMAIN_NAME] home" at bounding box center [693, 264] width 584 height 84
drag, startPoint x: 430, startPoint y: 285, endPoint x: 558, endPoint y: 293, distance: 128.3
click at [558, 293] on div "[EMAIL_ADDRESS][DOMAIN_NAME] home" at bounding box center [534, 283] width 240 height 20
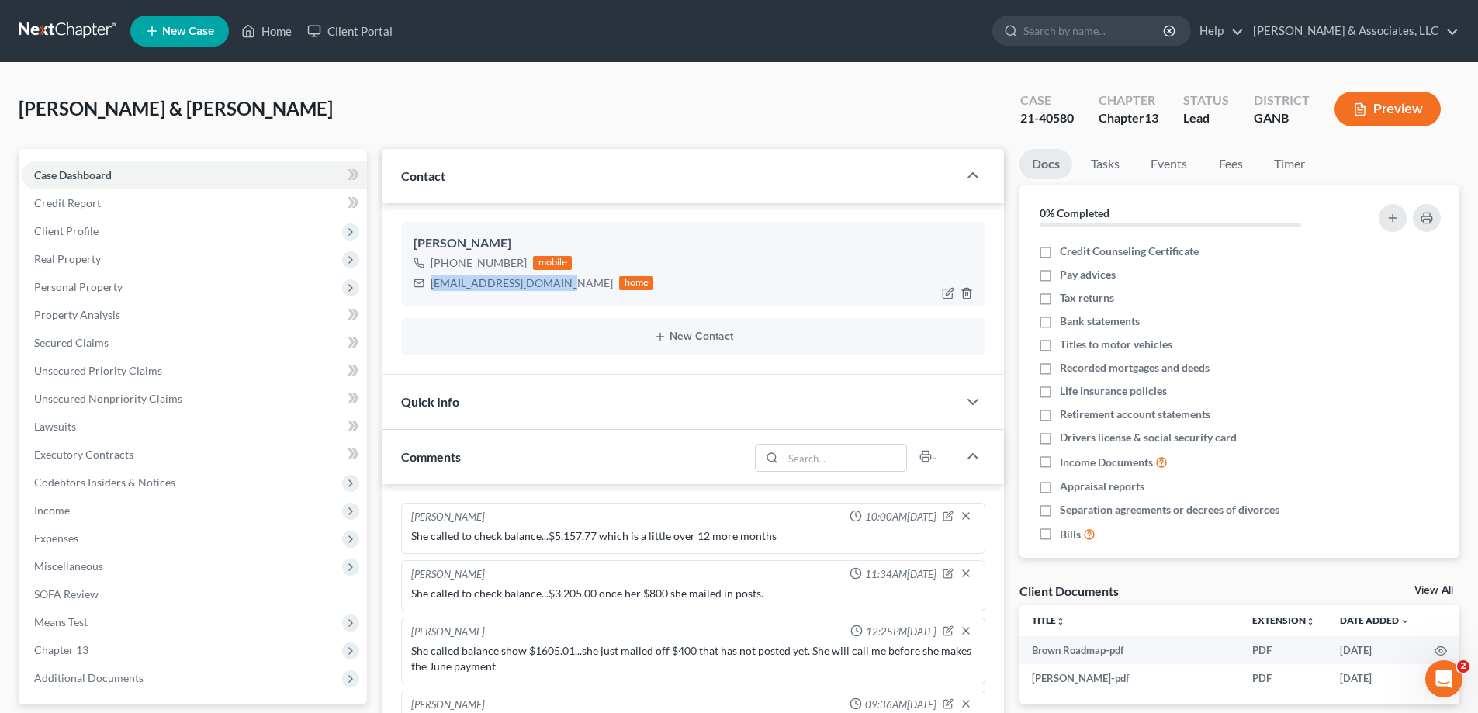
copy div "[EMAIL_ADDRESS][DOMAIN_NAME]"
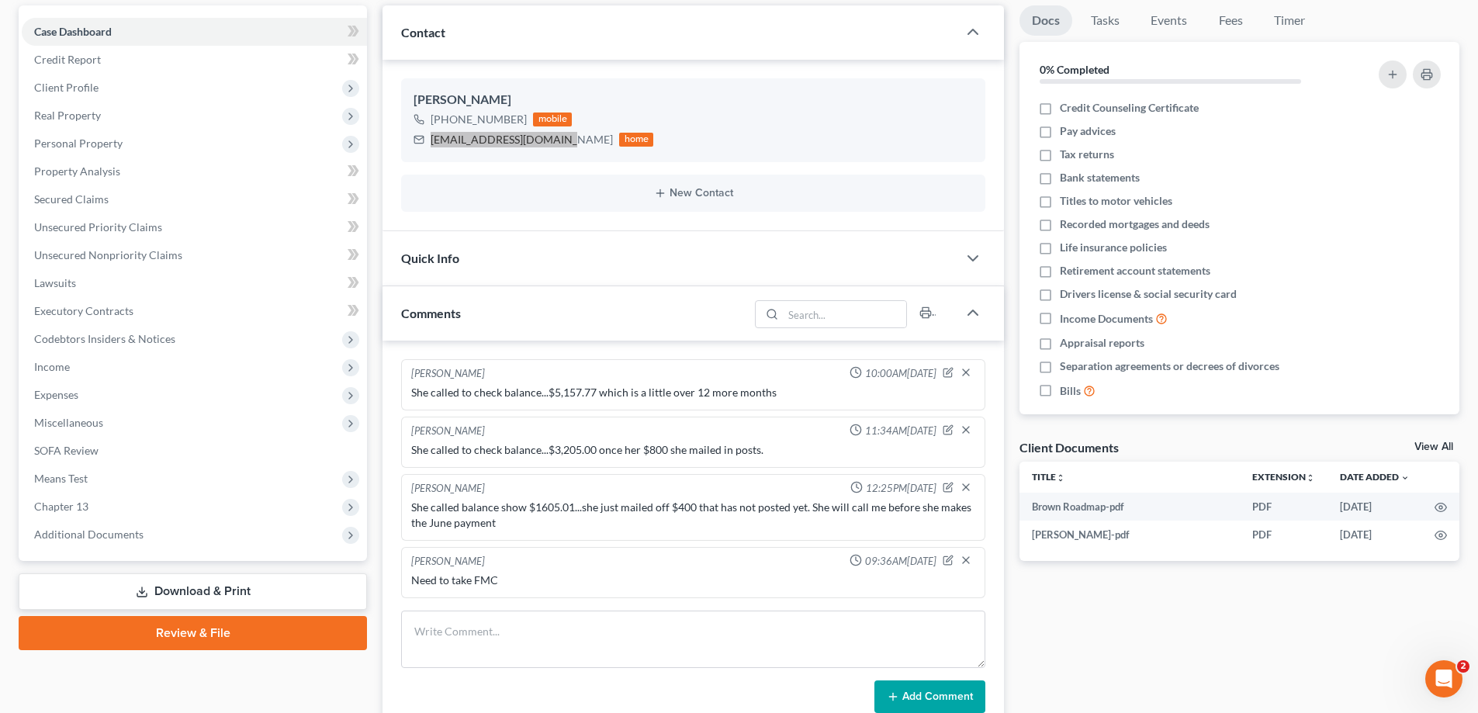
scroll to position [310, 0]
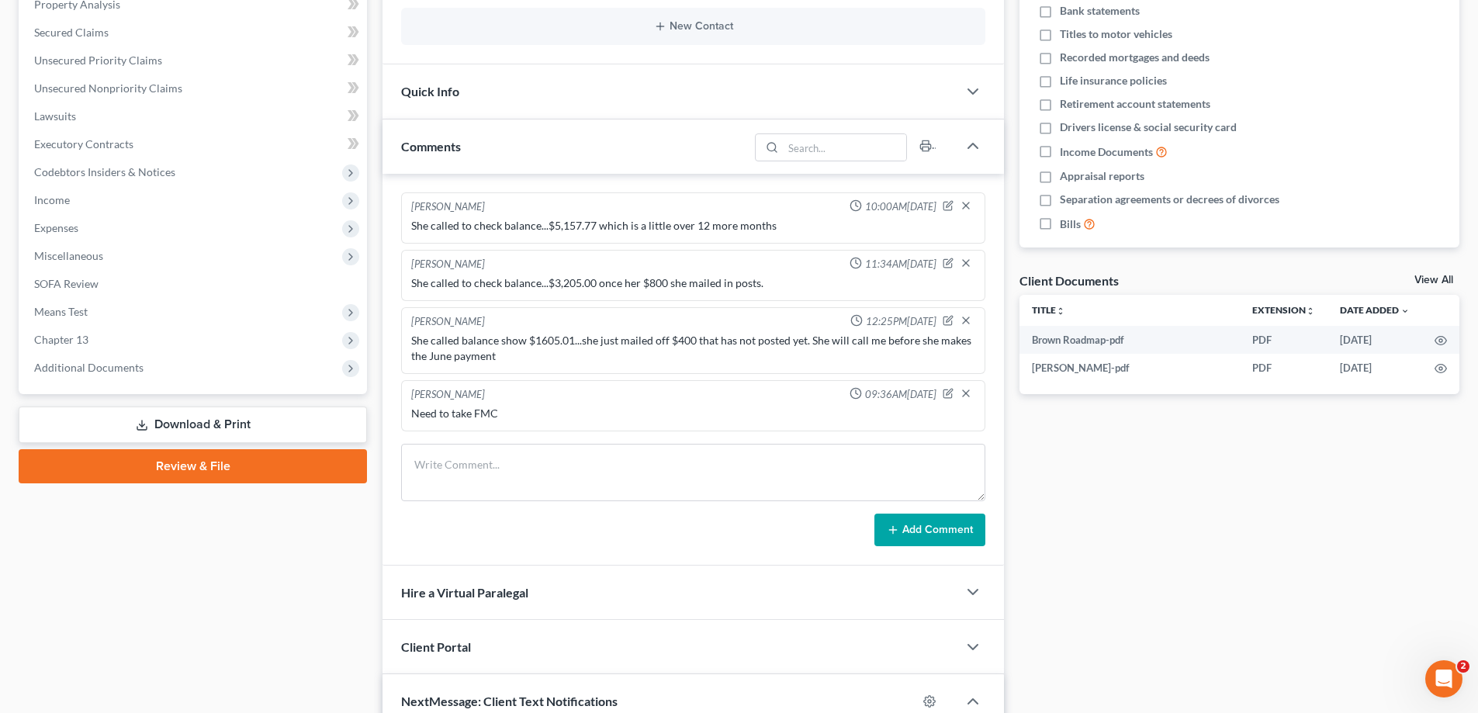
drag, startPoint x: 65, startPoint y: 367, endPoint x: 65, endPoint y: 393, distance: 26.4
click at [65, 367] on span "Additional Documents" at bounding box center [88, 367] width 109 height 13
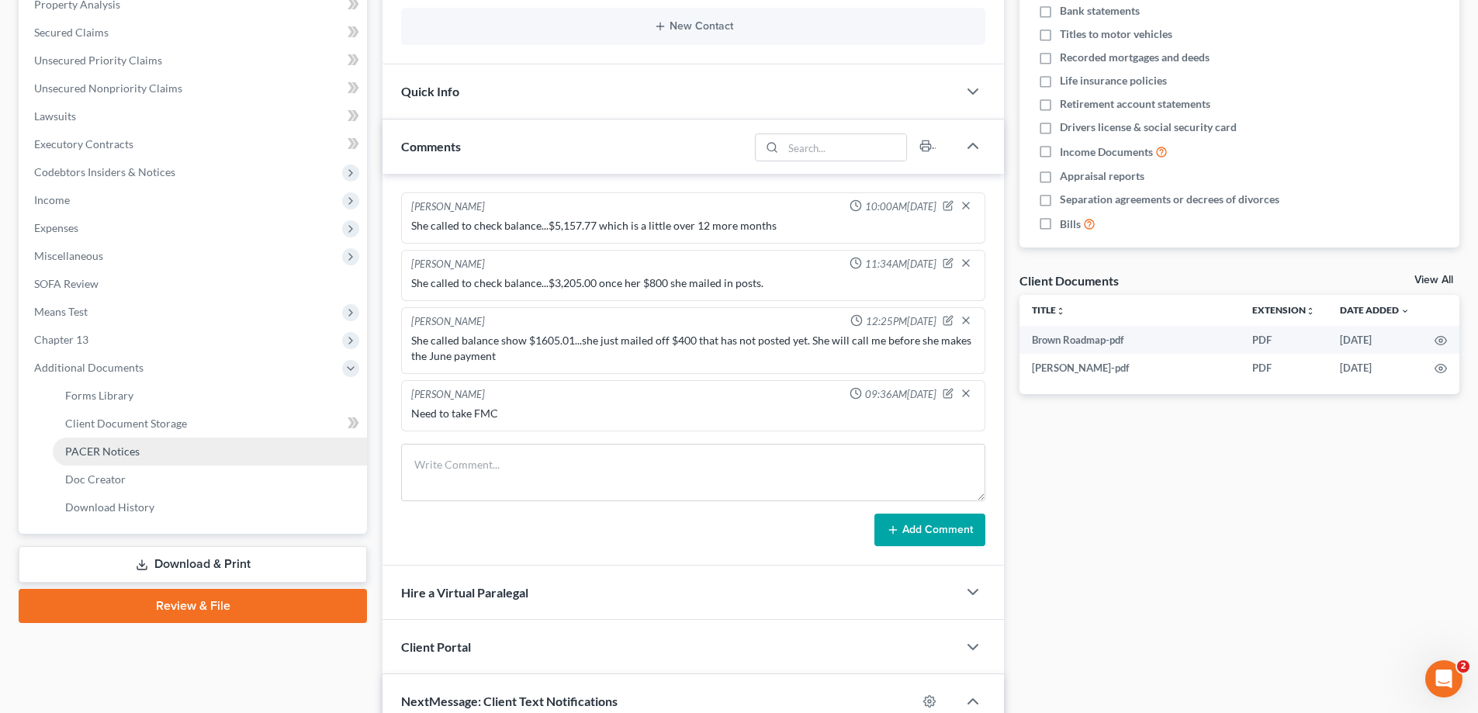
click at [110, 447] on span "PACER Notices" at bounding box center [102, 451] width 74 height 13
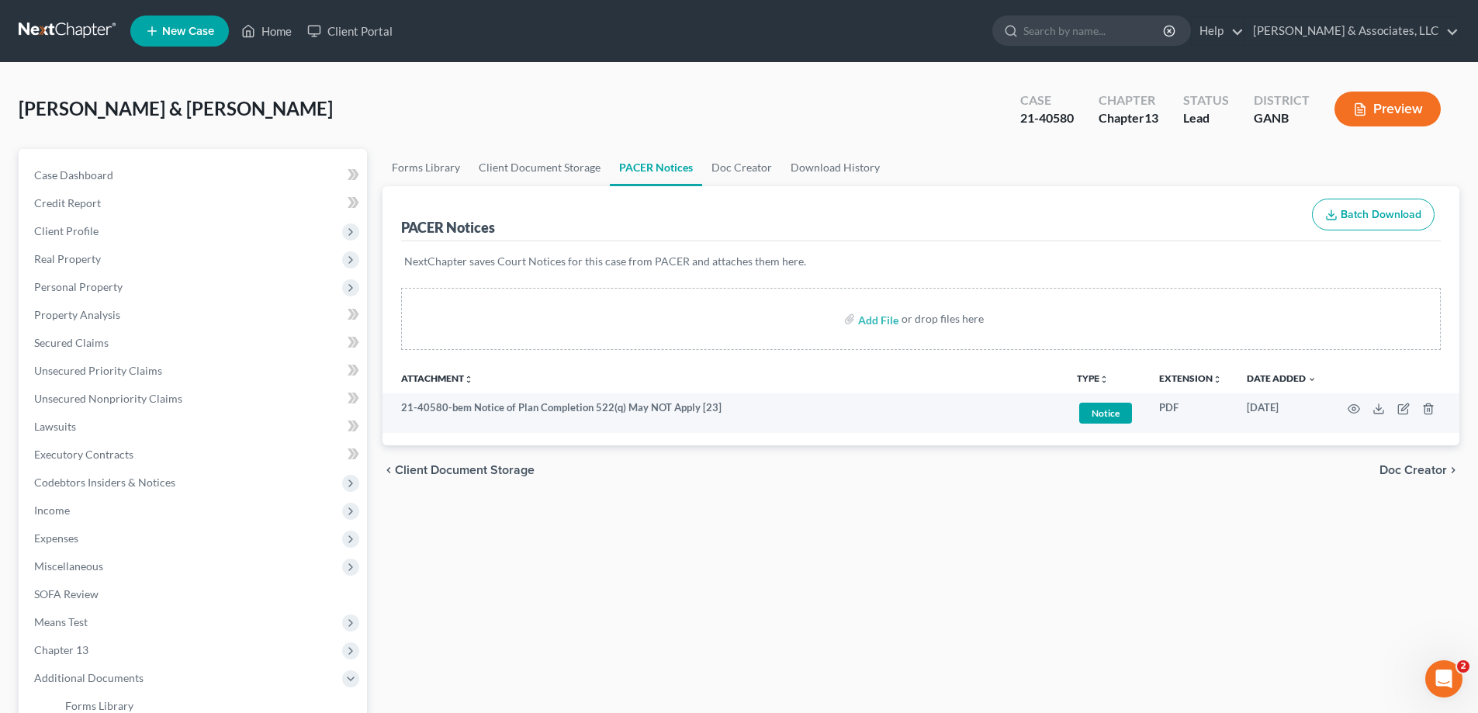
drag, startPoint x: 1433, startPoint y: 136, endPoint x: 1358, endPoint y: 136, distance: 75.3
click at [1433, 136] on div "Case 21-40580 Chapter Chapter 13 Status Lead District GANB Preview" at bounding box center [1231, 108] width 458 height 55
click at [280, 24] on link "Home" at bounding box center [267, 31] width 66 height 28
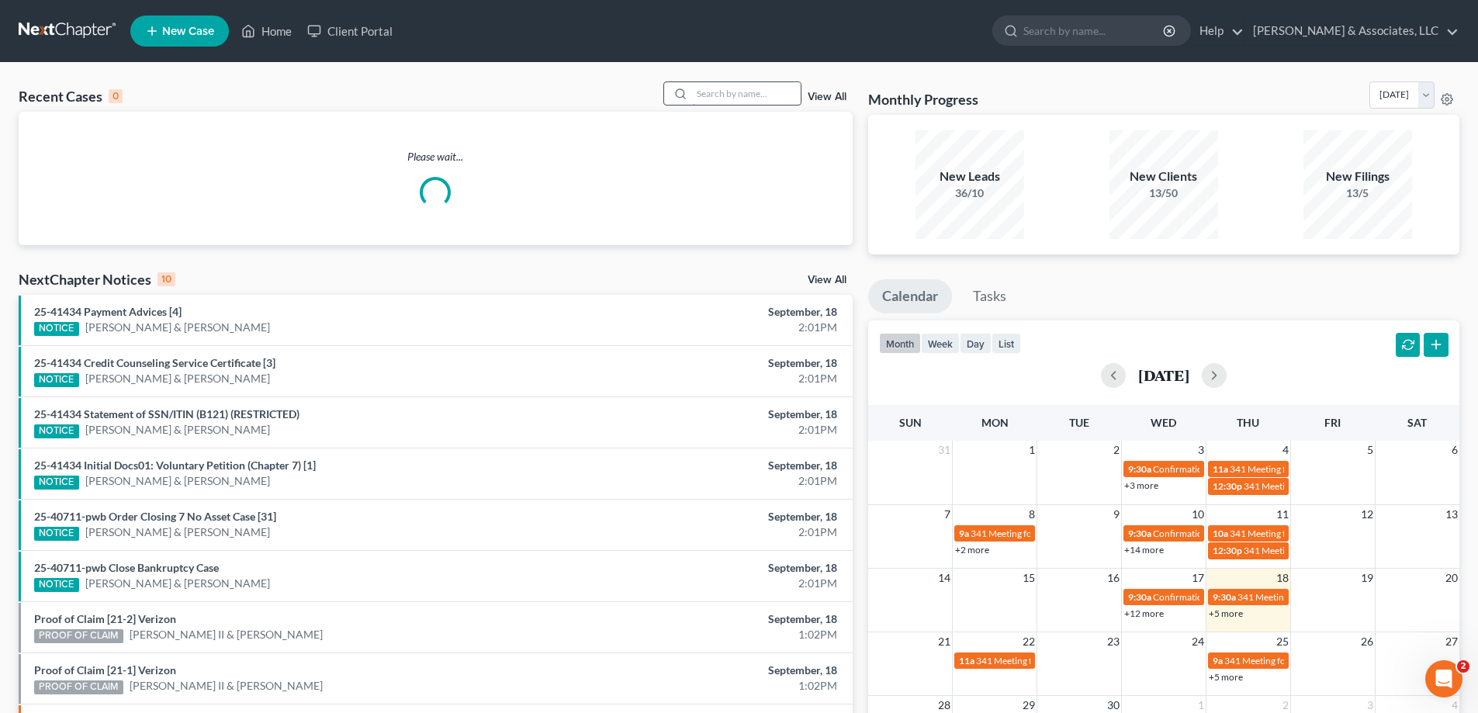
click at [744, 87] on input "search" at bounding box center [746, 93] width 109 height 23
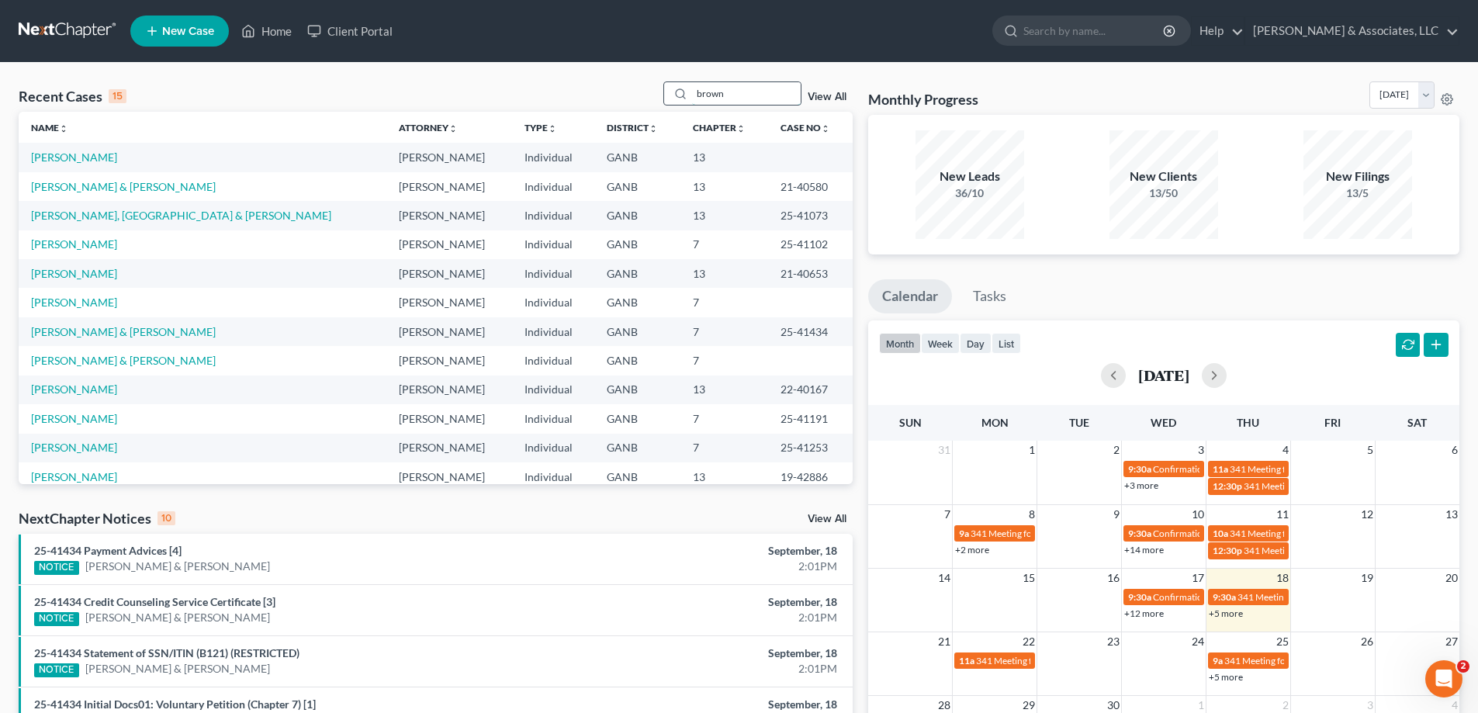
type input "brown"
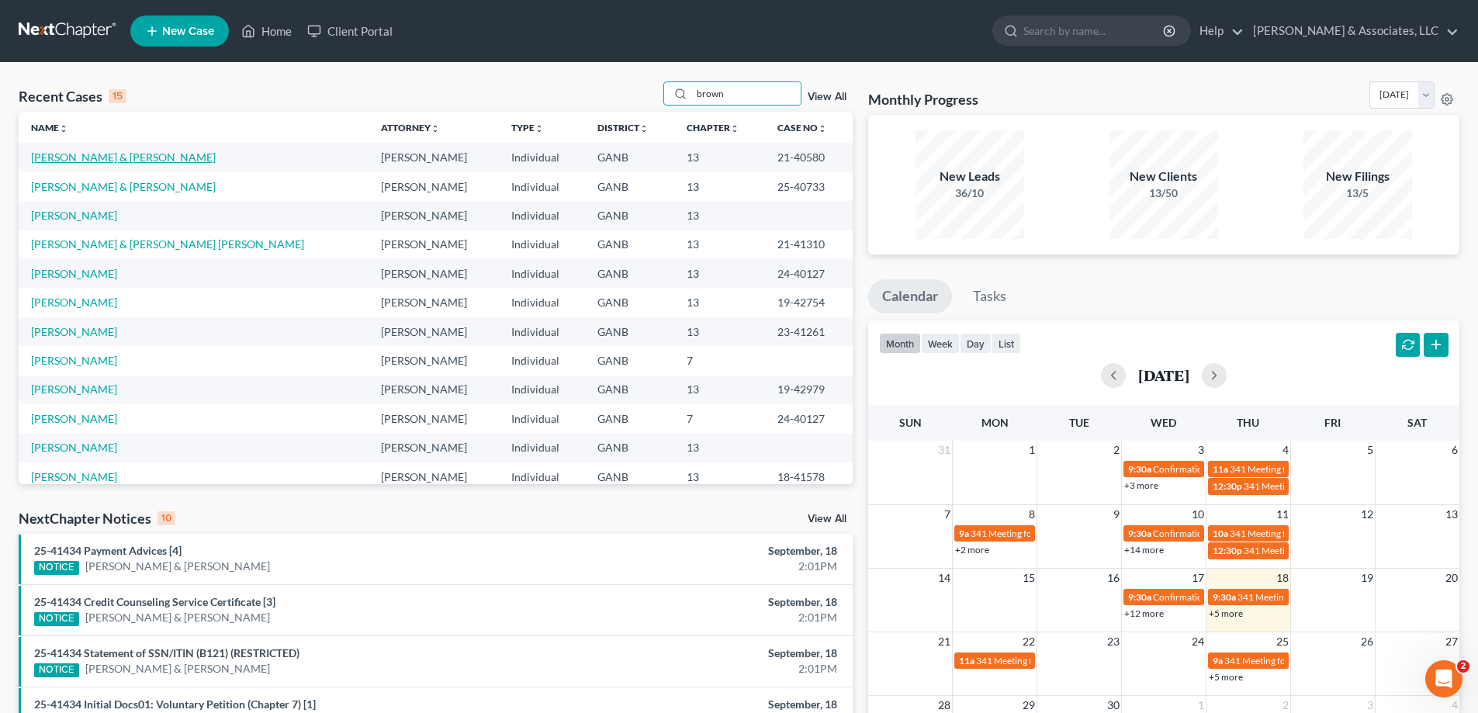
click at [108, 157] on link "[PERSON_NAME] & [PERSON_NAME]" at bounding box center [123, 157] width 185 height 13
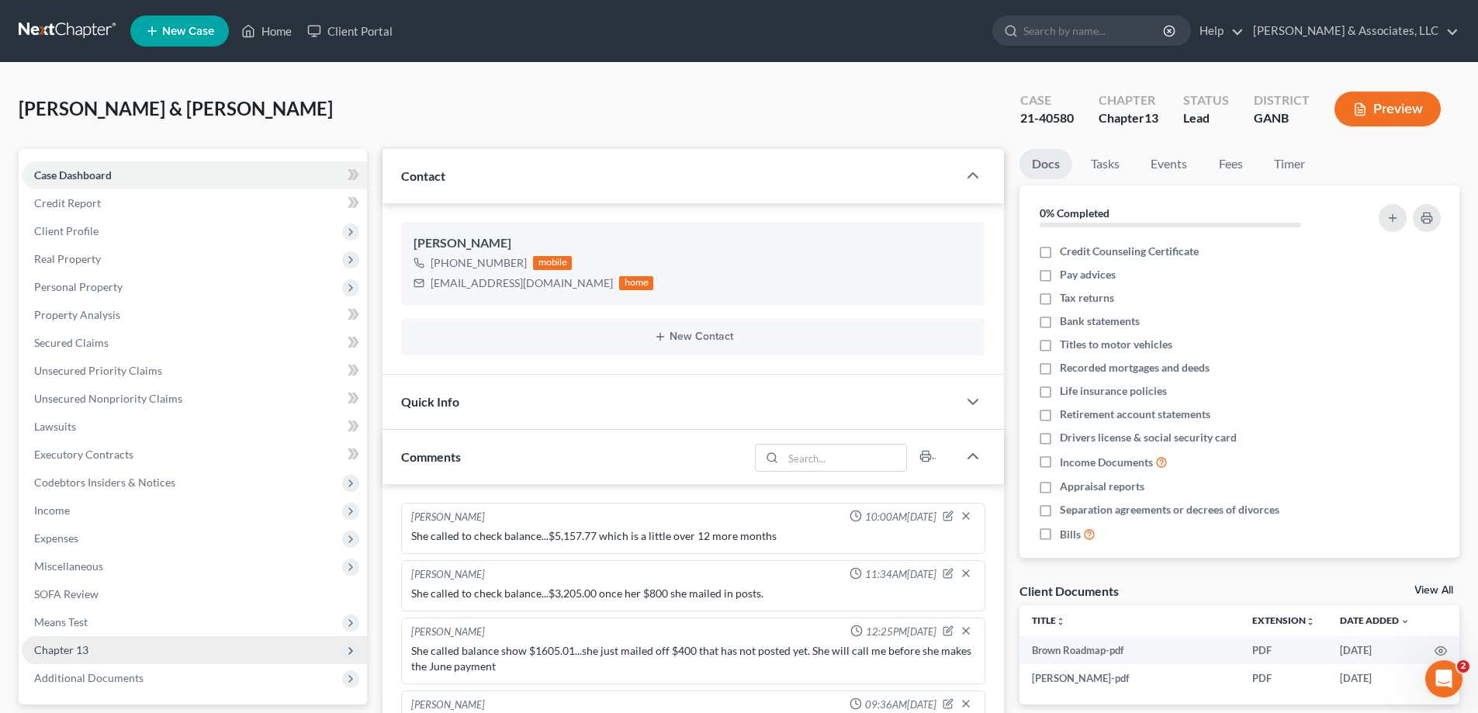
scroll to position [233, 0]
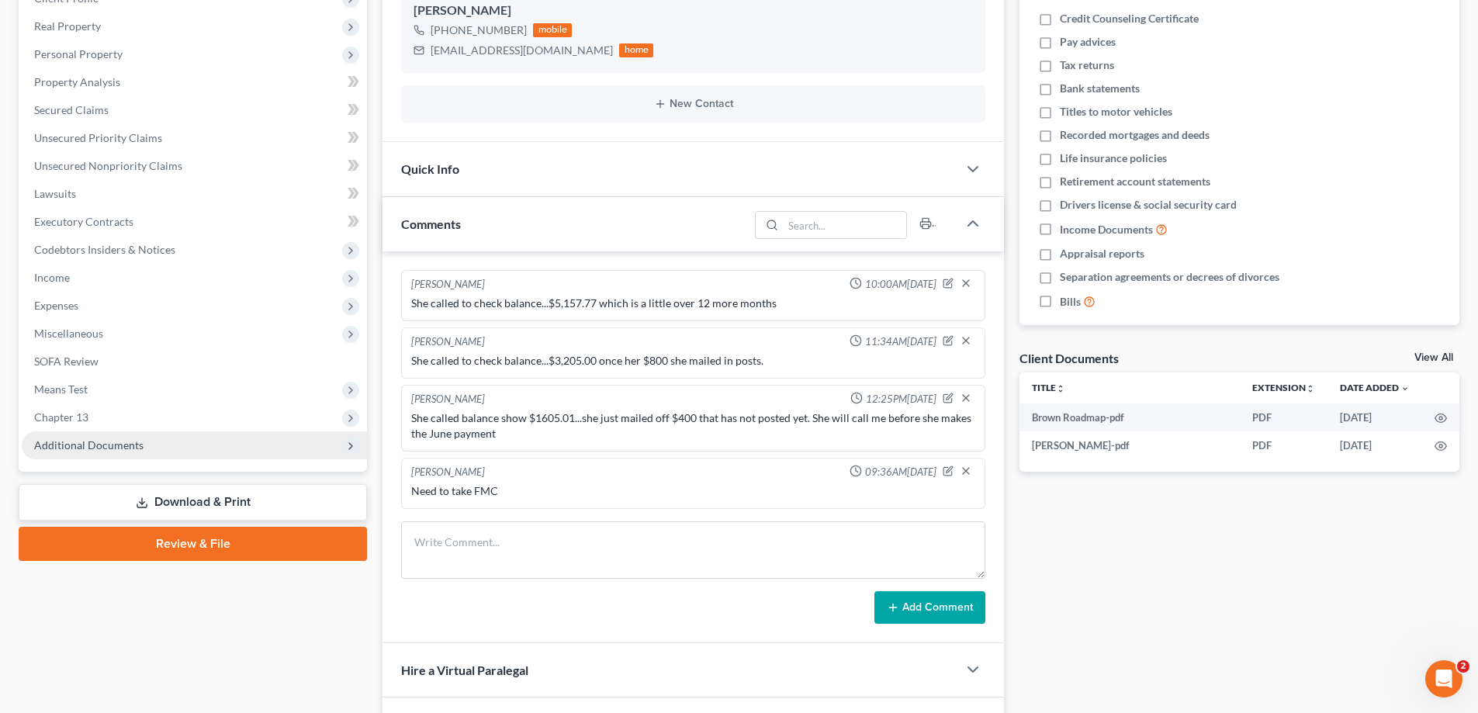
click at [132, 459] on span "Additional Documents" at bounding box center [194, 445] width 345 height 28
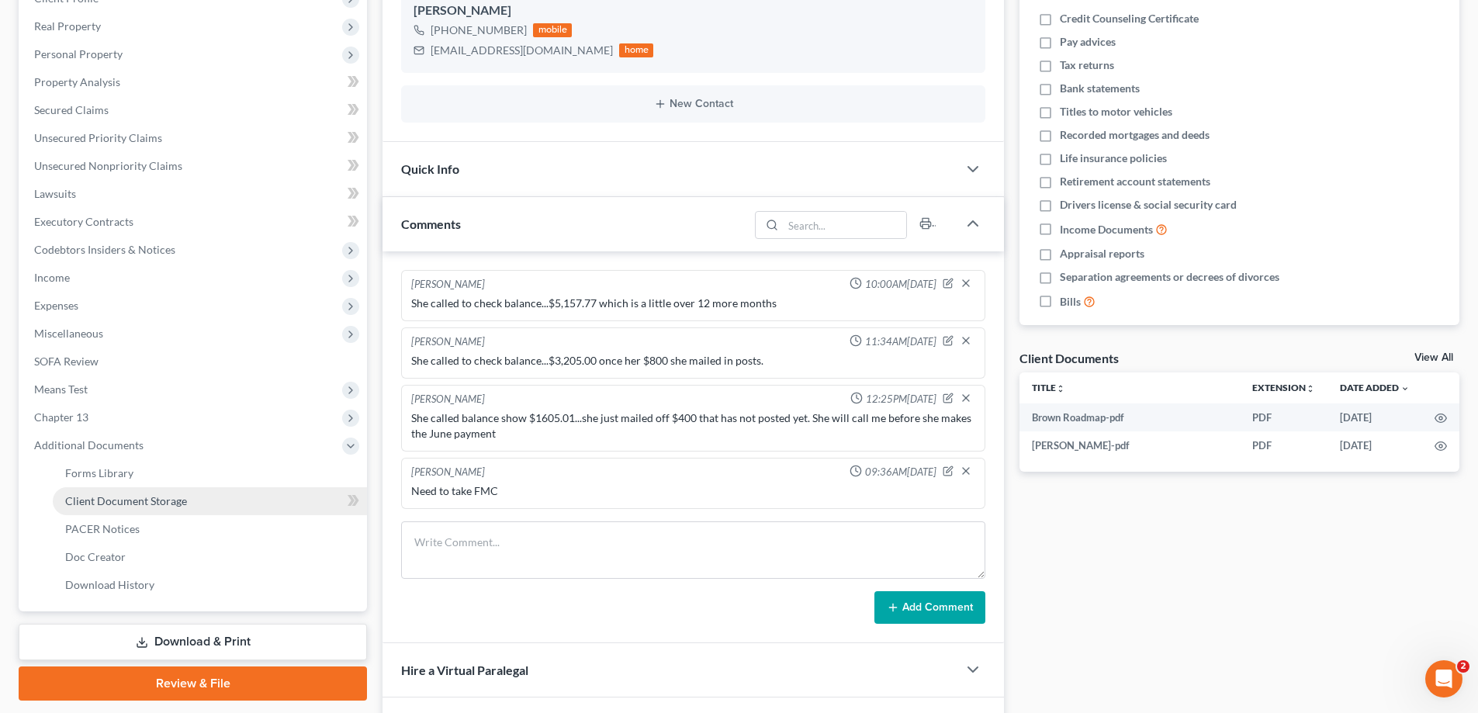
click at [138, 496] on span "Client Document Storage" at bounding box center [126, 500] width 122 height 13
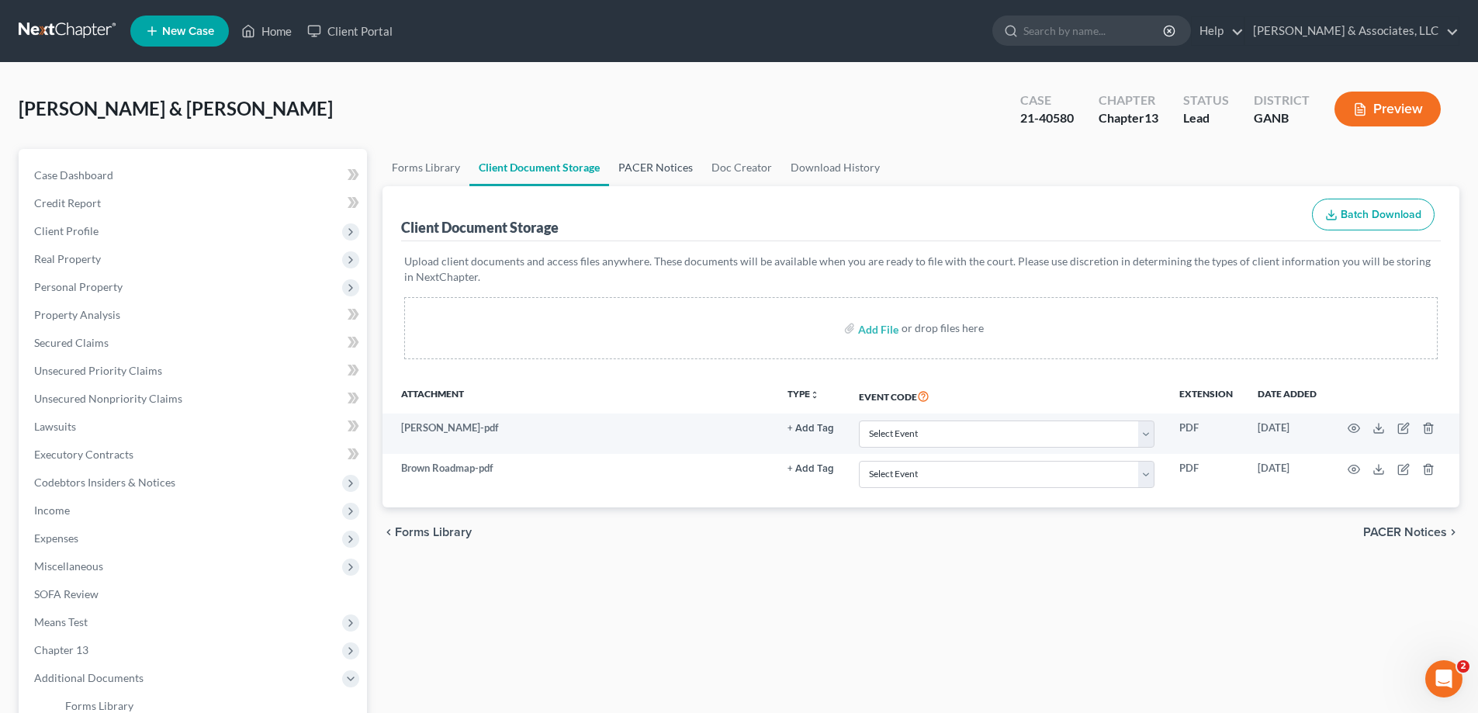
click at [637, 161] on link "PACER Notices" at bounding box center [655, 167] width 93 height 37
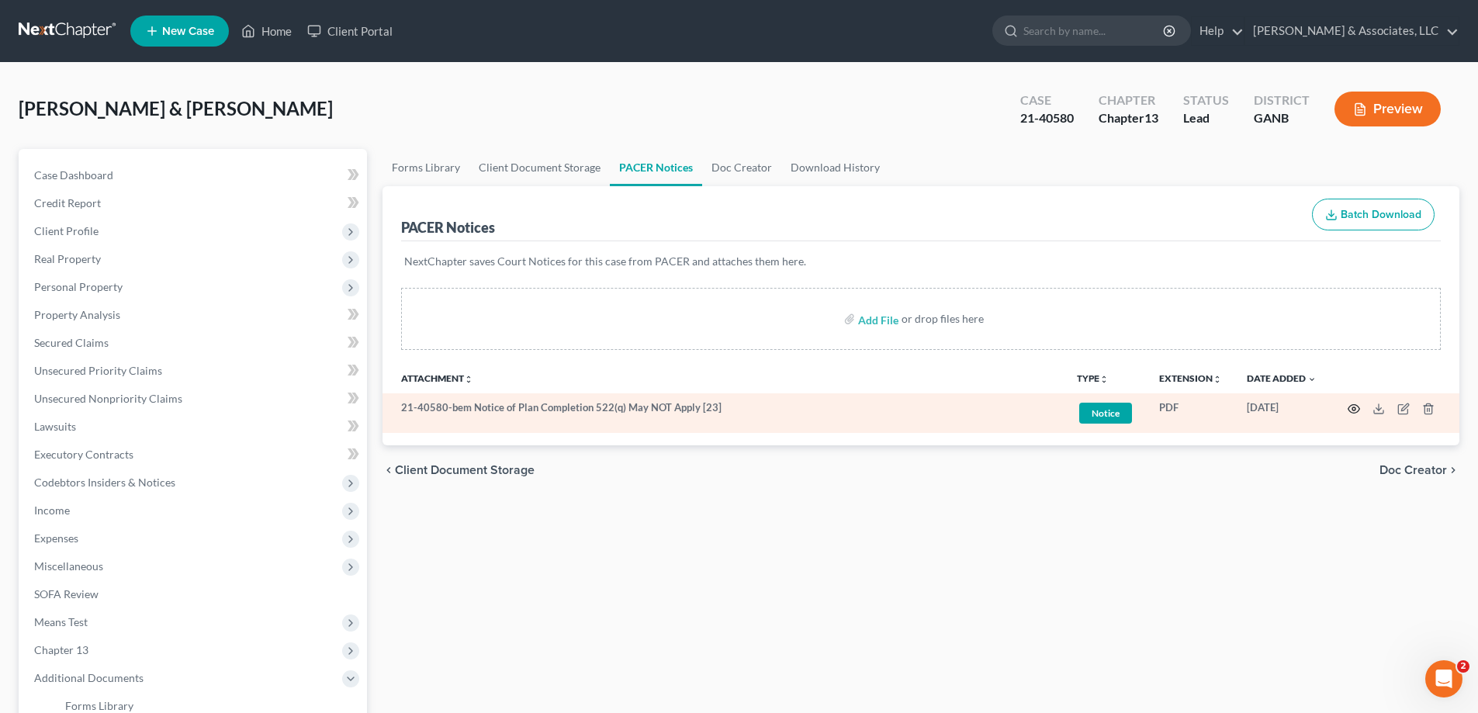
click at [1352, 410] on icon "button" at bounding box center [1354, 409] width 12 height 12
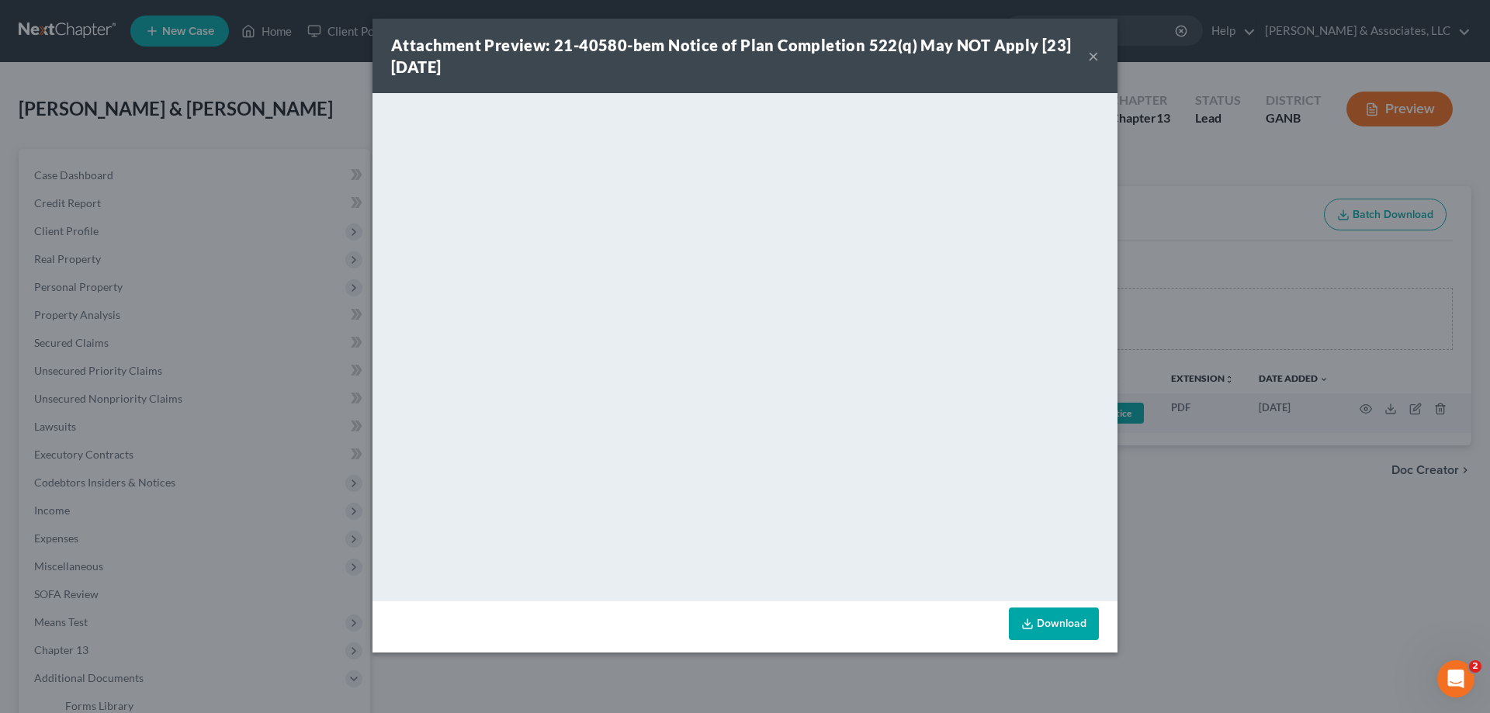
click at [1096, 54] on button "×" at bounding box center [1093, 56] width 11 height 19
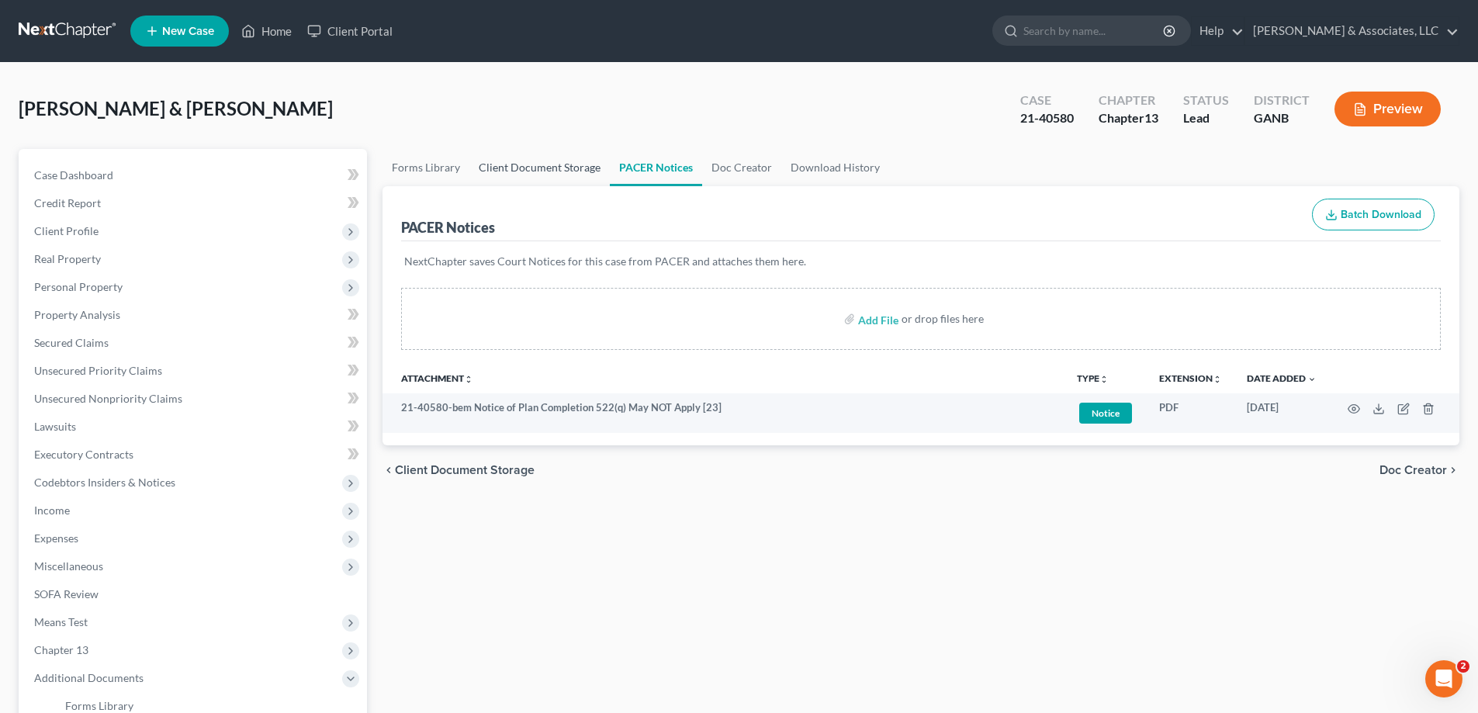
click at [522, 165] on link "Client Document Storage" at bounding box center [539, 167] width 140 height 37
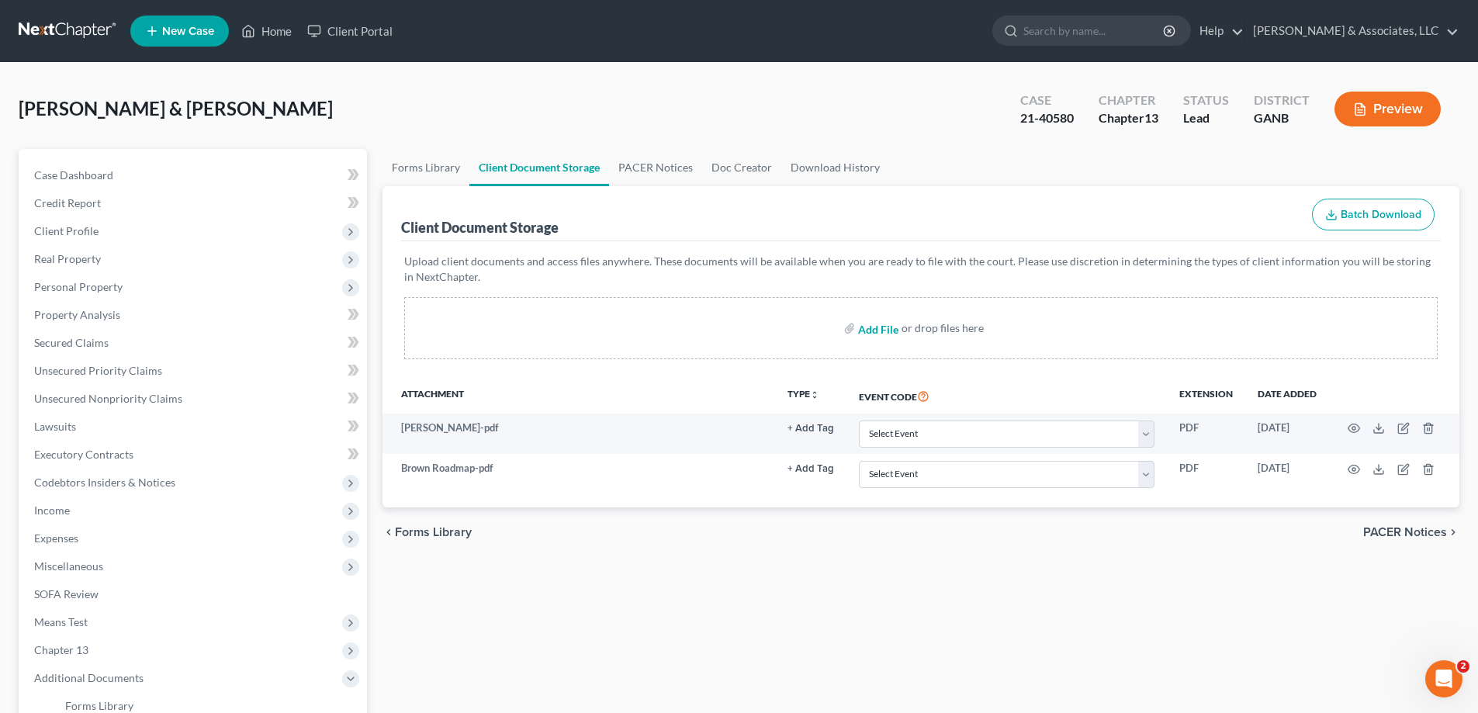
click at [874, 328] on input "file" at bounding box center [876, 328] width 37 height 28
type input "C:\fakepath\[PERSON_NAME] 1328 Ltr-unable to reach you.pdf"
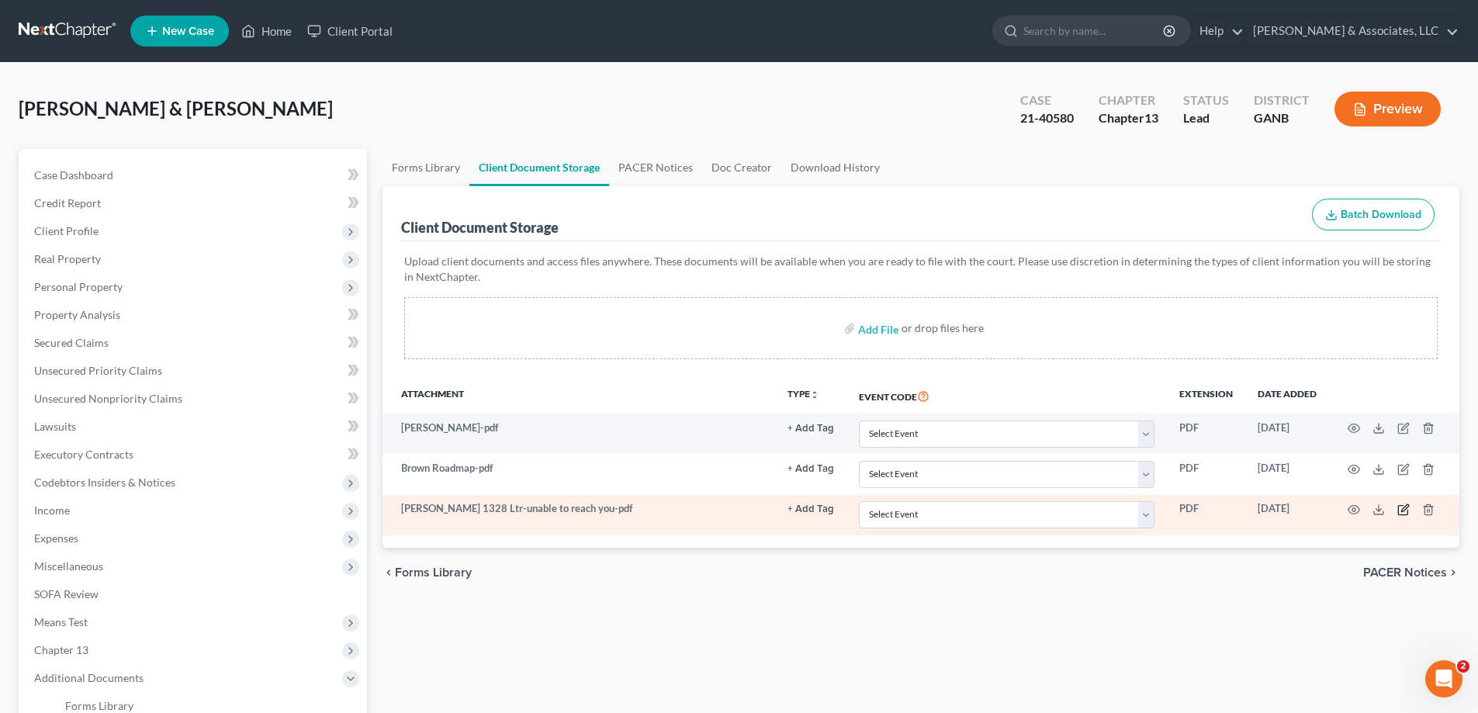
click at [1407, 507] on icon "button" at bounding box center [1404, 507] width 7 height 7
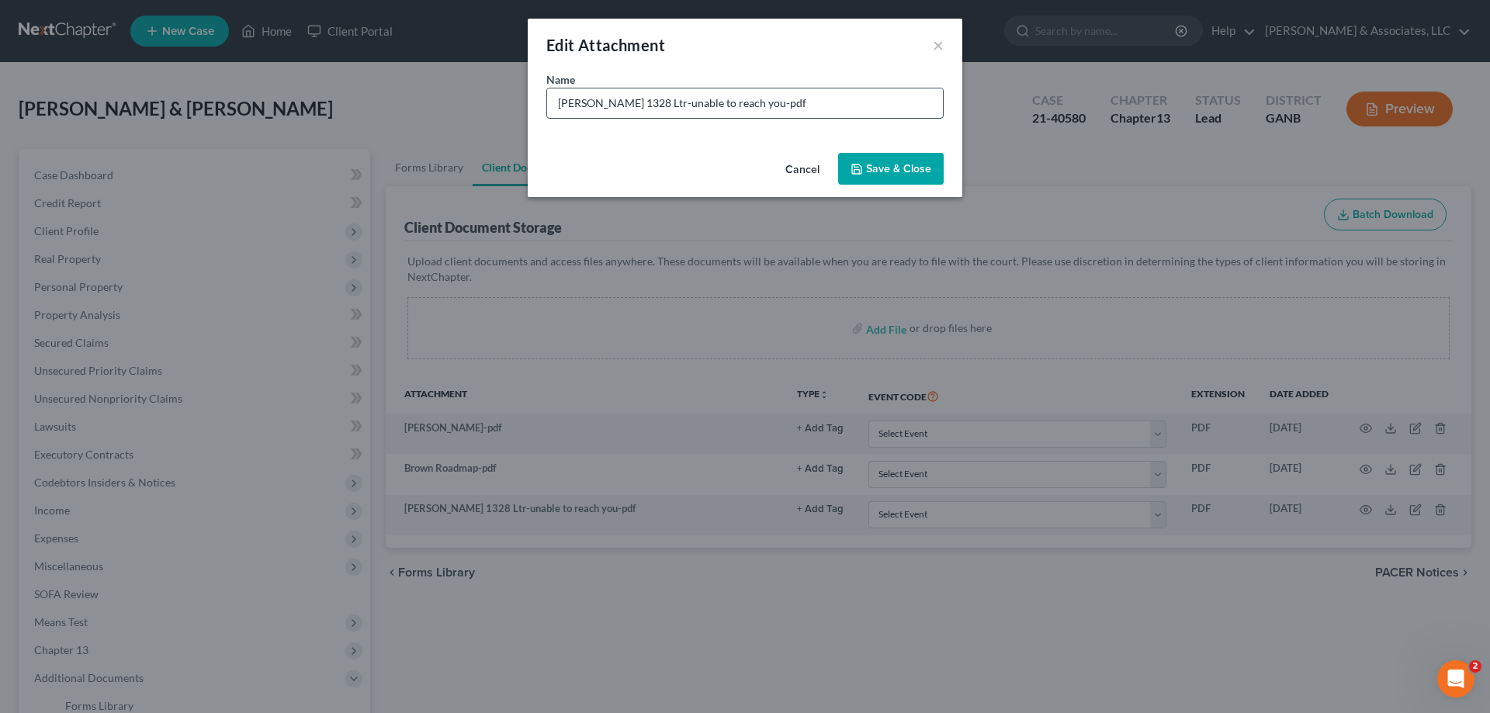
click at [613, 103] on input "[PERSON_NAME] 1328 Ltr-unable to reach you-pdf" at bounding box center [745, 102] width 396 height 29
click at [619, 103] on input "[PERSON_NAME] 1328 Ltr-unable to reach you-pdf" at bounding box center [745, 102] width 396 height 29
type input "Brown Ltr-Unable to reach you-1328 7 FMC'"
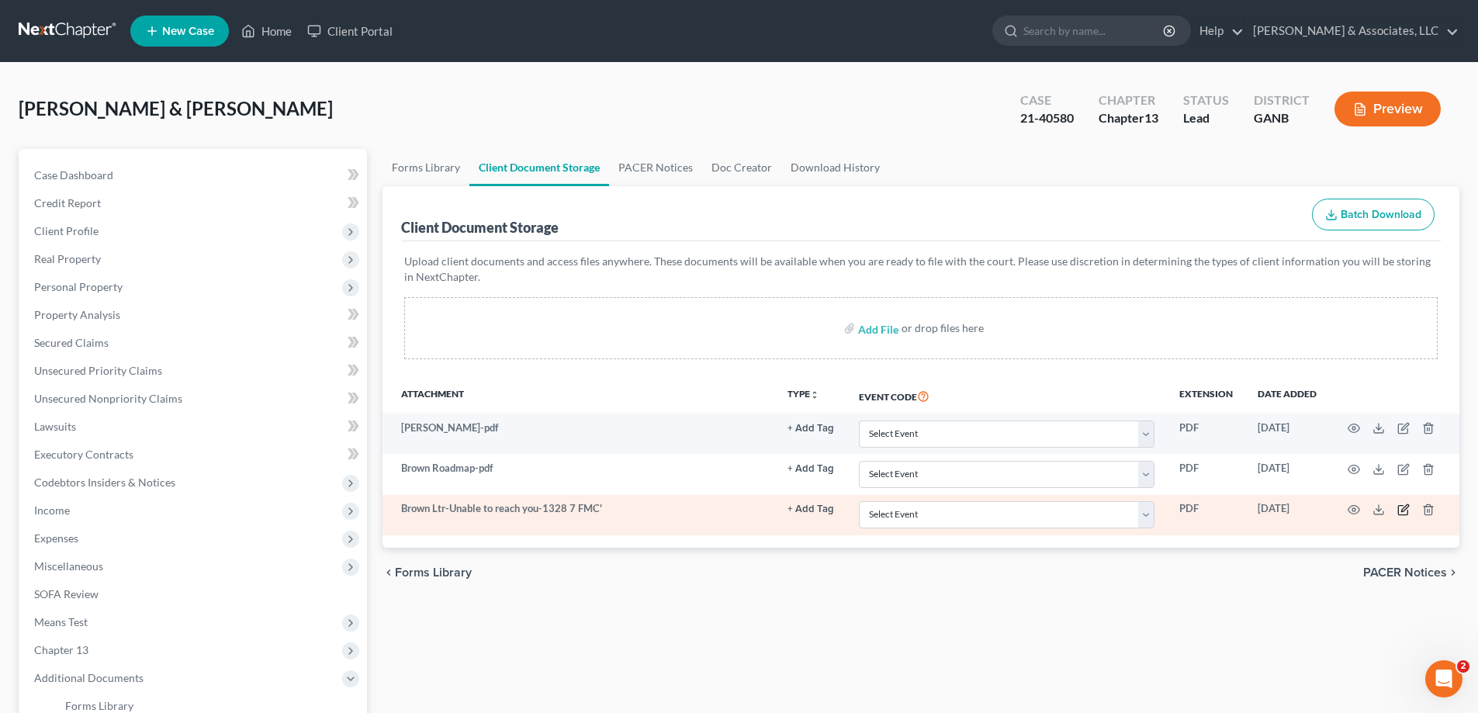
click at [1400, 511] on icon "button" at bounding box center [1403, 510] width 12 height 12
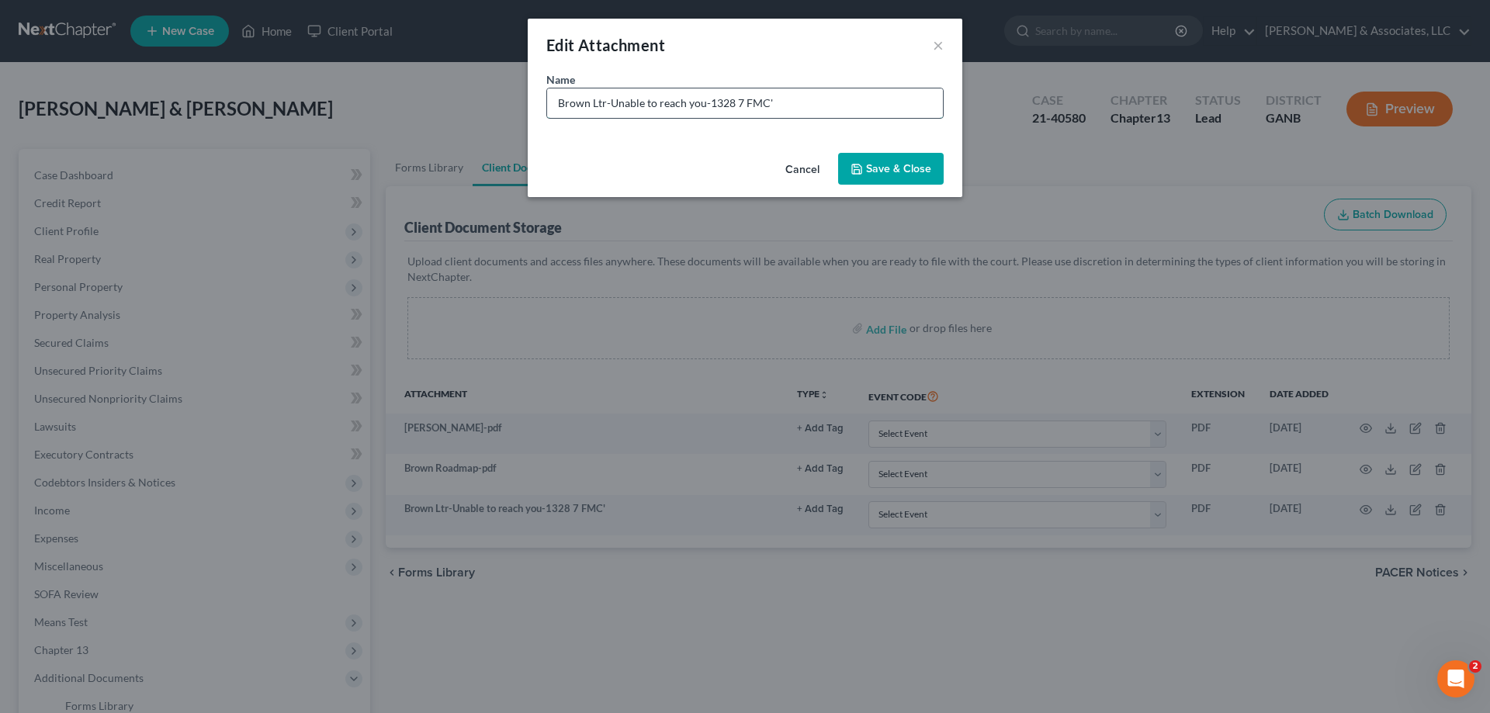
click at [730, 102] on input "Brown Ltr-Unable to reach you-1328 7 FMC'" at bounding box center [745, 102] width 396 height 29
type input "Brown Ltr-Unable to reach you-1328 & FMC"
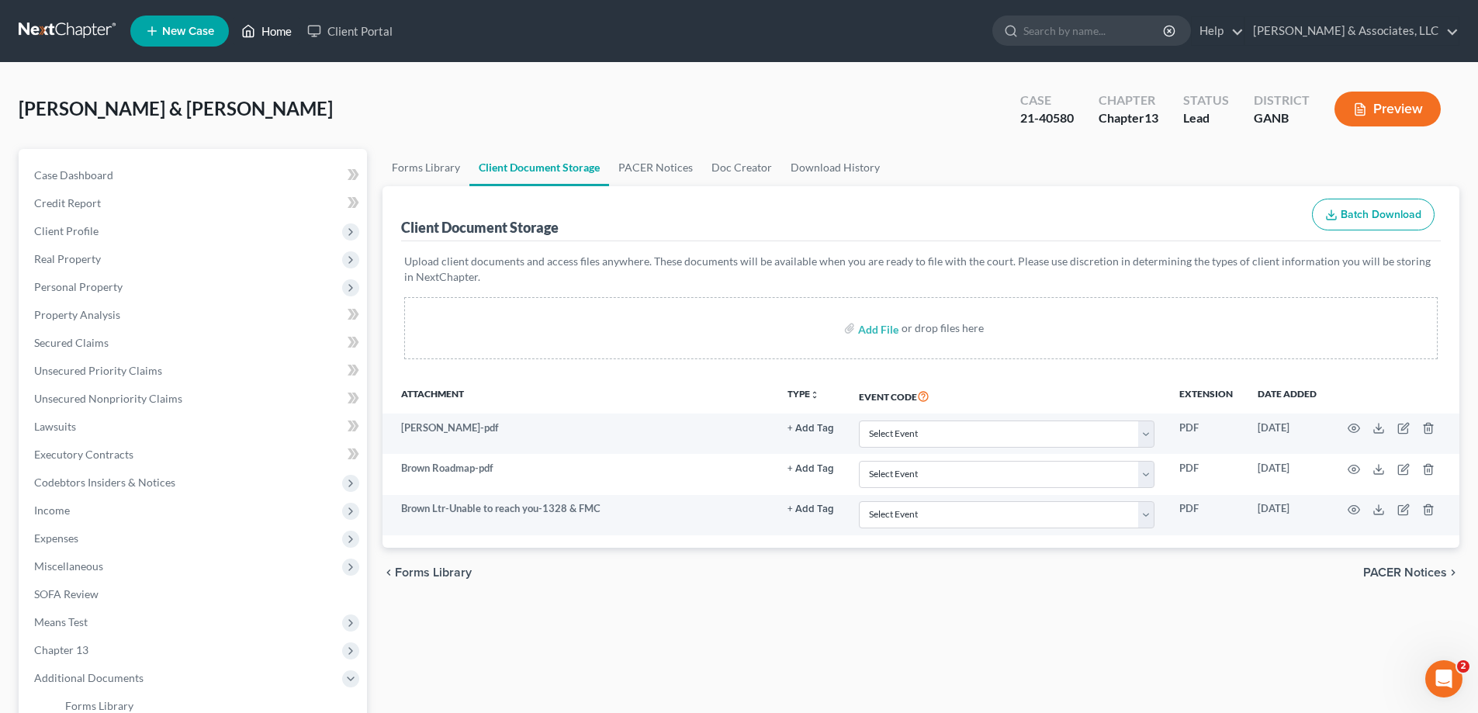
click at [283, 30] on link "Home" at bounding box center [267, 31] width 66 height 28
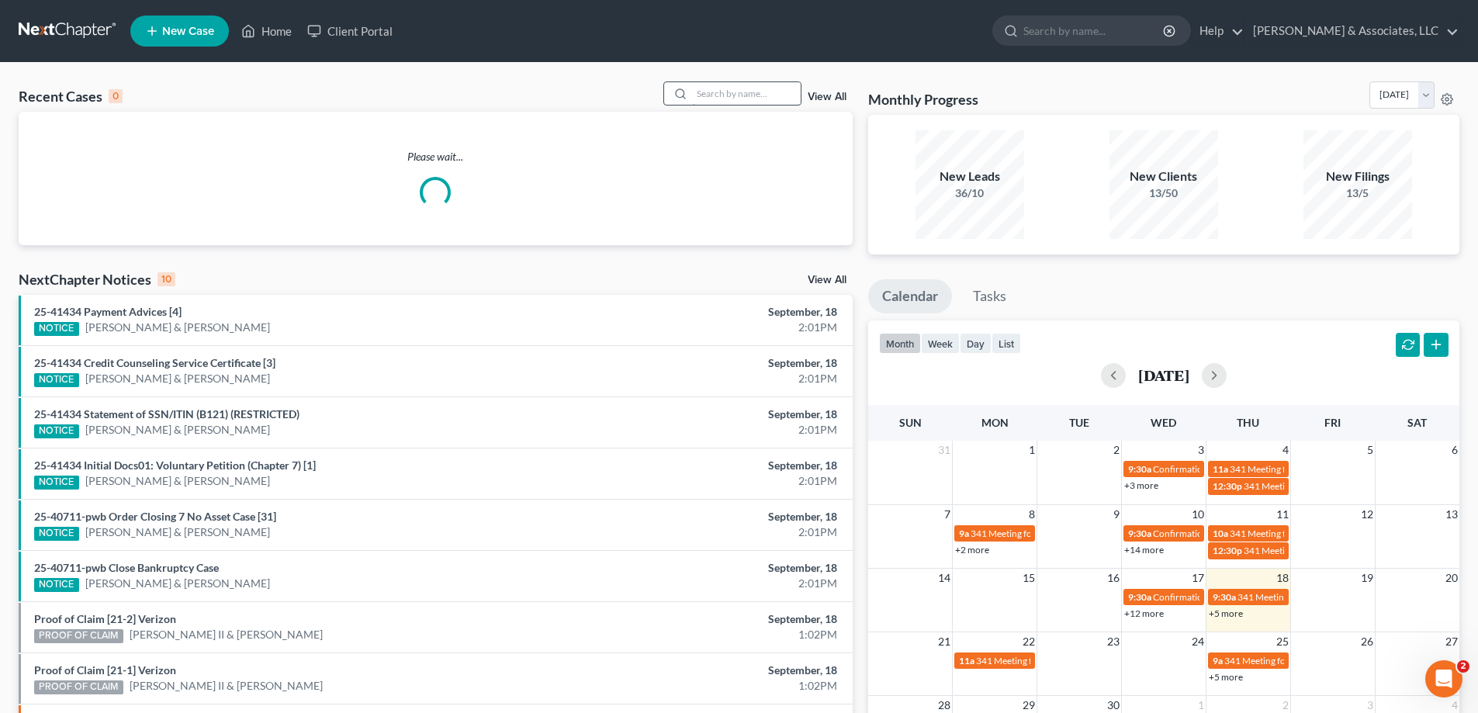
click at [722, 95] on input "search" at bounding box center [746, 93] width 109 height 23
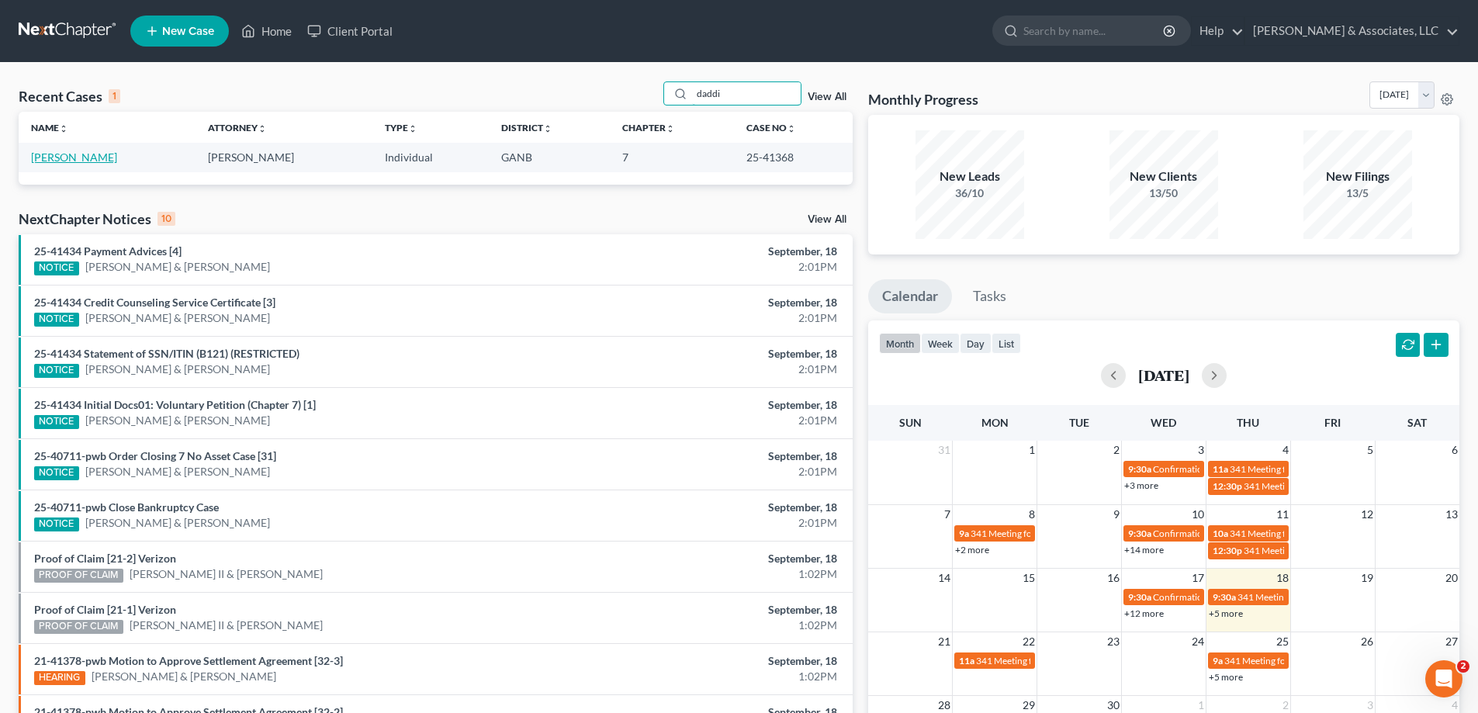
type input "daddi"
click at [68, 157] on link "[PERSON_NAME]" at bounding box center [74, 157] width 86 height 13
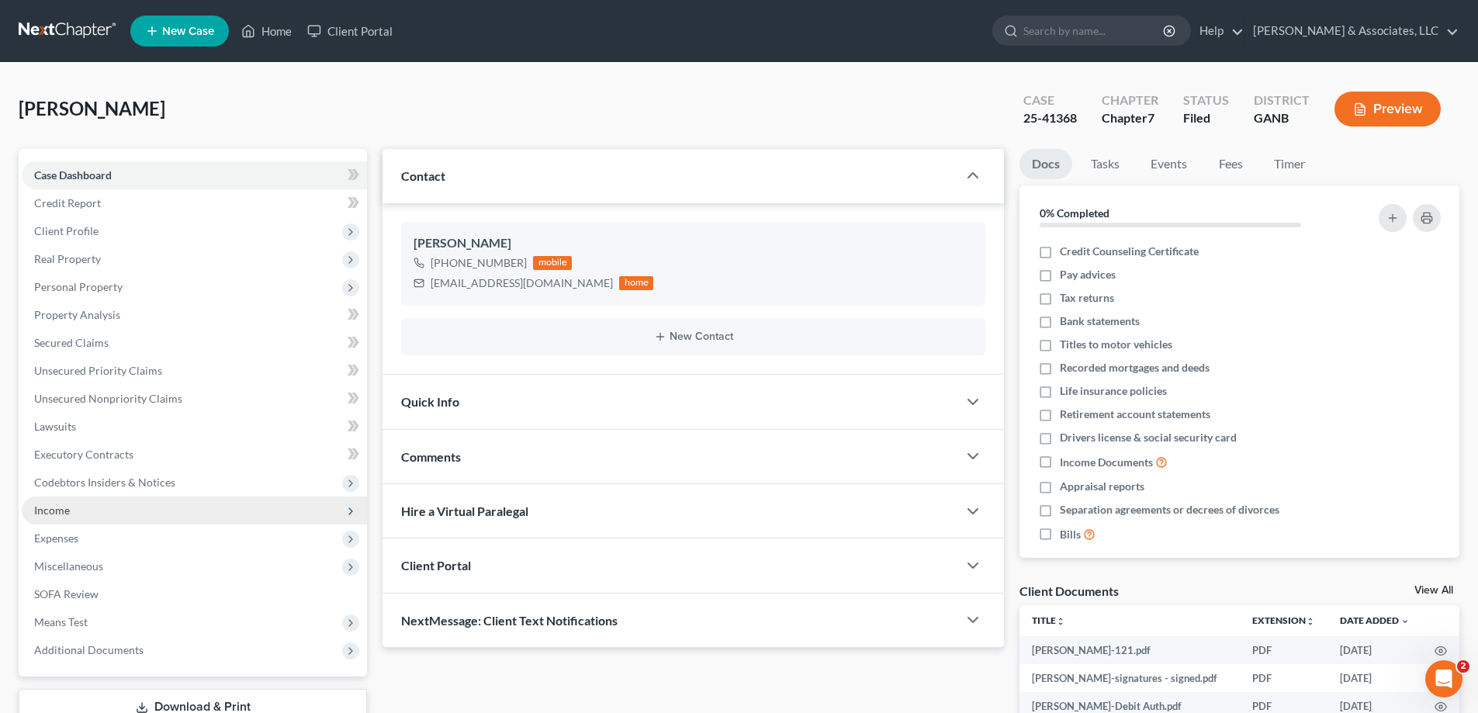
scroll to position [233, 0]
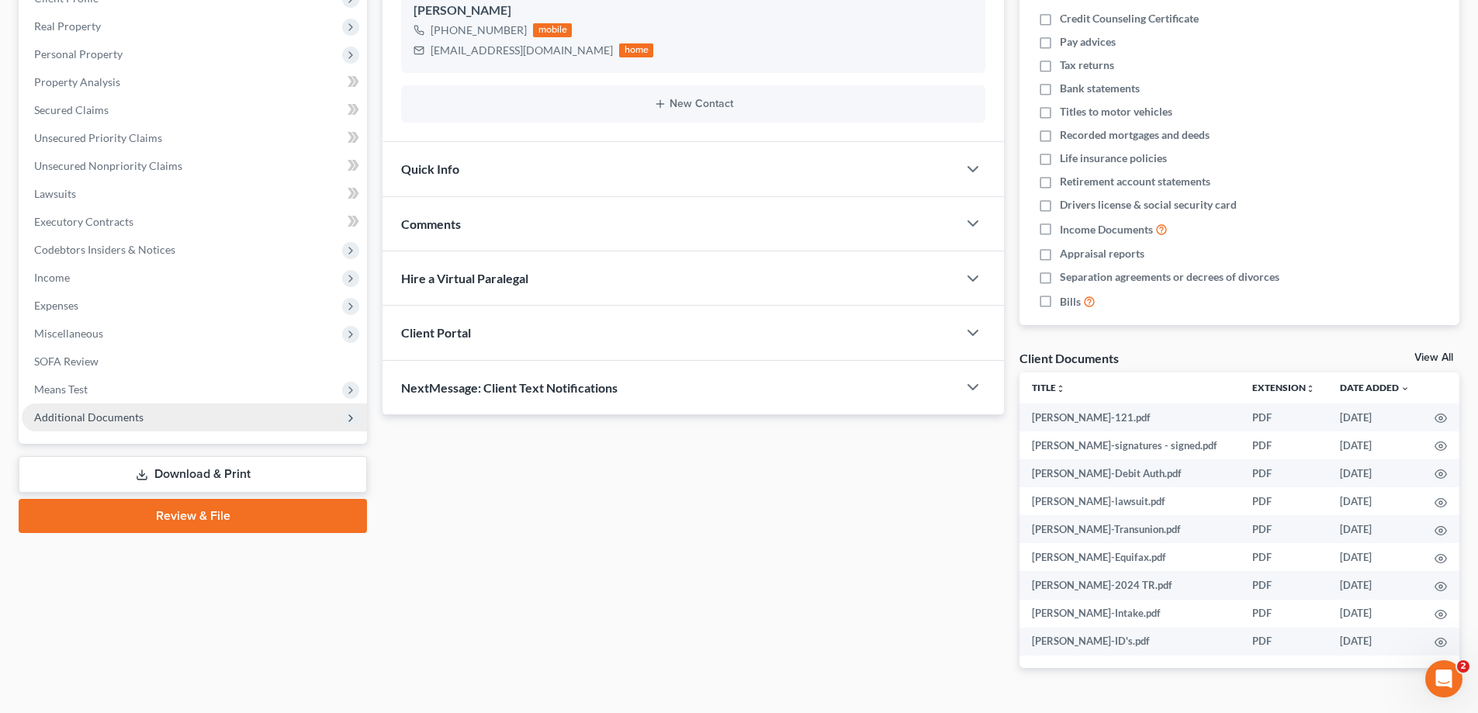
click at [73, 415] on span "Additional Documents" at bounding box center [88, 416] width 109 height 13
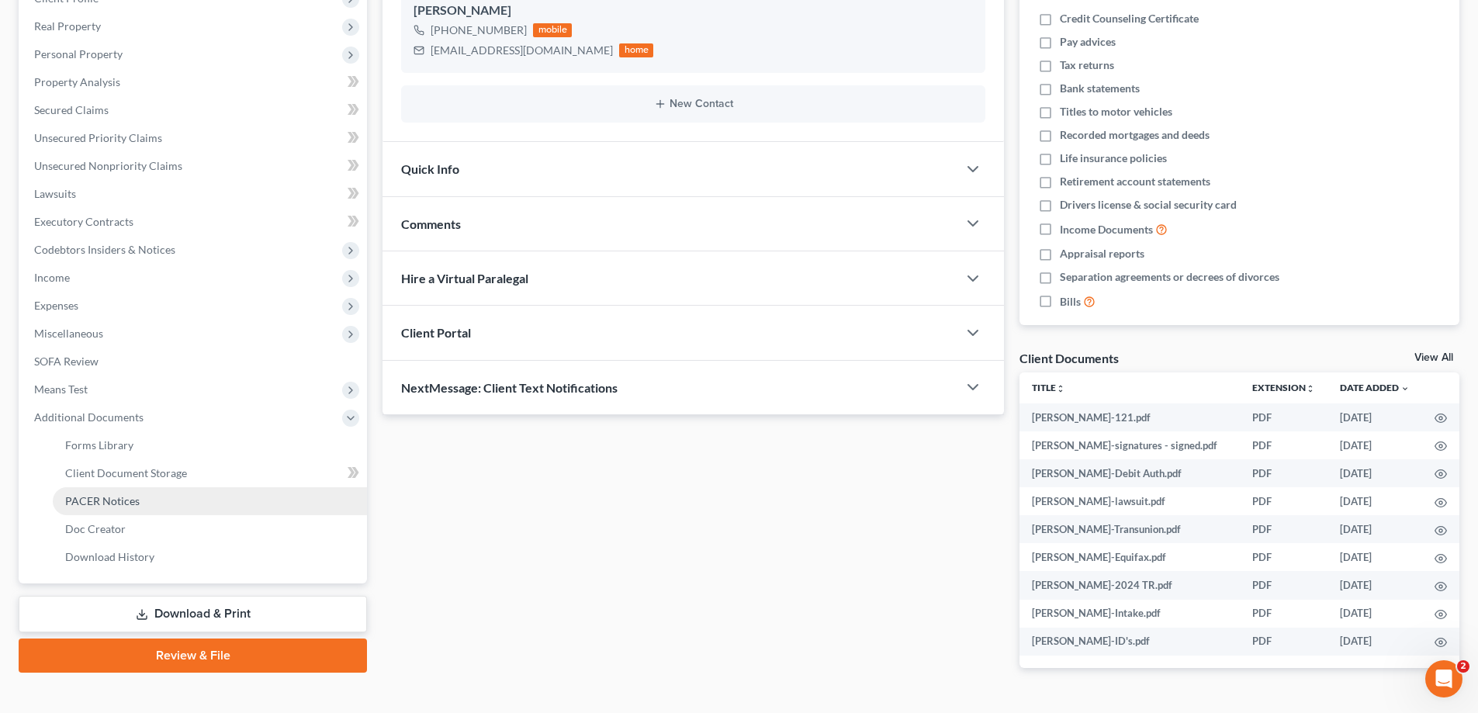
click at [81, 503] on span "PACER Notices" at bounding box center [102, 500] width 74 height 13
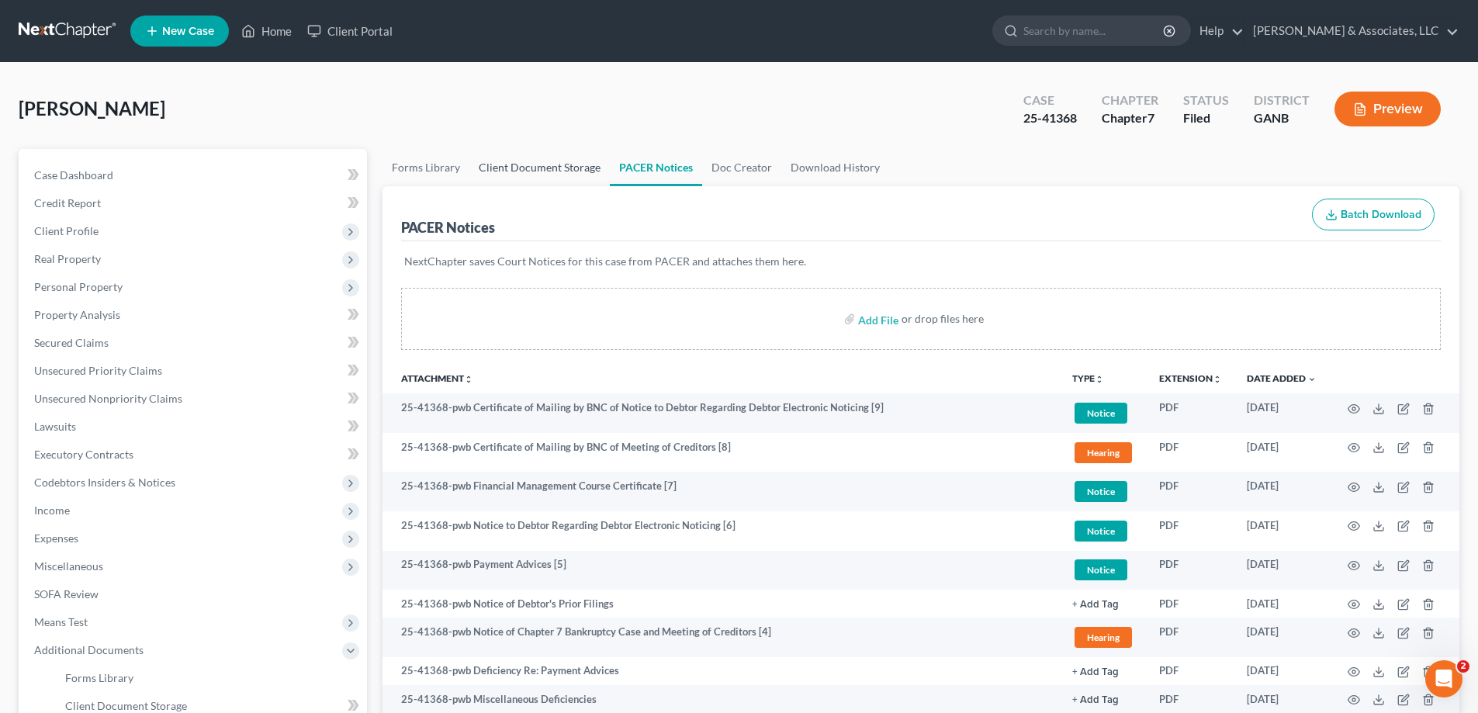
click at [509, 164] on link "Client Document Storage" at bounding box center [539, 167] width 140 height 37
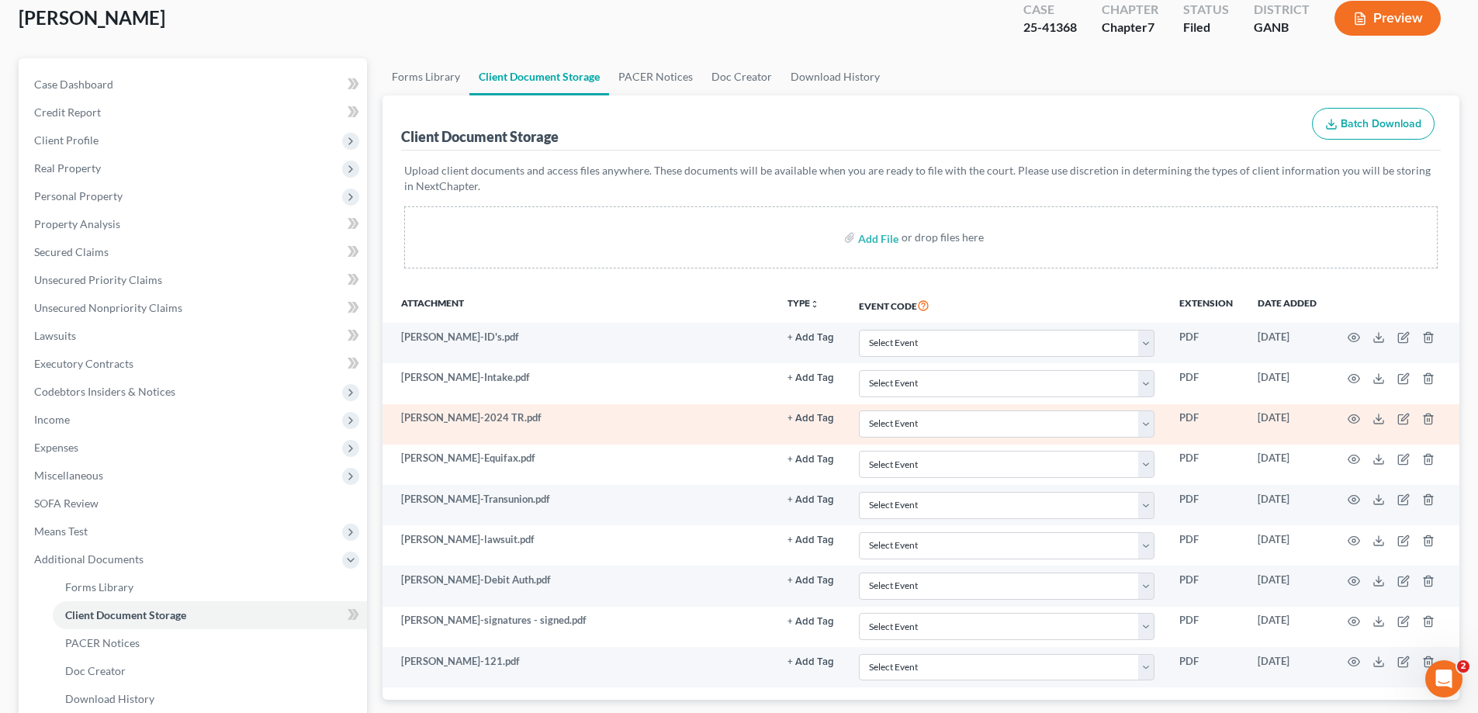
scroll to position [233, 0]
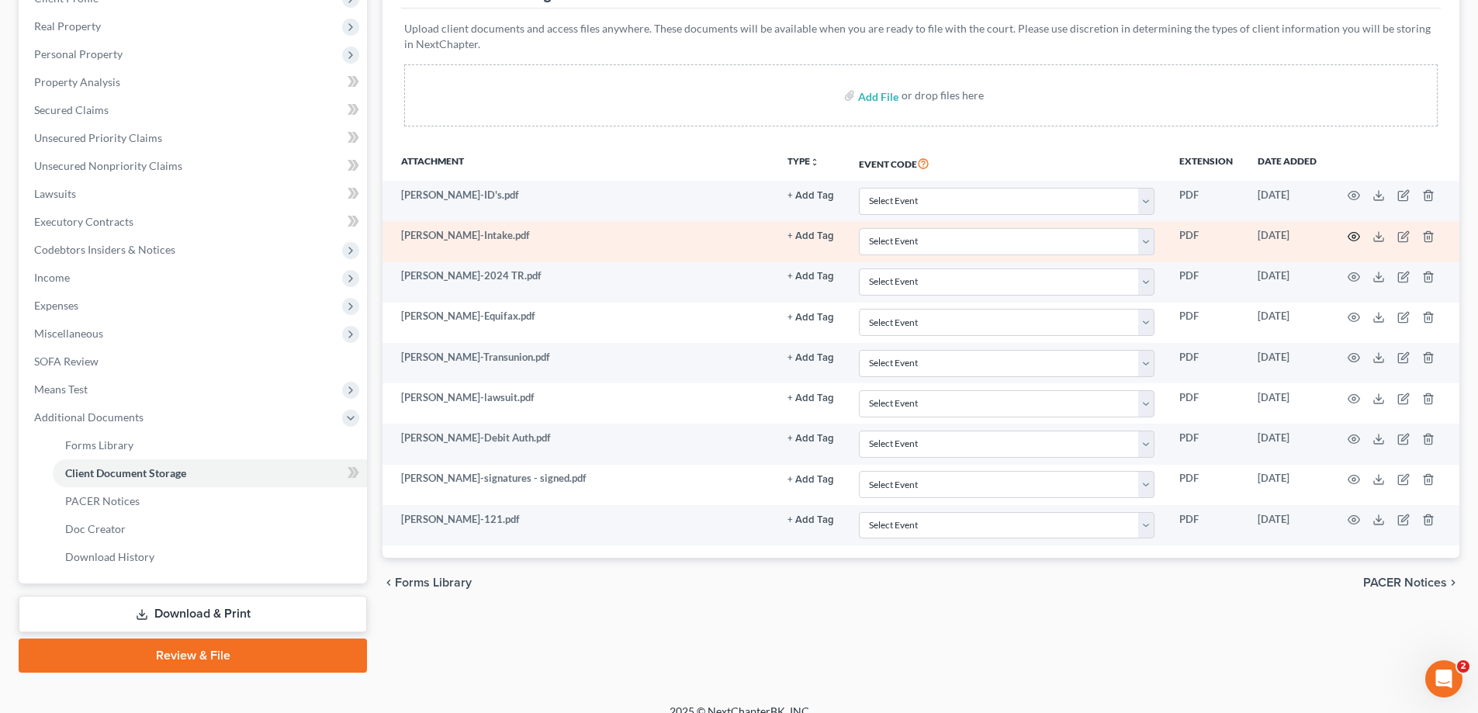
click at [1356, 237] on icon "button" at bounding box center [1354, 236] width 12 height 12
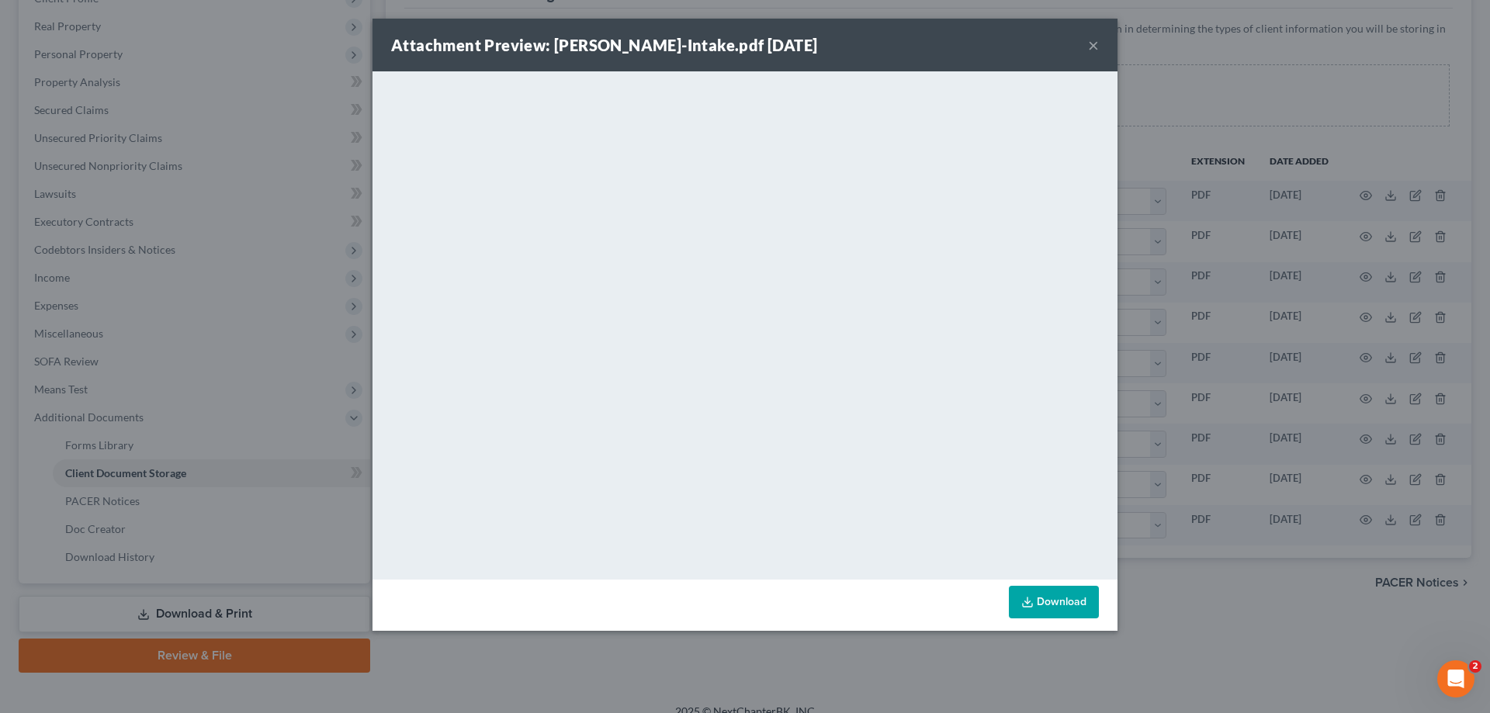
click at [1096, 44] on button "×" at bounding box center [1093, 45] width 11 height 19
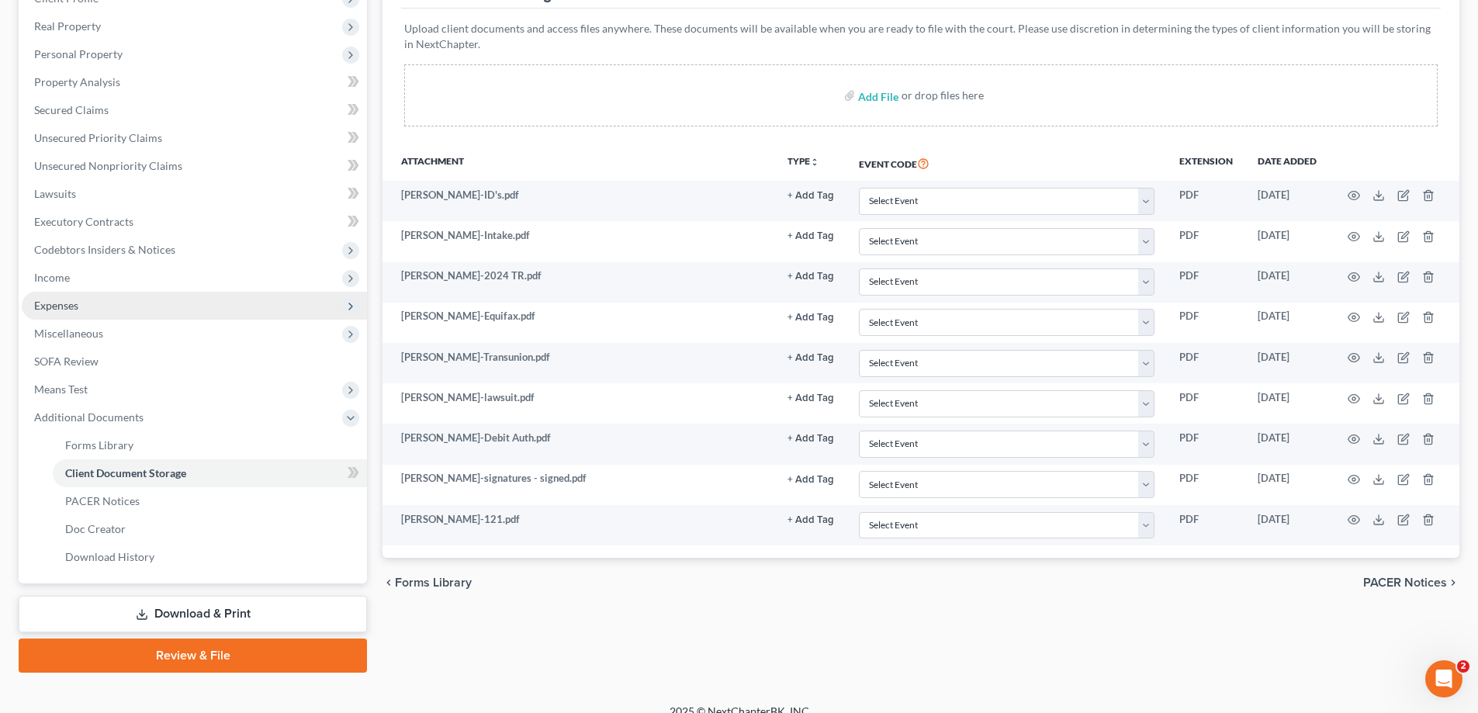
click at [80, 310] on span "Expenses" at bounding box center [194, 306] width 345 height 28
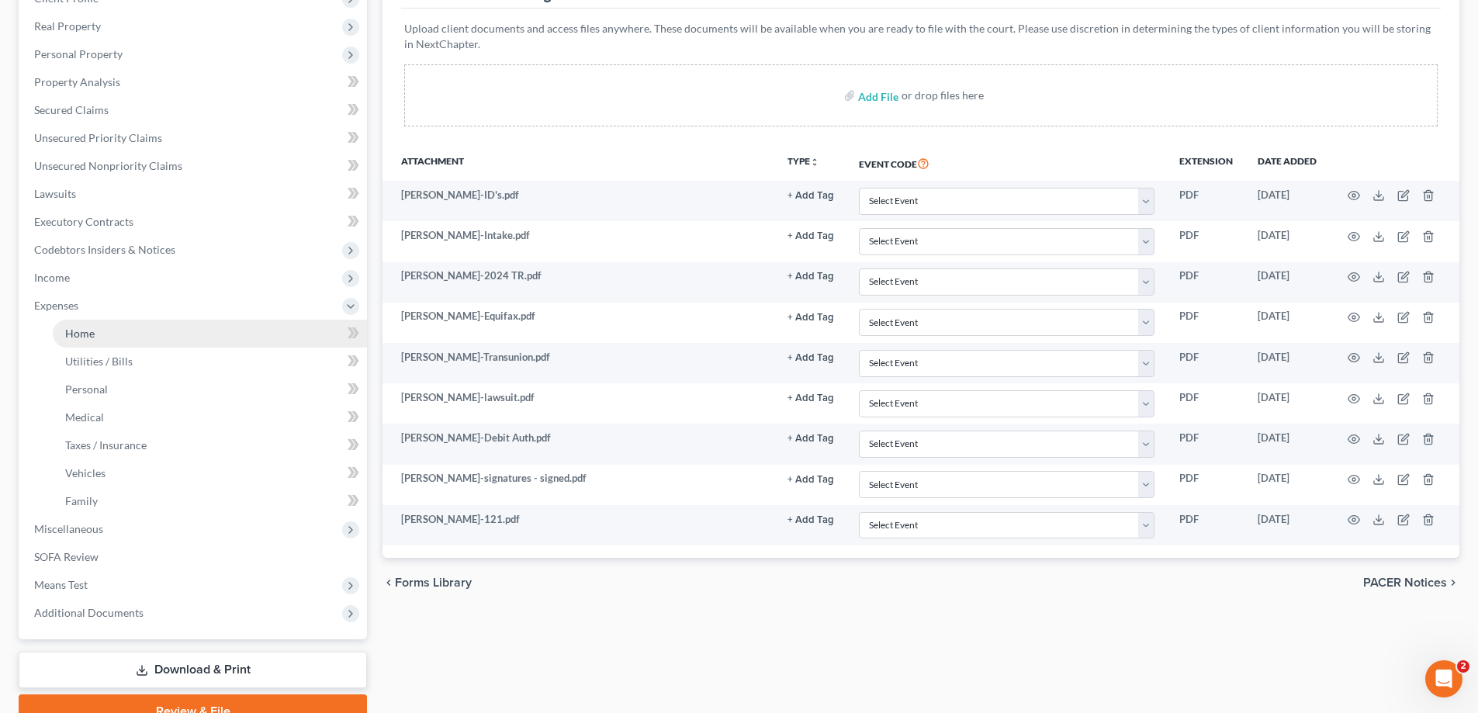
click at [90, 331] on span "Home" at bounding box center [79, 333] width 29 height 13
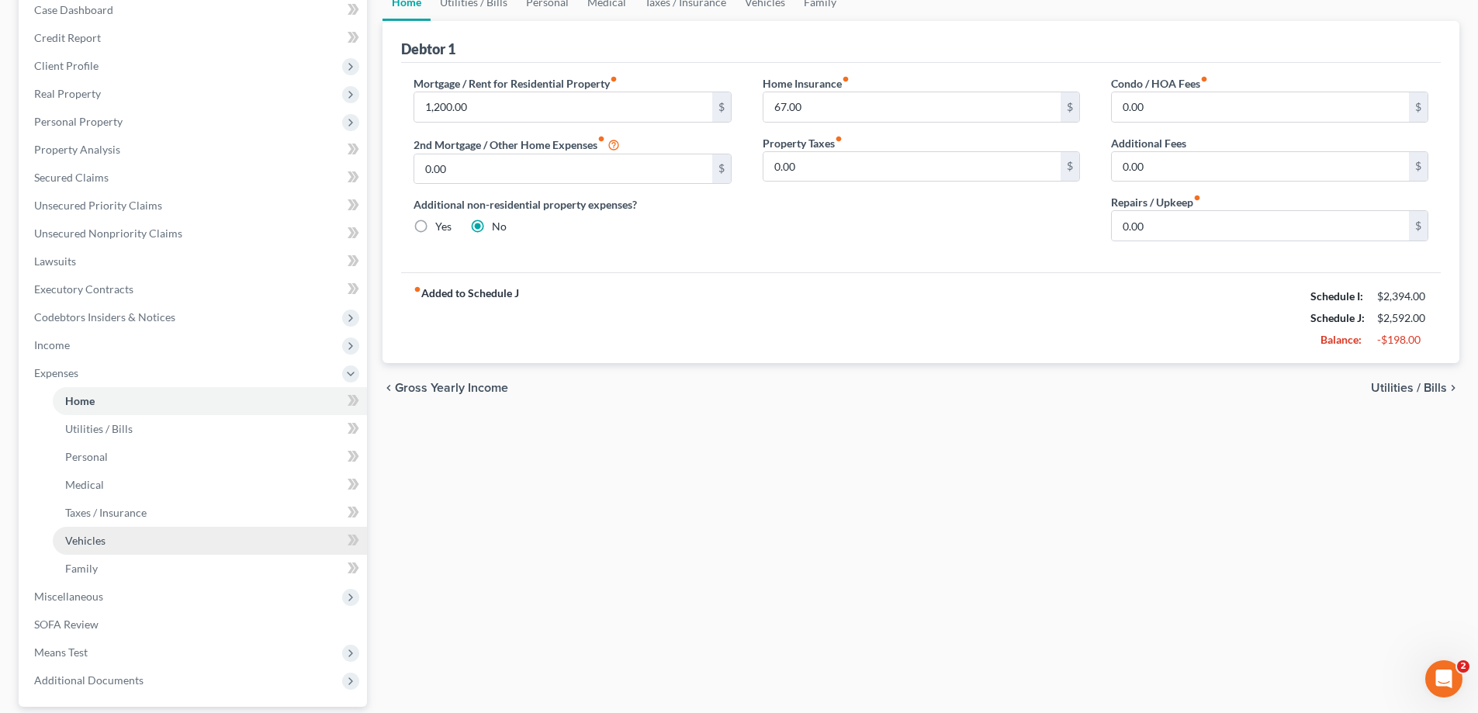
scroll to position [307, 0]
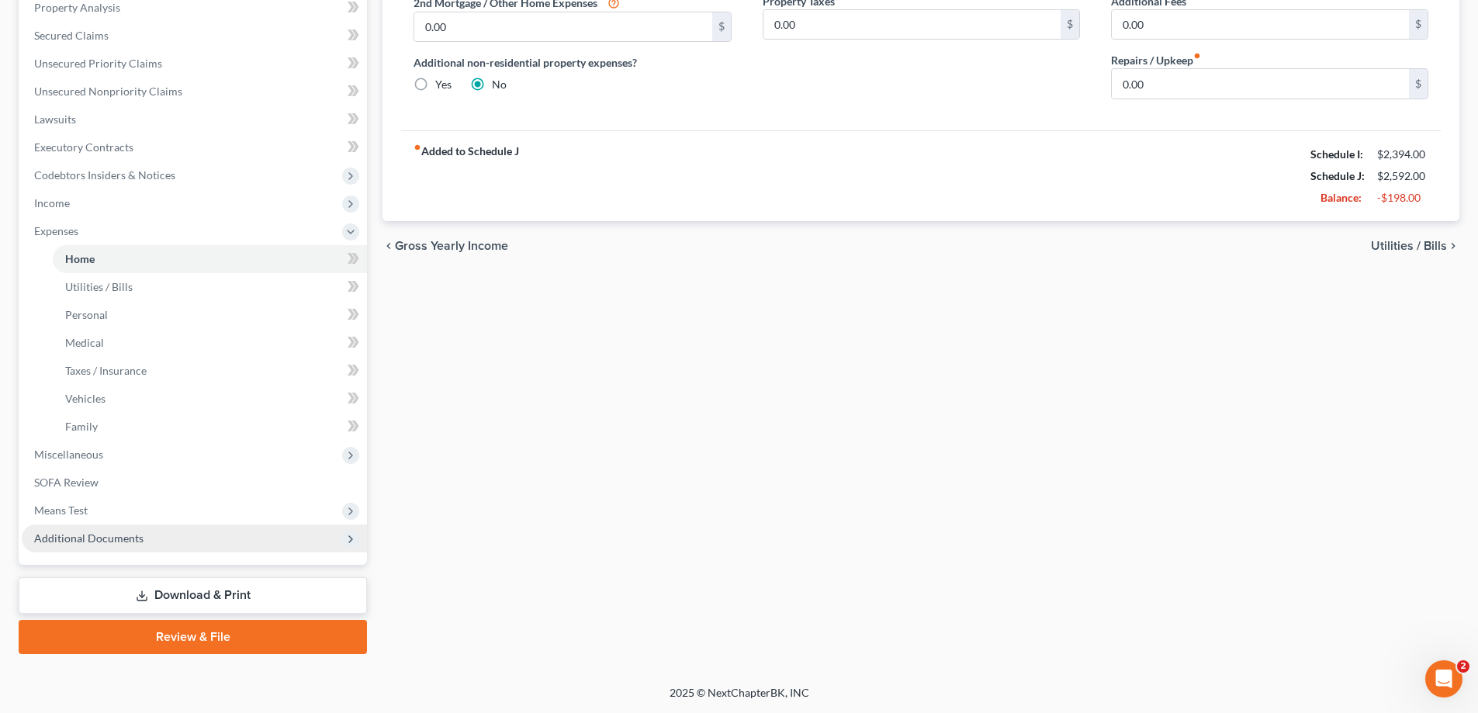
drag, startPoint x: 63, startPoint y: 540, endPoint x: 71, endPoint y: 538, distance: 8.8
click at [63, 540] on span "Additional Documents" at bounding box center [88, 538] width 109 height 13
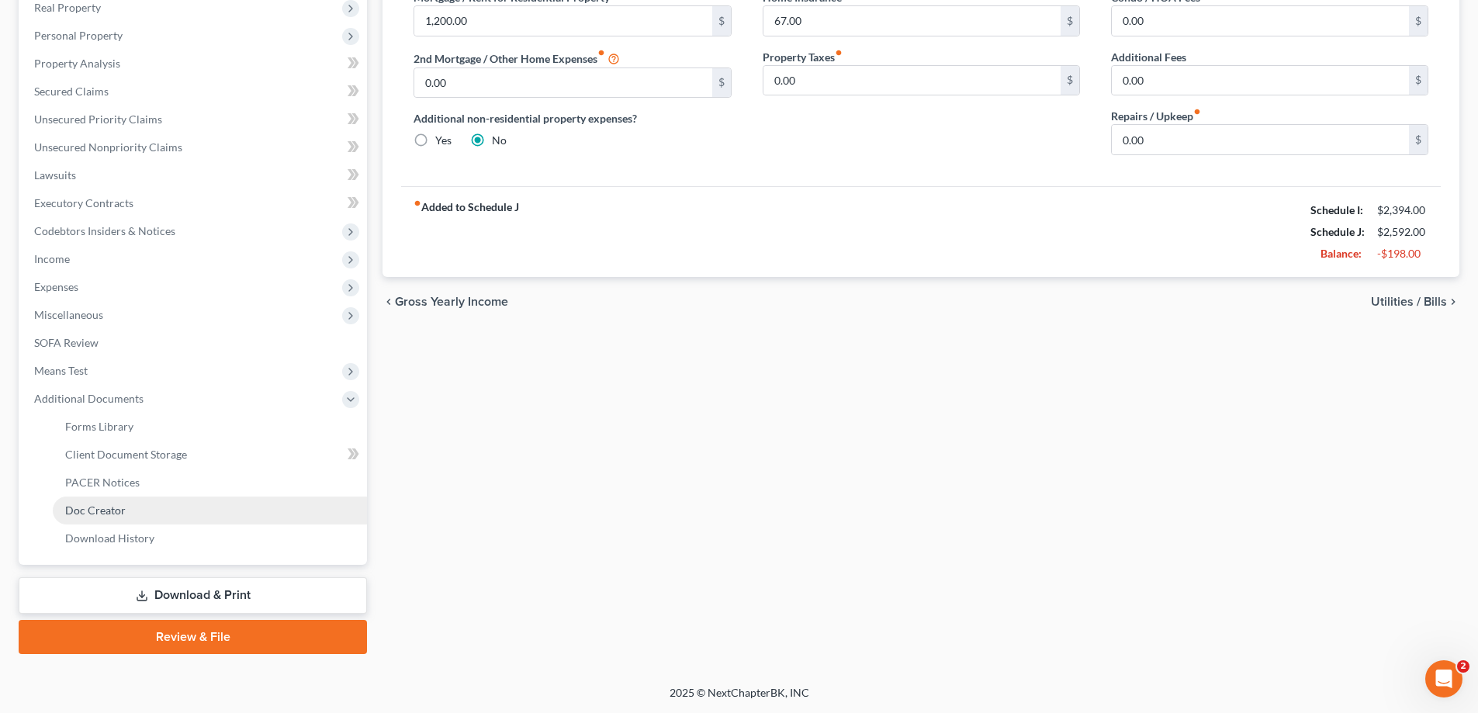
scroll to position [251, 0]
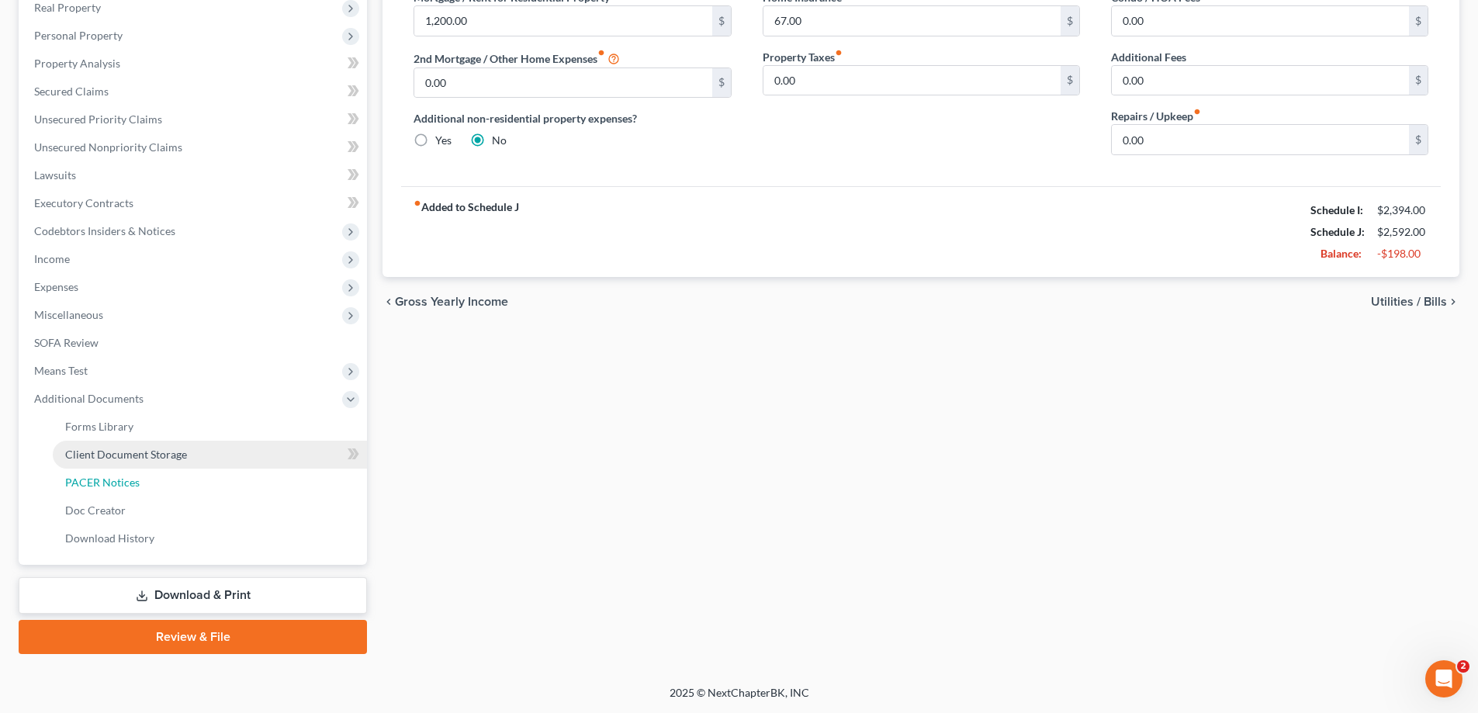
drag, startPoint x: 123, startPoint y: 479, endPoint x: 180, endPoint y: 454, distance: 62.6
click at [123, 478] on span "PACER Notices" at bounding box center [102, 482] width 74 height 13
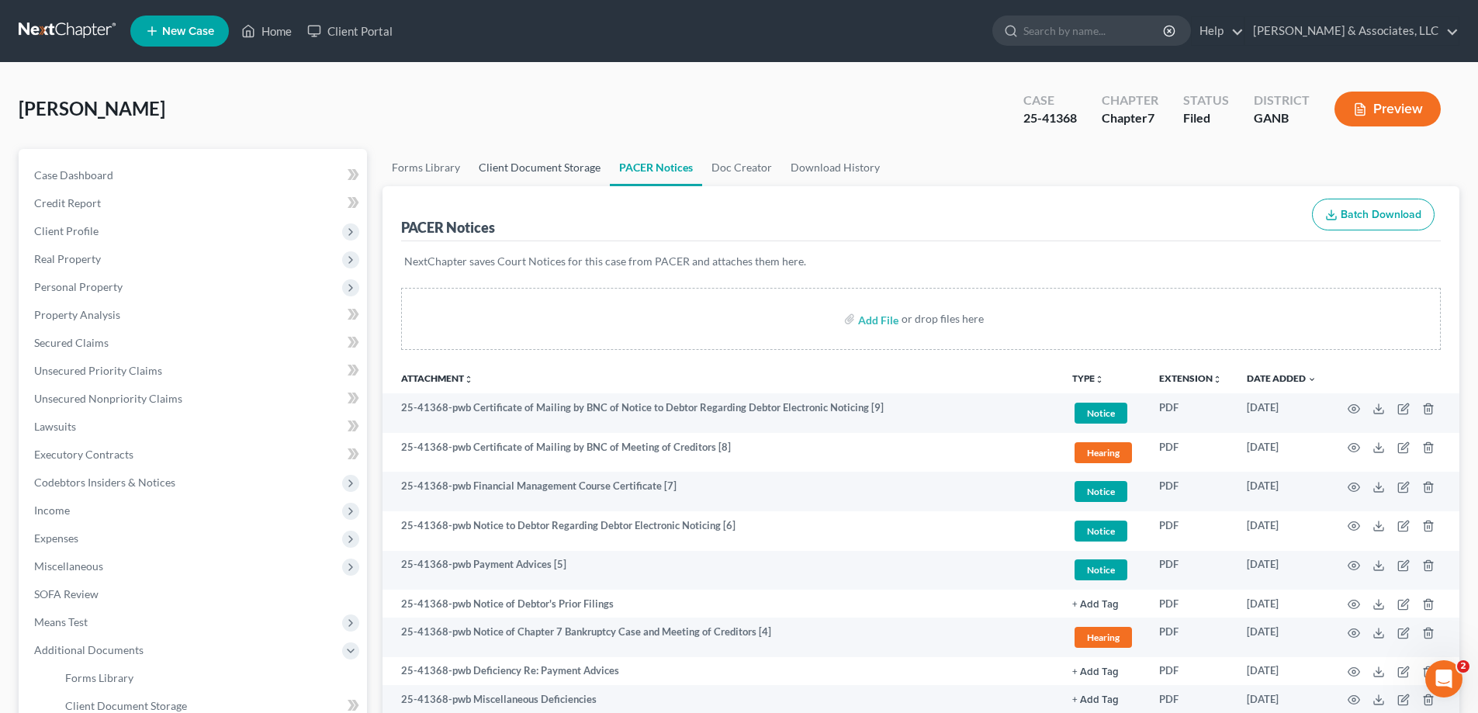
click at [523, 165] on link "Client Document Storage" at bounding box center [539, 167] width 140 height 37
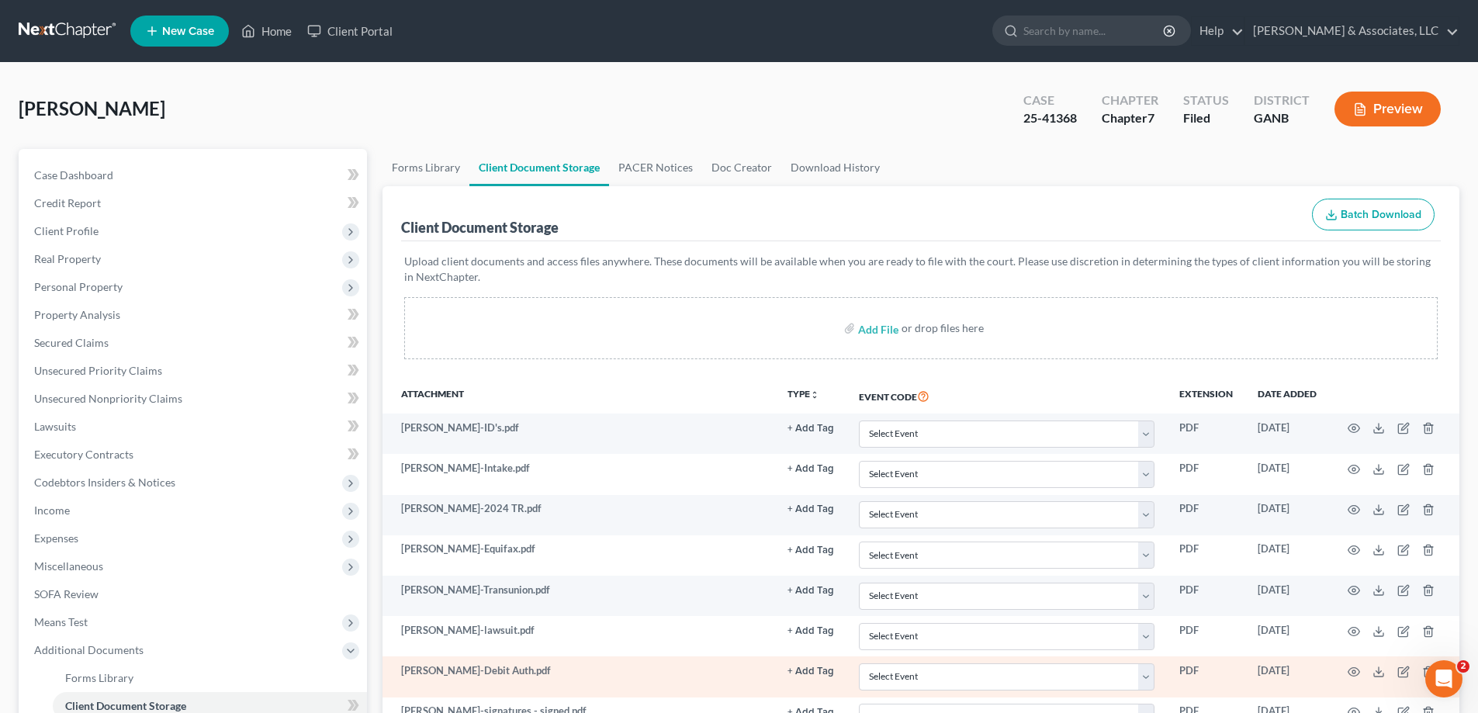
scroll to position [251, 0]
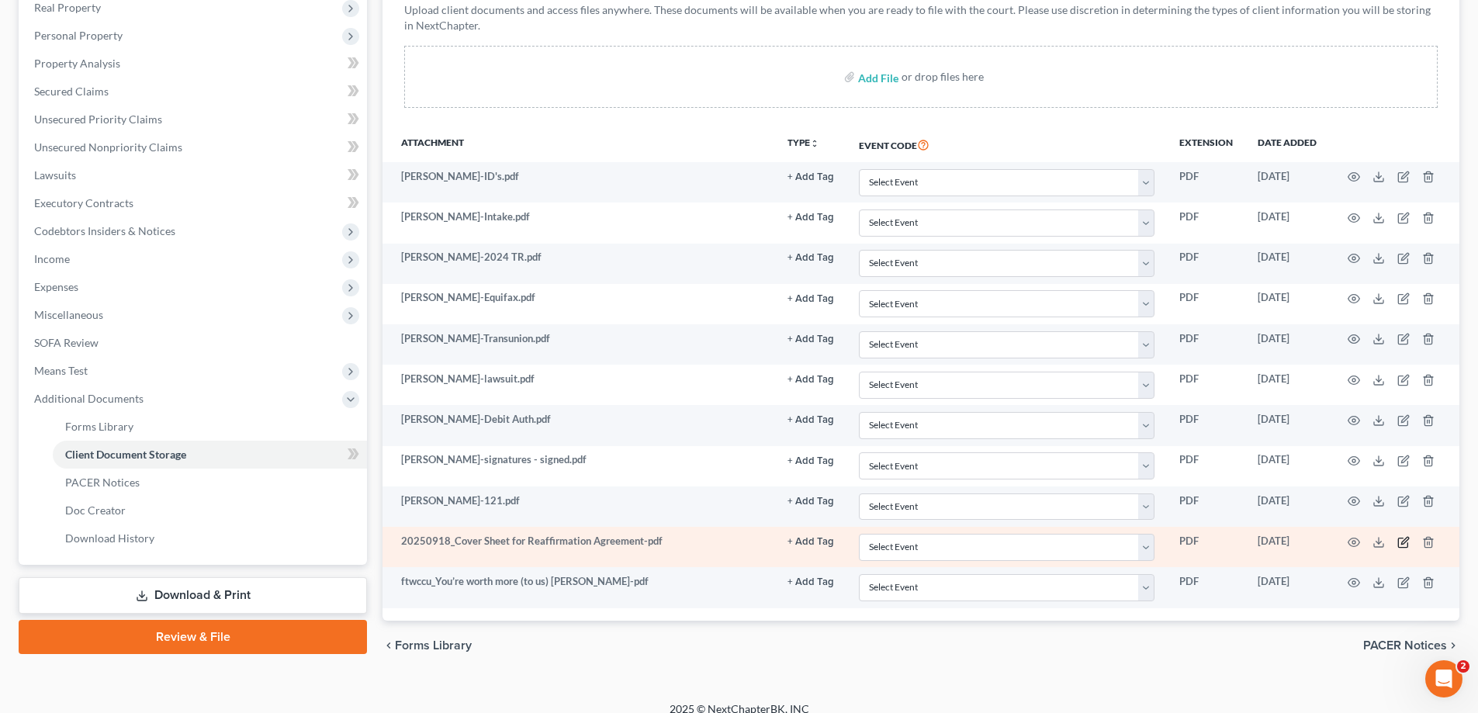
click at [1404, 542] on icon "button" at bounding box center [1403, 542] width 12 height 12
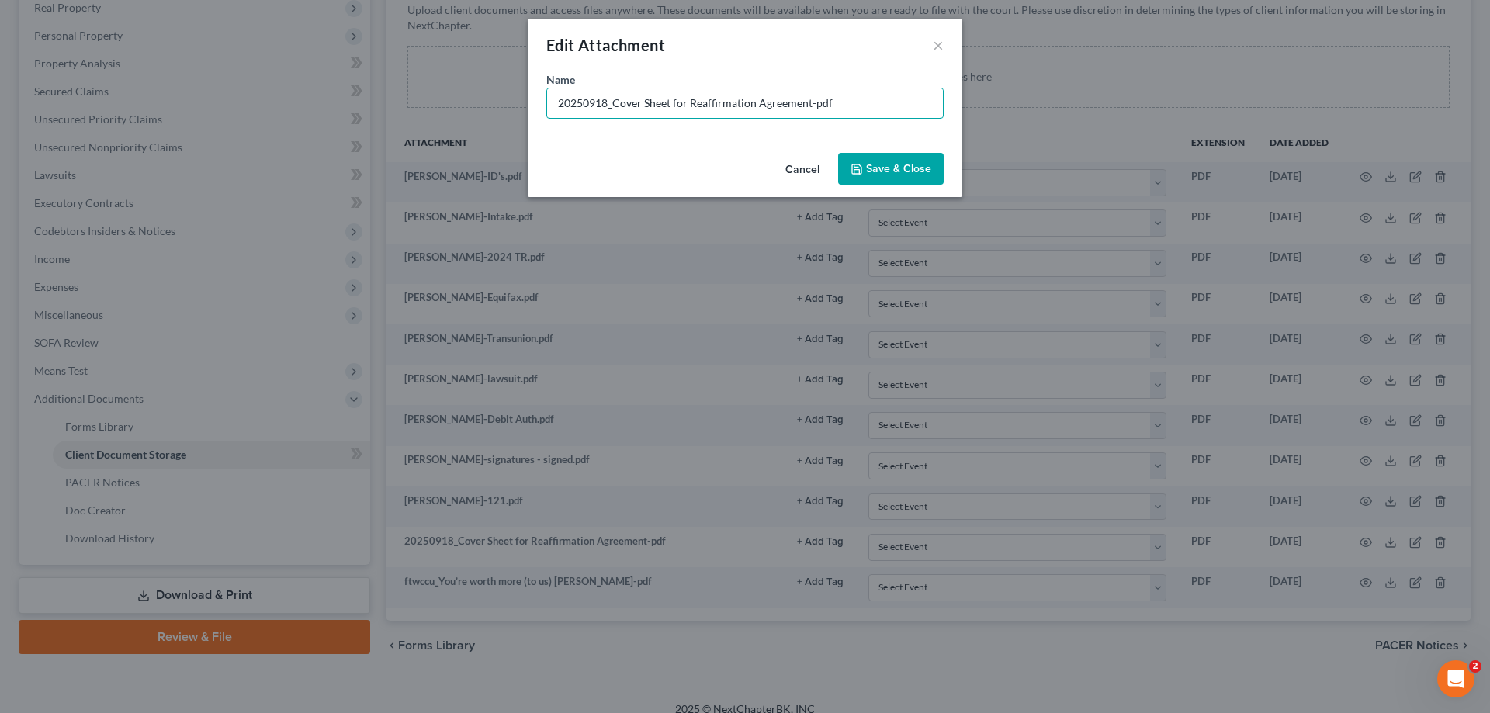
drag, startPoint x: 687, startPoint y: 102, endPoint x: 449, endPoint y: 100, distance: 237.5
click at [449, 100] on div "Edit Attachment × Name * 20250918_Cover Sheet for Reaffirmation Agreement-pdf C…" at bounding box center [745, 356] width 1490 height 713
type input "Reaff-Forth Worth CU-2023 Kia Soul"
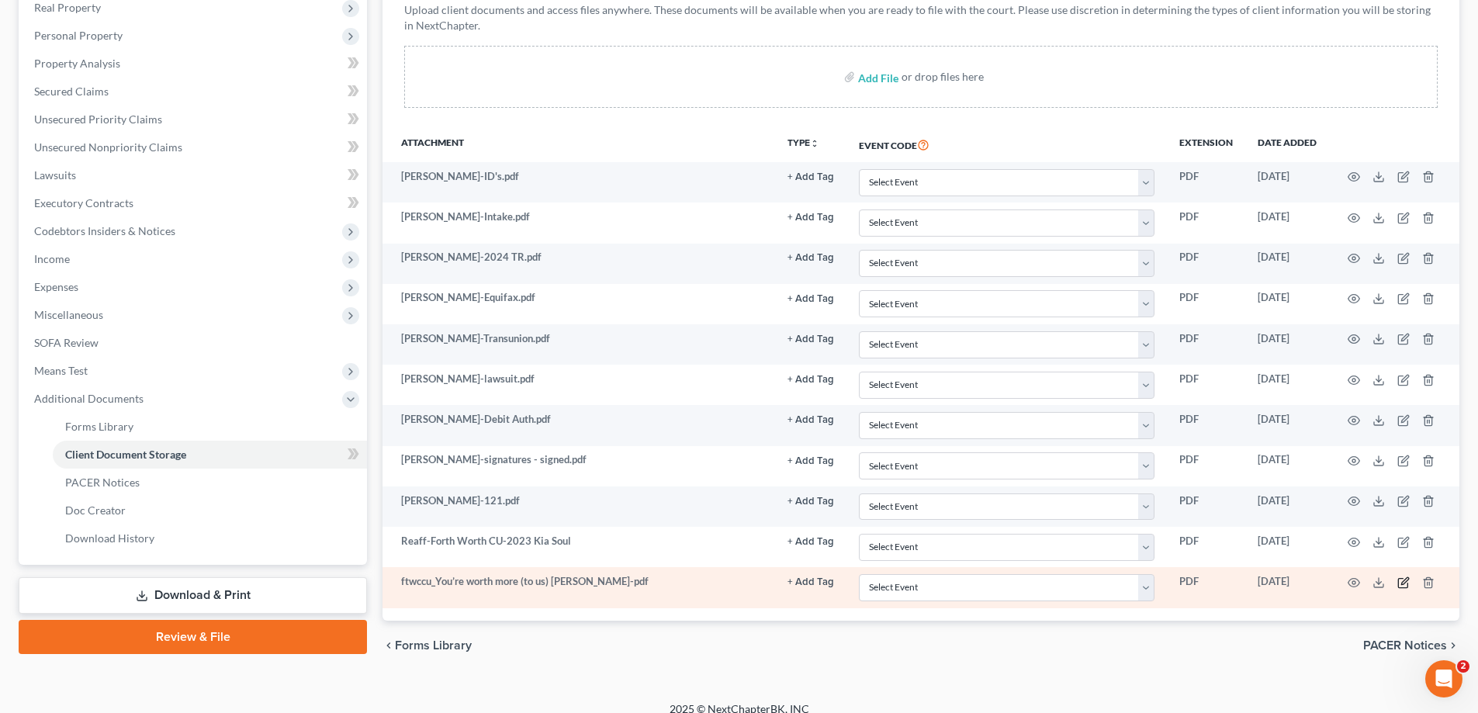
click at [1402, 584] on icon "button" at bounding box center [1404, 580] width 7 height 7
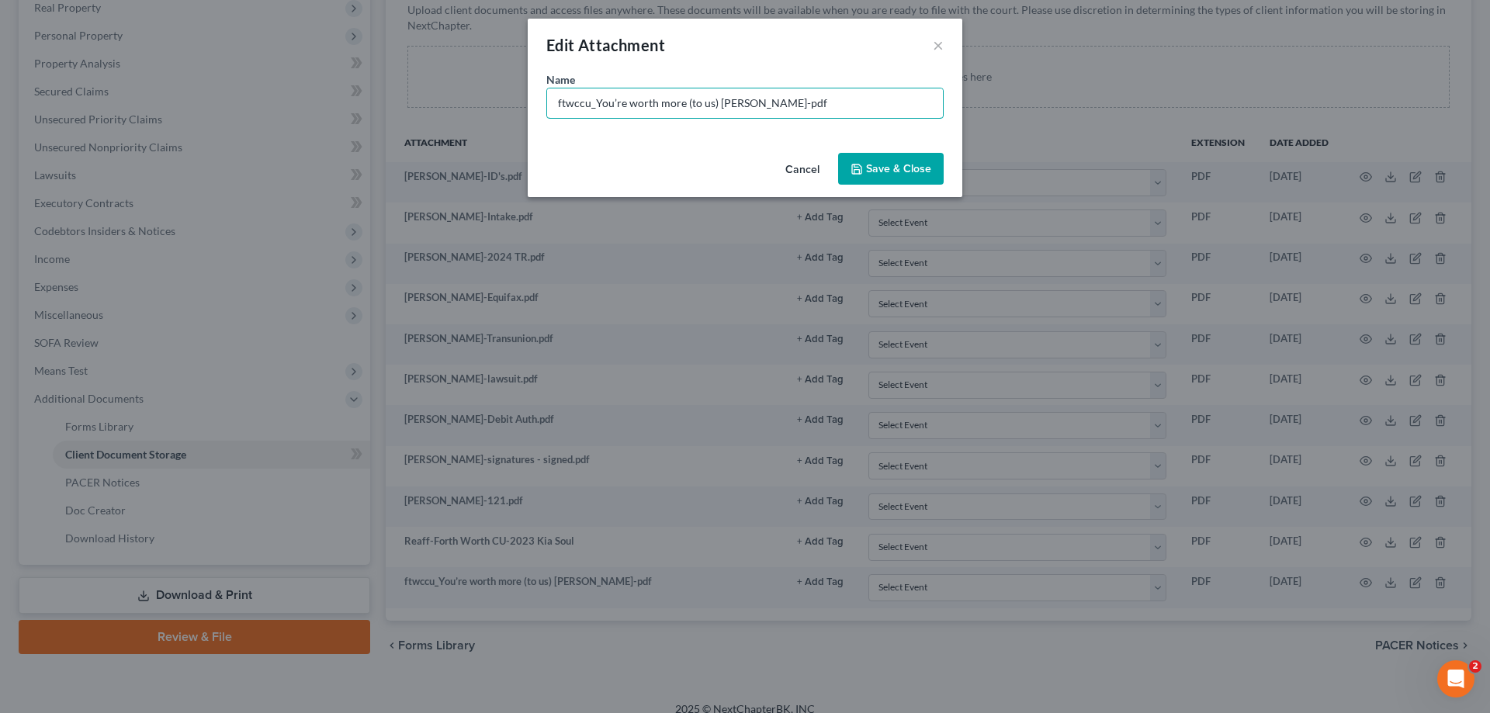
drag, startPoint x: 861, startPoint y: 109, endPoint x: 539, endPoint y: 109, distance: 322.8
click at [542, 109] on div "Name * ftwccu_You’re worth more (to us) [PERSON_NAME]-pdf" at bounding box center [745, 108] width 435 height 75
type input "F"
type input "Forth Worth CU contact info attached to reaff"
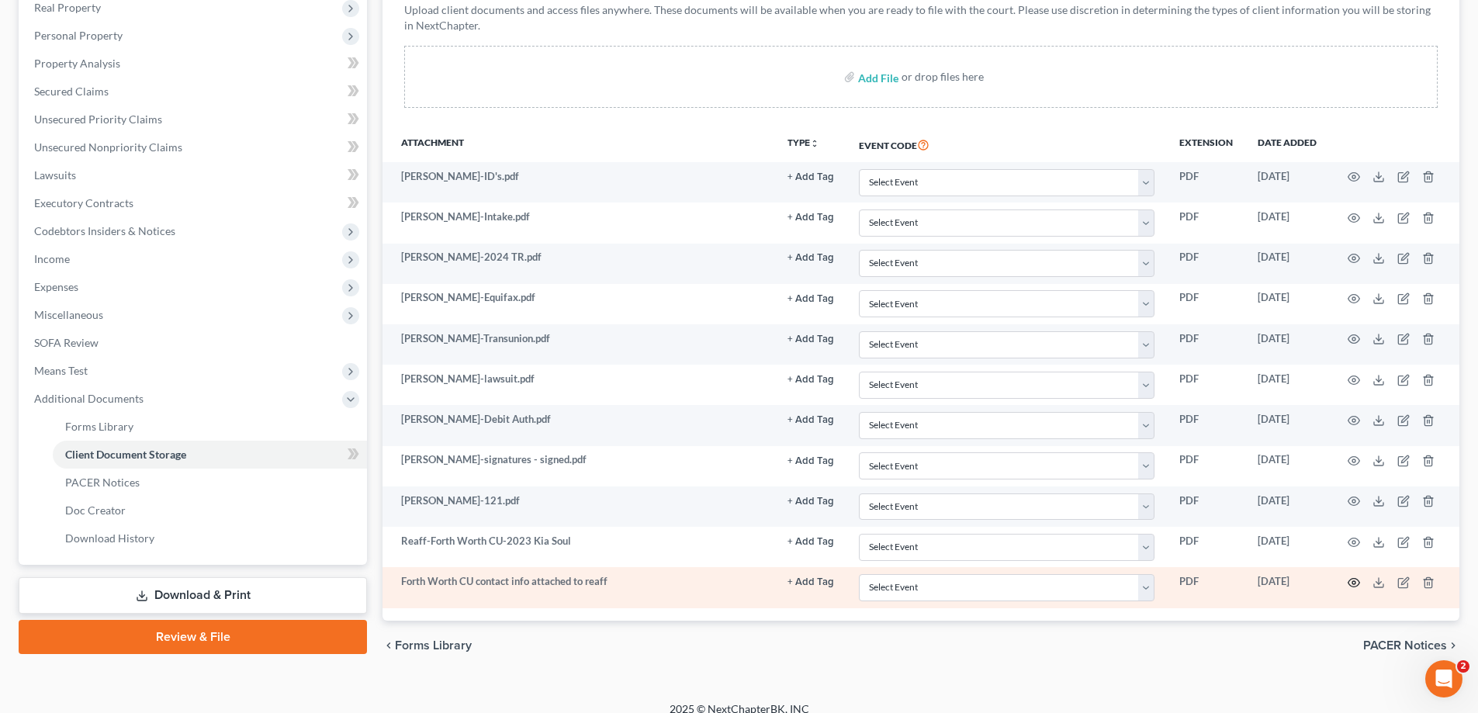
click at [1353, 580] on icon "button" at bounding box center [1354, 583] width 12 height 12
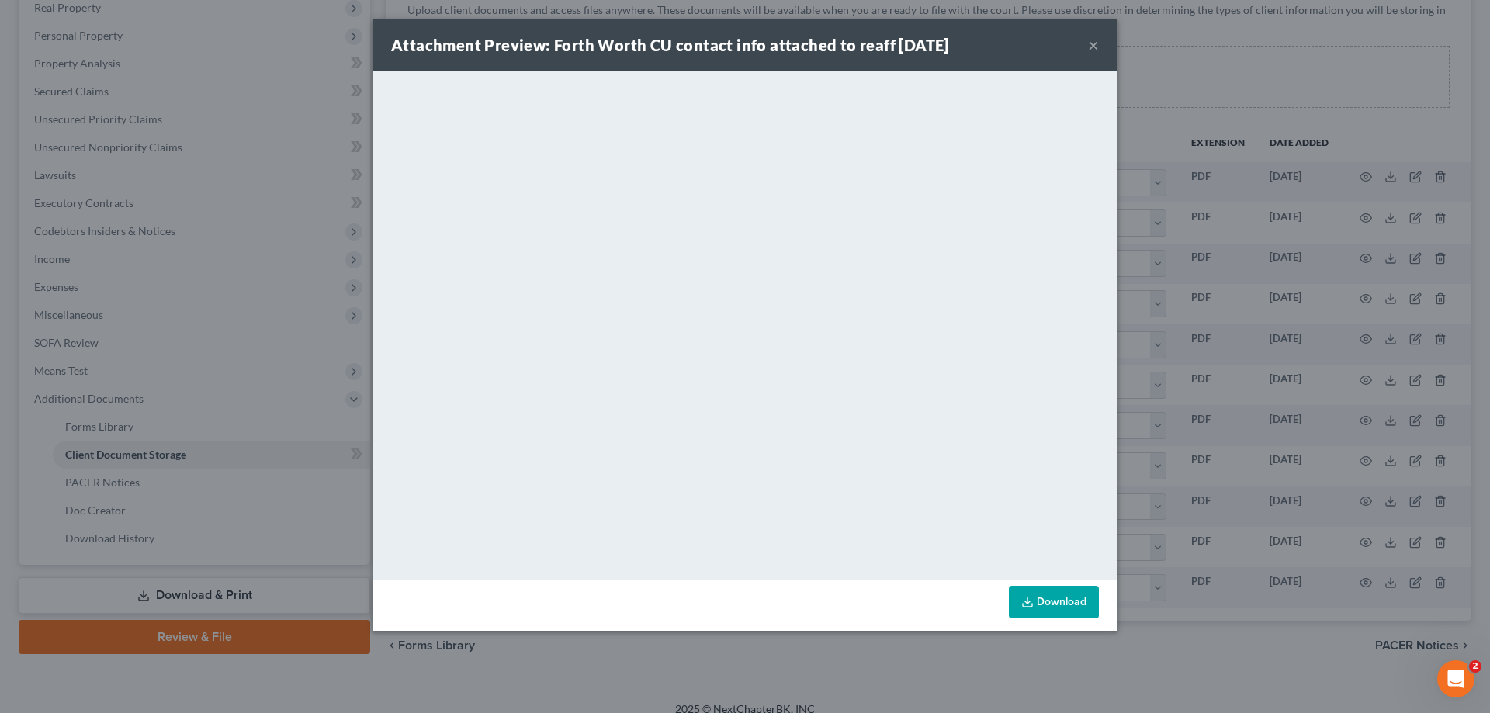
click at [1092, 42] on button "×" at bounding box center [1093, 45] width 11 height 19
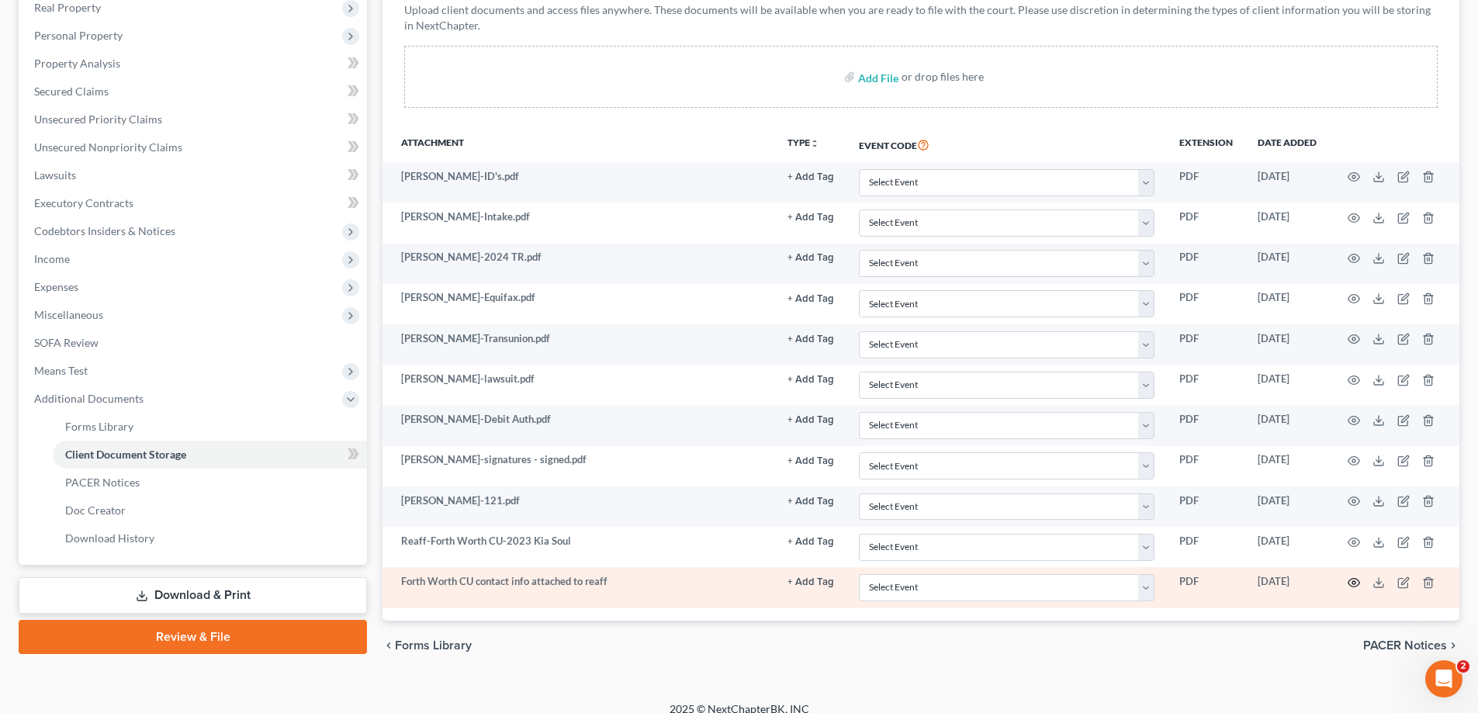
click at [1353, 583] on icon "button" at bounding box center [1354, 583] width 12 height 12
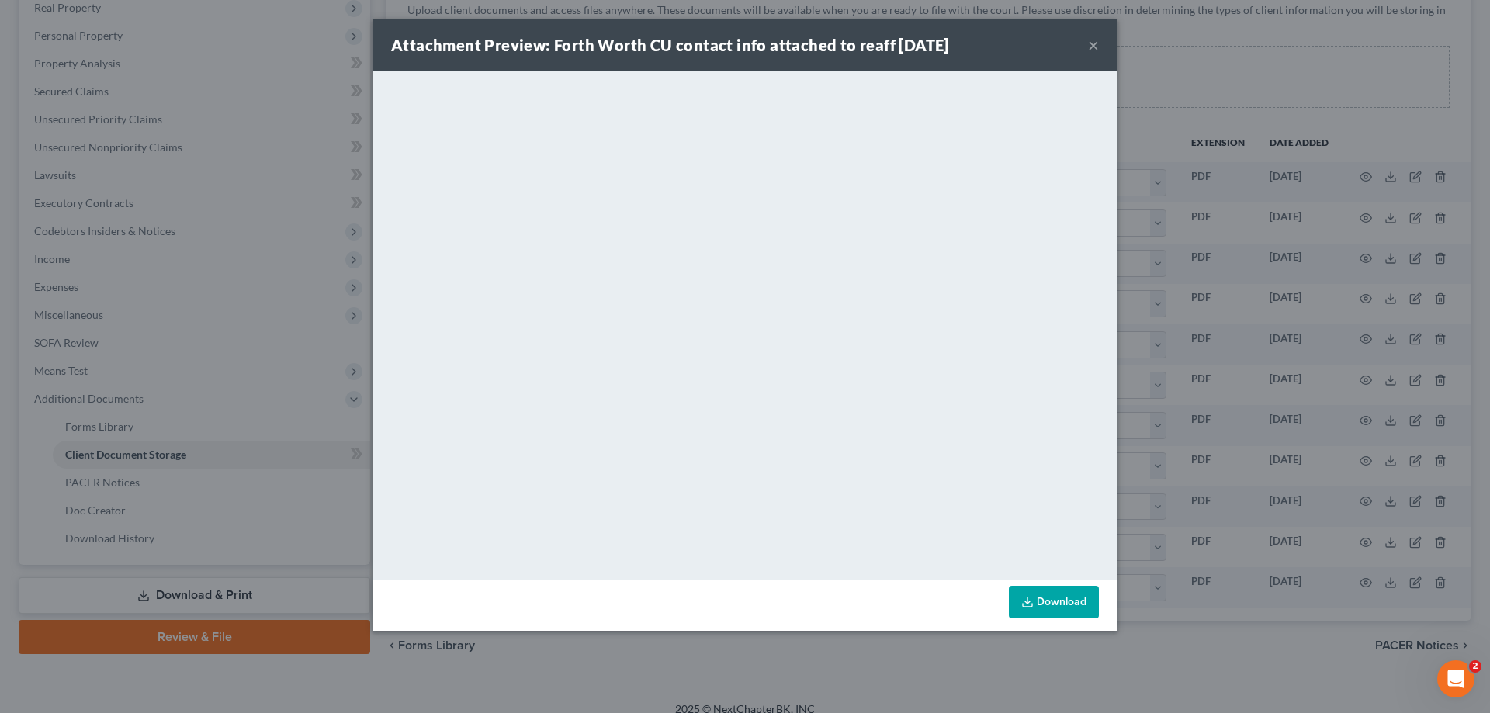
click at [1094, 43] on button "×" at bounding box center [1093, 45] width 11 height 19
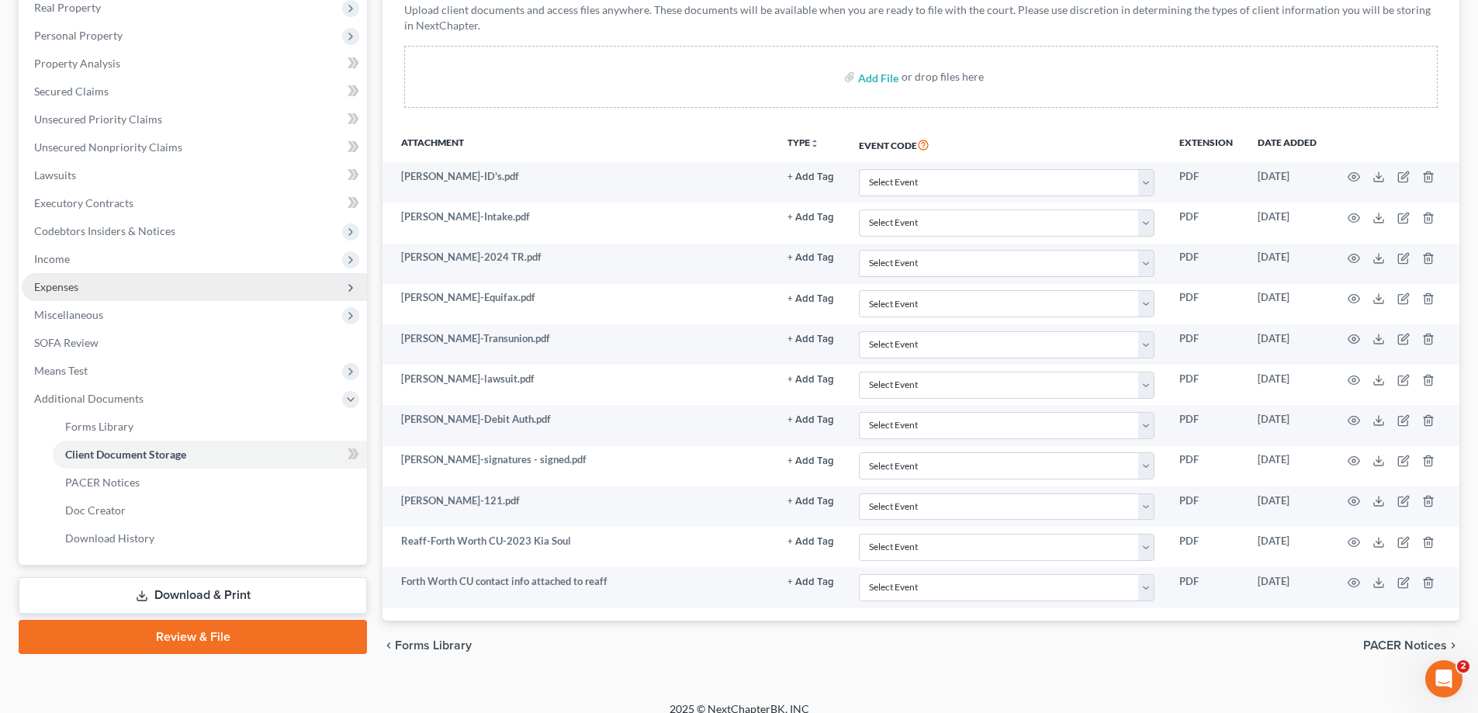
click at [71, 295] on span "Expenses" at bounding box center [194, 287] width 345 height 28
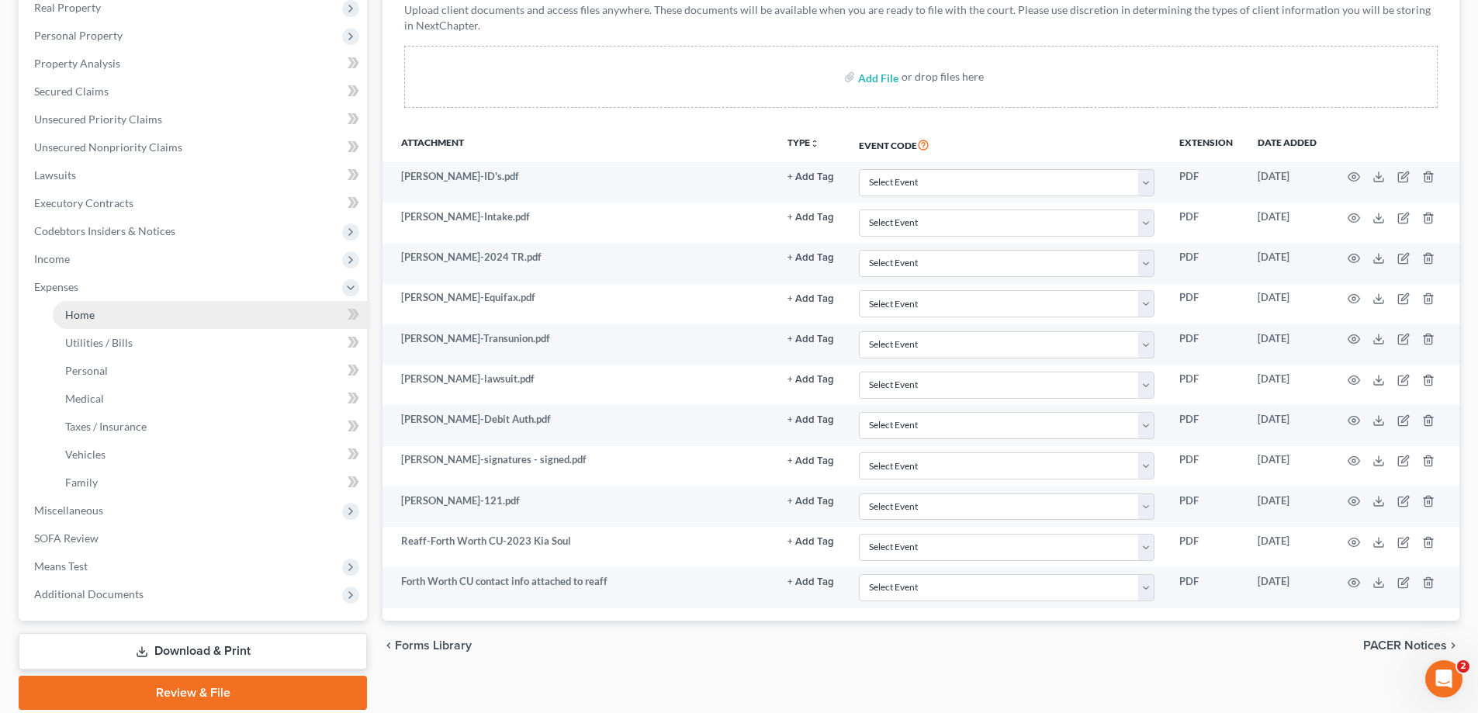
click at [92, 313] on span "Home" at bounding box center [79, 314] width 29 height 13
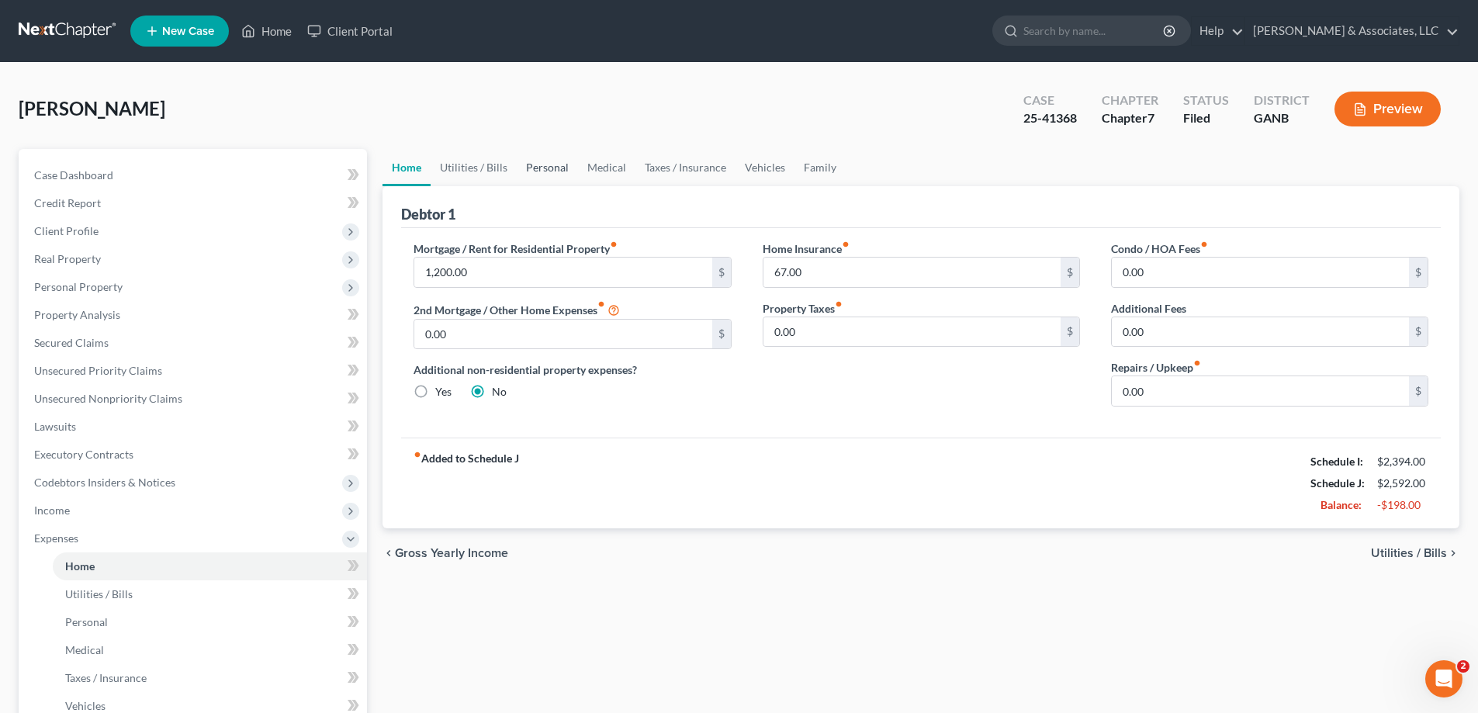
click at [544, 170] on link "Personal" at bounding box center [547, 167] width 61 height 37
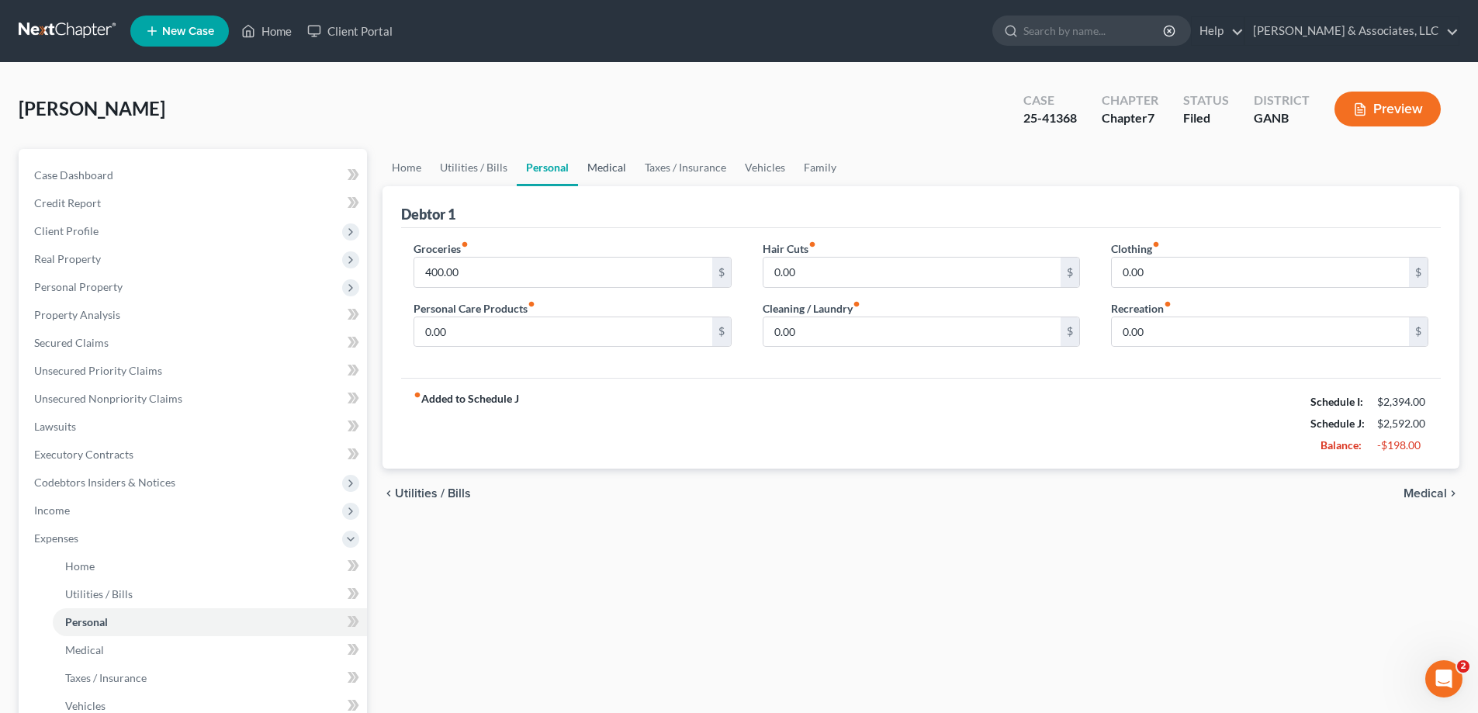
click at [608, 164] on link "Medical" at bounding box center [606, 167] width 57 height 37
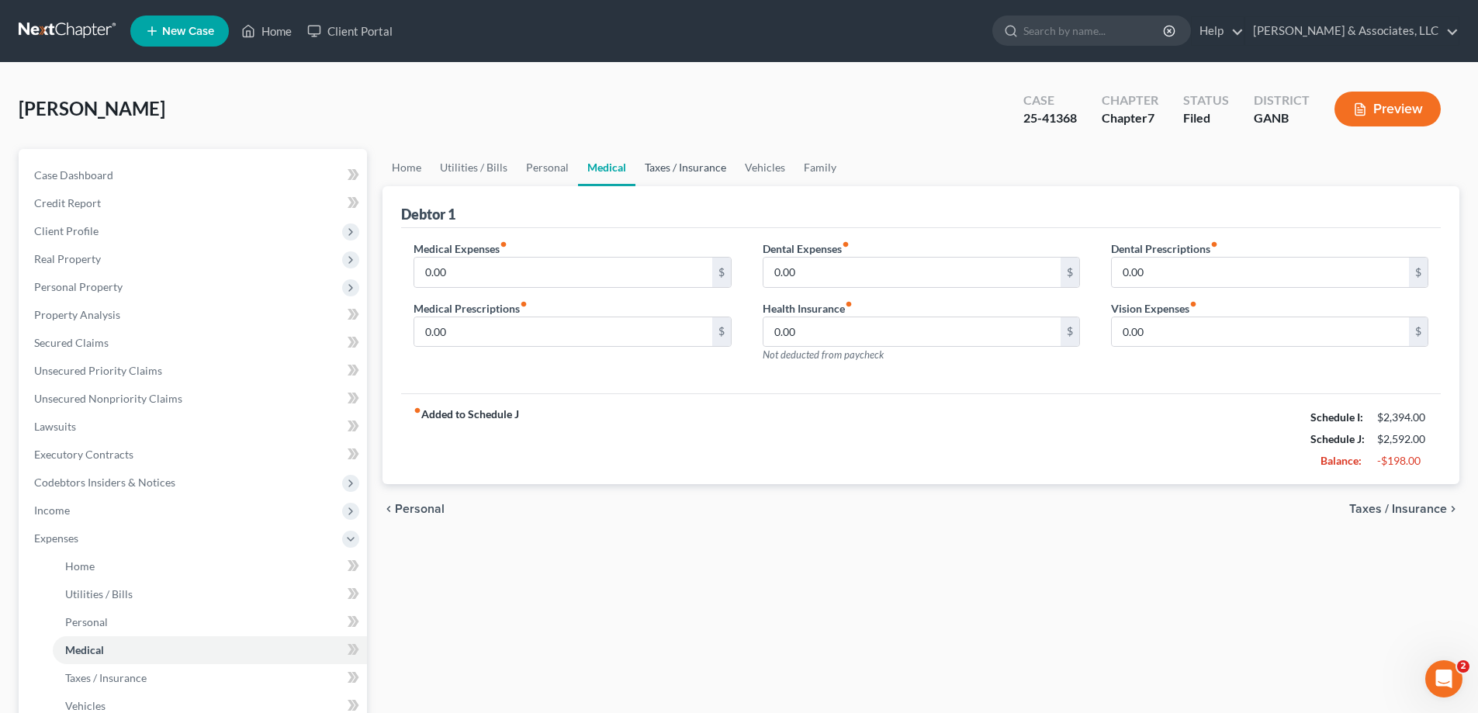
click at [677, 162] on link "Taxes / Insurance" at bounding box center [686, 167] width 100 height 37
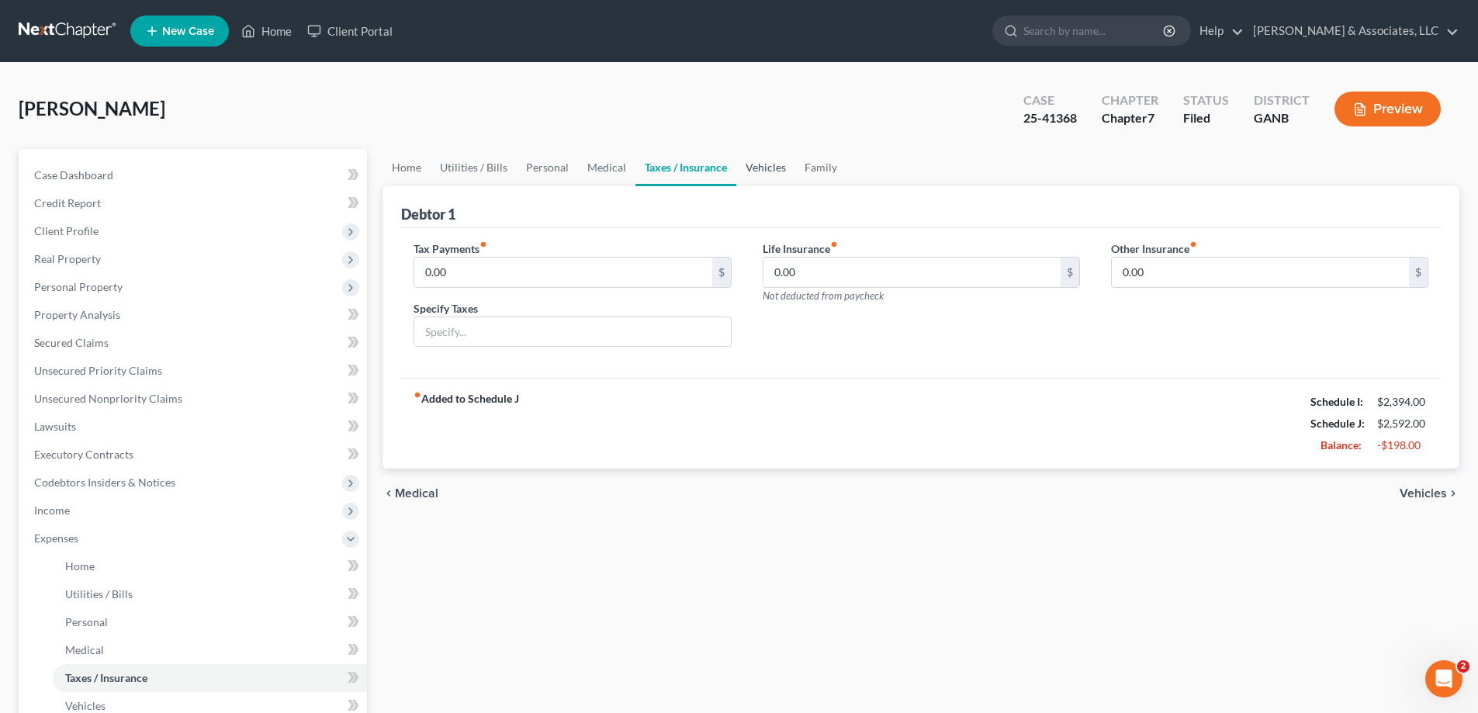
click at [771, 164] on link "Vehicles" at bounding box center [765, 167] width 59 height 37
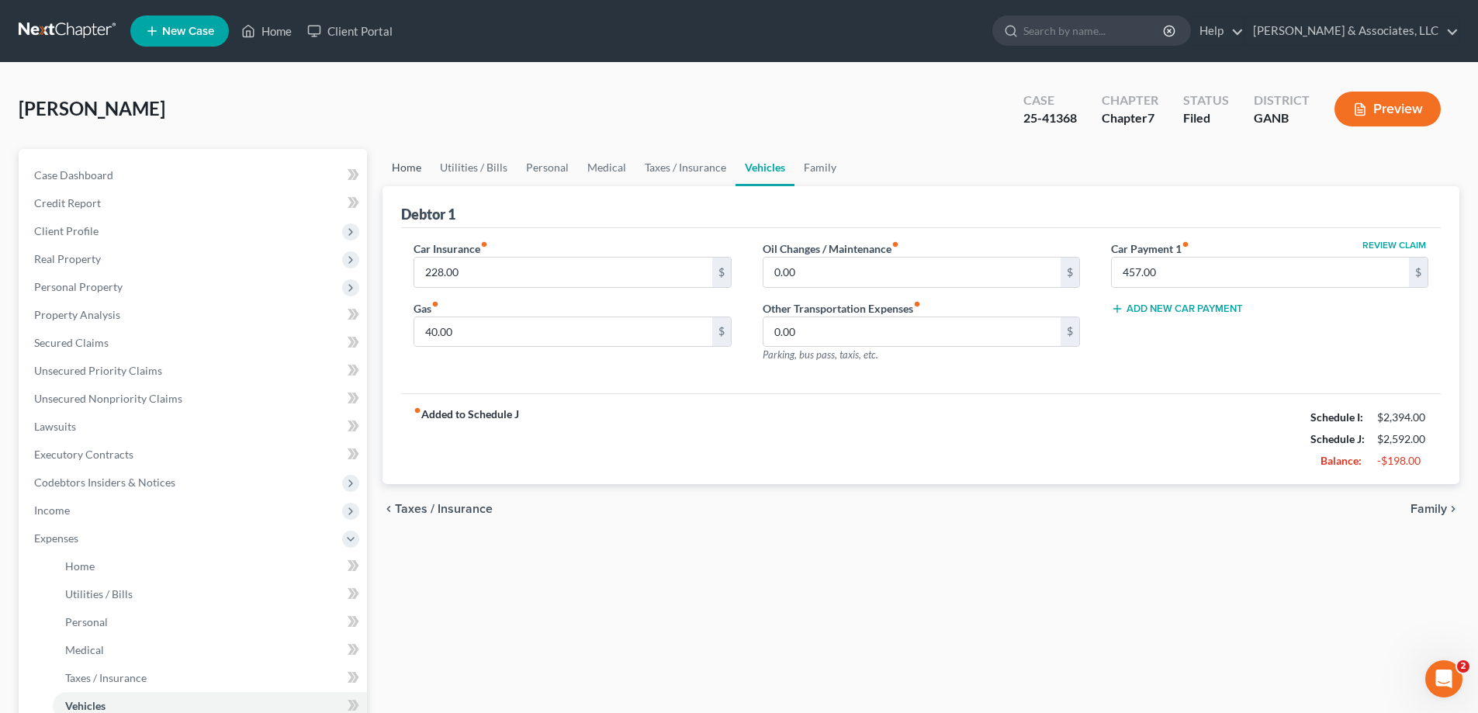
click at [403, 166] on link "Home" at bounding box center [407, 167] width 48 height 37
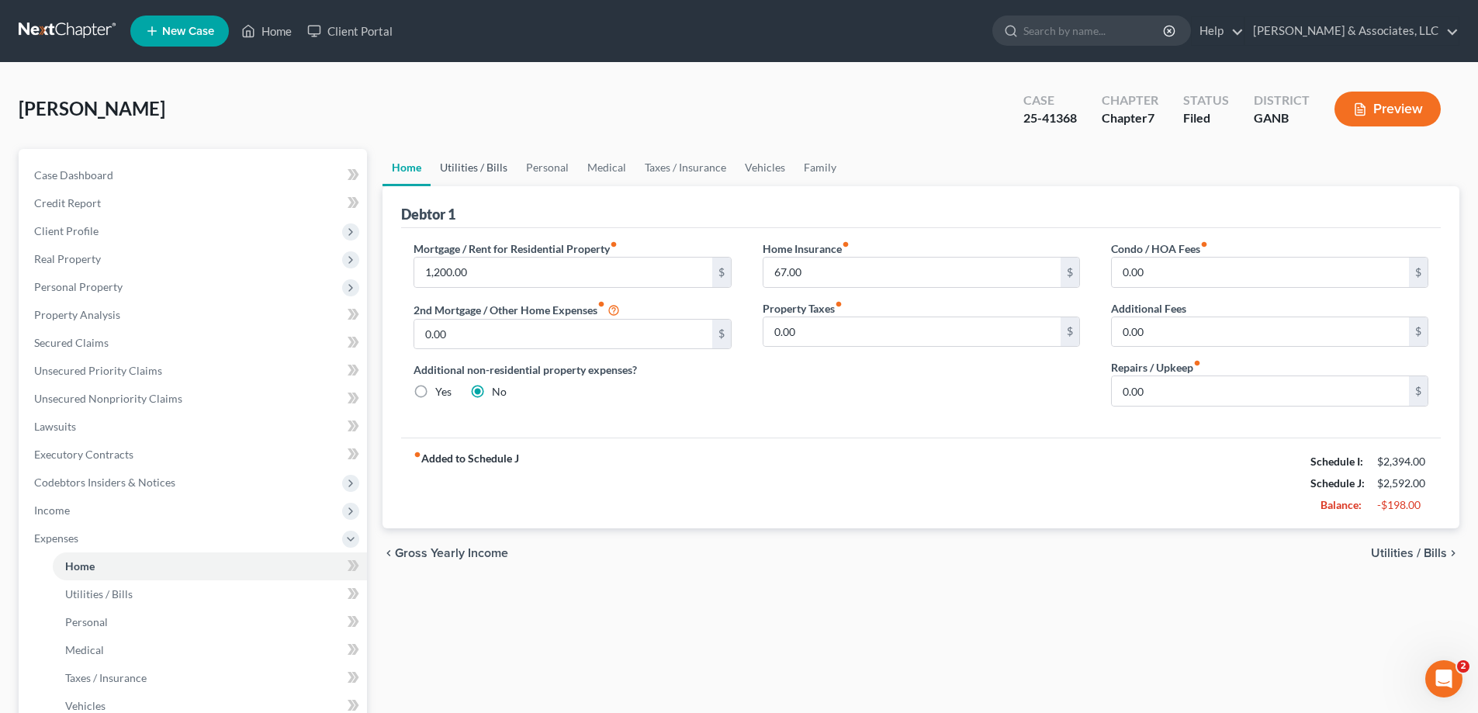
click at [473, 167] on link "Utilities / Bills" at bounding box center [474, 167] width 86 height 37
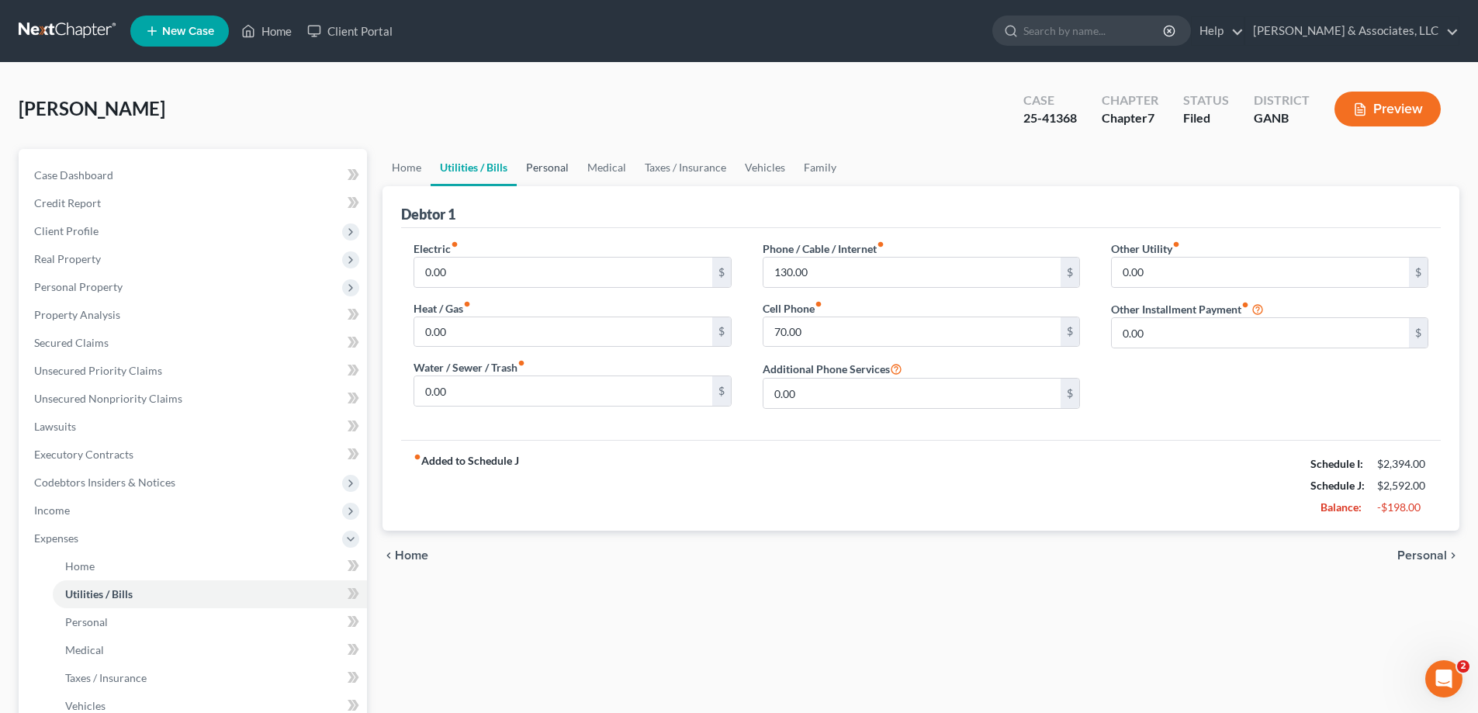
click at [551, 164] on link "Personal" at bounding box center [547, 167] width 61 height 37
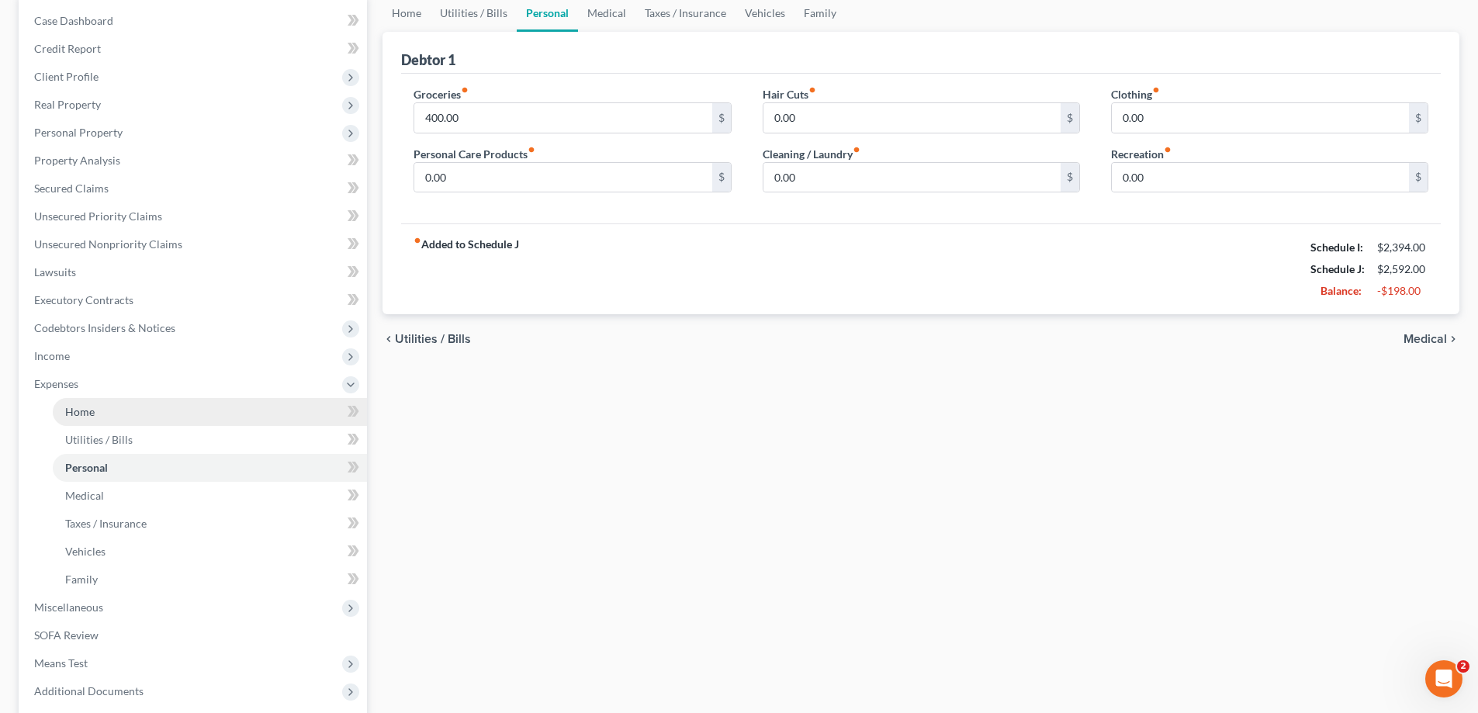
scroll to position [155, 0]
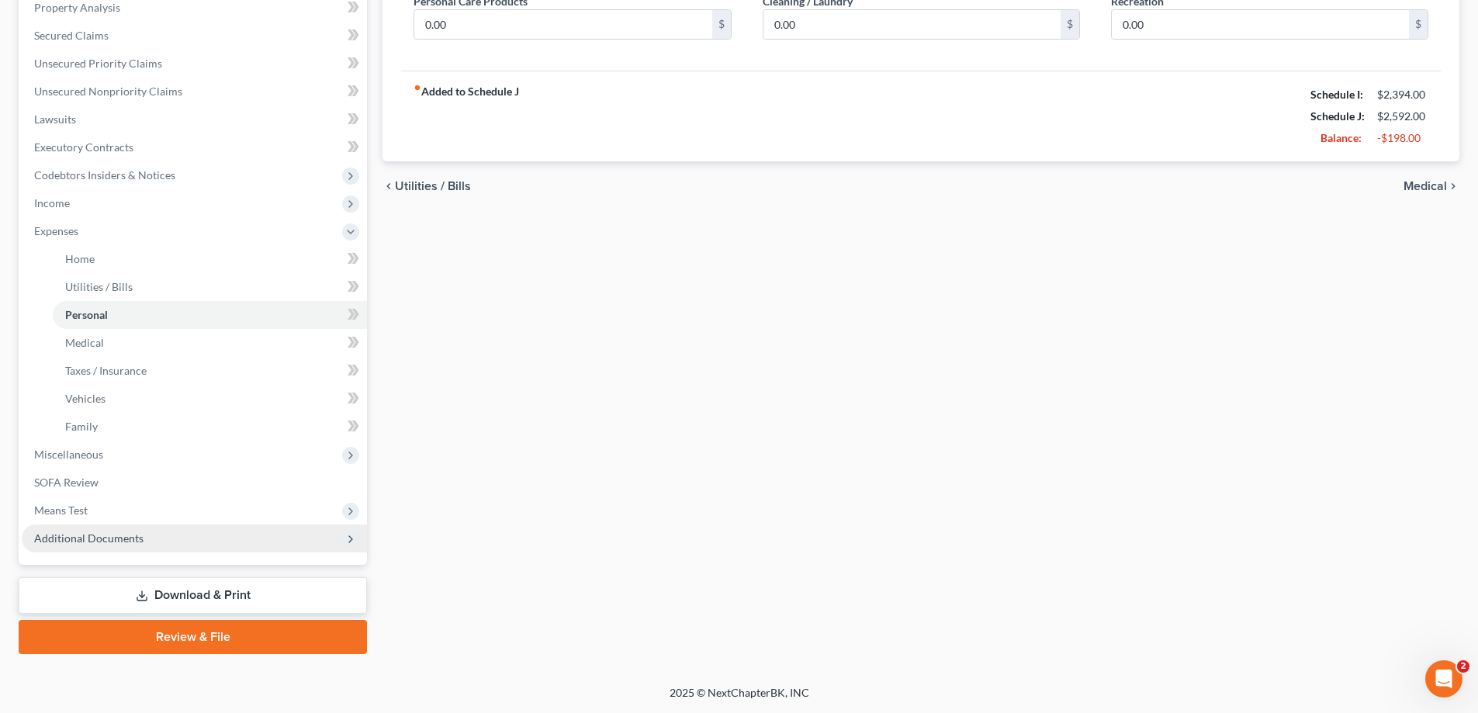
click at [85, 535] on span "Additional Documents" at bounding box center [88, 538] width 109 height 13
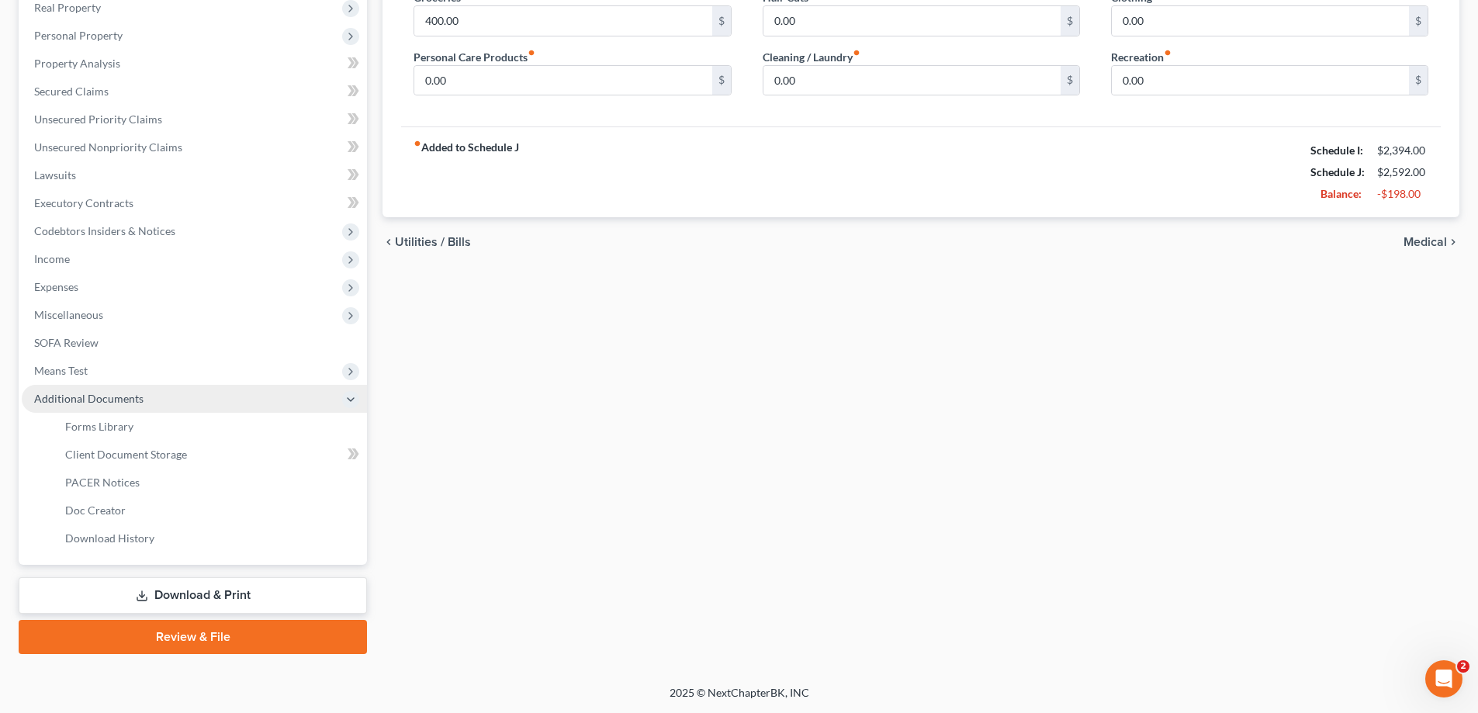
scroll to position [251, 0]
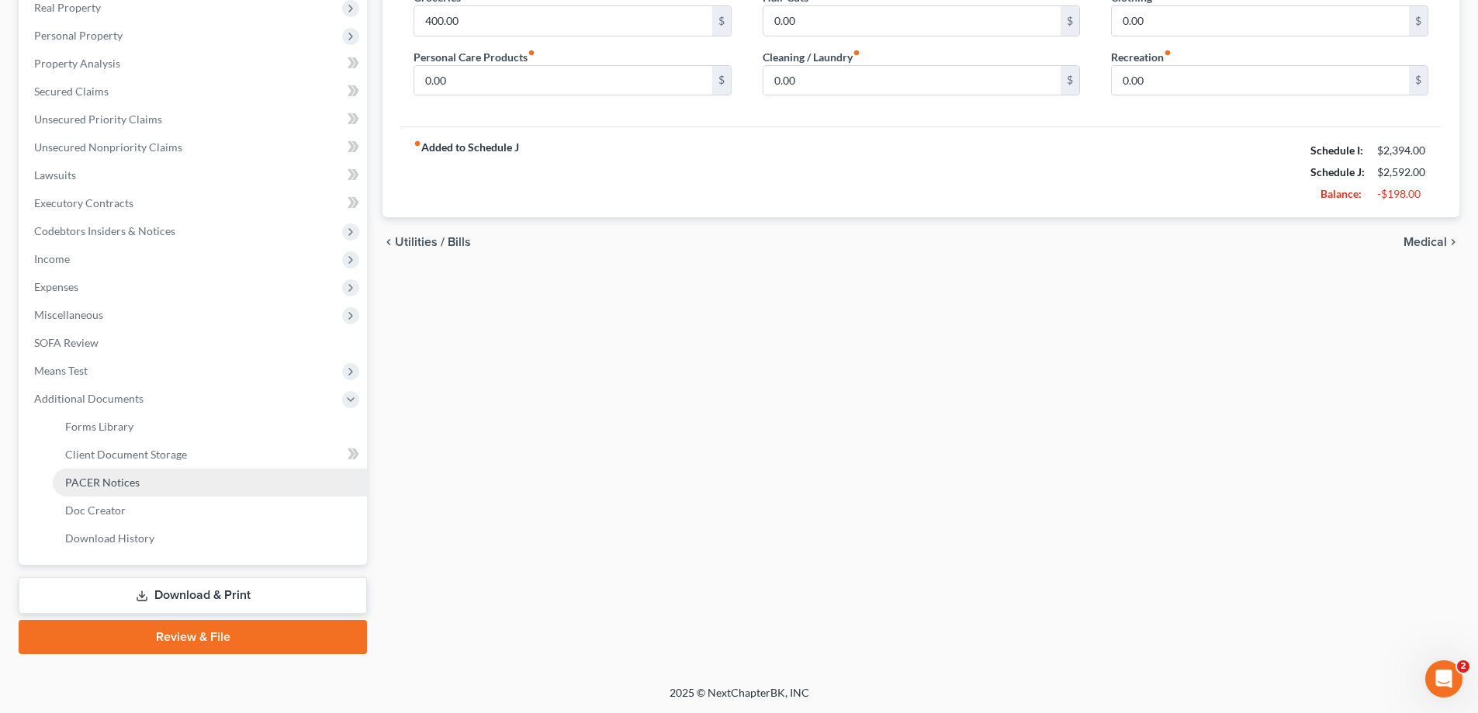
click at [95, 476] on span "PACER Notices" at bounding box center [102, 482] width 74 height 13
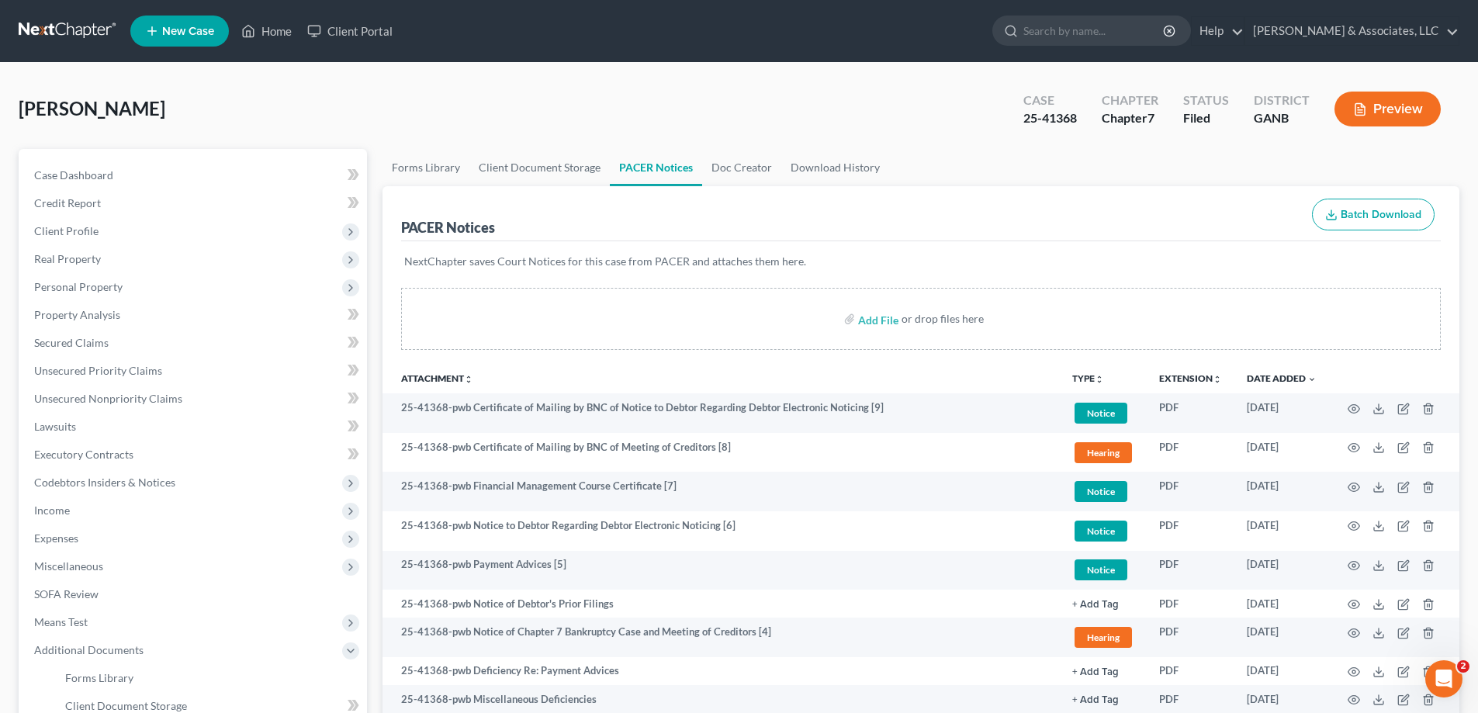
drag, startPoint x: 1429, startPoint y: 54, endPoint x: 1489, endPoint y: 64, distance: 61.2
click at [1429, 54] on nav "Home New Case Client Portal [PERSON_NAME] & Associates, LLC [PERSON_NAME][EMAIL…" at bounding box center [739, 31] width 1478 height 62
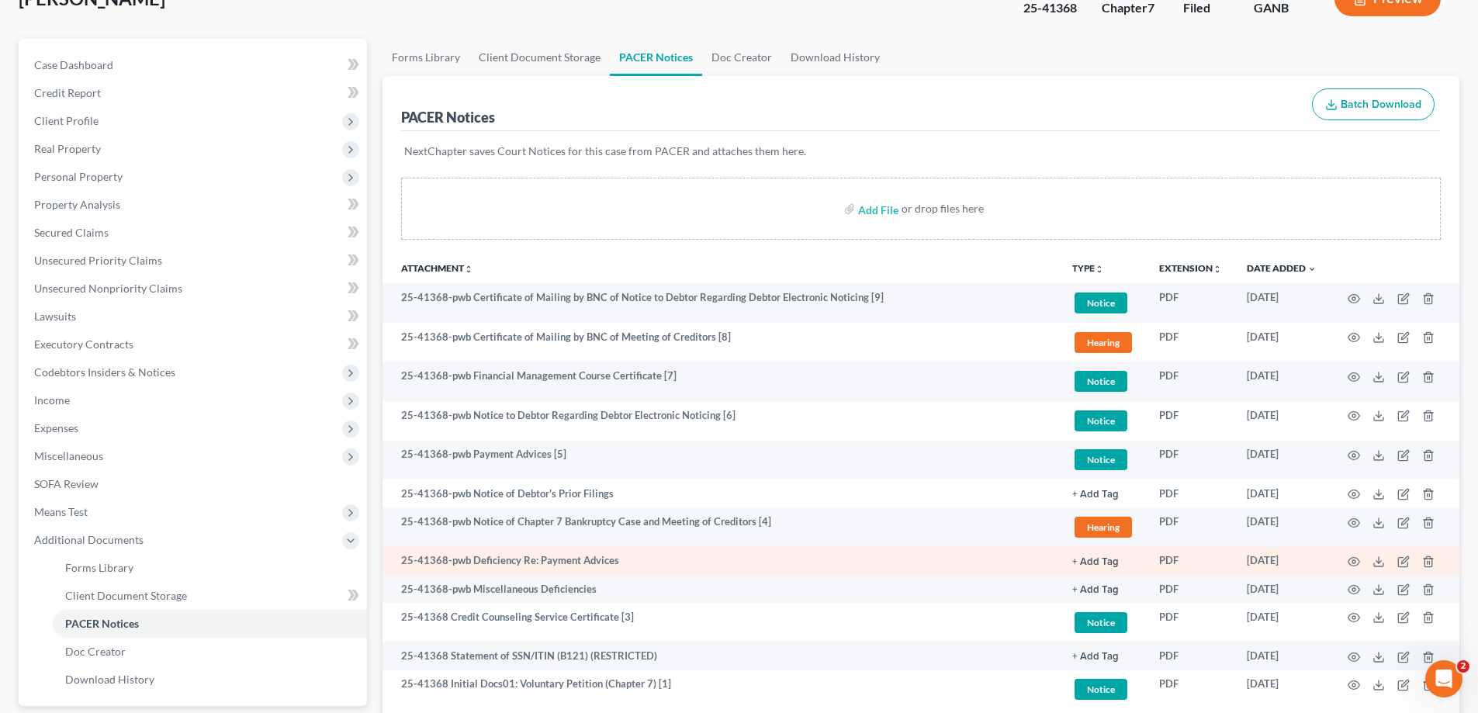
scroll to position [251, 0]
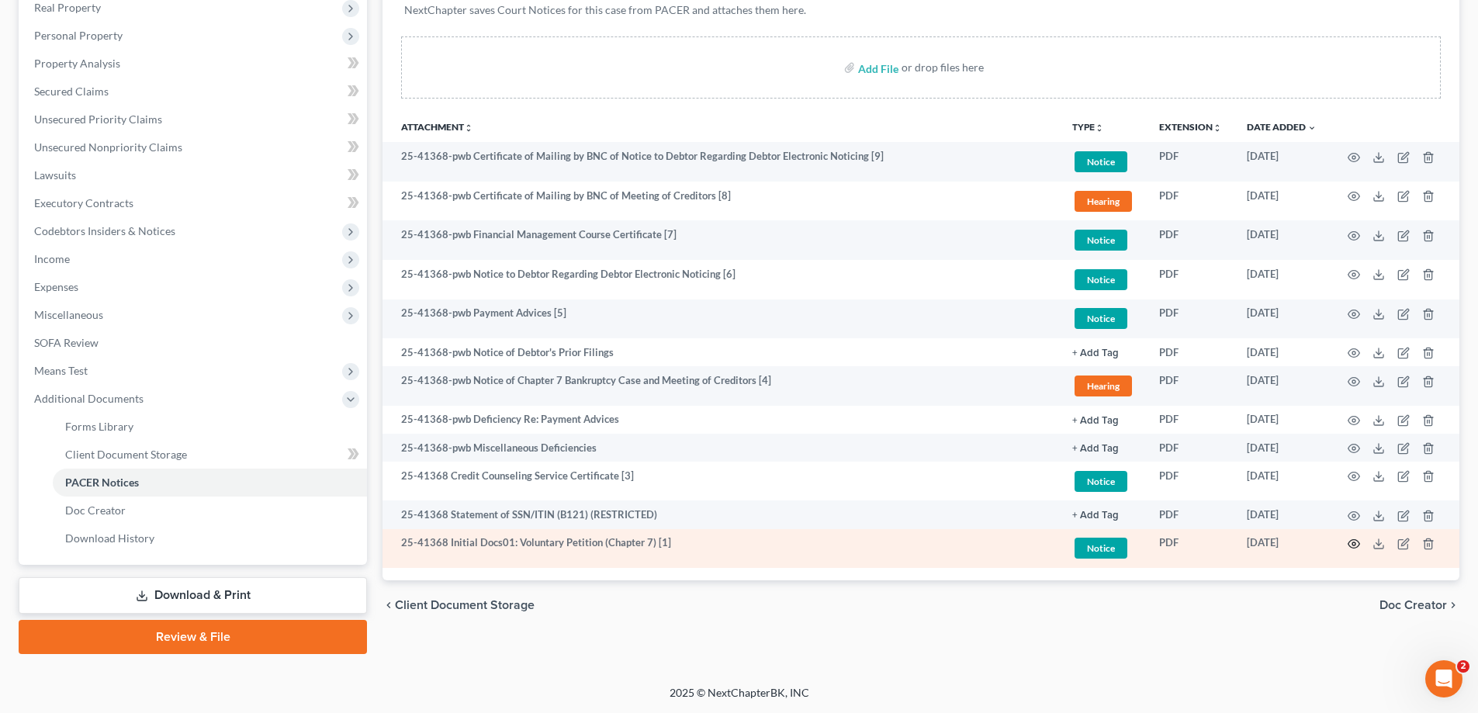
click at [1353, 543] on circle "button" at bounding box center [1353, 543] width 3 height 3
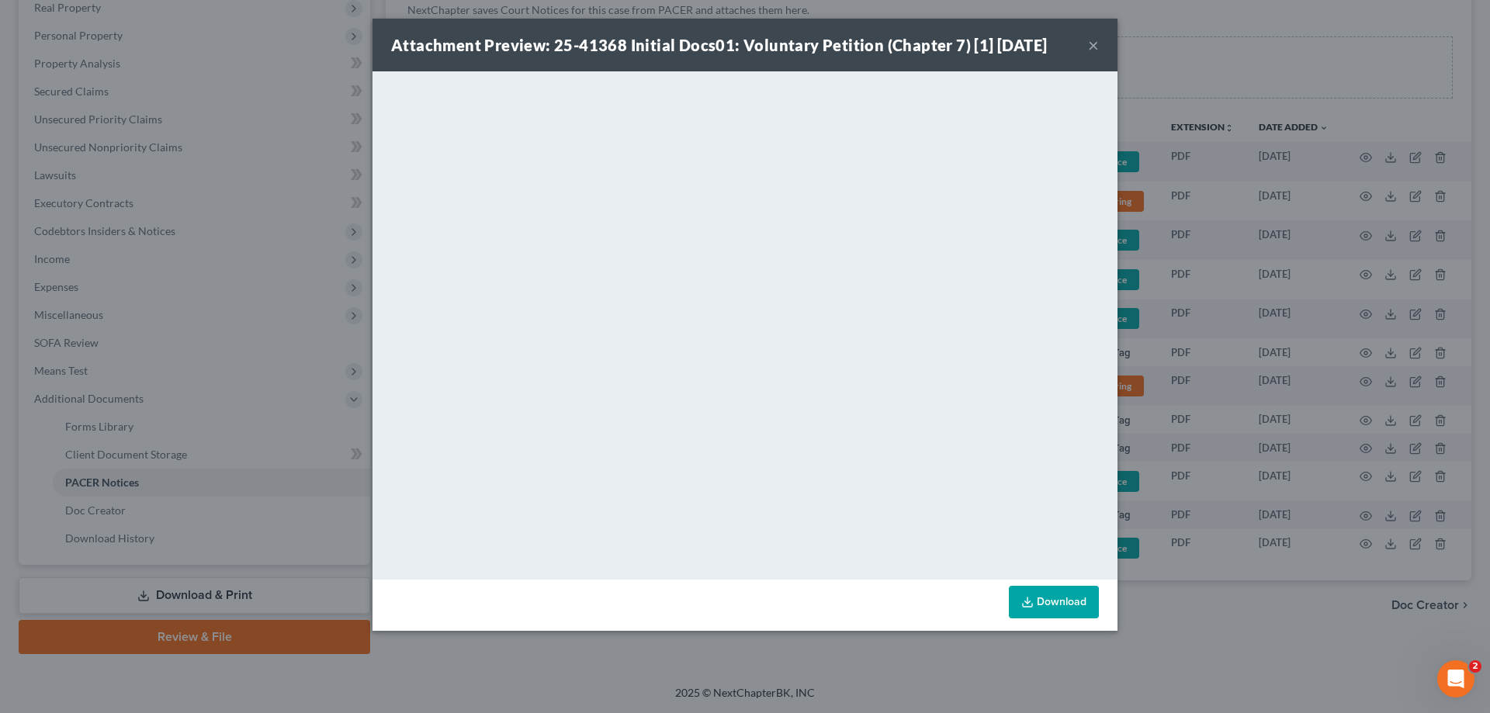
drag, startPoint x: 1087, startPoint y: 44, endPoint x: 1436, endPoint y: 37, distance: 348.5
click at [1087, 44] on div "Attachment Preview: 25-41368 Initial Docs01: Voluntary Petition (Chapter 7) [1]…" at bounding box center [744, 45] width 745 height 53
click at [1092, 41] on button "×" at bounding box center [1093, 45] width 11 height 19
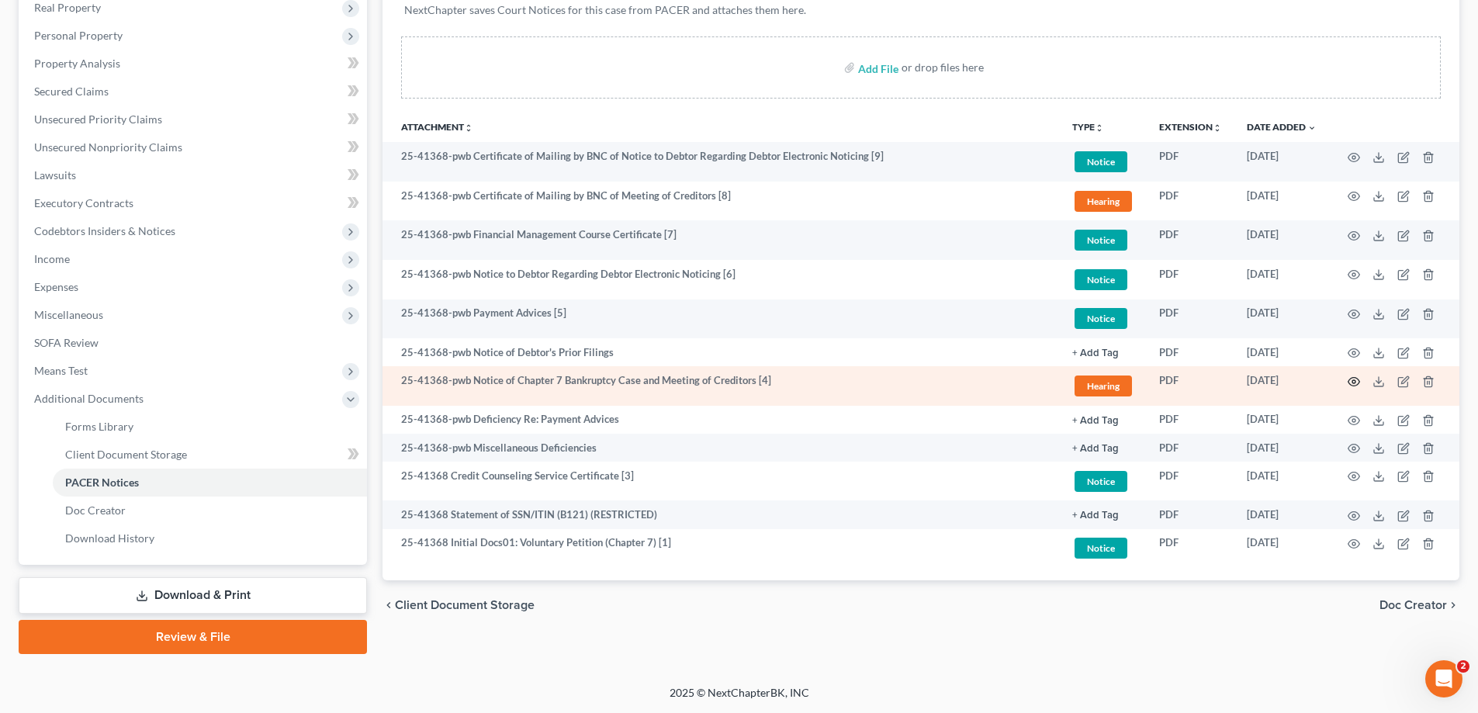
click at [1356, 379] on icon "button" at bounding box center [1354, 382] width 12 height 12
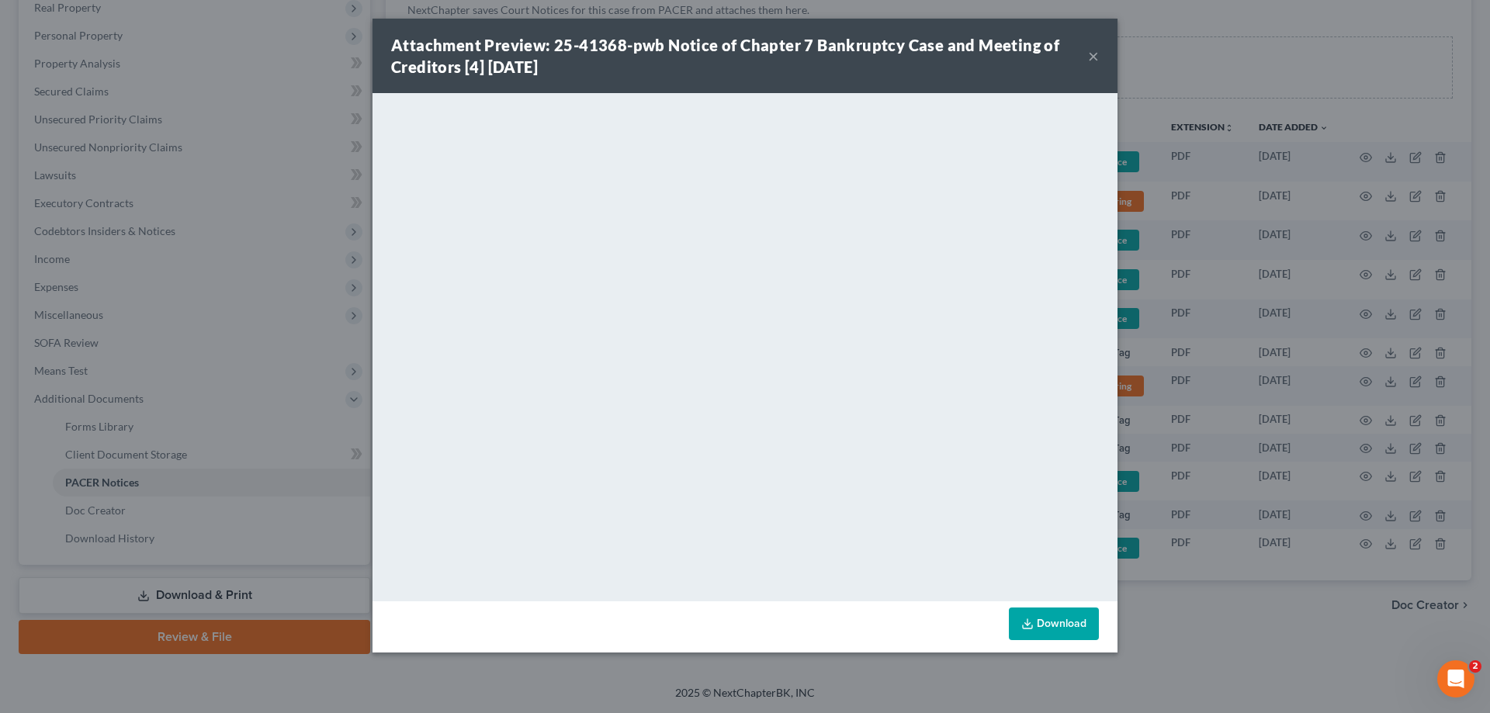
click at [1093, 55] on button "×" at bounding box center [1093, 56] width 11 height 19
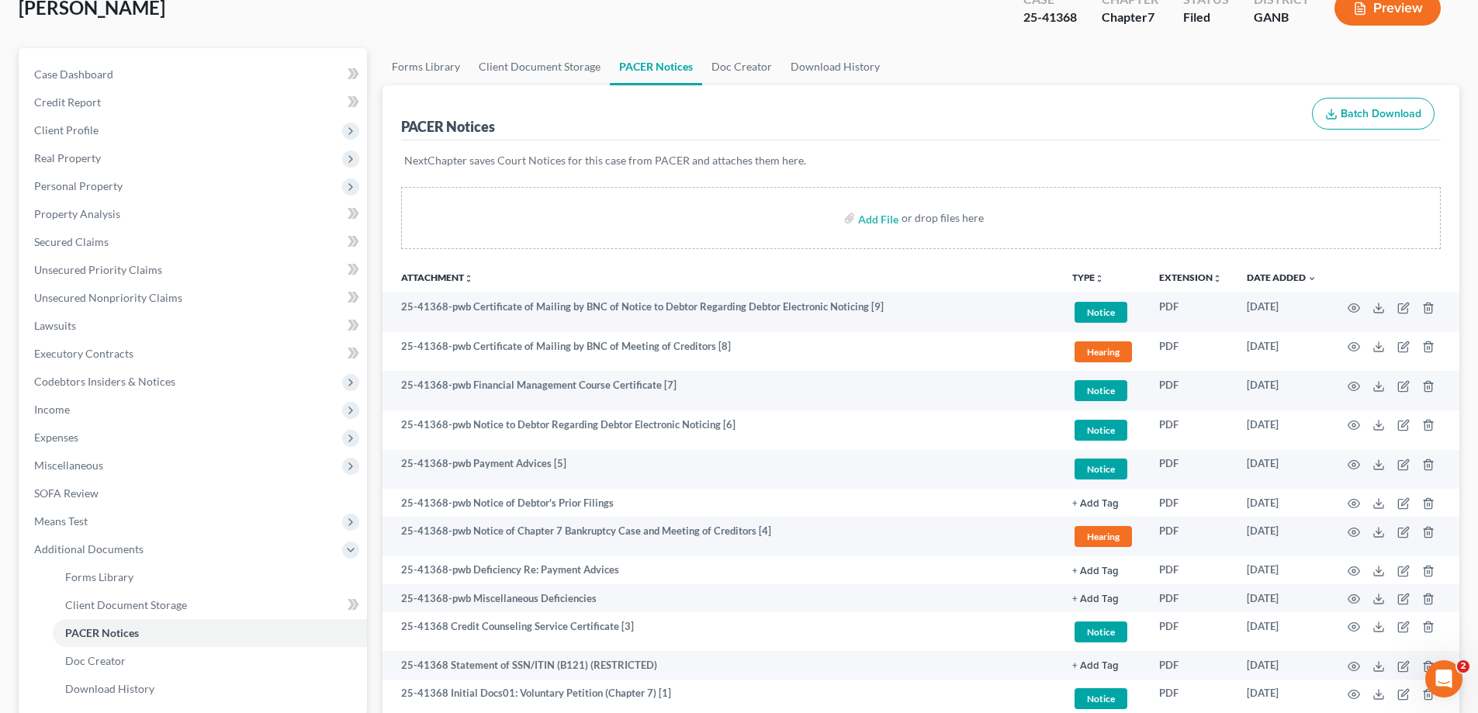
scroll to position [0, 0]
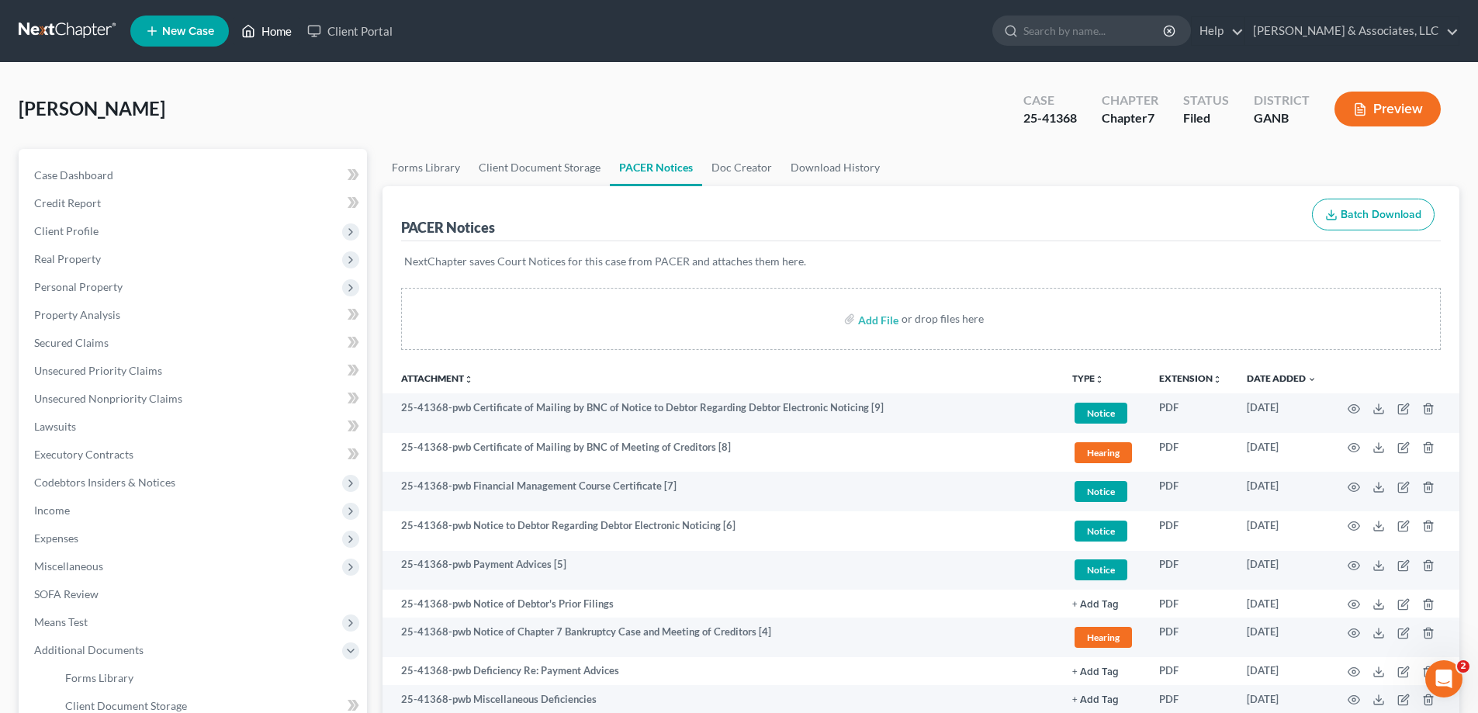
click at [284, 29] on link "Home" at bounding box center [267, 31] width 66 height 28
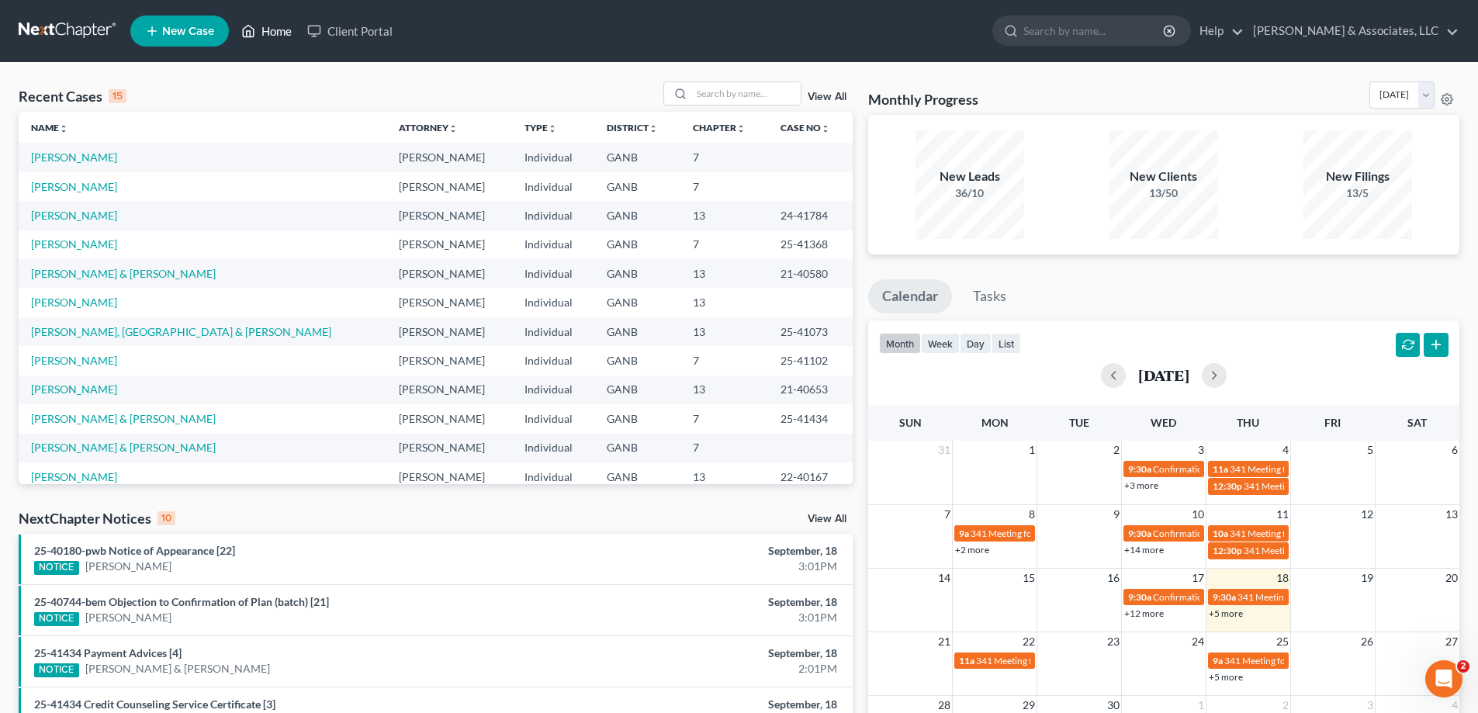
click at [234, 17] on link "Home" at bounding box center [267, 31] width 66 height 28
click at [760, 94] on input "search" at bounding box center [746, 93] width 109 height 23
type input "cor"
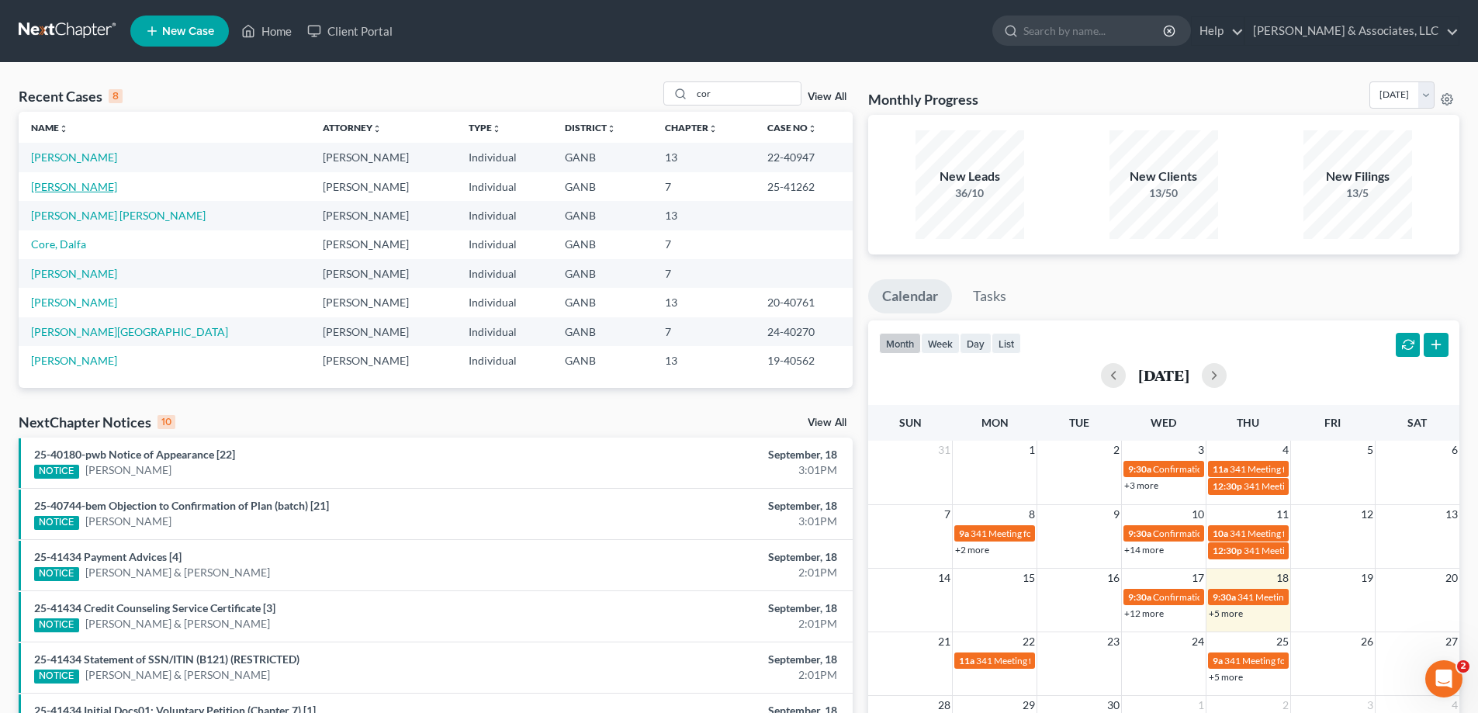
click at [76, 189] on link "[PERSON_NAME]" at bounding box center [74, 186] width 86 height 13
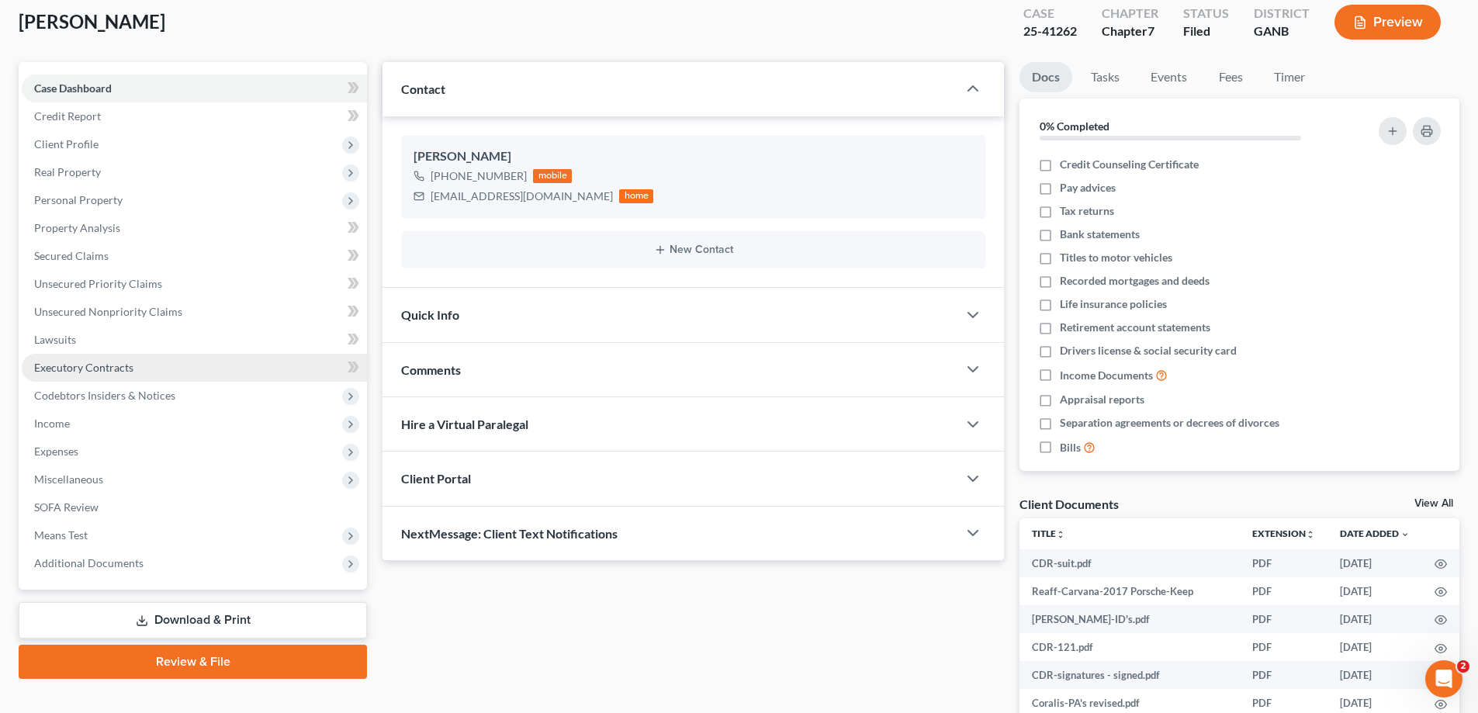
scroll to position [233, 0]
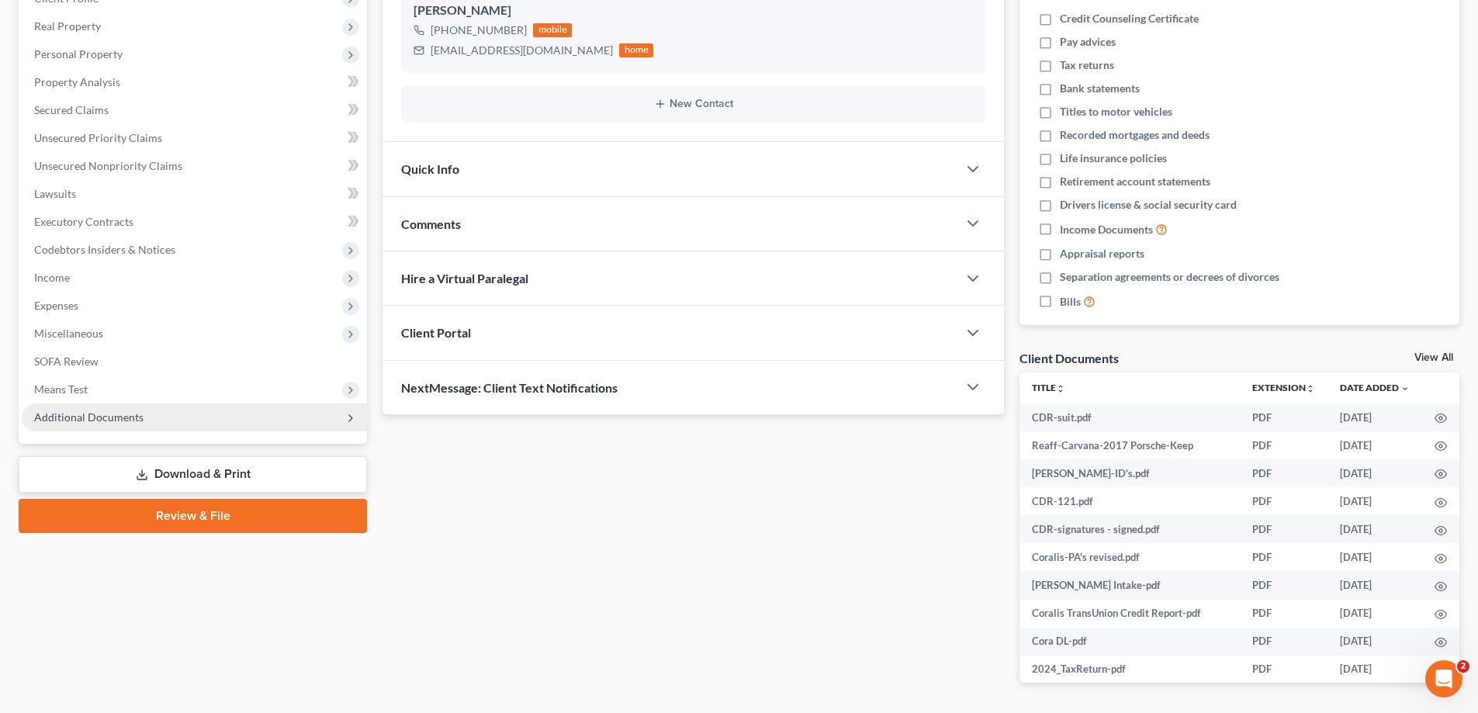
click at [76, 413] on span "Additional Documents" at bounding box center [88, 416] width 109 height 13
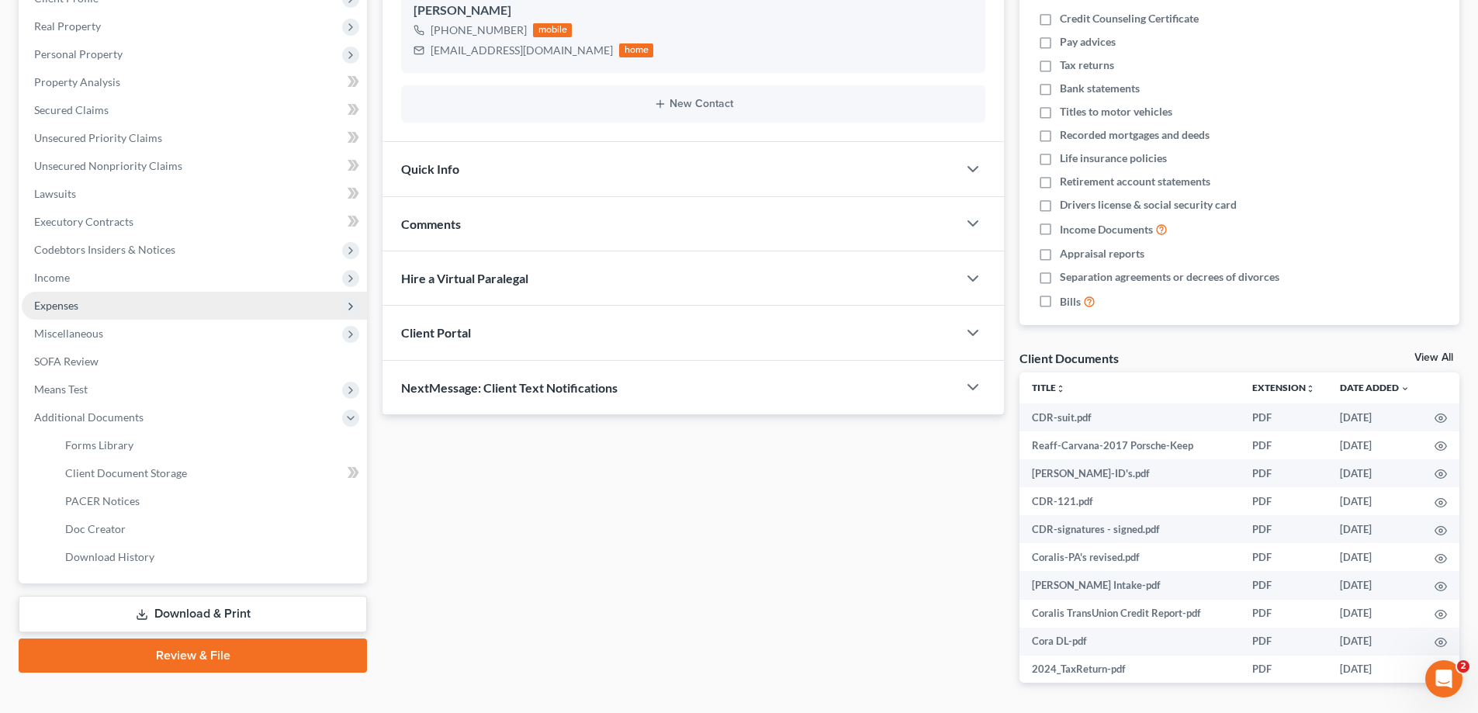
drag, startPoint x: 42, startPoint y: 307, endPoint x: 188, endPoint y: 304, distance: 145.9
click at [42, 309] on span "Expenses" at bounding box center [56, 305] width 44 height 13
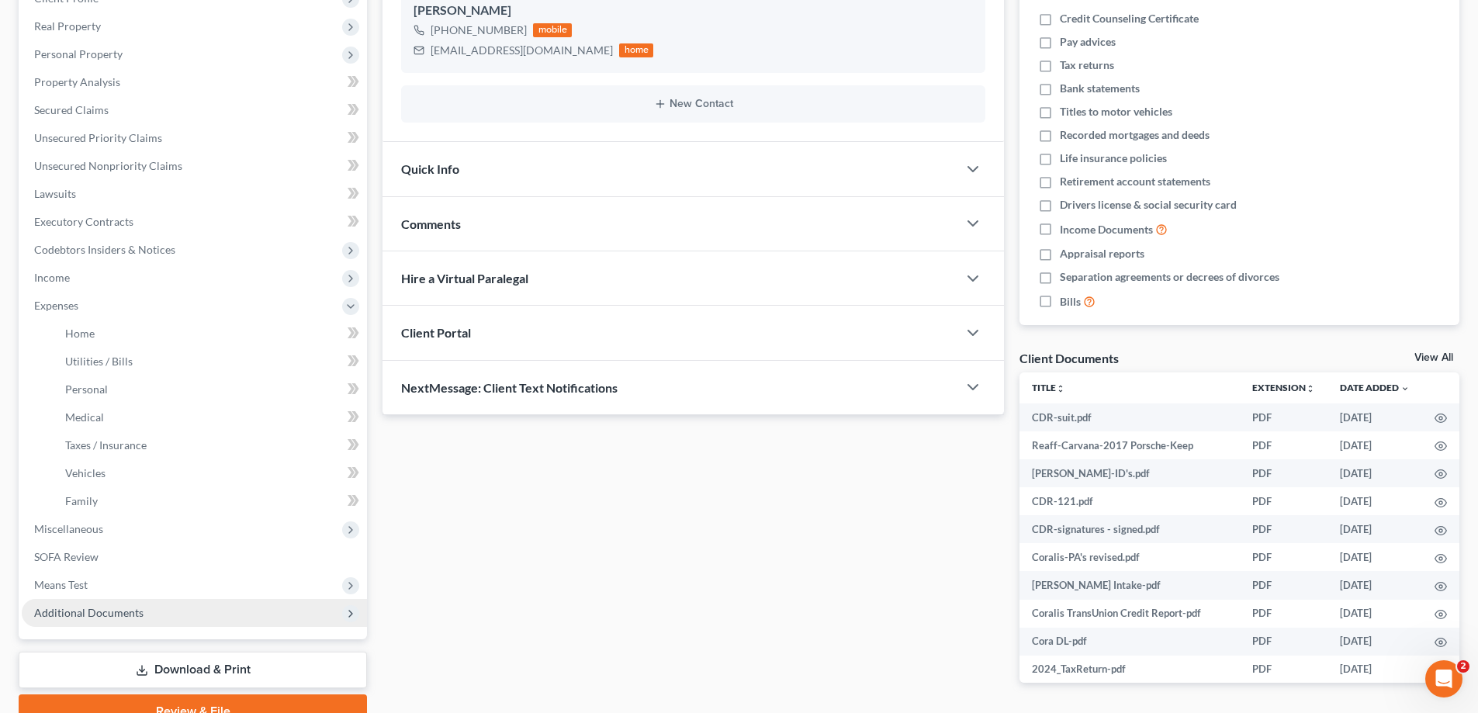
click at [68, 616] on span "Additional Documents" at bounding box center [88, 612] width 109 height 13
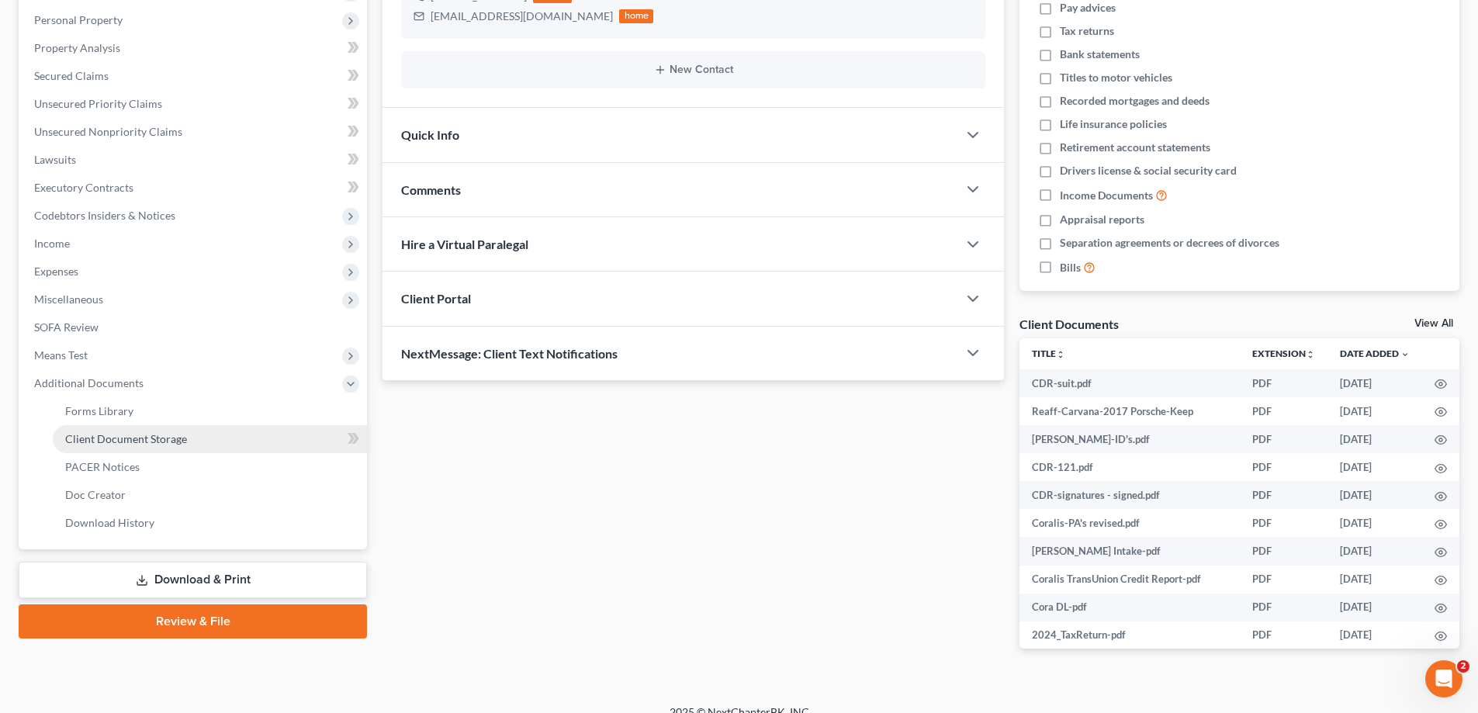
scroll to position [286, 0]
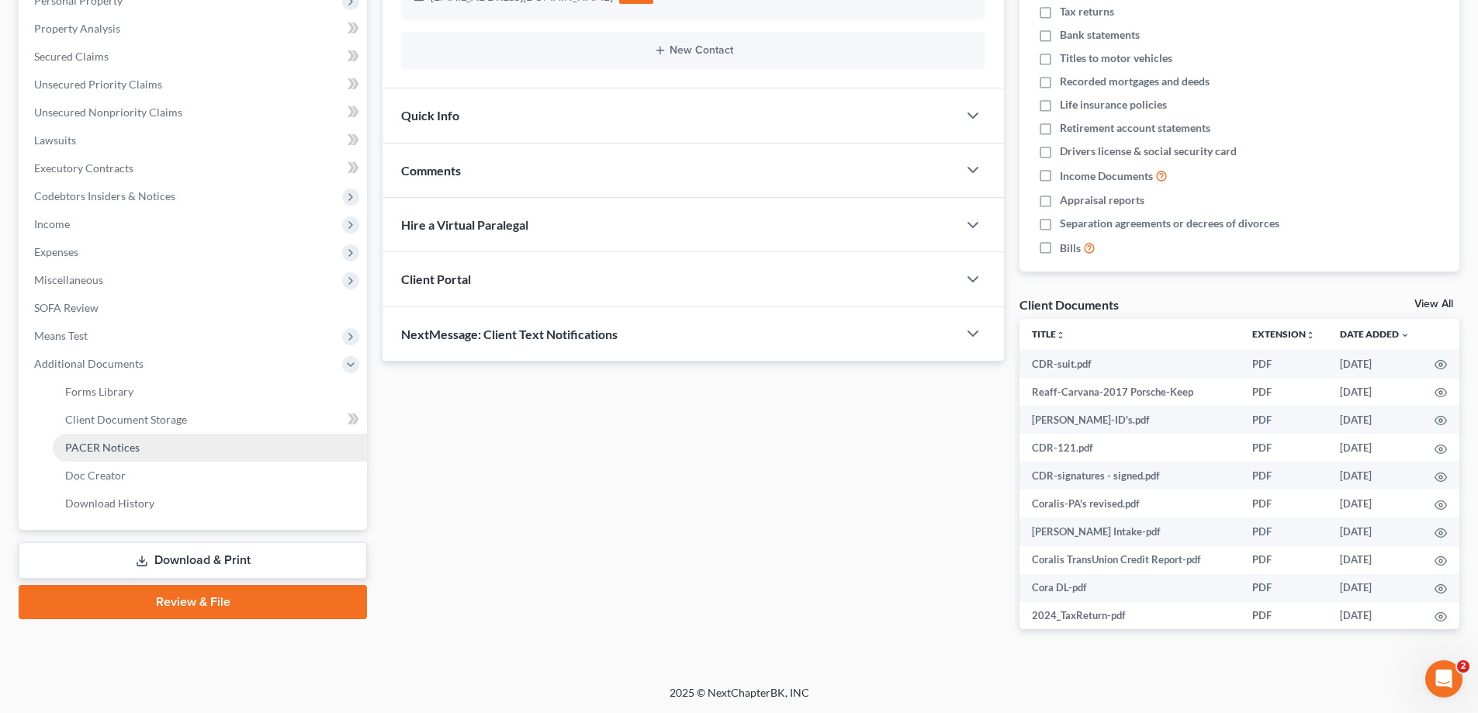
click at [95, 441] on span "PACER Notices" at bounding box center [102, 447] width 74 height 13
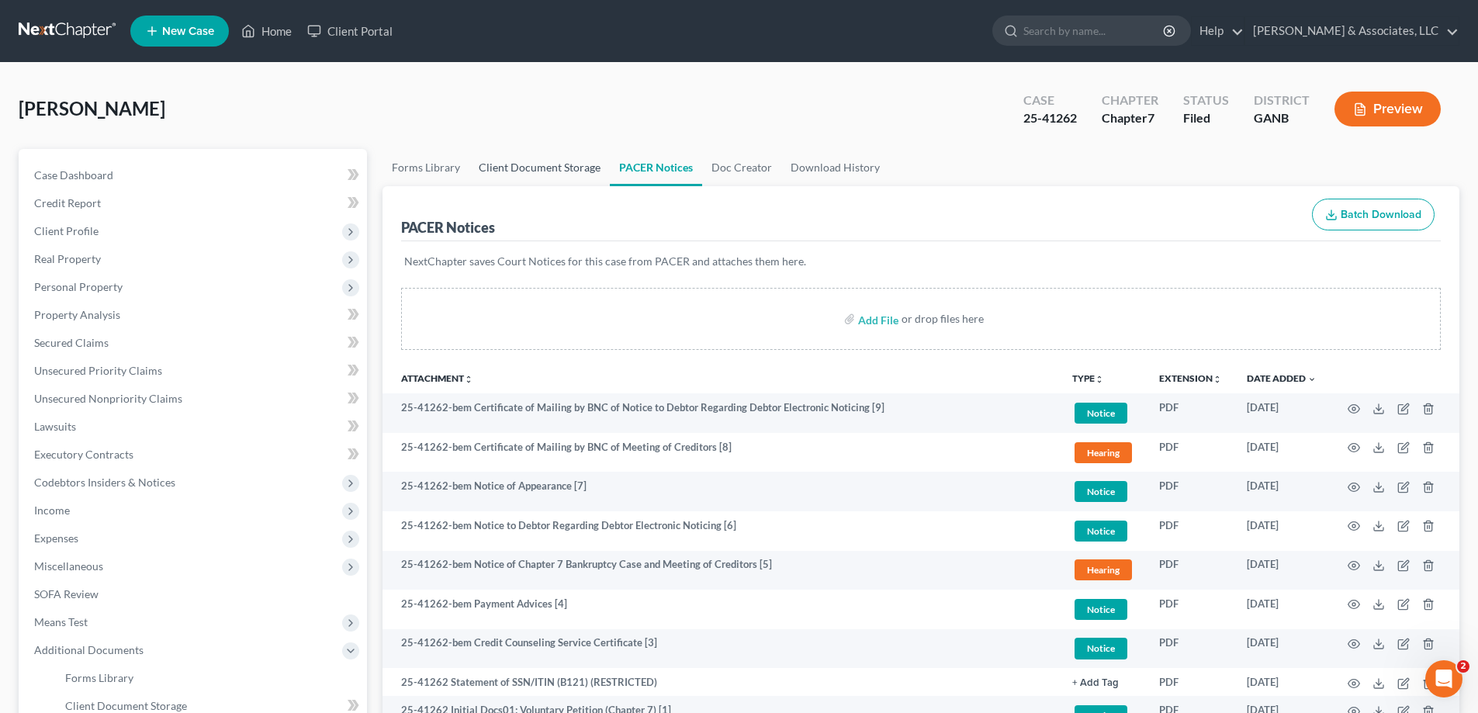
click at [523, 165] on link "Client Document Storage" at bounding box center [539, 167] width 140 height 37
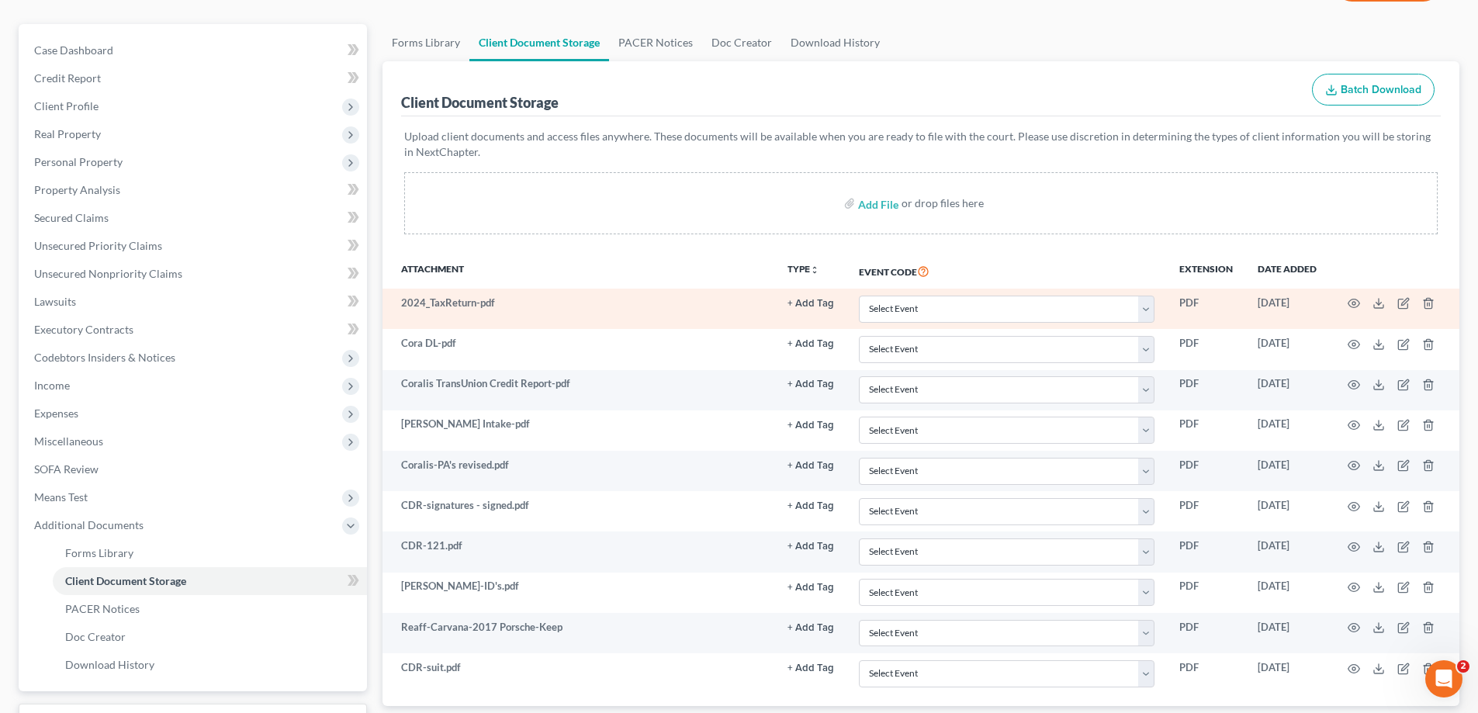
scroll to position [251, 0]
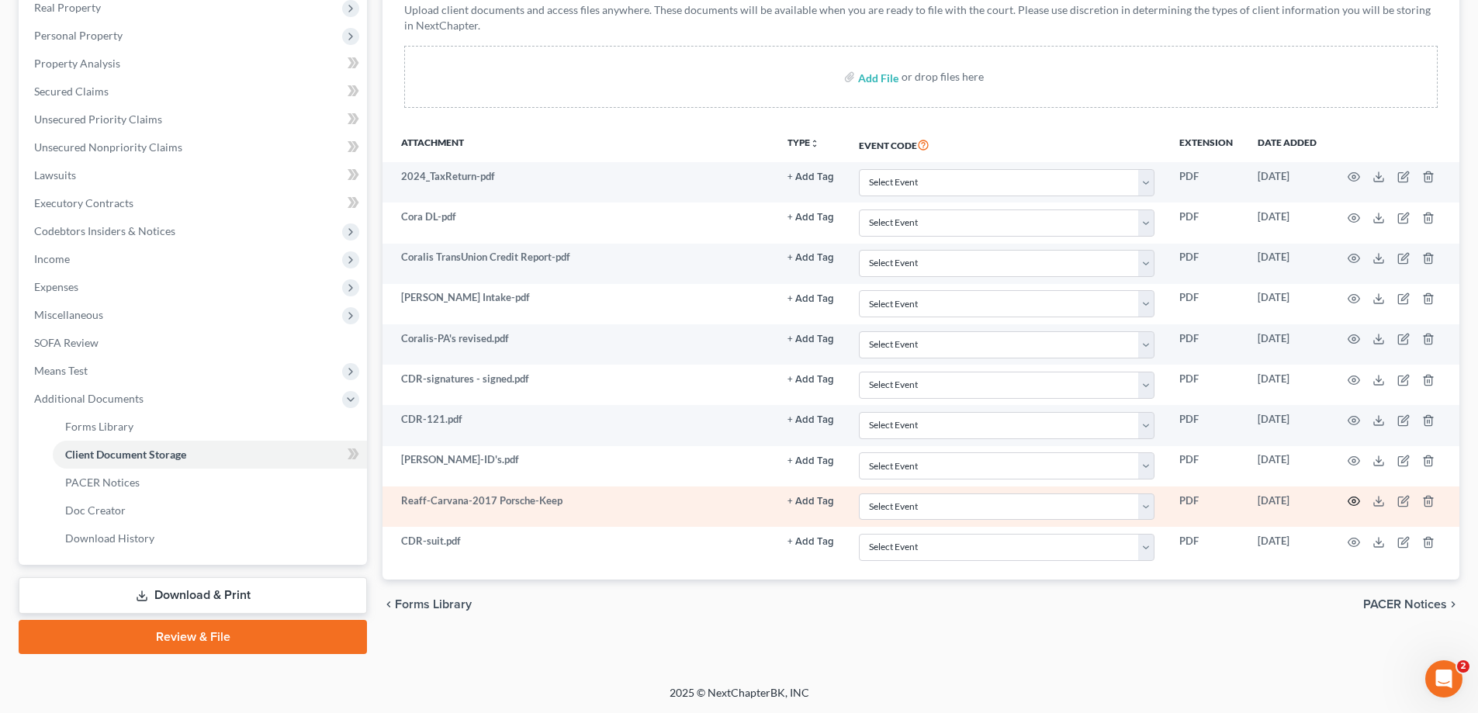
click at [1355, 502] on icon "button" at bounding box center [1354, 501] width 12 height 12
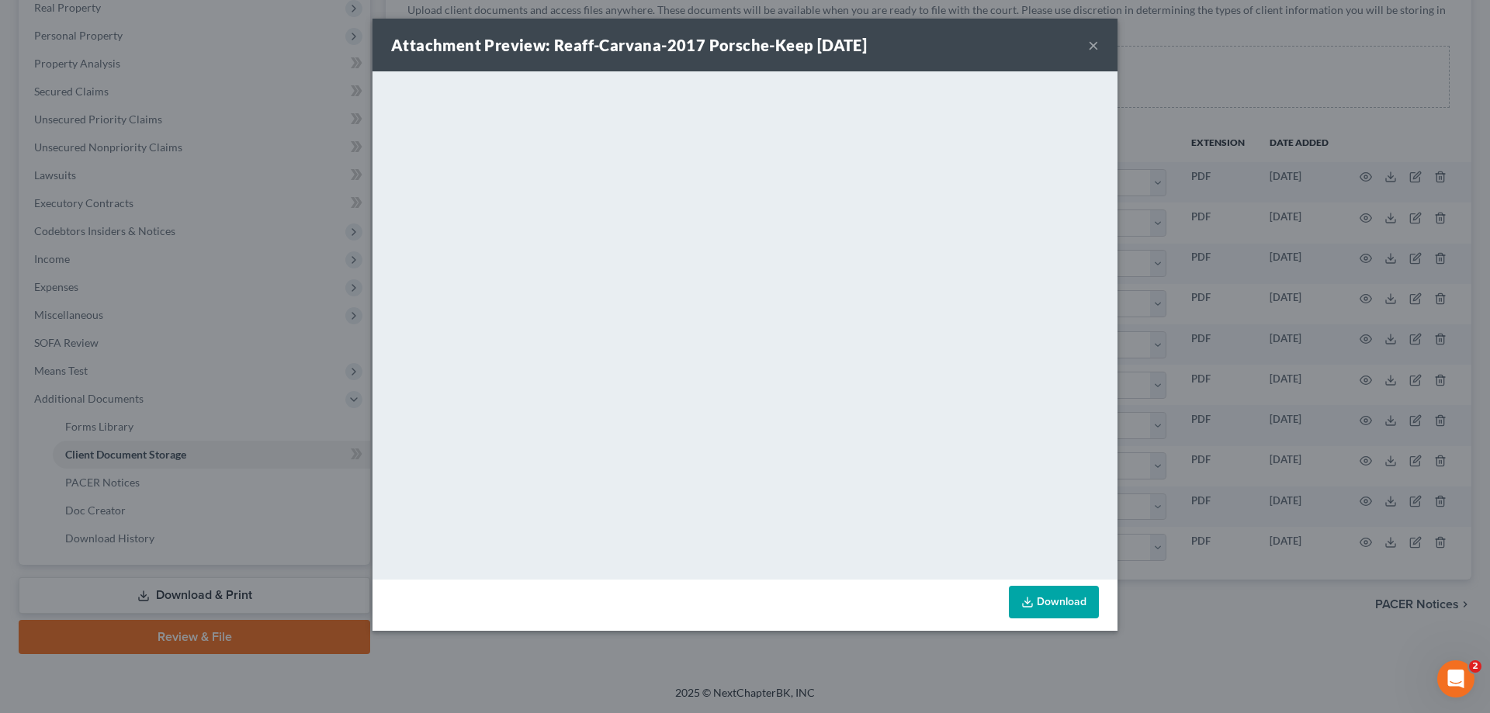
click at [1096, 40] on button "×" at bounding box center [1093, 45] width 11 height 19
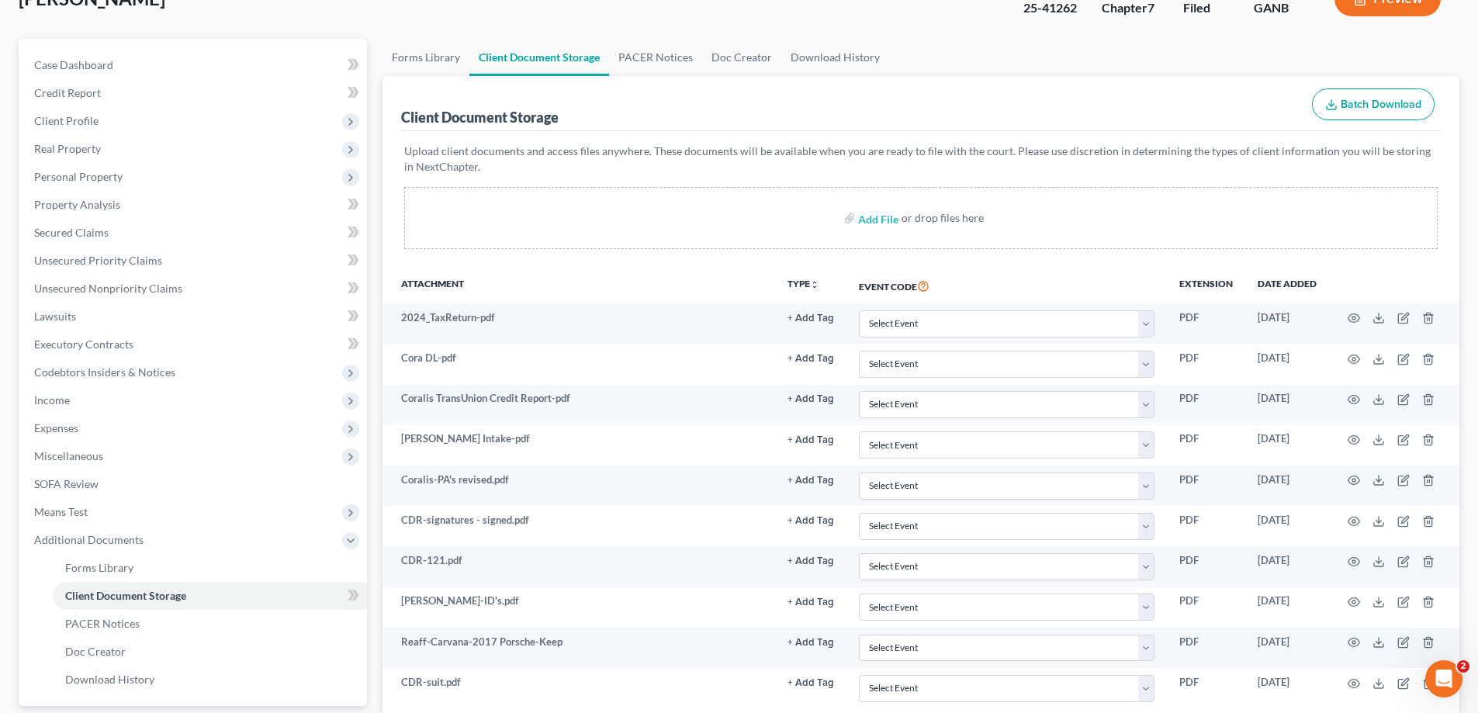
scroll to position [0, 0]
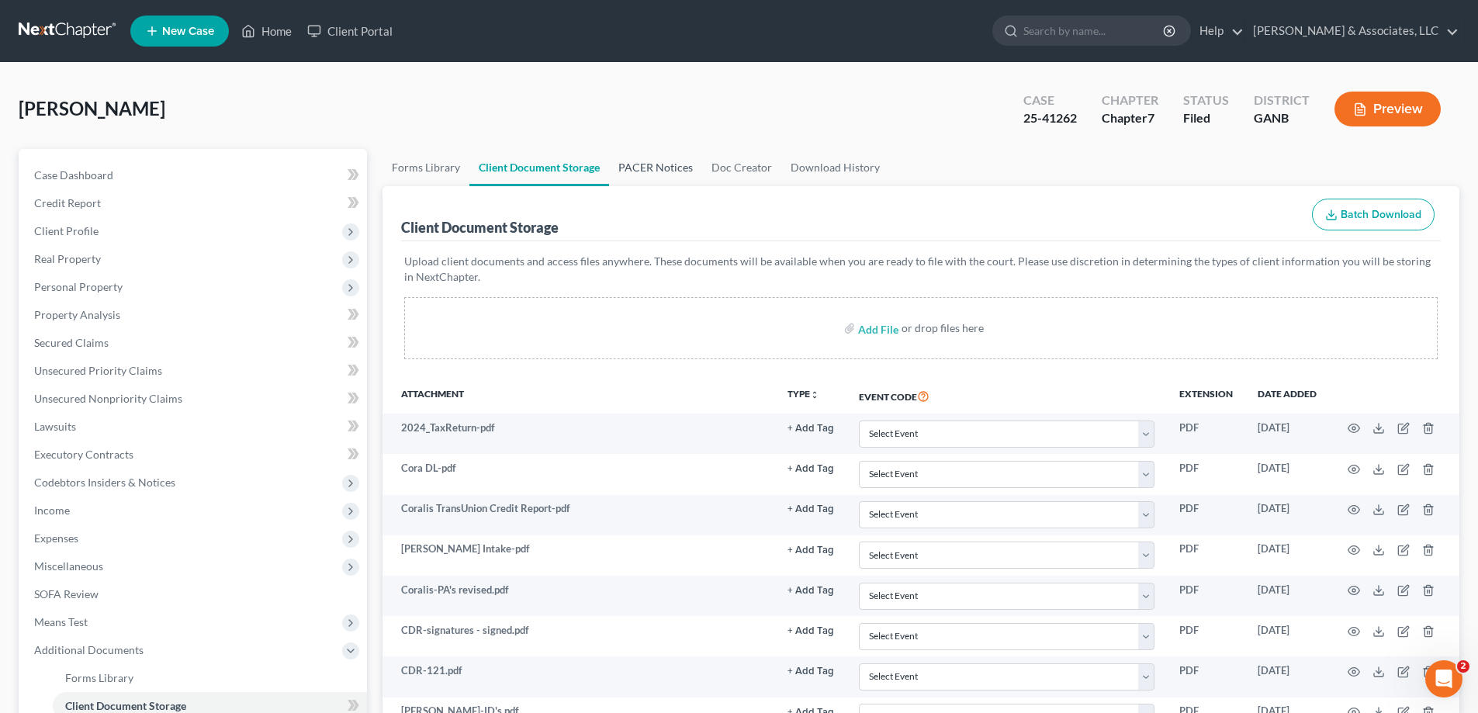
click at [656, 168] on link "PACER Notices" at bounding box center [655, 167] width 93 height 37
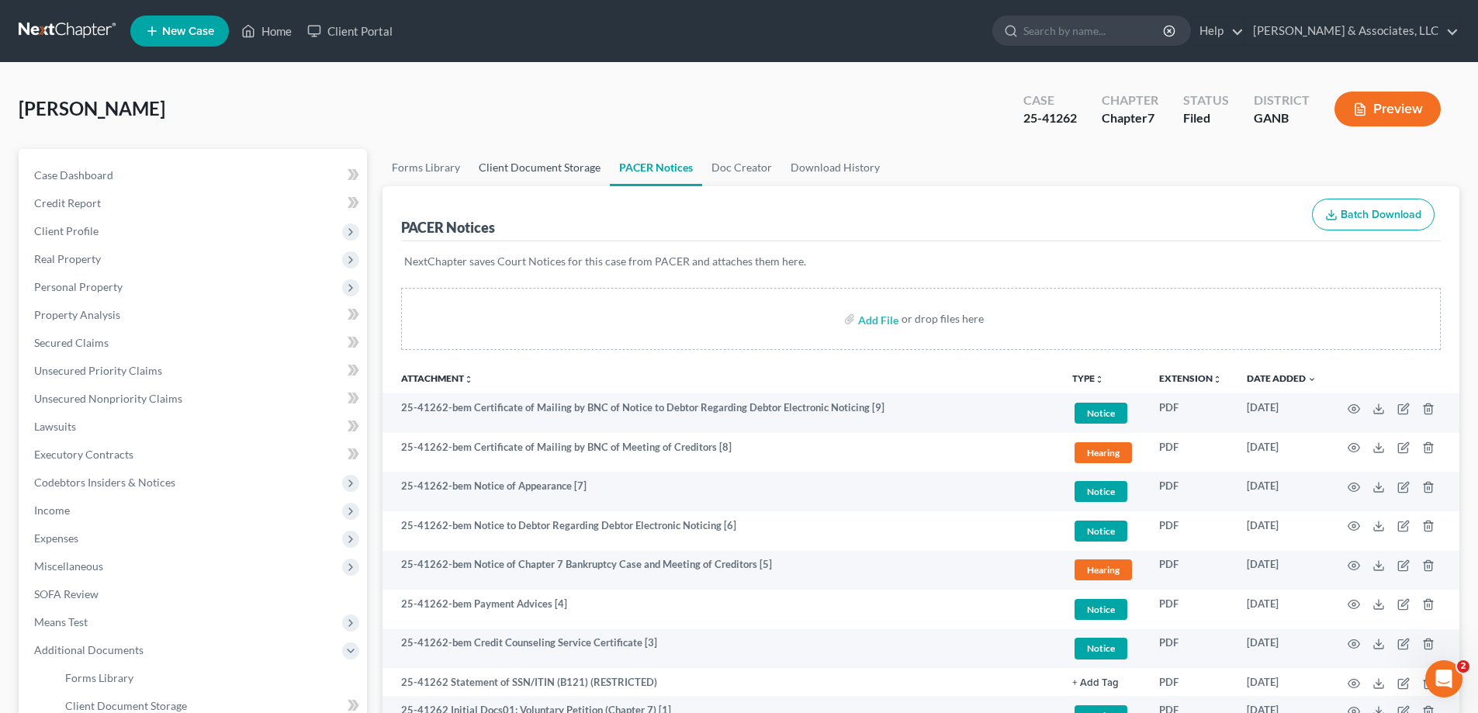
click at [517, 170] on link "Client Document Storage" at bounding box center [539, 167] width 140 height 37
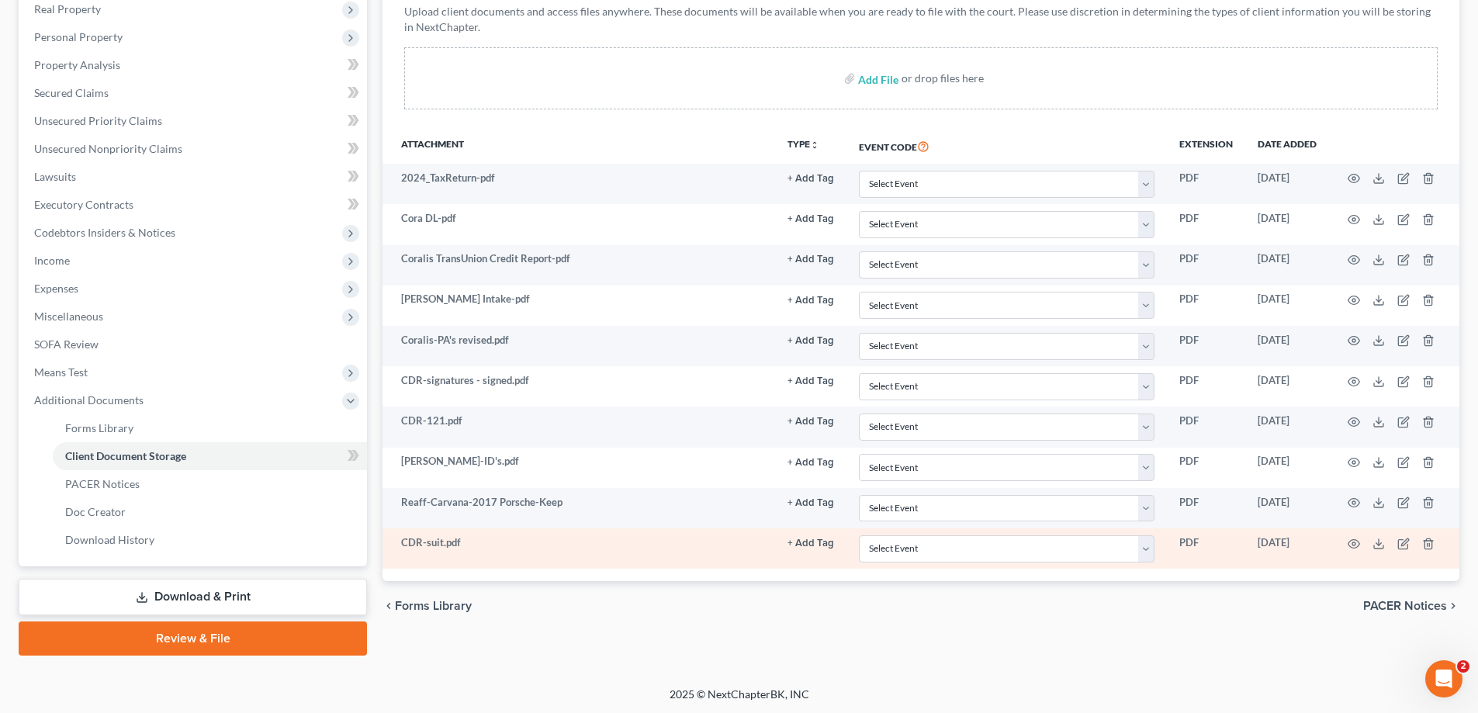
scroll to position [251, 0]
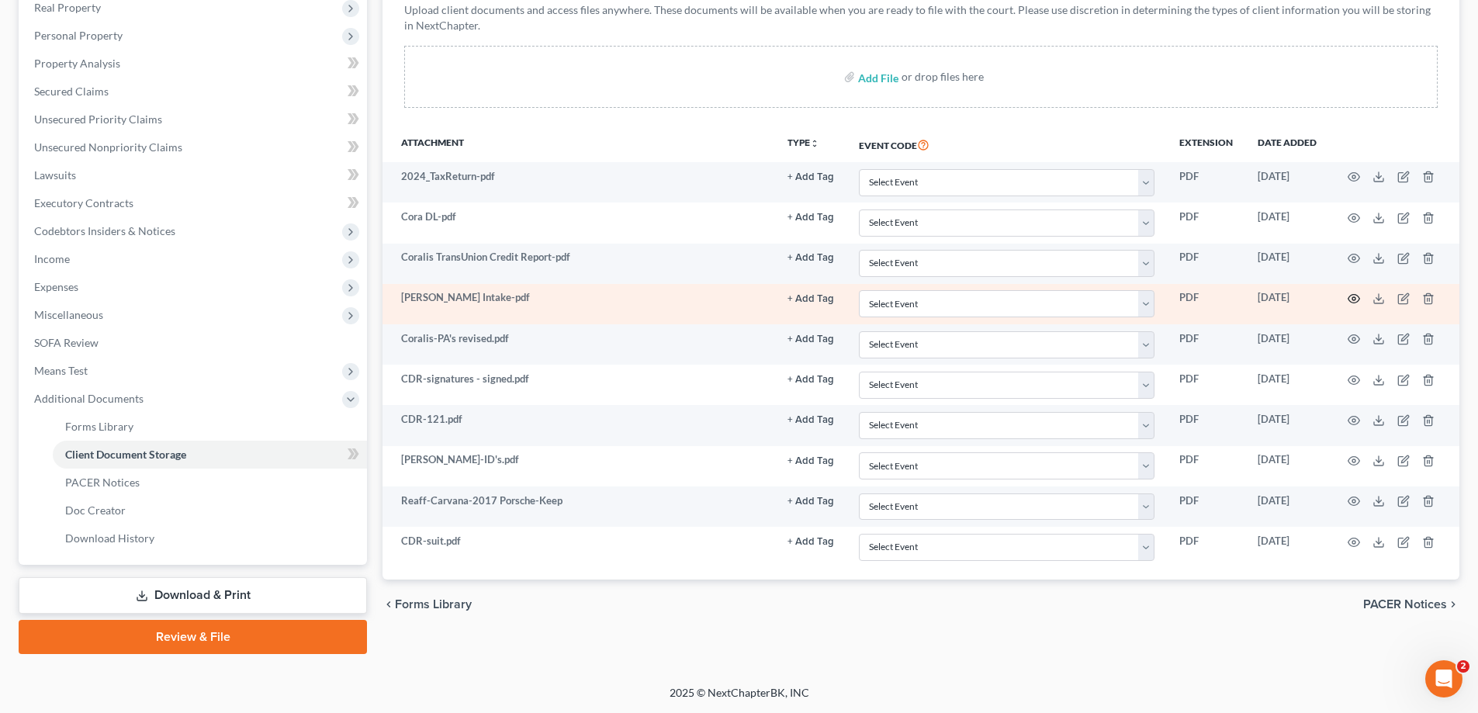
click at [1356, 294] on icon "button" at bounding box center [1354, 299] width 12 height 12
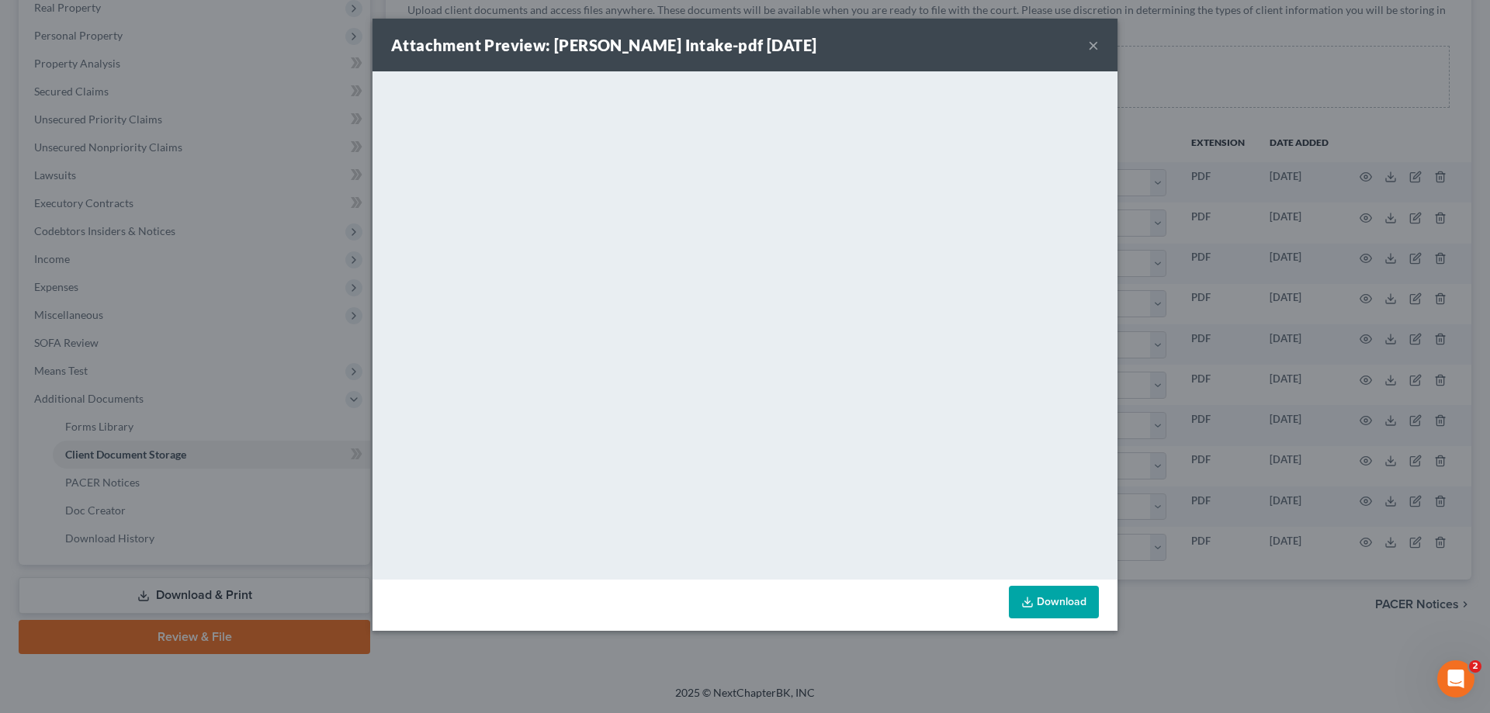
click at [1091, 45] on button "×" at bounding box center [1093, 45] width 11 height 19
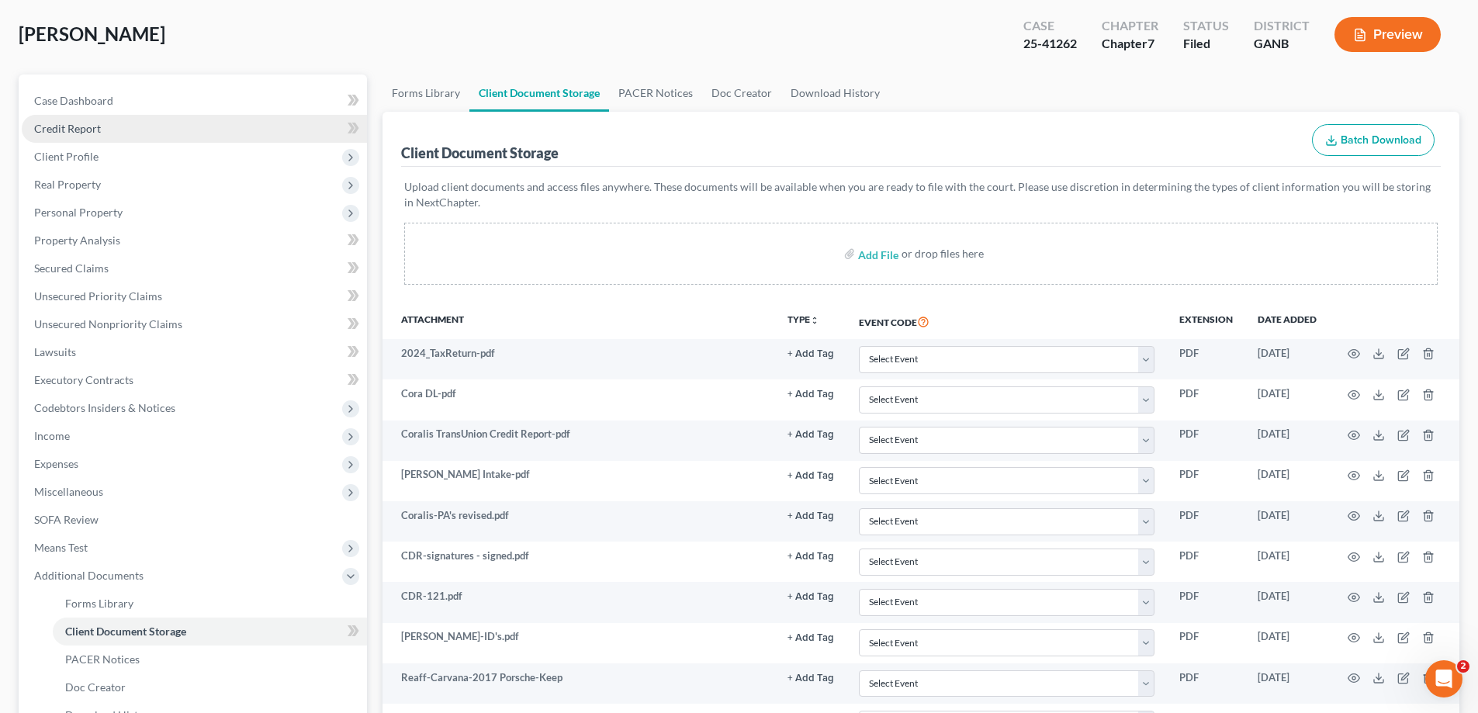
scroll to position [0, 0]
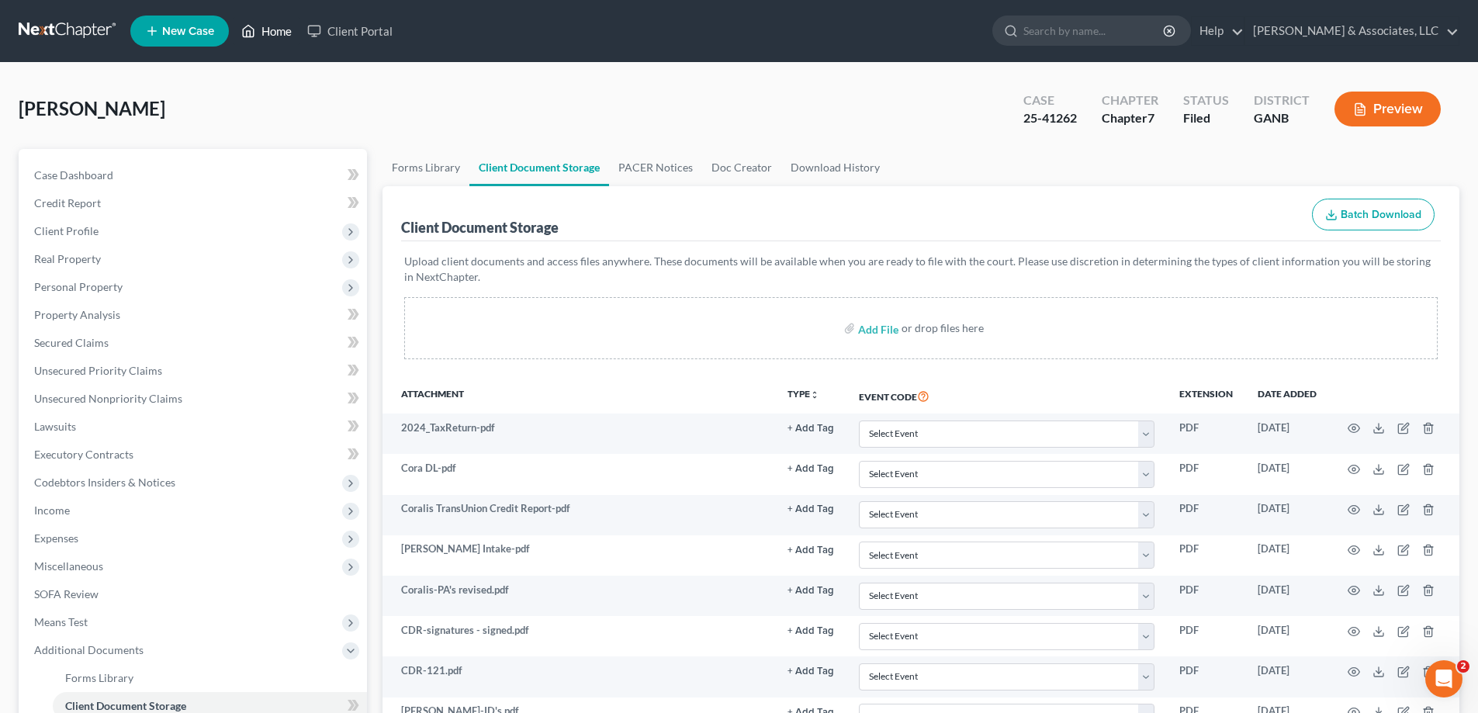
click at [269, 32] on link "Home" at bounding box center [267, 31] width 66 height 28
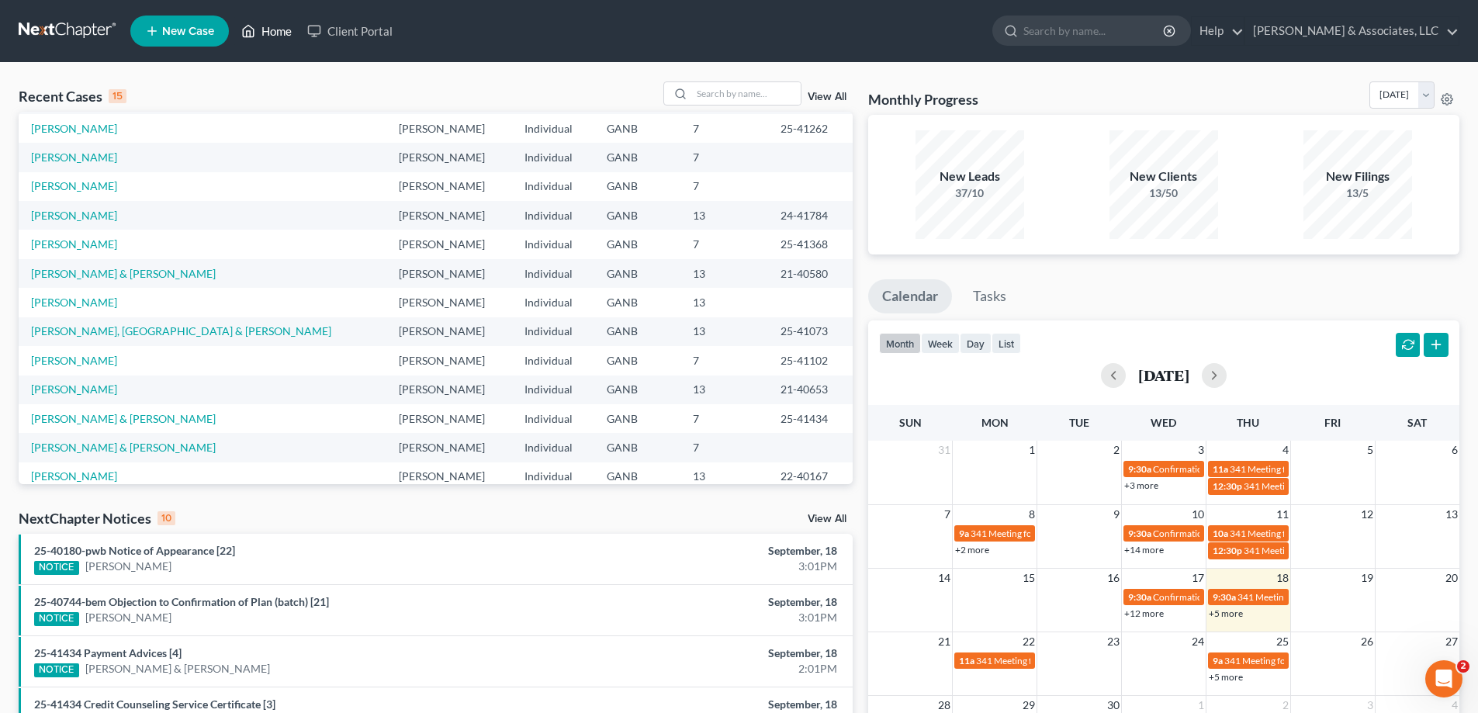
scroll to position [106, 0]
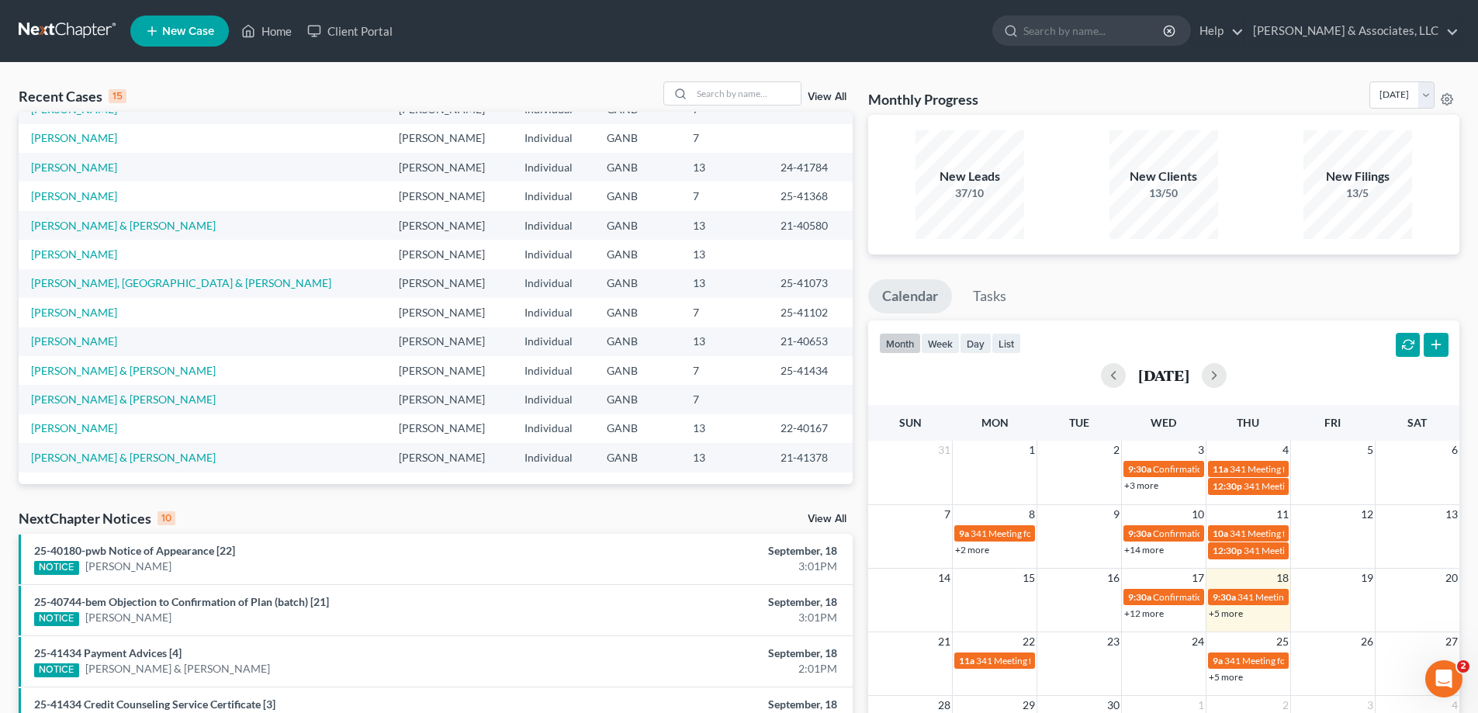
click at [826, 519] on link "View All" at bounding box center [827, 519] width 39 height 11
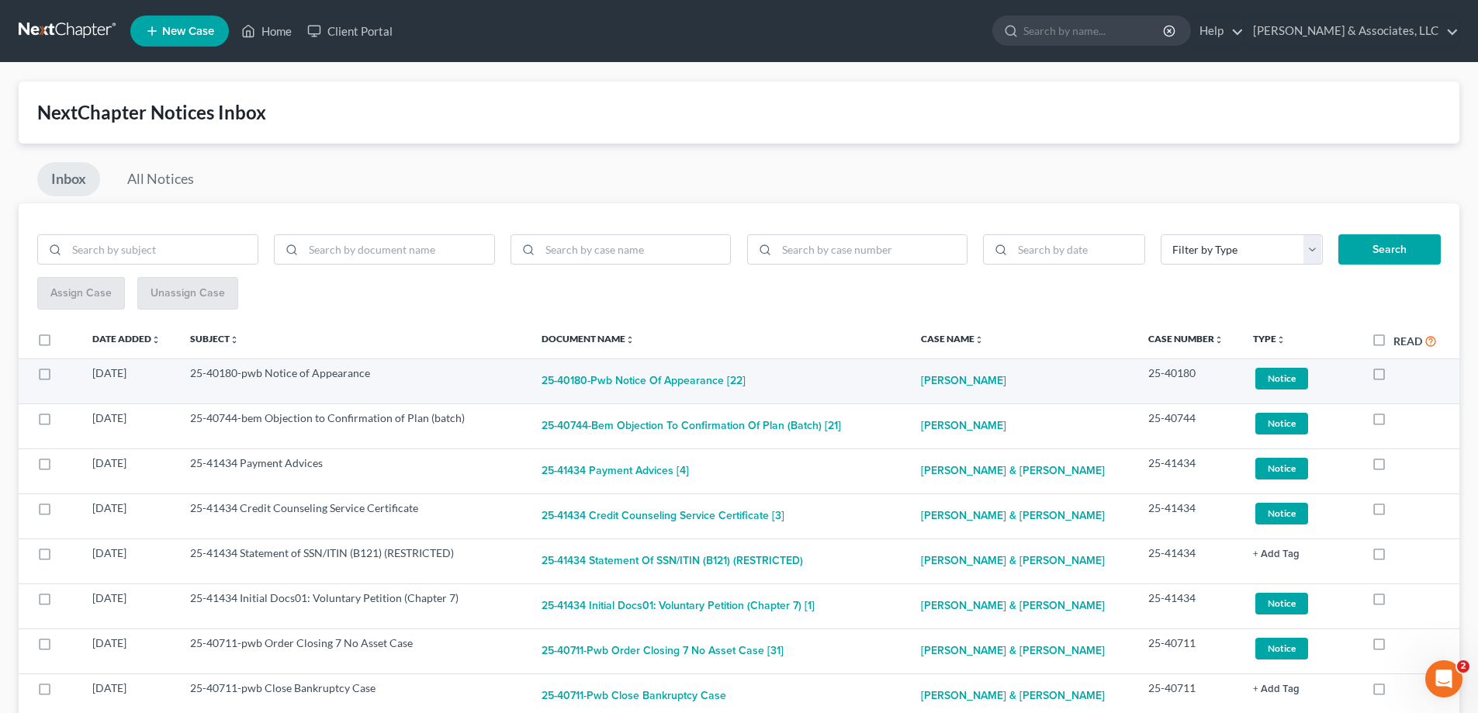
click at [1394, 377] on label at bounding box center [1394, 377] width 0 height 0
click at [1400, 374] on input "checkbox" at bounding box center [1405, 370] width 10 height 10
checkbox input "true"
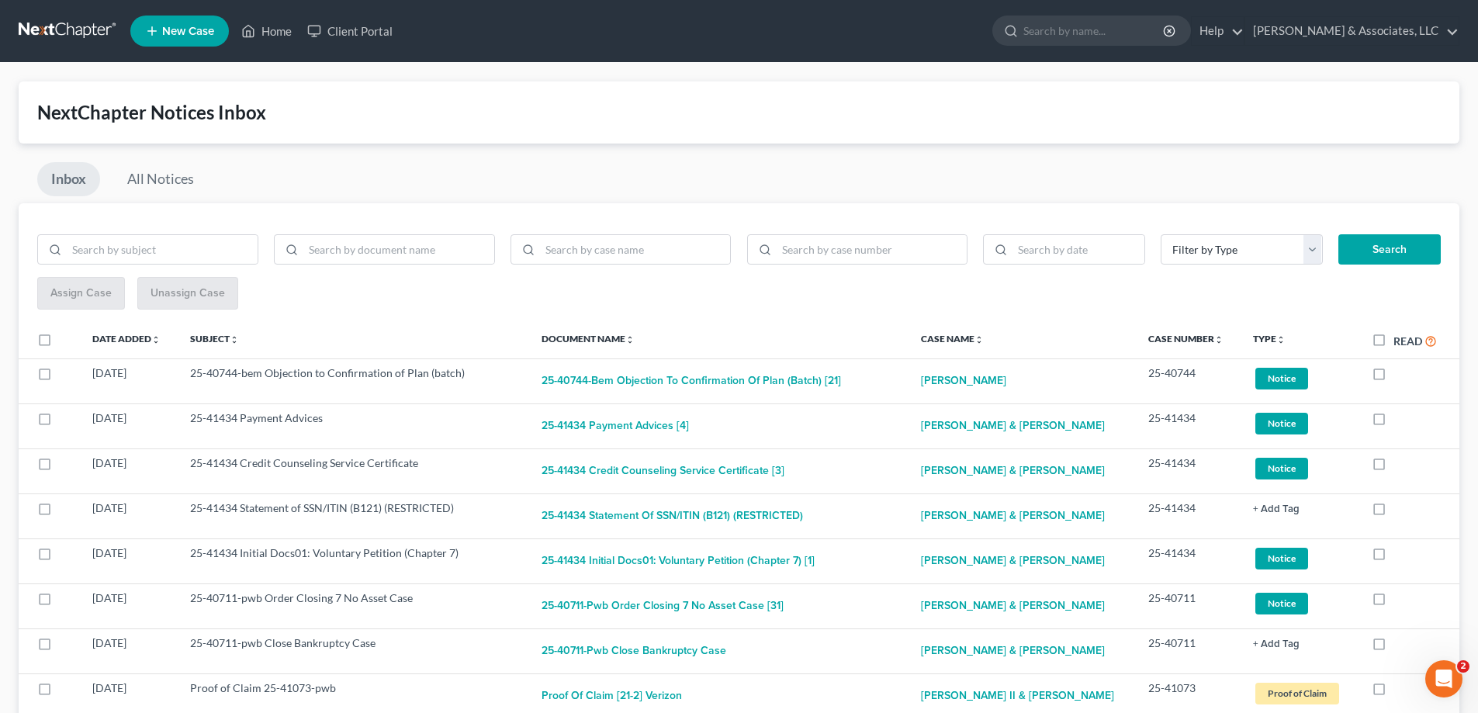
click at [1394, 377] on label at bounding box center [1394, 377] width 0 height 0
click at [1400, 374] on input "checkbox" at bounding box center [1405, 370] width 10 height 10
checkbox input "true"
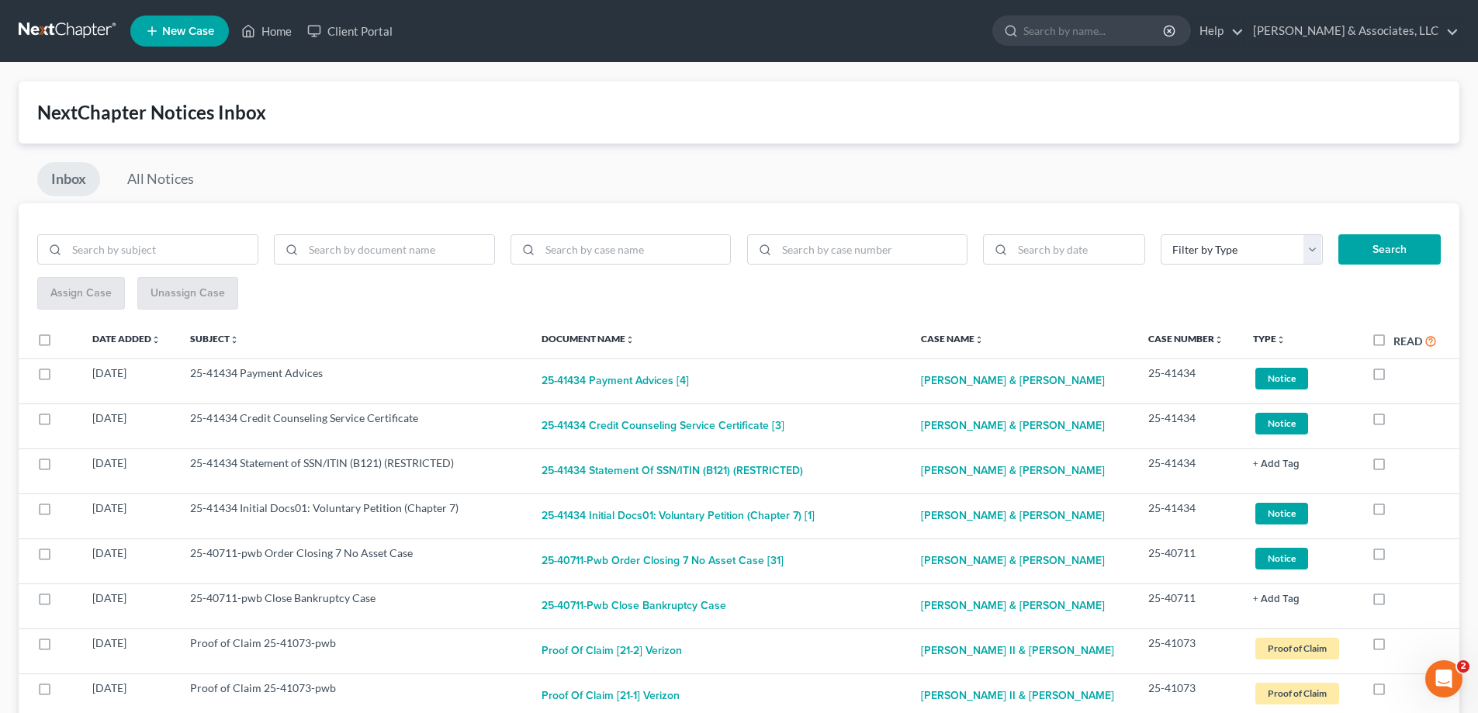
click at [1394, 377] on label at bounding box center [1394, 377] width 0 height 0
click at [1400, 374] on input "checkbox" at bounding box center [1405, 370] width 10 height 10
checkbox input "true"
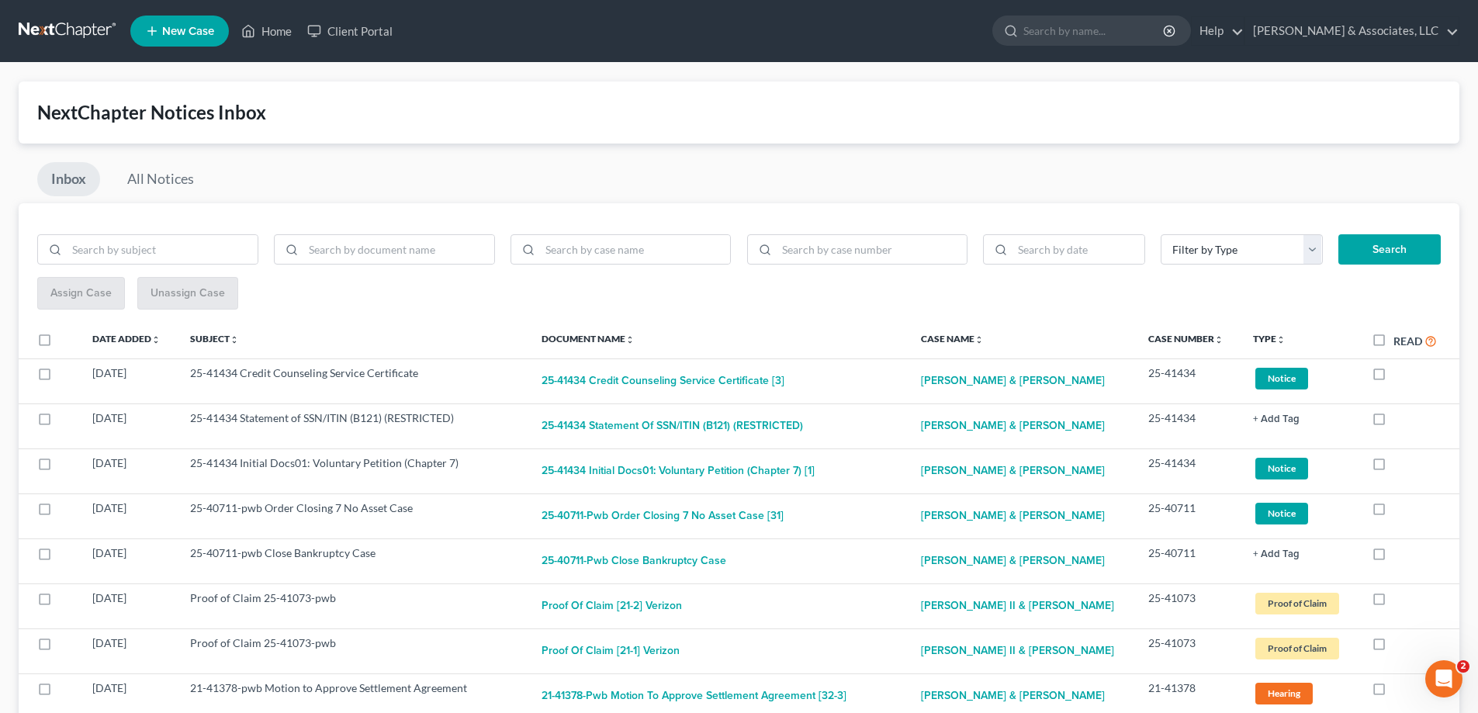
click at [1394, 377] on label at bounding box center [1394, 377] width 0 height 0
click at [1400, 374] on input "checkbox" at bounding box center [1405, 370] width 10 height 10
checkbox input "true"
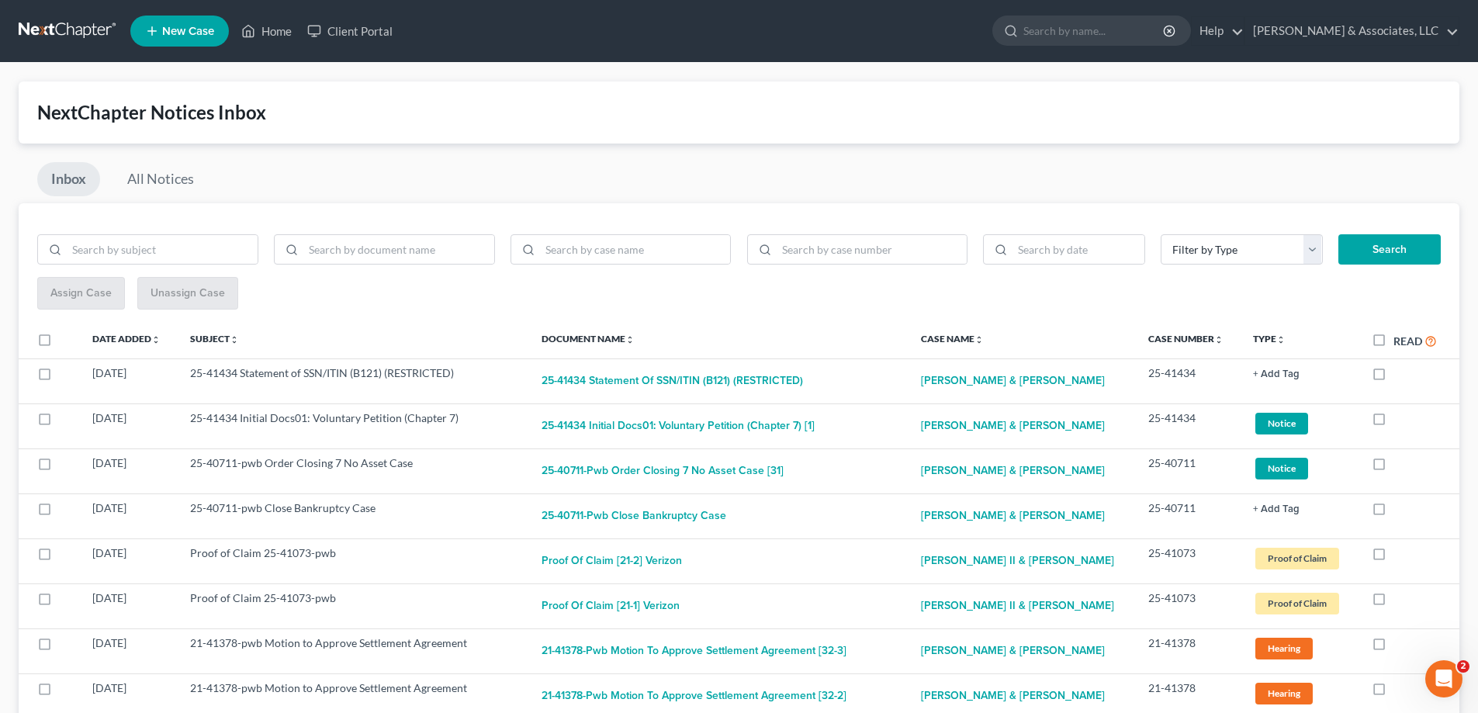
click at [1394, 377] on label at bounding box center [1394, 377] width 0 height 0
click at [1400, 374] on input "checkbox" at bounding box center [1405, 370] width 10 height 10
checkbox input "true"
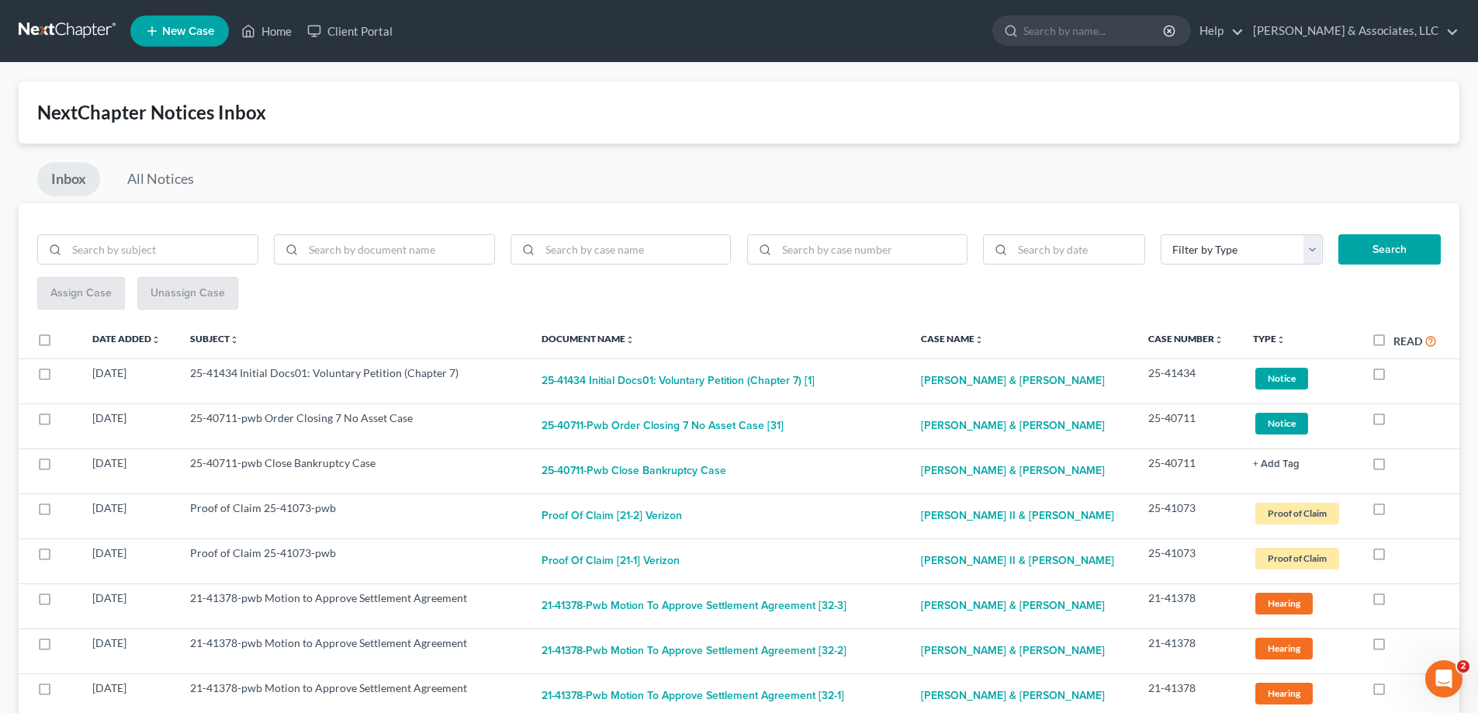
click at [1394, 377] on label at bounding box center [1394, 377] width 0 height 0
click at [1400, 374] on input "checkbox" at bounding box center [1405, 370] width 10 height 10
checkbox input "true"
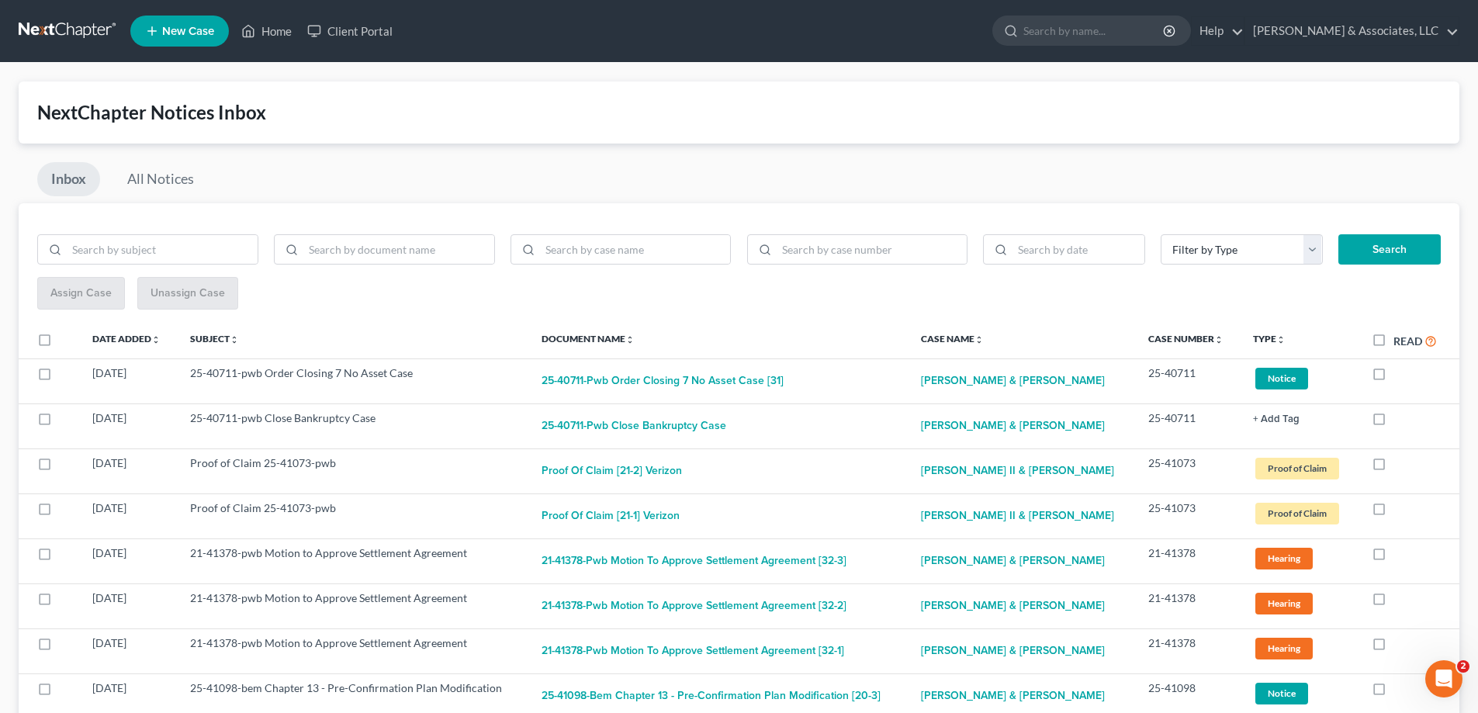
click at [1394, 377] on label at bounding box center [1394, 377] width 0 height 0
click at [1400, 374] on input "checkbox" at bounding box center [1405, 370] width 10 height 10
checkbox input "true"
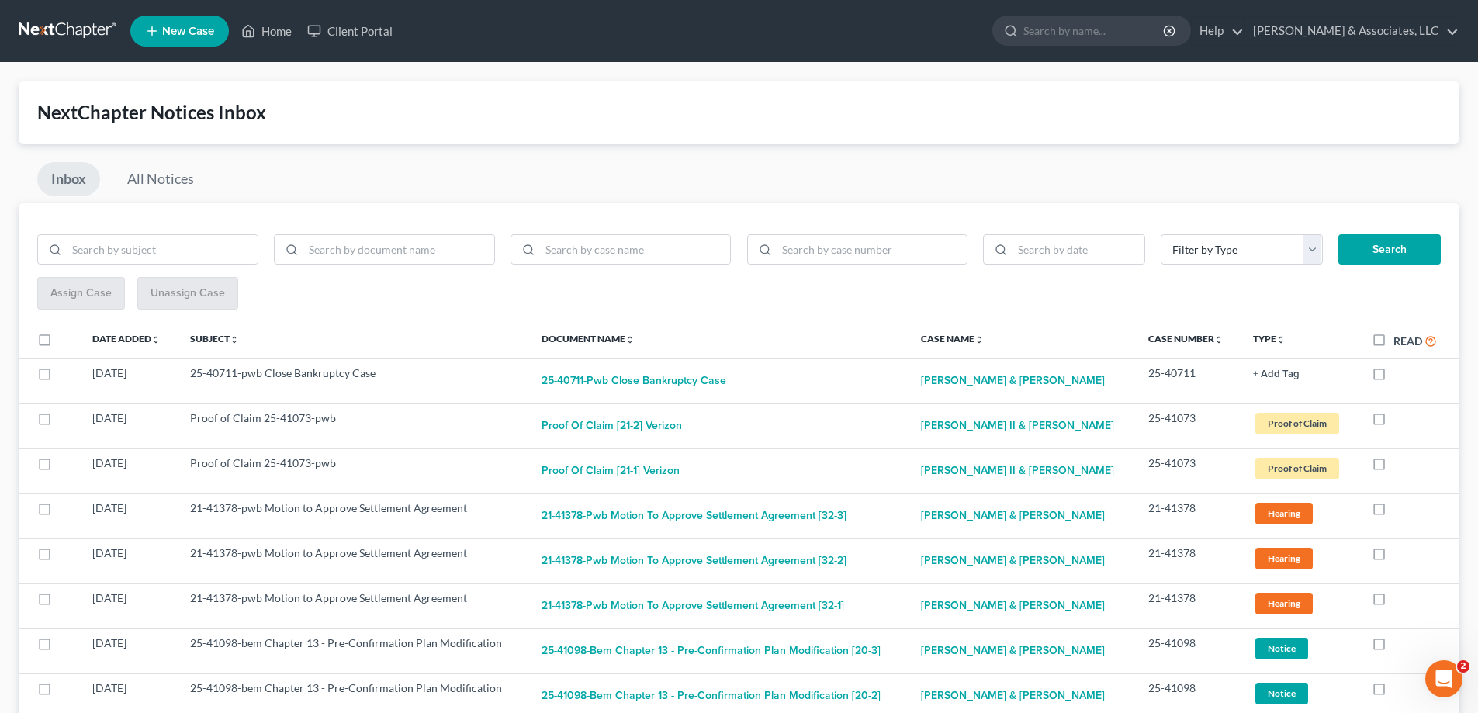
click at [1394, 377] on label at bounding box center [1394, 377] width 0 height 0
click at [1400, 374] on input "checkbox" at bounding box center [1405, 370] width 10 height 10
checkbox input "true"
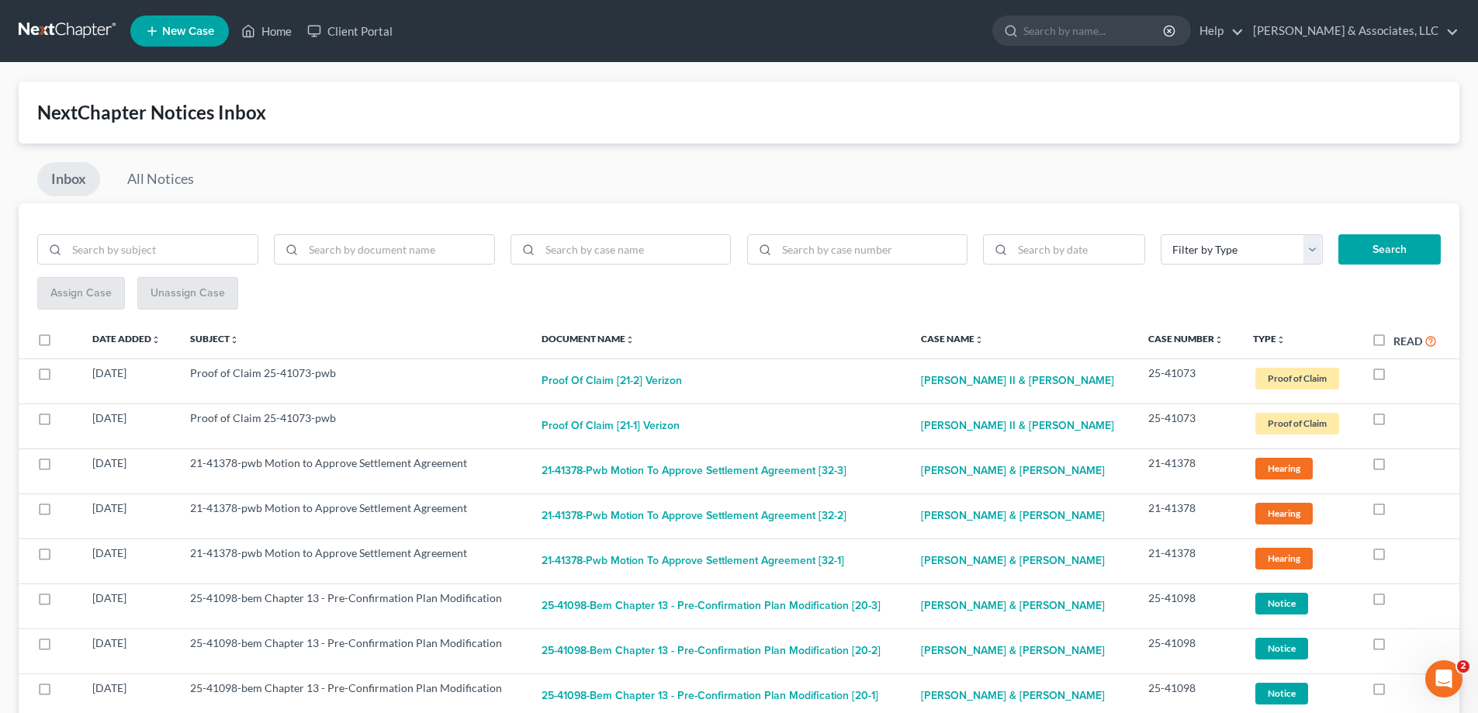
click at [1394, 377] on label at bounding box center [1394, 377] width 0 height 0
click at [1400, 374] on input "checkbox" at bounding box center [1405, 370] width 10 height 10
checkbox input "true"
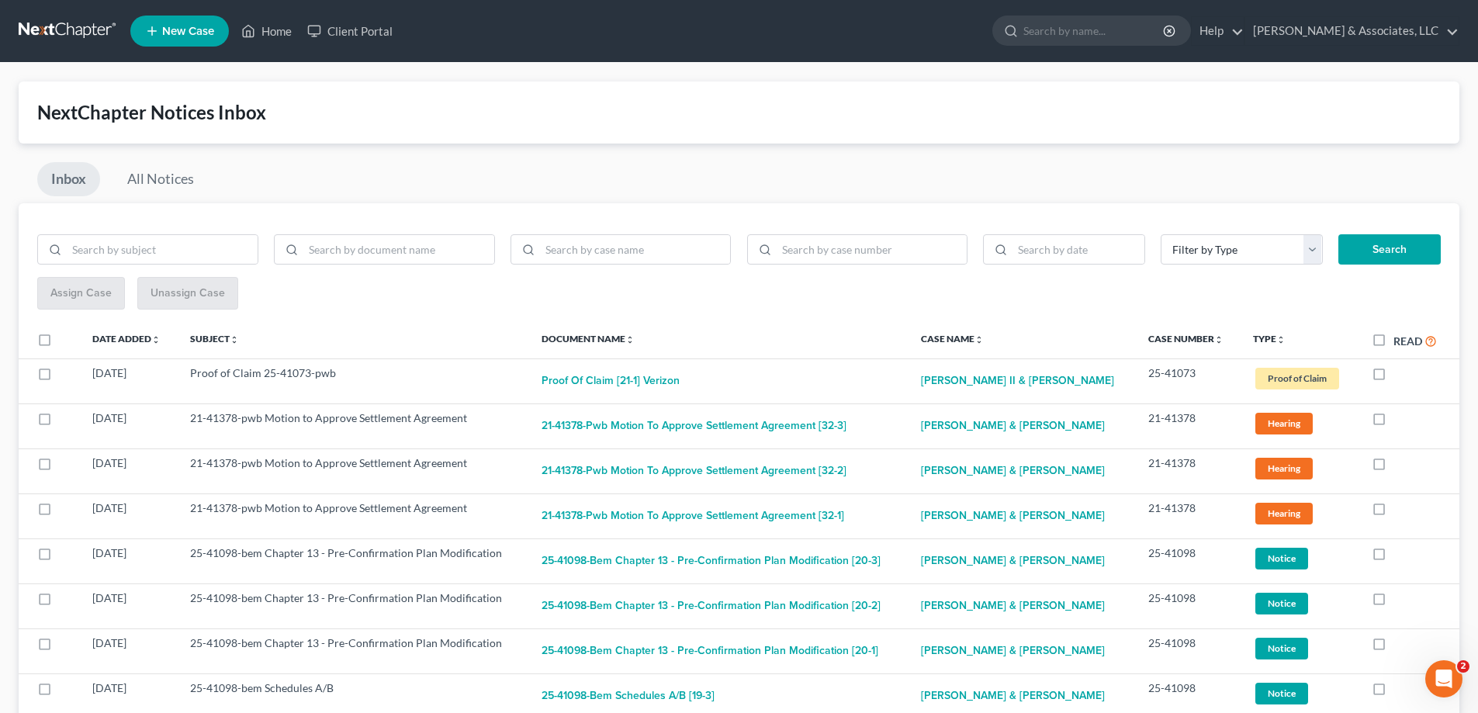
click at [1394, 377] on label at bounding box center [1394, 377] width 0 height 0
click at [1400, 374] on input "checkbox" at bounding box center [1405, 370] width 10 height 10
checkbox input "true"
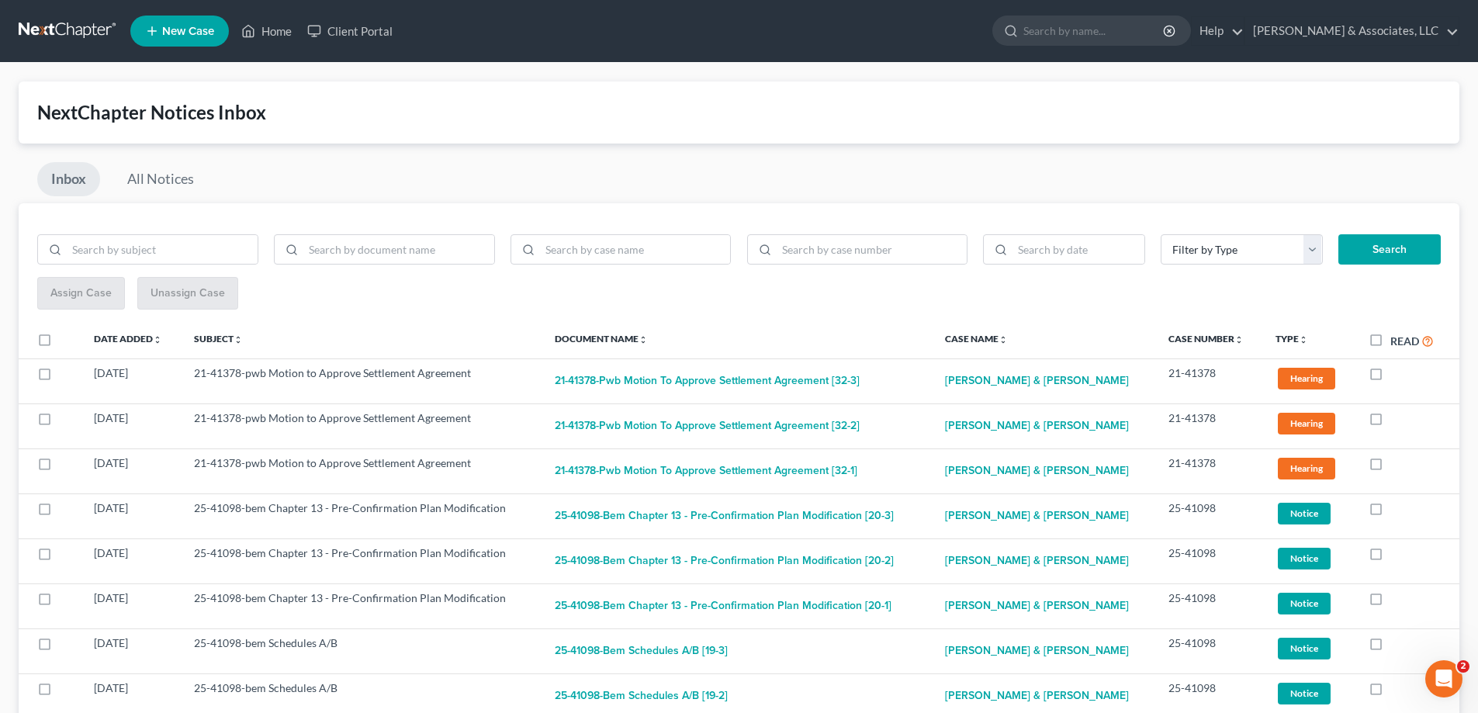
click at [1390, 377] on label at bounding box center [1390, 377] width 0 height 0
click at [1397, 374] on input "checkbox" at bounding box center [1402, 370] width 10 height 10
checkbox input "true"
click at [1390, 377] on label at bounding box center [1390, 377] width 0 height 0
click at [1397, 374] on input "checkbox" at bounding box center [1402, 370] width 10 height 10
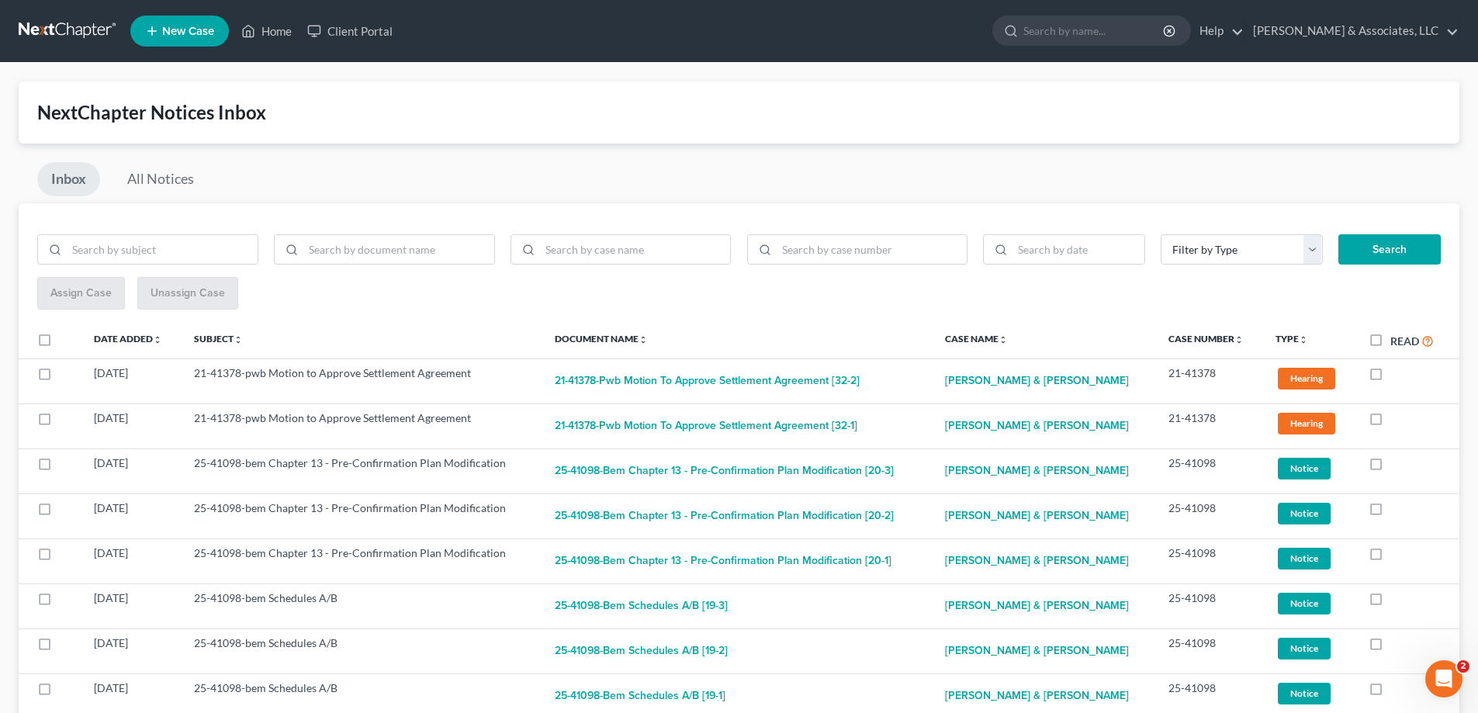
checkbox input "true"
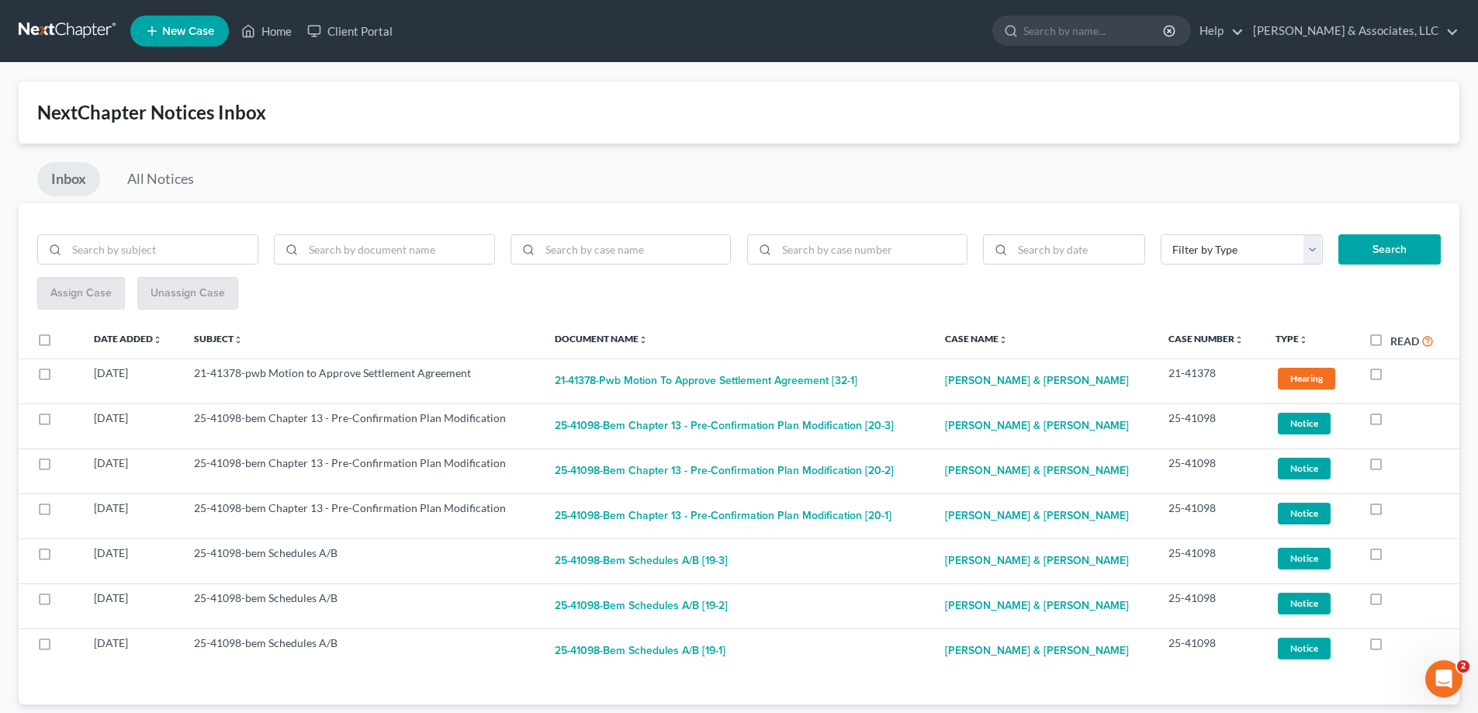
click at [1390, 377] on label at bounding box center [1390, 377] width 0 height 0
click at [1397, 374] on input "checkbox" at bounding box center [1402, 370] width 10 height 10
checkbox input "true"
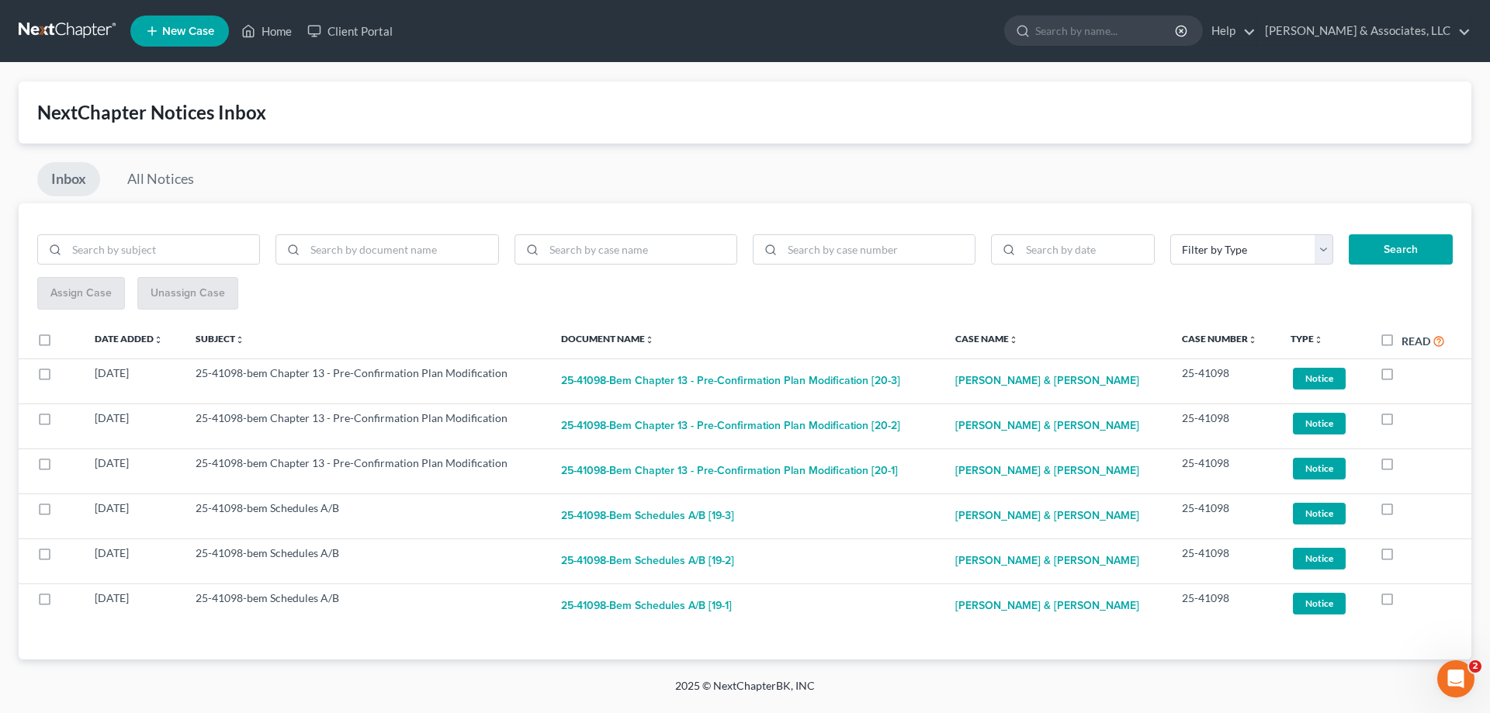
click at [1401, 377] on label at bounding box center [1401, 377] width 0 height 0
click at [1408, 374] on input "checkbox" at bounding box center [1413, 370] width 10 height 10
checkbox input "true"
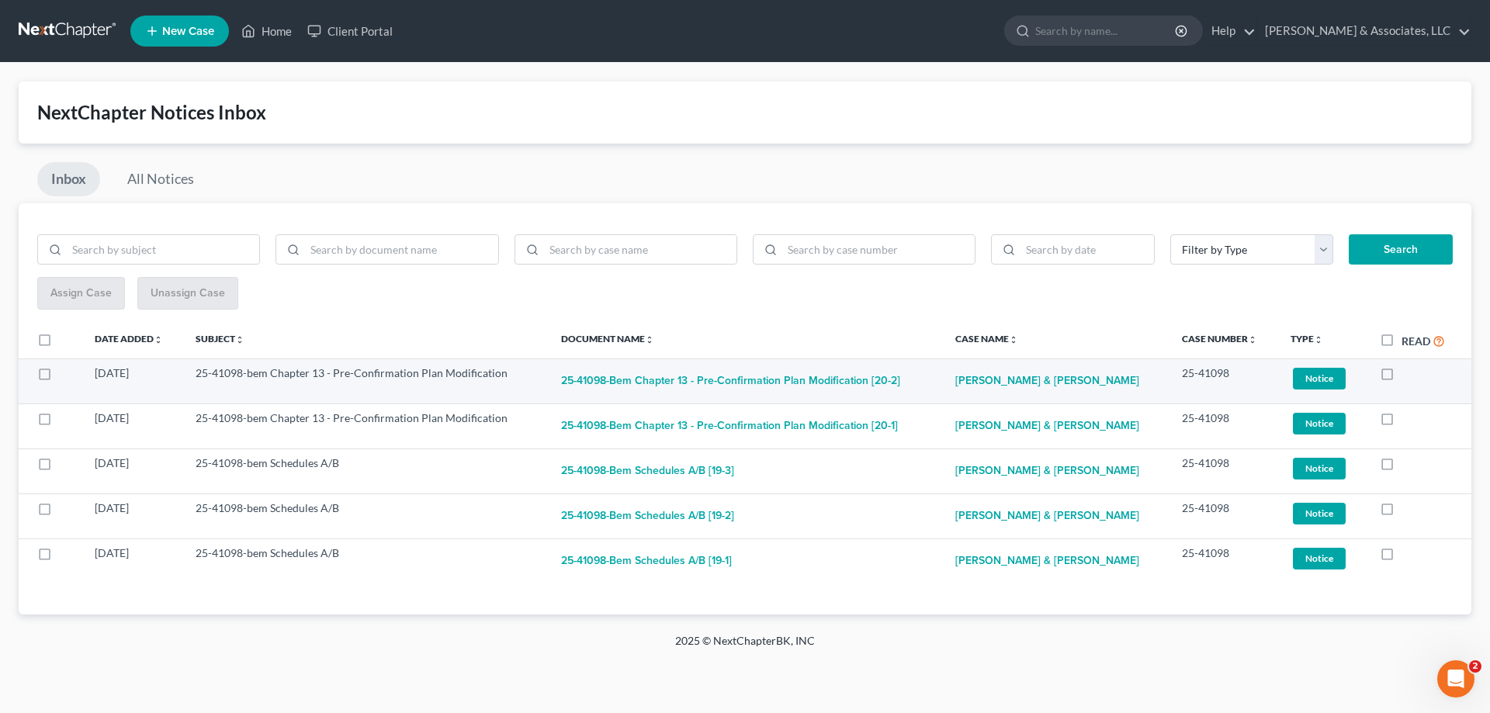
click at [1401, 377] on label at bounding box center [1401, 377] width 0 height 0
click at [1408, 374] on input "checkbox" at bounding box center [1413, 370] width 10 height 10
checkbox input "true"
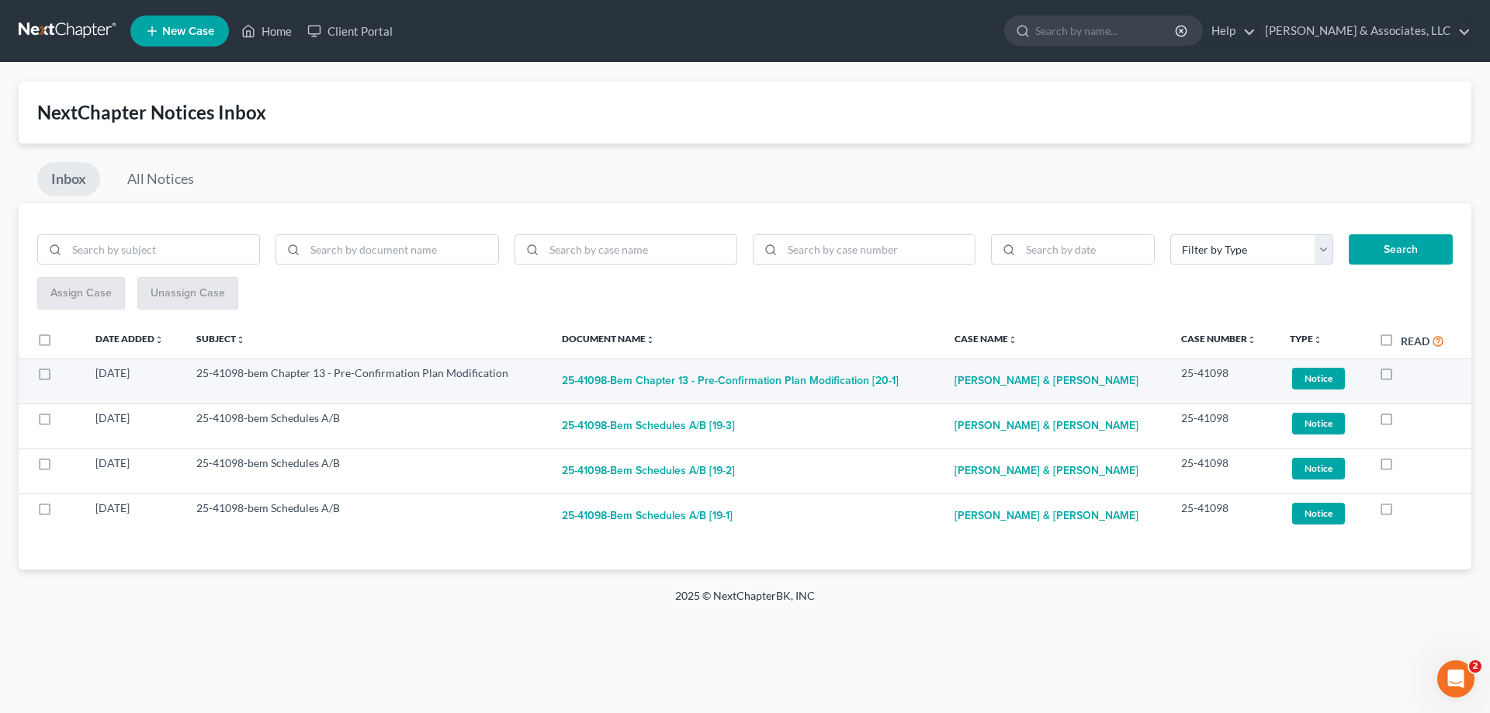
click at [1401, 377] on label at bounding box center [1401, 377] width 0 height 0
click at [1407, 374] on input "checkbox" at bounding box center [1412, 370] width 10 height 10
checkbox input "true"
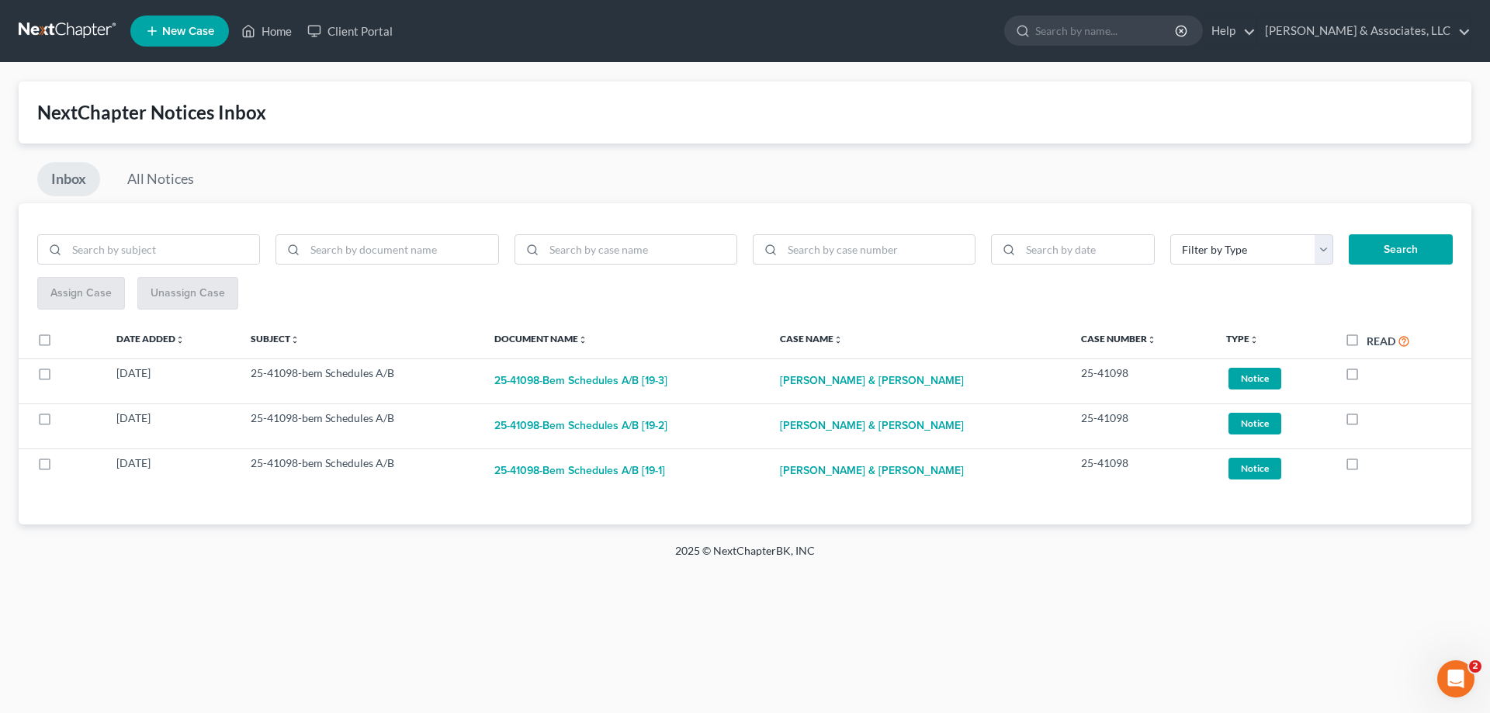
click at [1384, 374] on div at bounding box center [1399, 373] width 108 height 16
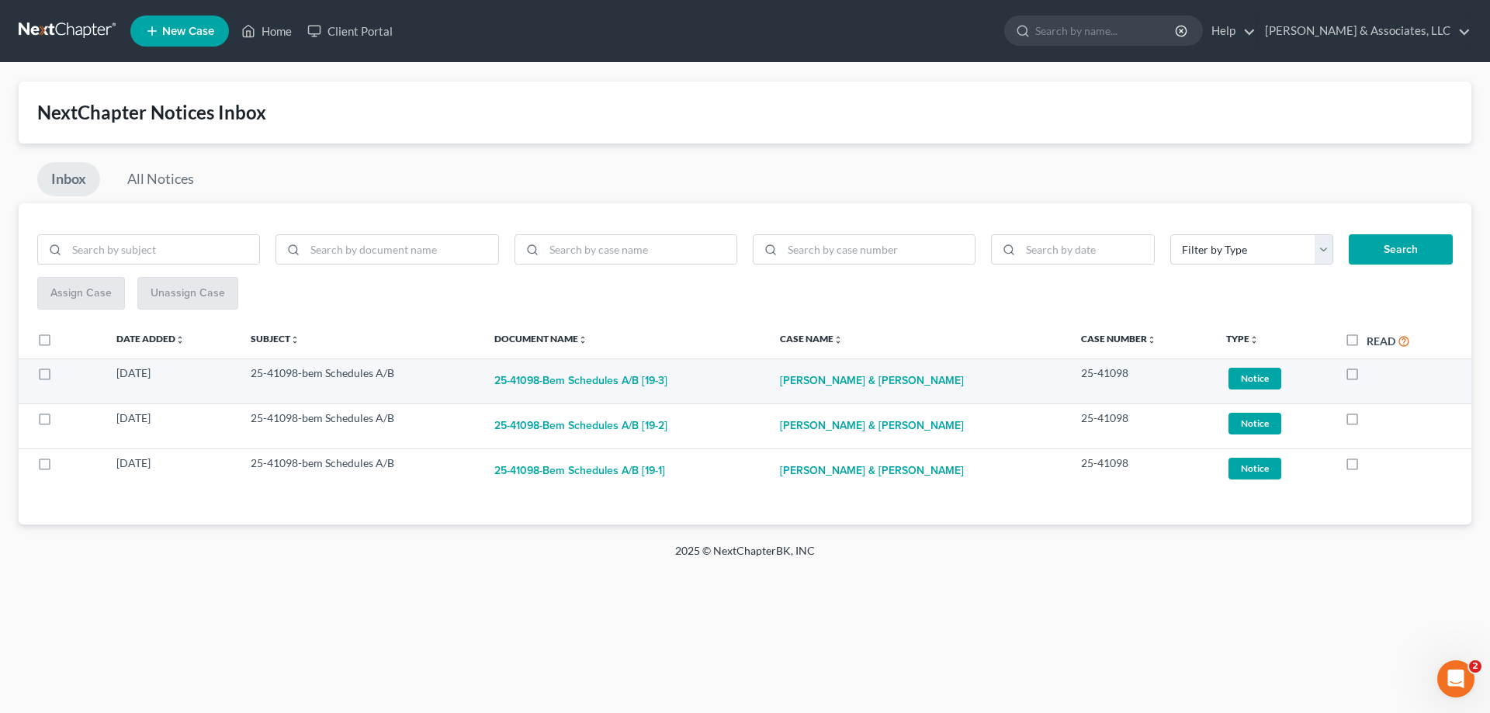
click at [1366, 377] on label at bounding box center [1366, 377] width 0 height 0
click at [1373, 376] on input "checkbox" at bounding box center [1378, 370] width 10 height 10
checkbox input "true"
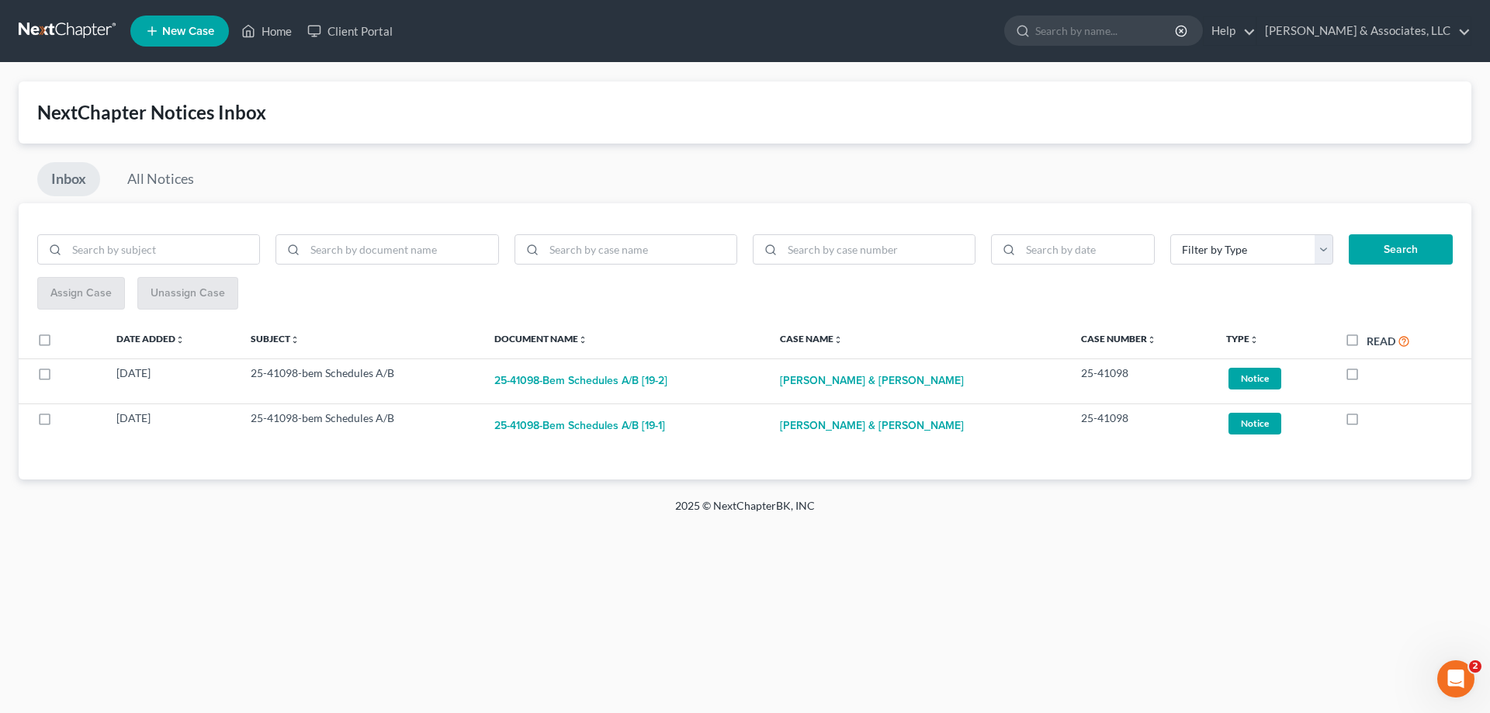
click at [1366, 377] on label at bounding box center [1366, 377] width 0 height 0
click at [1373, 376] on input "checkbox" at bounding box center [1378, 370] width 10 height 10
checkbox input "true"
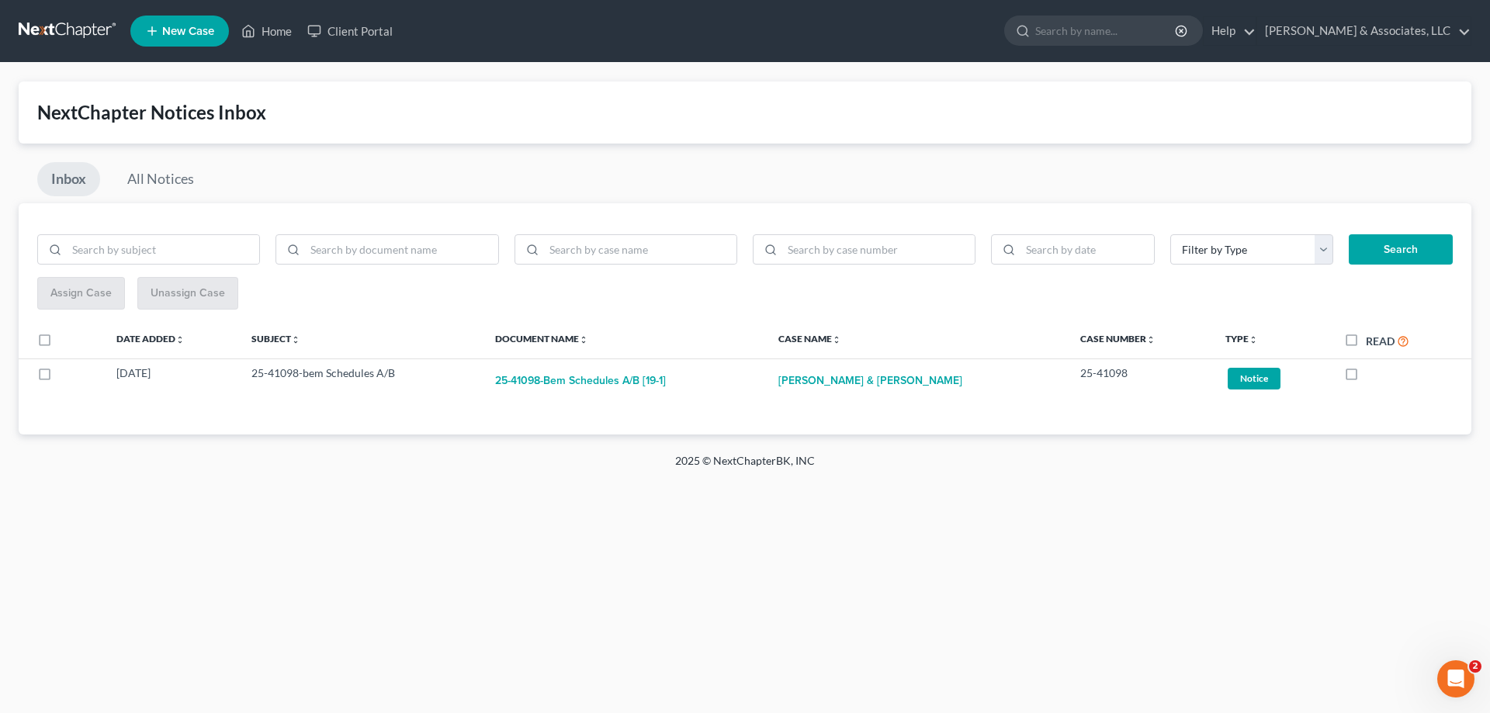
click at [1366, 377] on label at bounding box center [1366, 377] width 0 height 0
click at [1372, 376] on input "checkbox" at bounding box center [1377, 370] width 10 height 10
checkbox input "true"
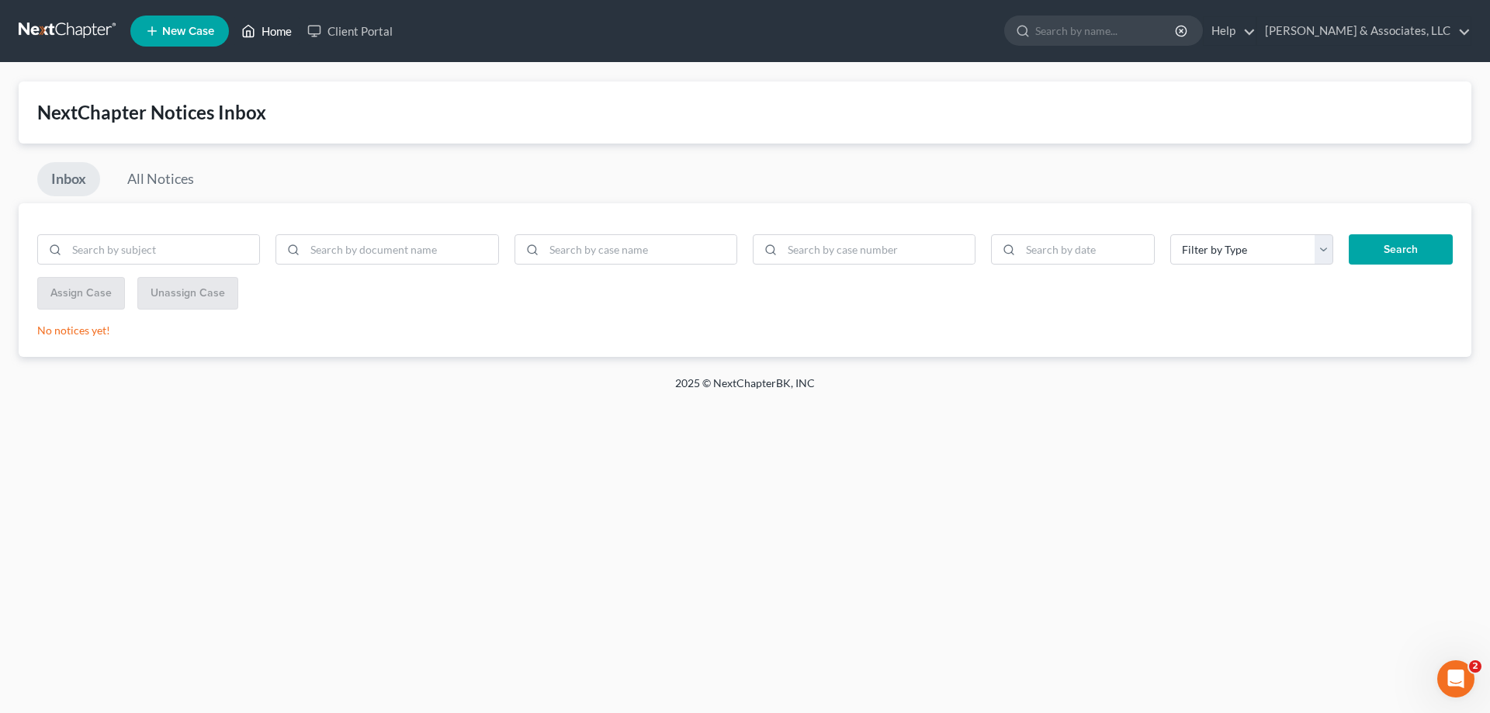
click at [282, 30] on link "Home" at bounding box center [267, 31] width 66 height 28
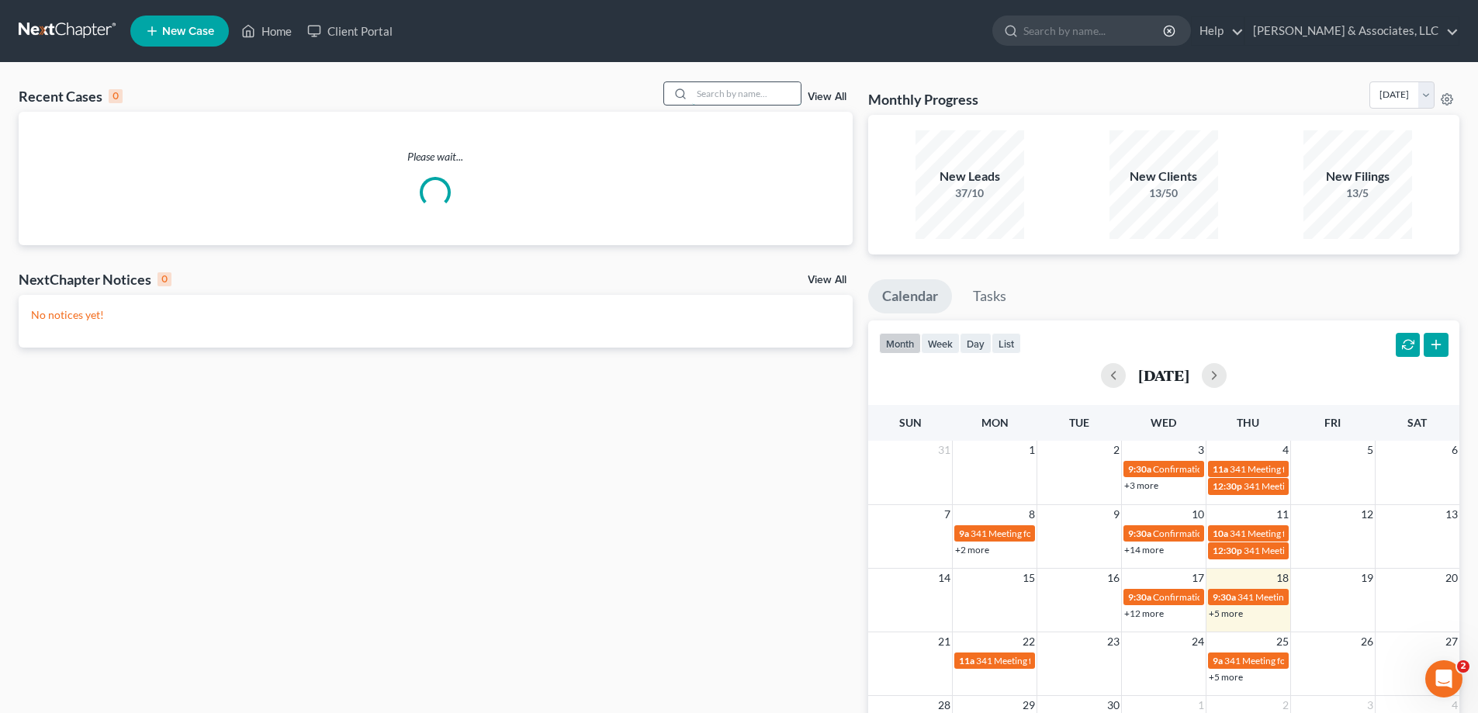
click at [729, 83] on input "search" at bounding box center [746, 93] width 109 height 23
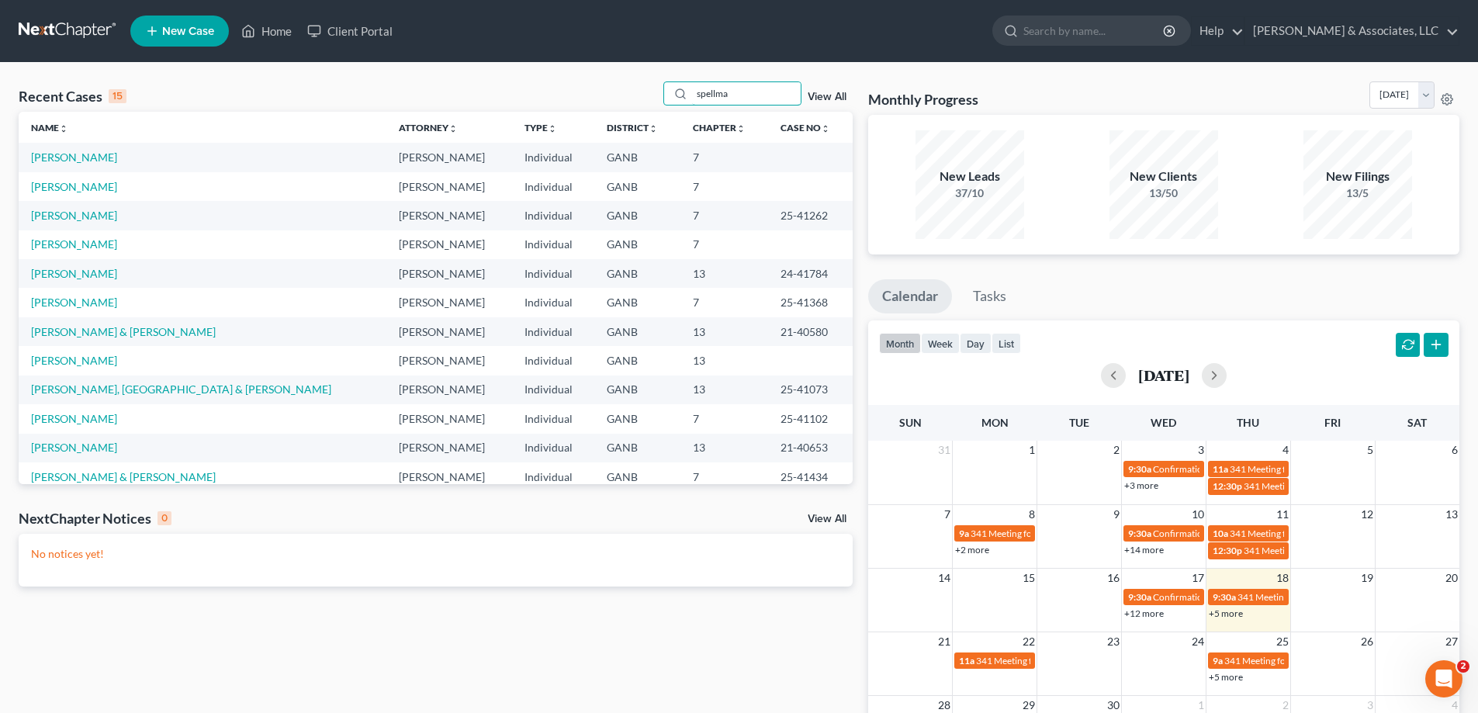
type input "spellma"
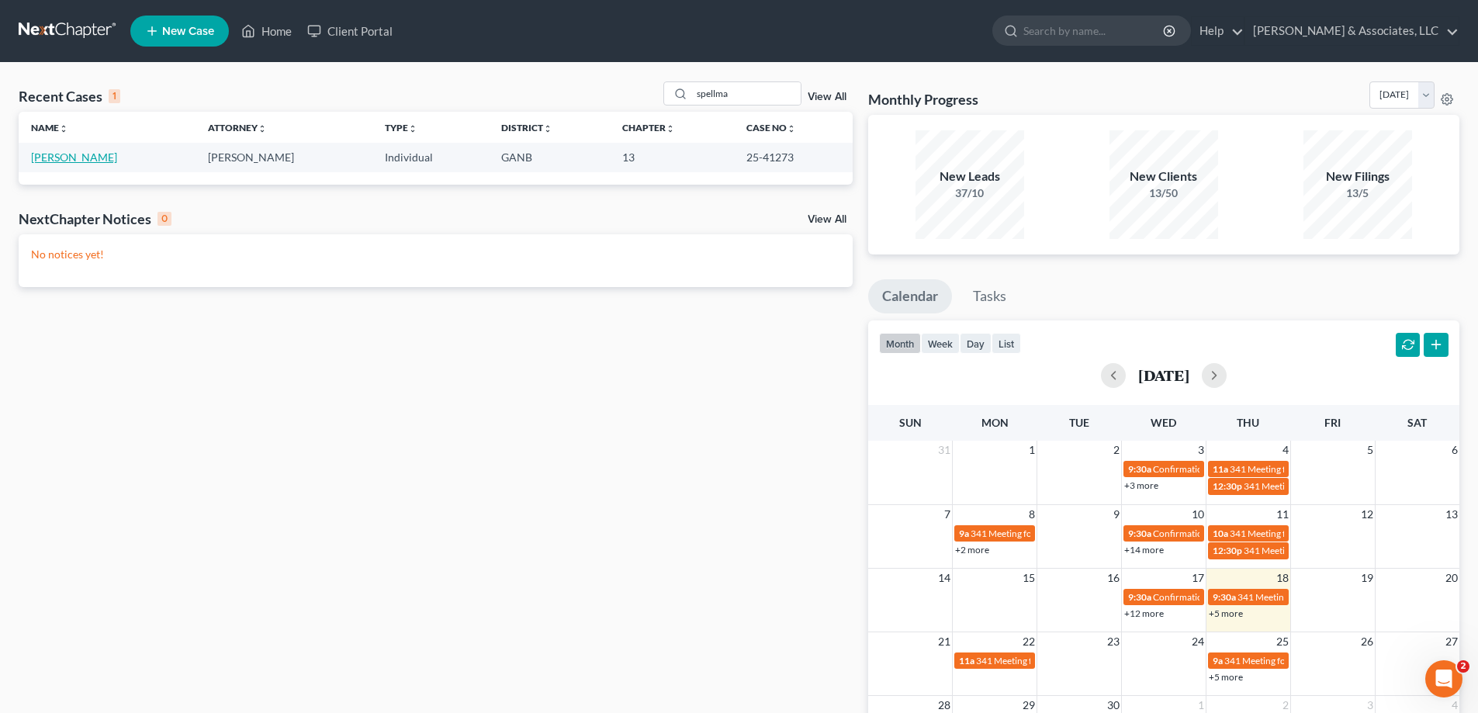
click at [86, 158] on link "[PERSON_NAME]" at bounding box center [74, 157] width 86 height 13
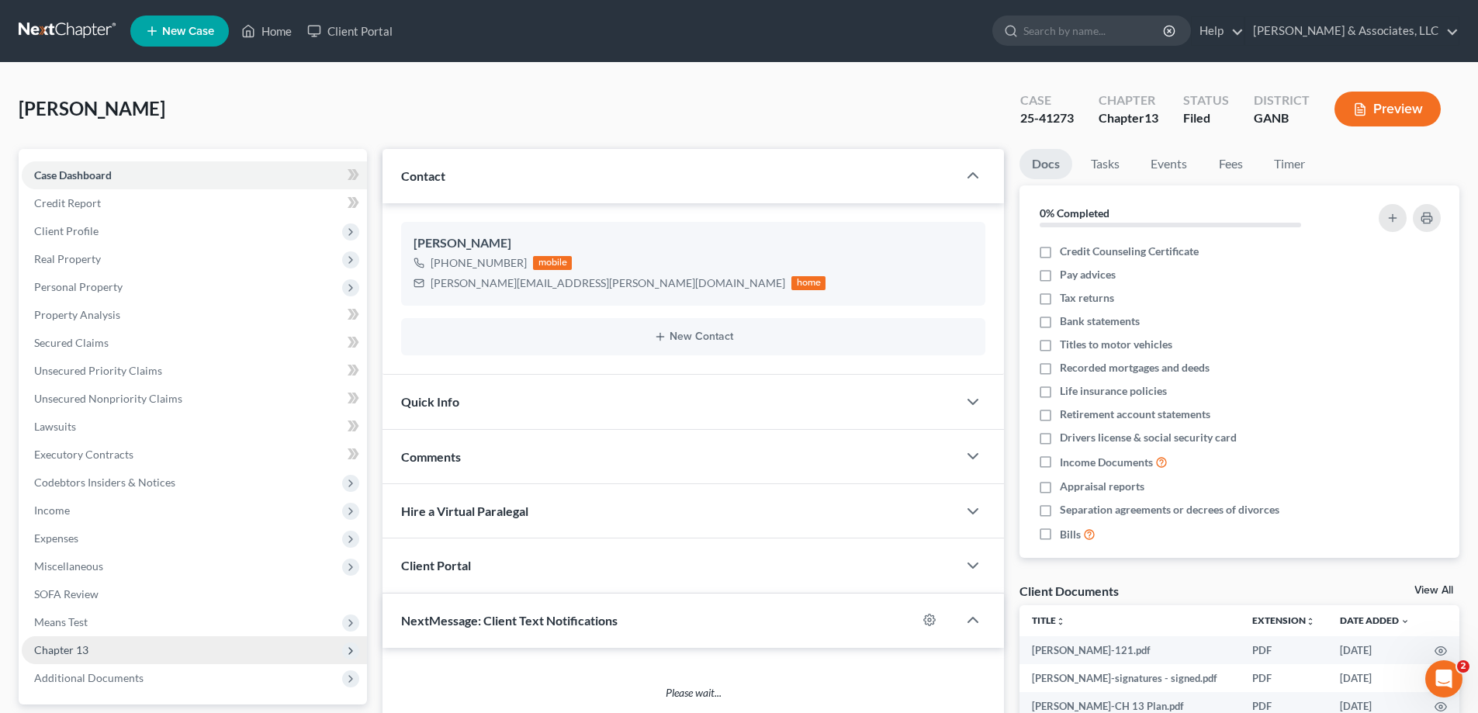
scroll to position [286, 0]
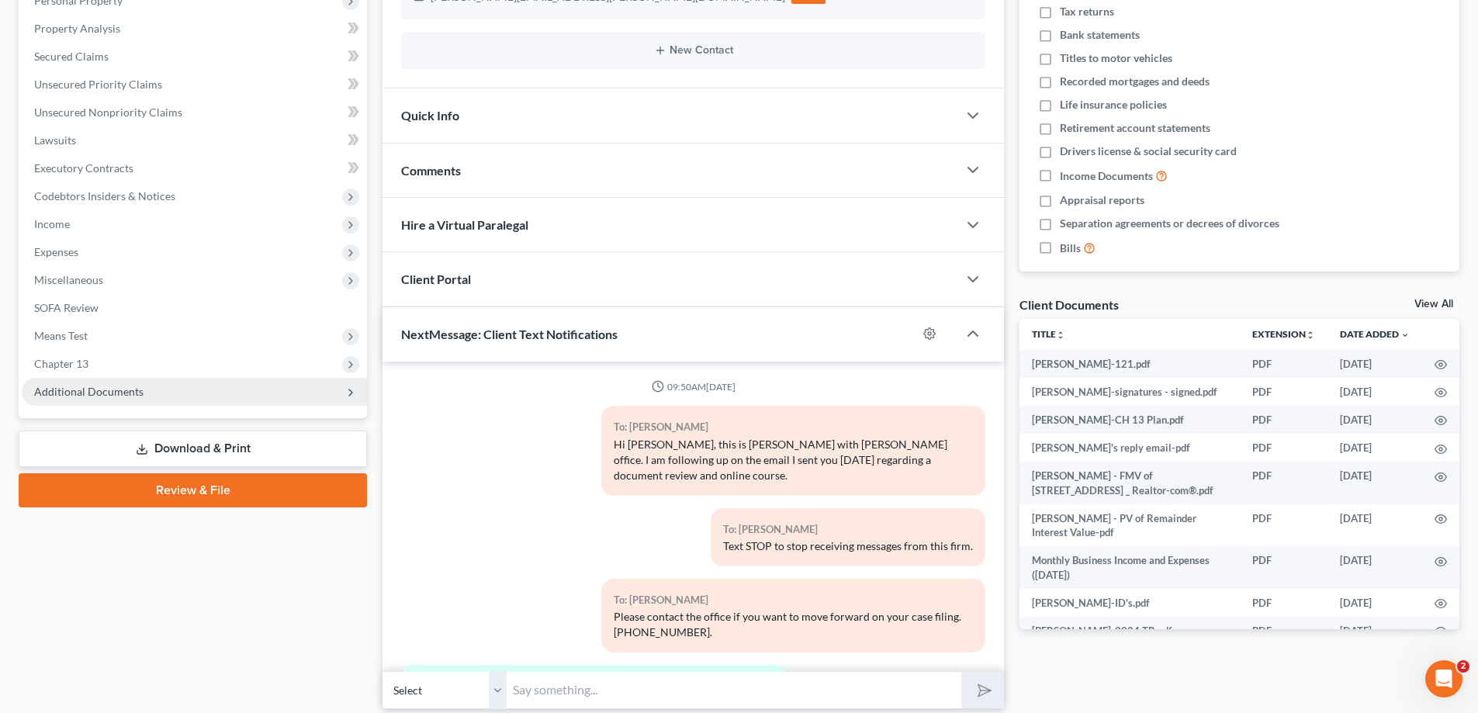
click at [107, 383] on span "Additional Documents" at bounding box center [194, 392] width 345 height 28
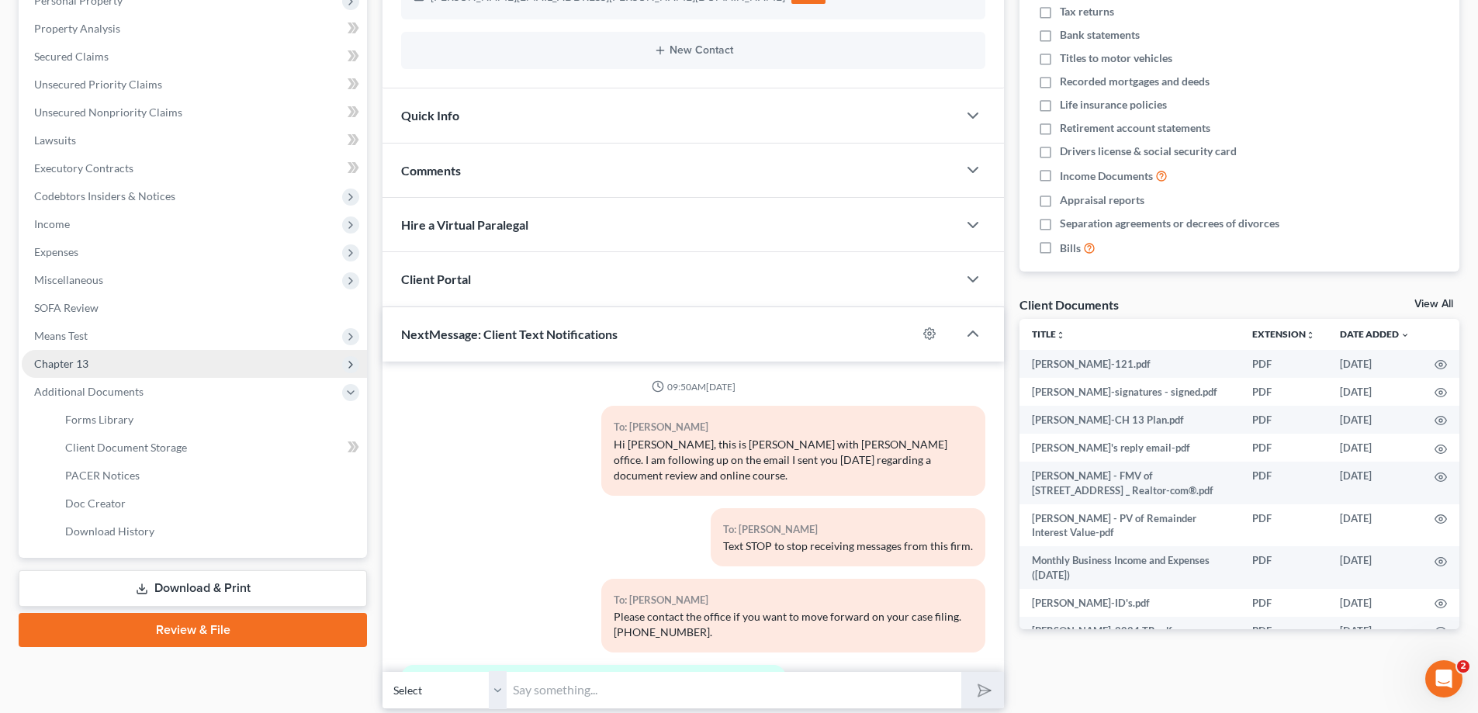
scroll to position [251, 0]
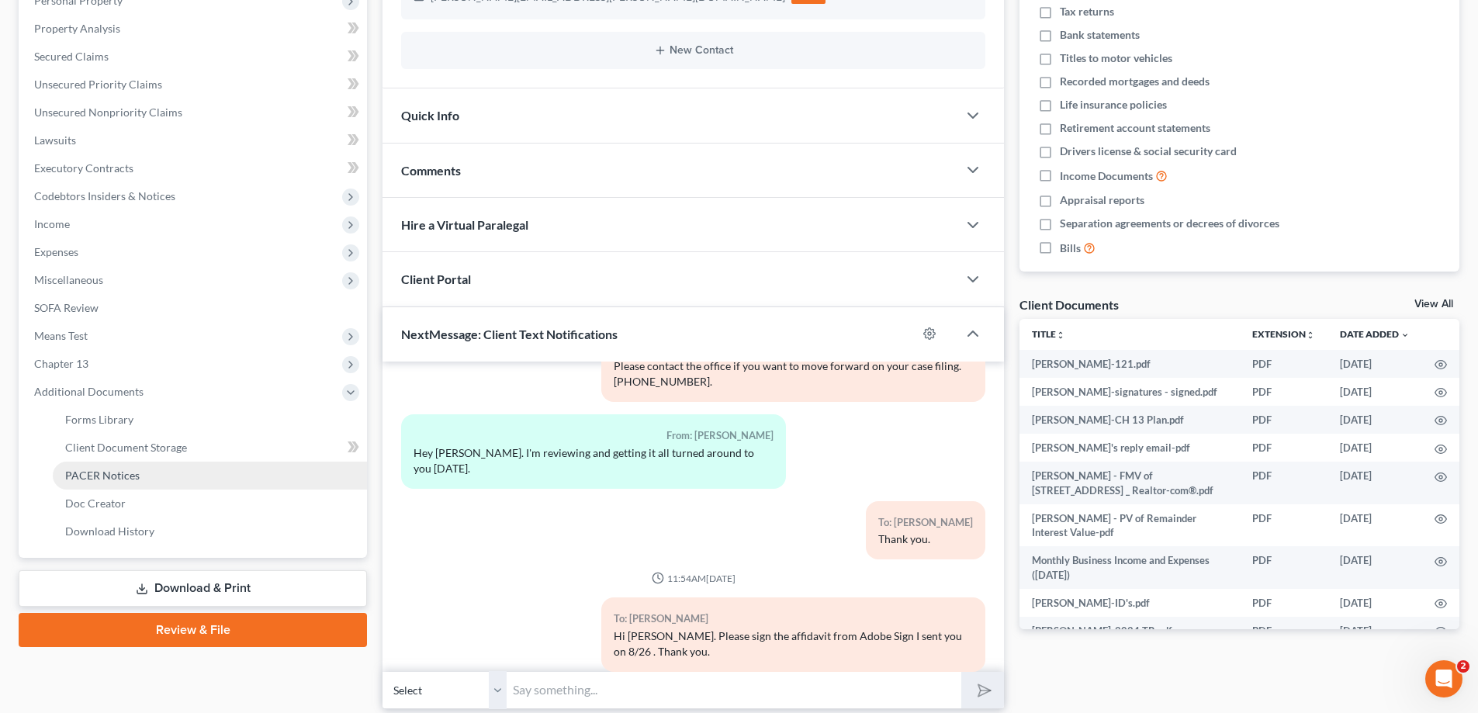
click at [103, 476] on span "PACER Notices" at bounding box center [102, 475] width 74 height 13
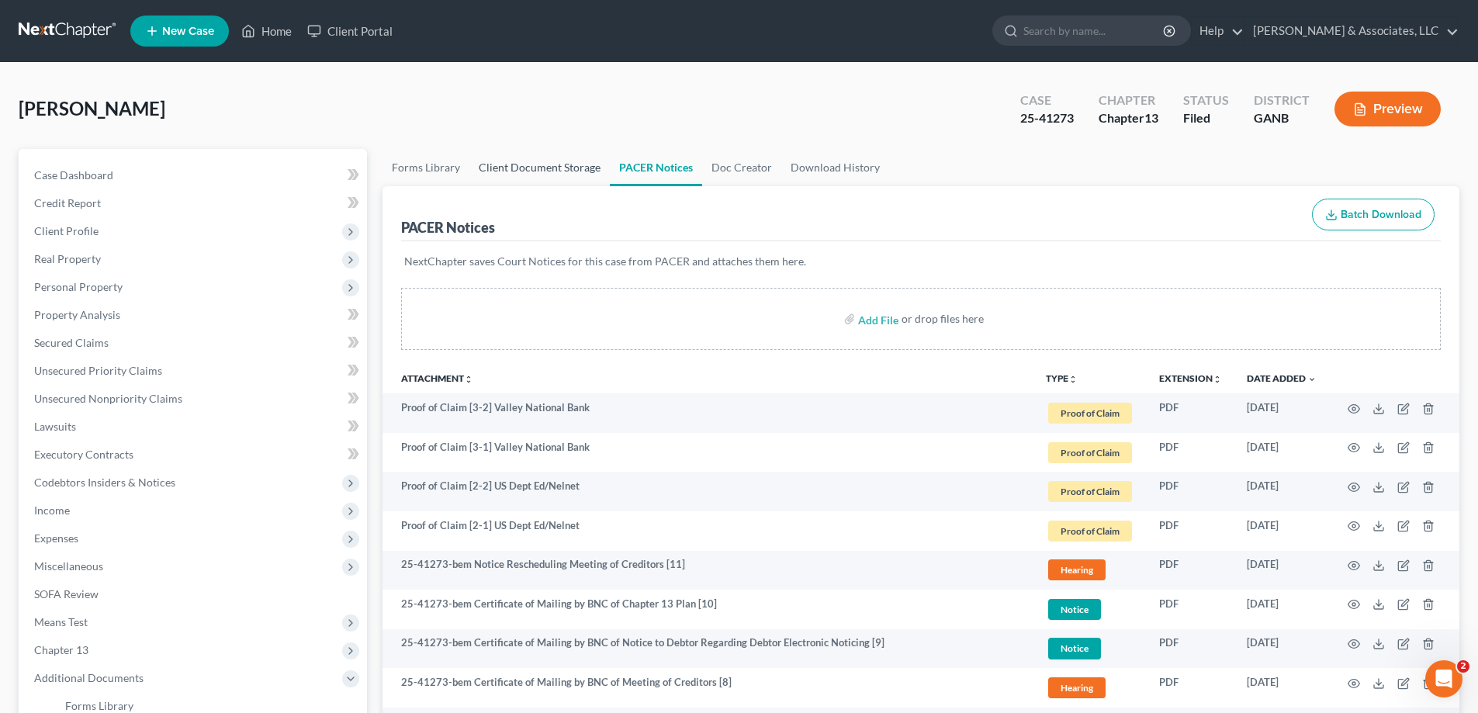
click at [539, 170] on link "Client Document Storage" at bounding box center [539, 167] width 140 height 37
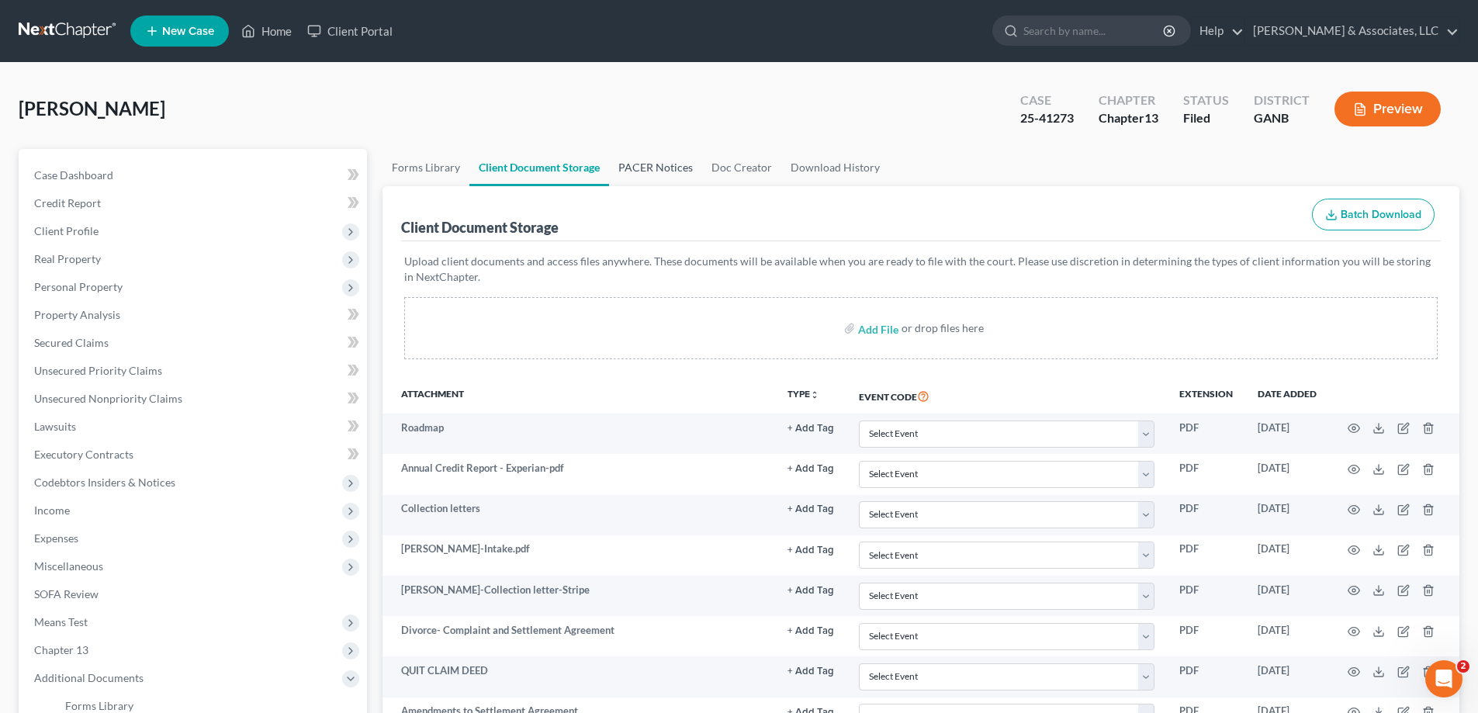
click at [646, 169] on link "PACER Notices" at bounding box center [655, 167] width 93 height 37
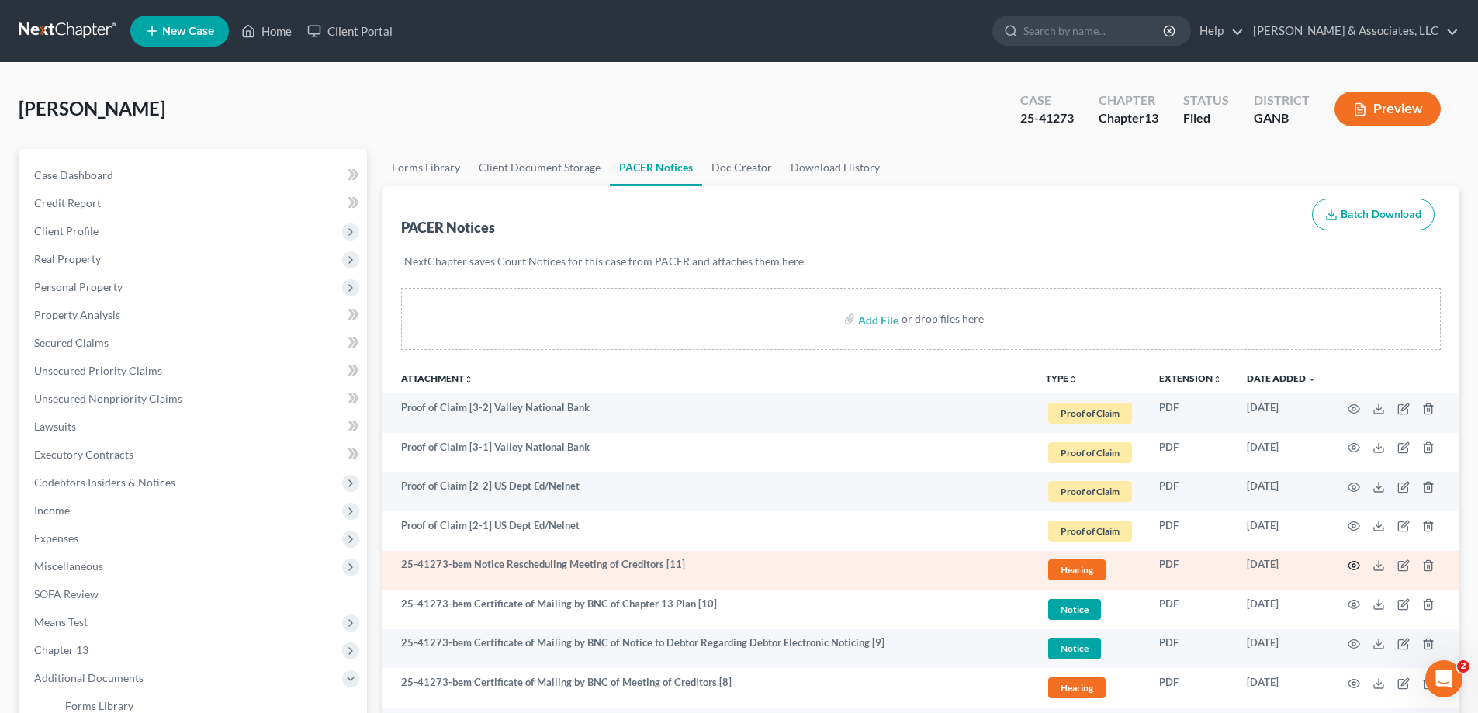
click at [1354, 563] on icon "button" at bounding box center [1354, 565] width 12 height 12
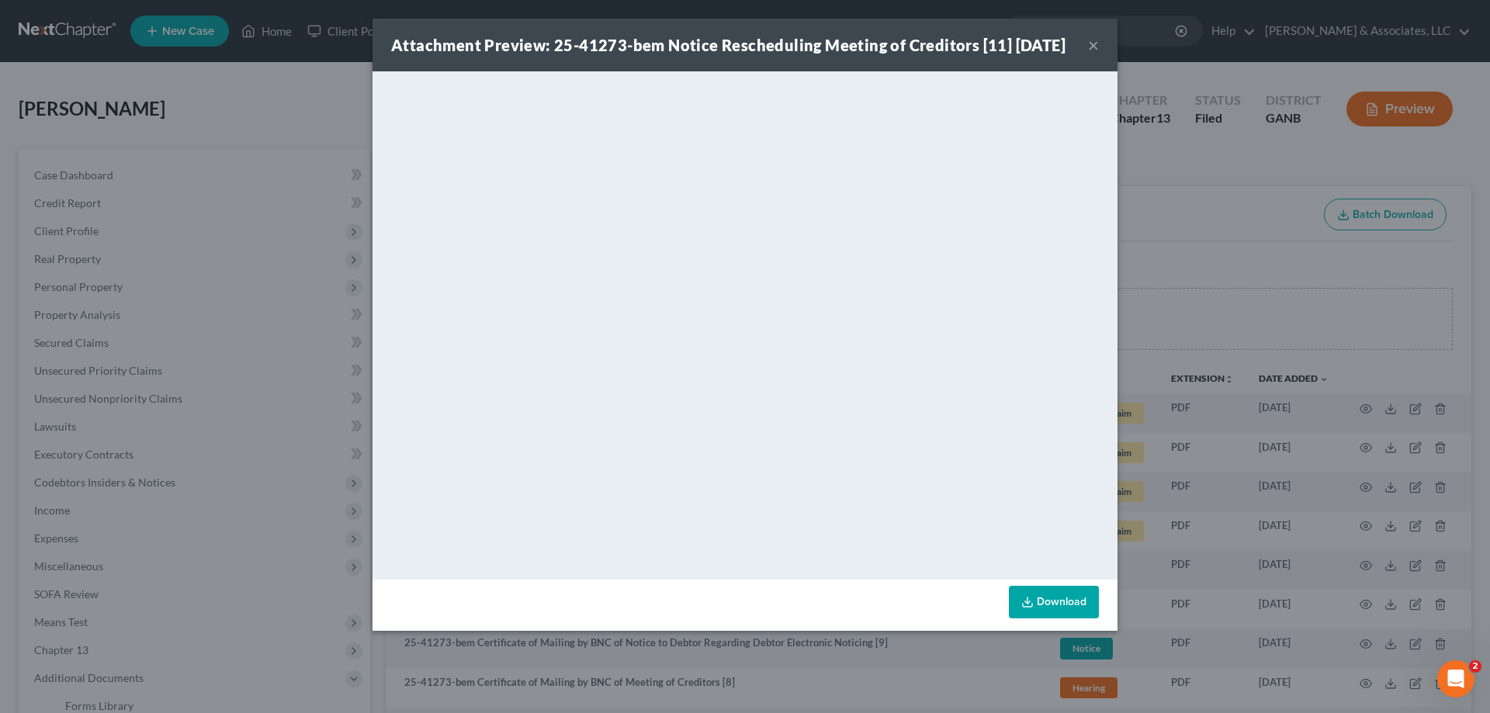
click at [1090, 50] on button "×" at bounding box center [1093, 45] width 11 height 19
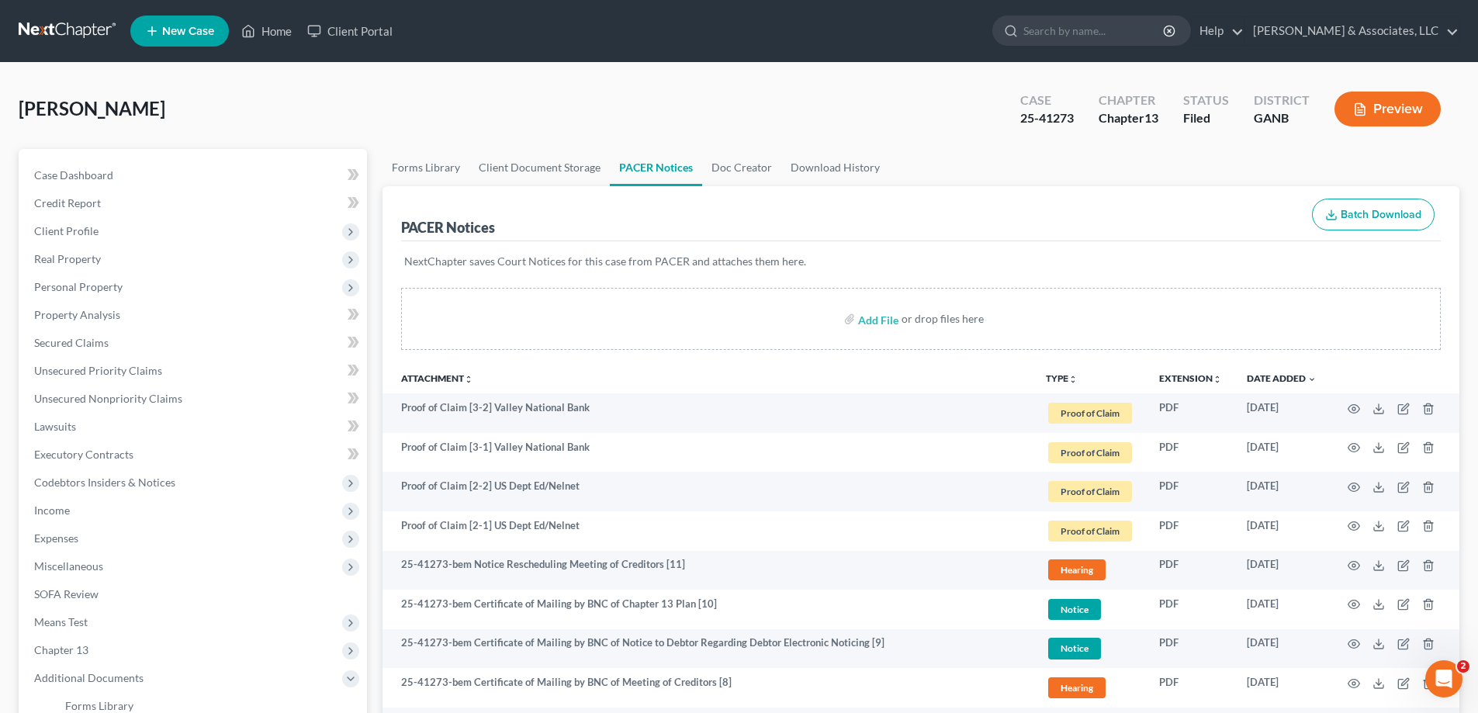
drag, startPoint x: 1437, startPoint y: 139, endPoint x: 1017, endPoint y: 237, distance: 431.0
click at [1437, 139] on div "[PERSON_NAME] Upgraded Case 25-41273 Chapter Chapter 13 Status Filed District G…" at bounding box center [739, 115] width 1441 height 68
drag, startPoint x: 1411, startPoint y: 154, endPoint x: 507, endPoint y: 110, distance: 905.0
click at [1411, 154] on ul "Forms Library Client Document Storage PACER Notices Doc Creator Download History" at bounding box center [921, 167] width 1077 height 37
drag, startPoint x: 275, startPoint y: 33, endPoint x: 742, endPoint y: 132, distance: 476.8
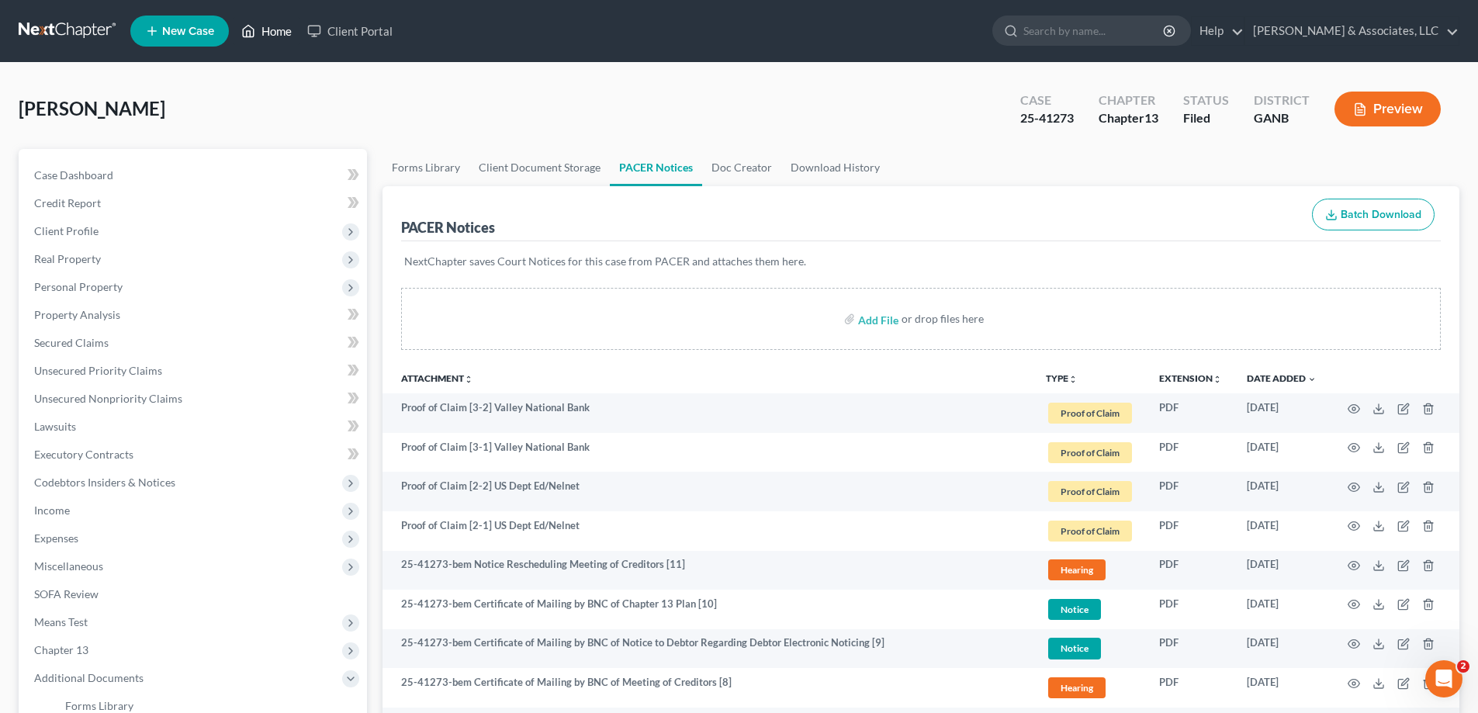
click at [275, 32] on link "Home" at bounding box center [267, 31] width 66 height 28
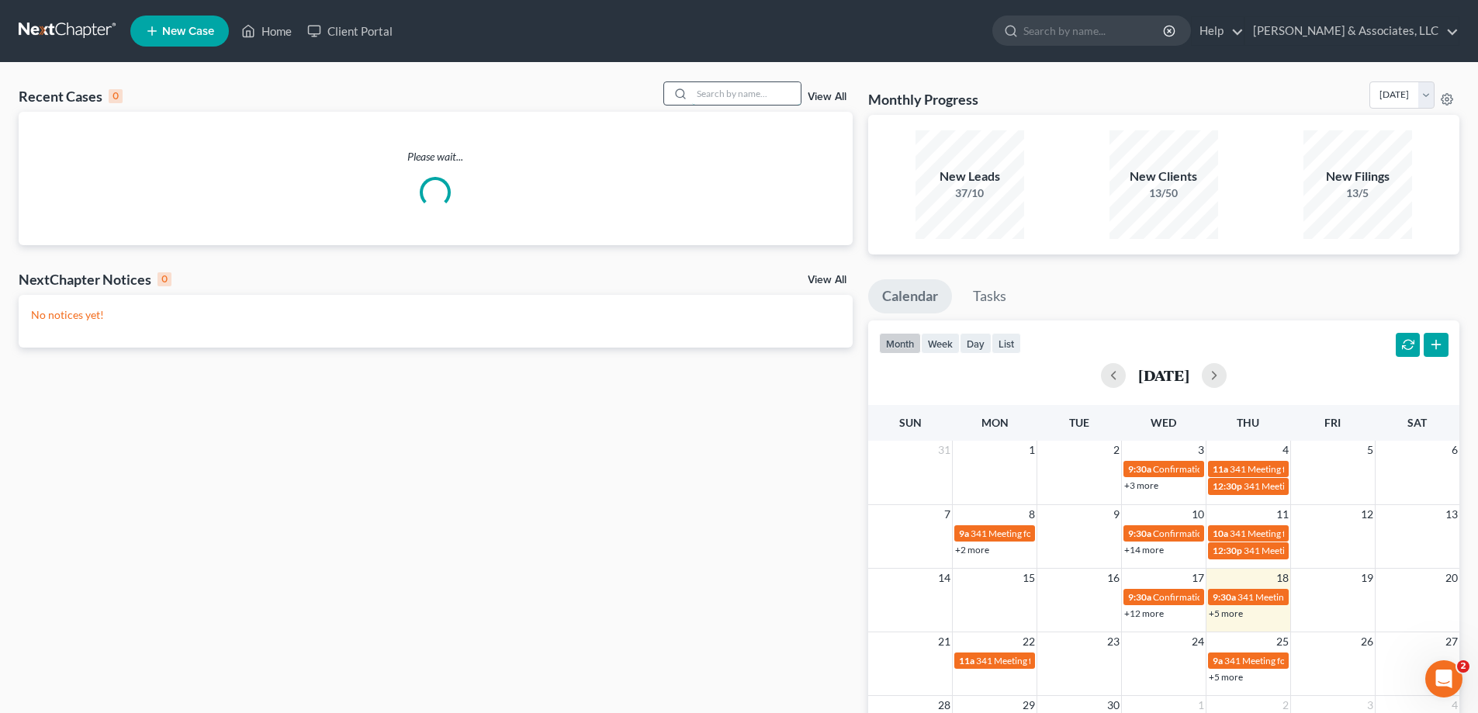
click at [779, 95] on input "search" at bounding box center [746, 93] width 109 height 23
type input "flowers"
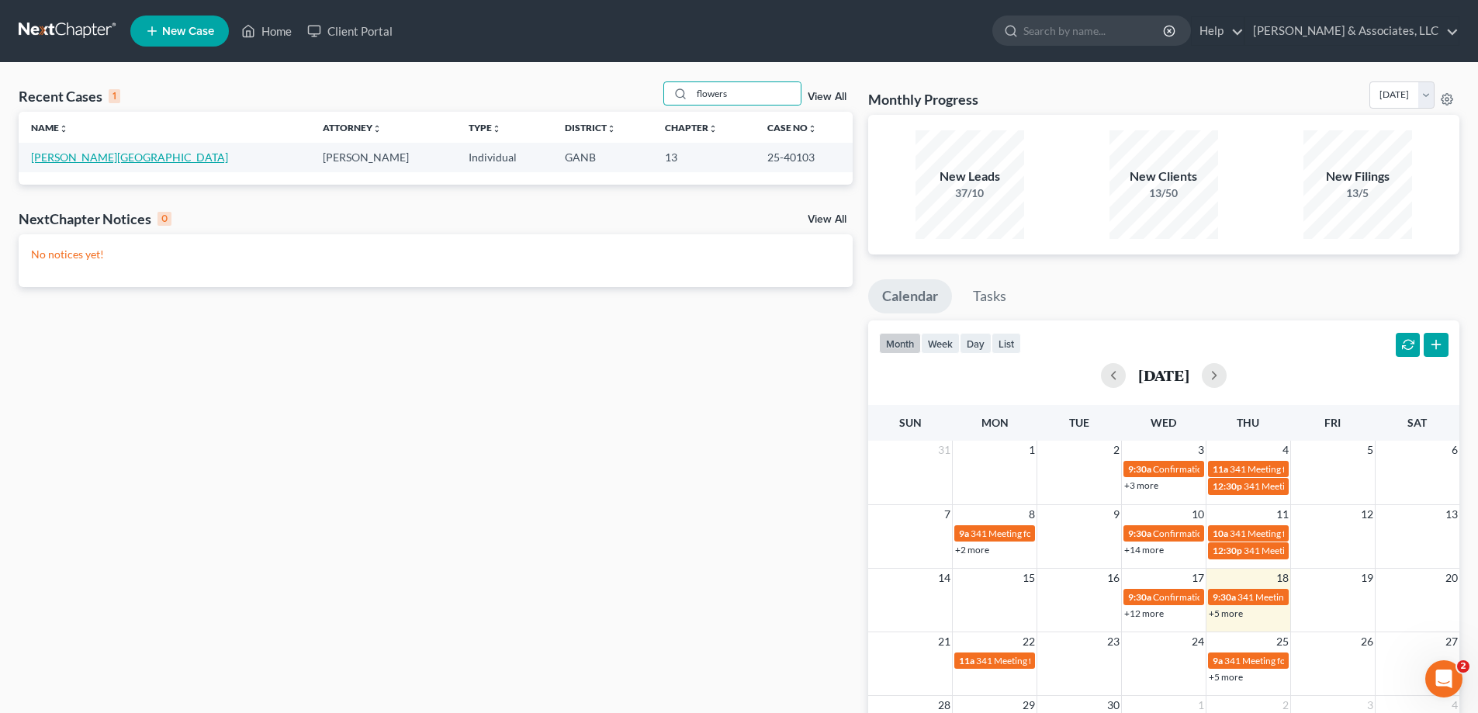
click at [46, 157] on link "[PERSON_NAME][GEOGRAPHIC_DATA]" at bounding box center [129, 157] width 197 height 13
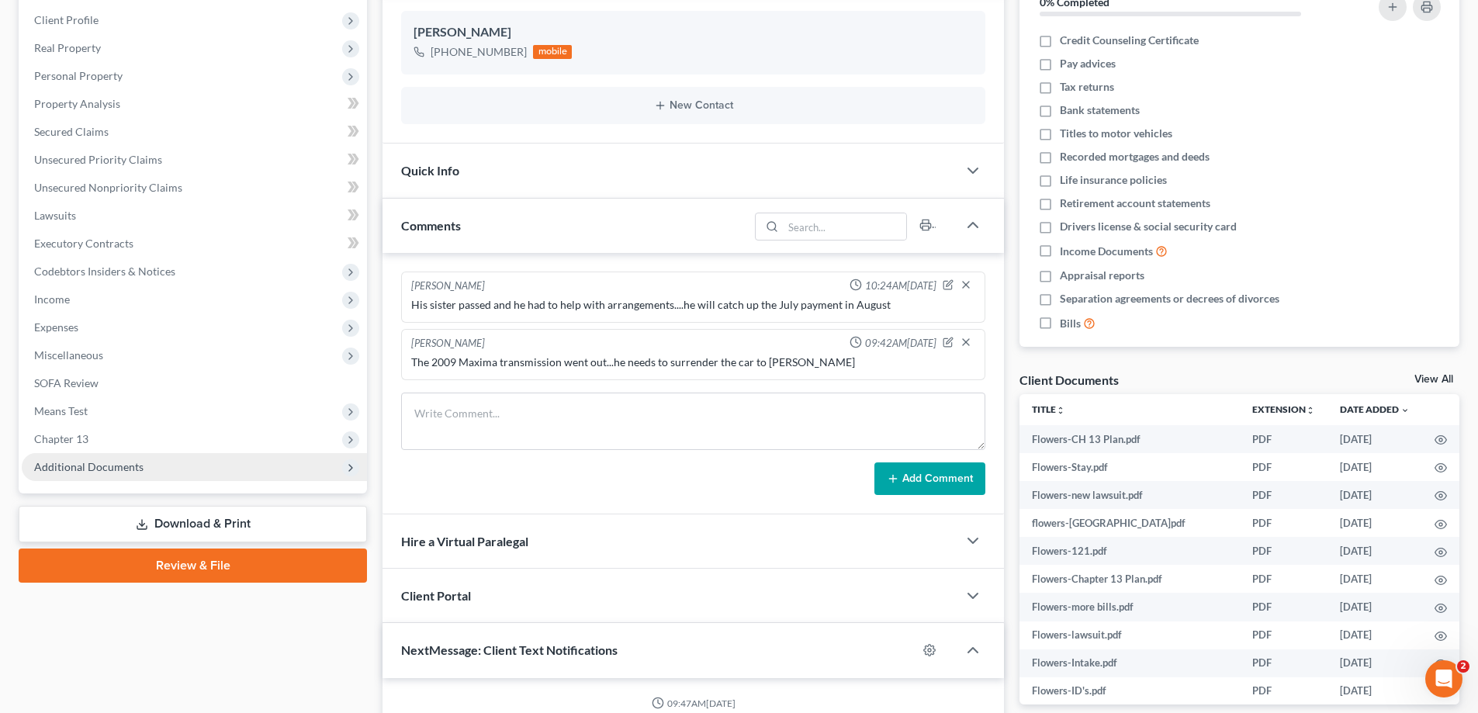
scroll to position [233, 0]
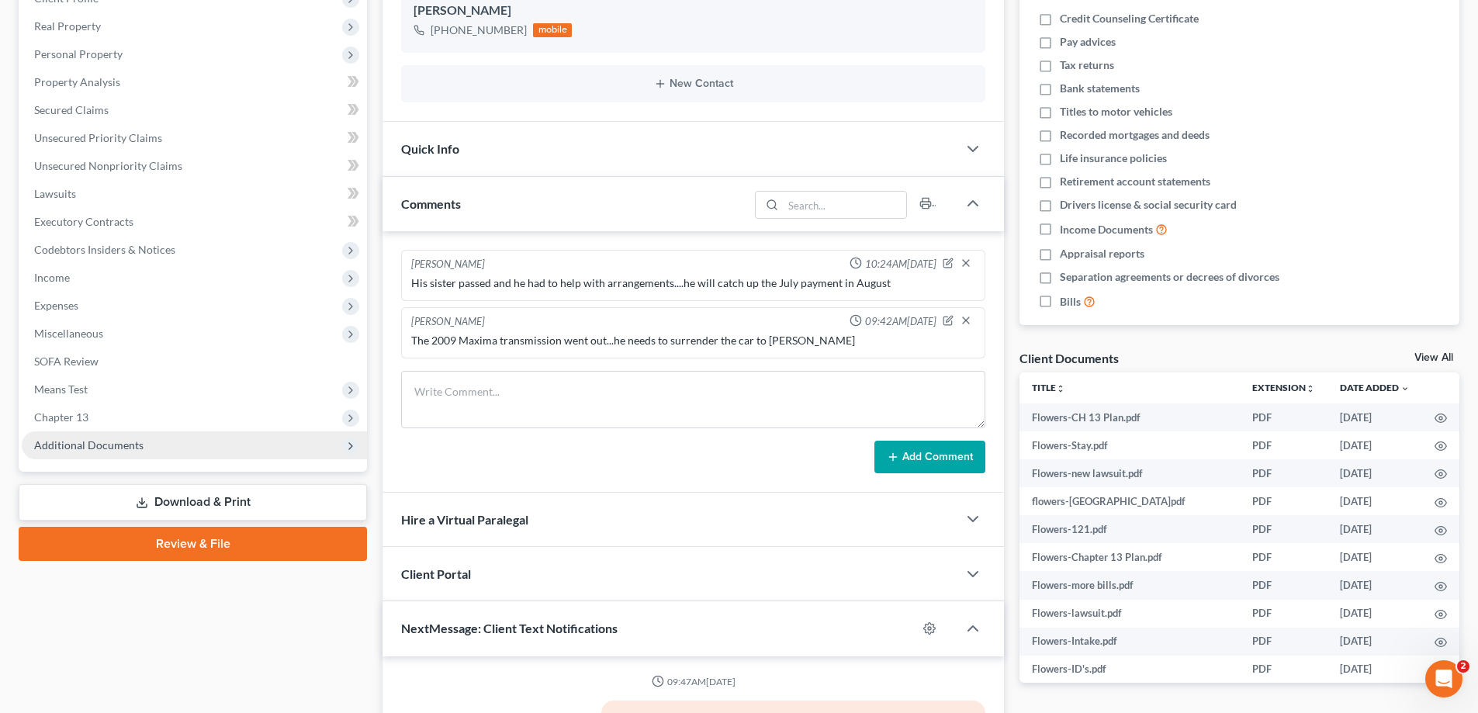
drag, startPoint x: 119, startPoint y: 447, endPoint x: 195, endPoint y: 452, distance: 76.2
click at [118, 447] on span "Additional Documents" at bounding box center [88, 444] width 109 height 13
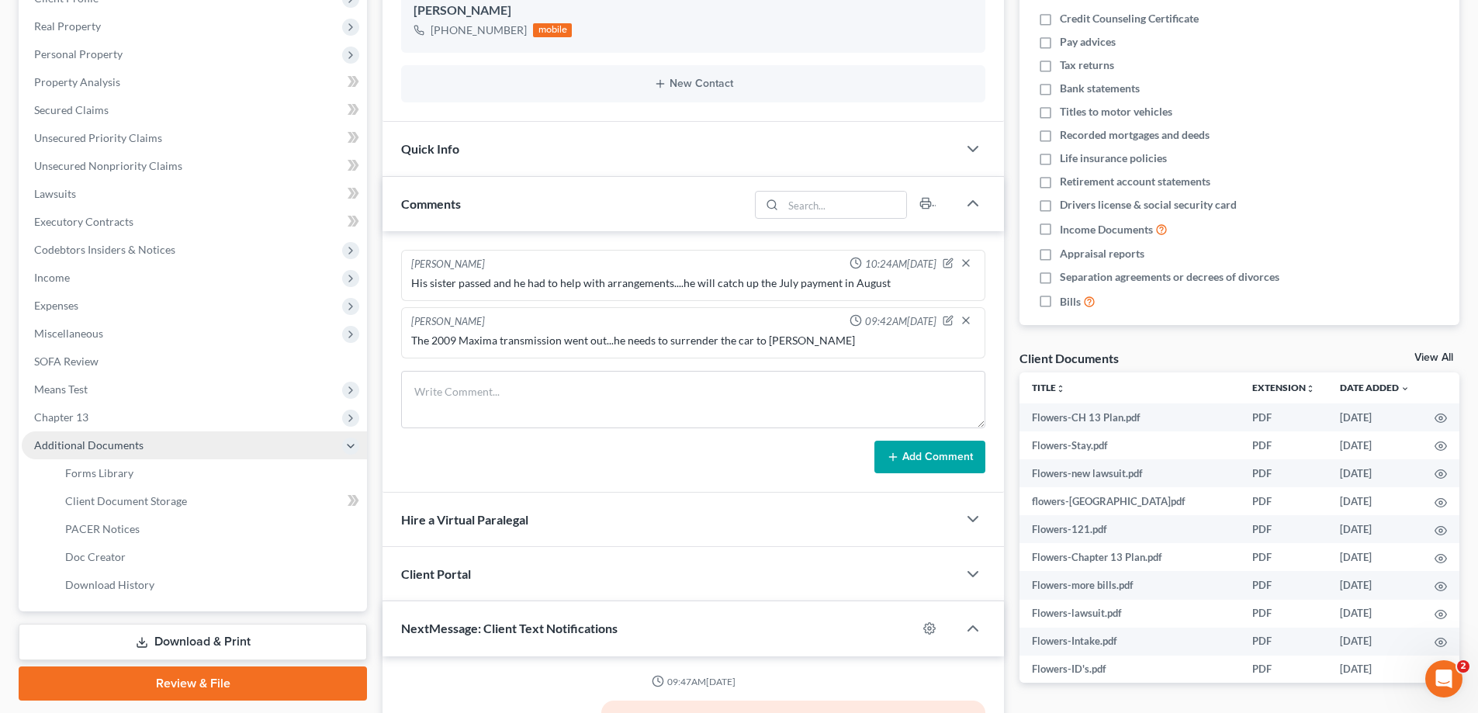
scroll to position [1252, 0]
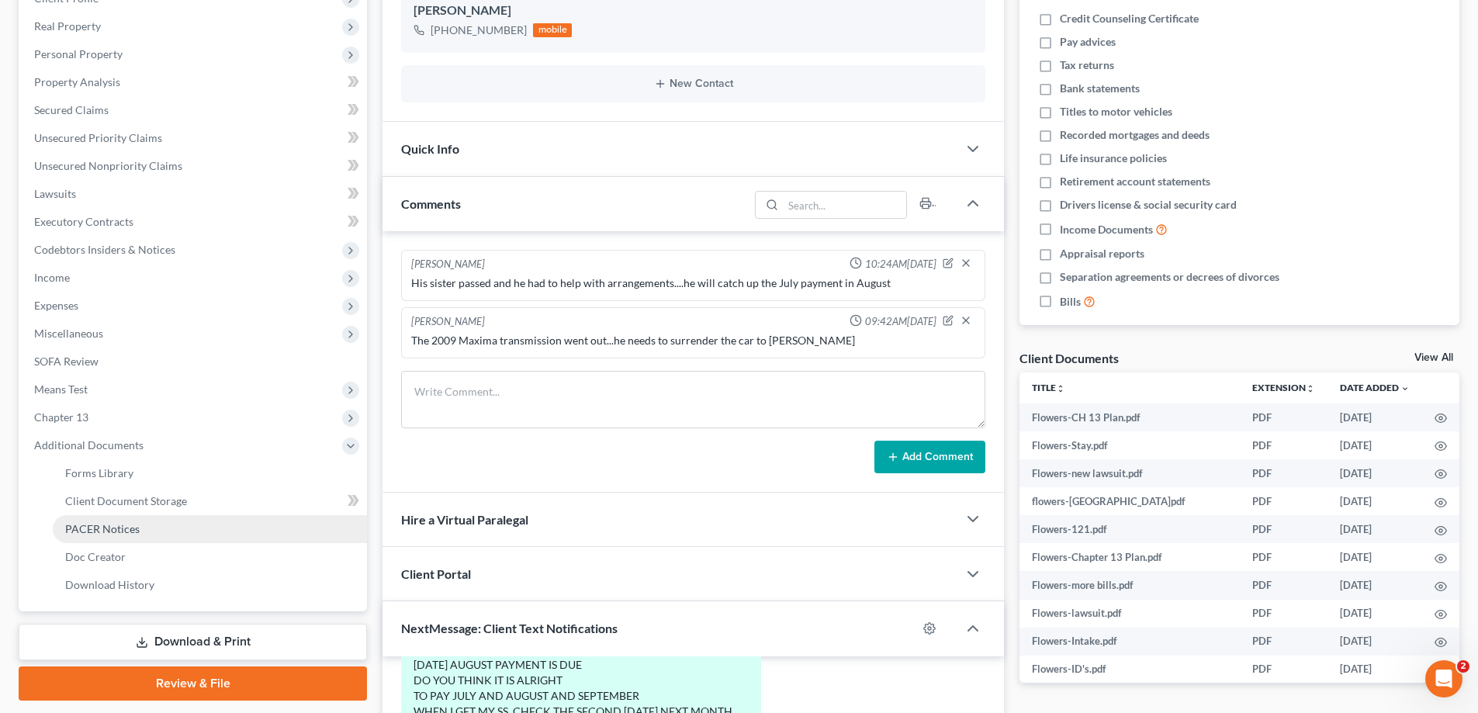
click at [106, 528] on span "PACER Notices" at bounding box center [102, 528] width 74 height 13
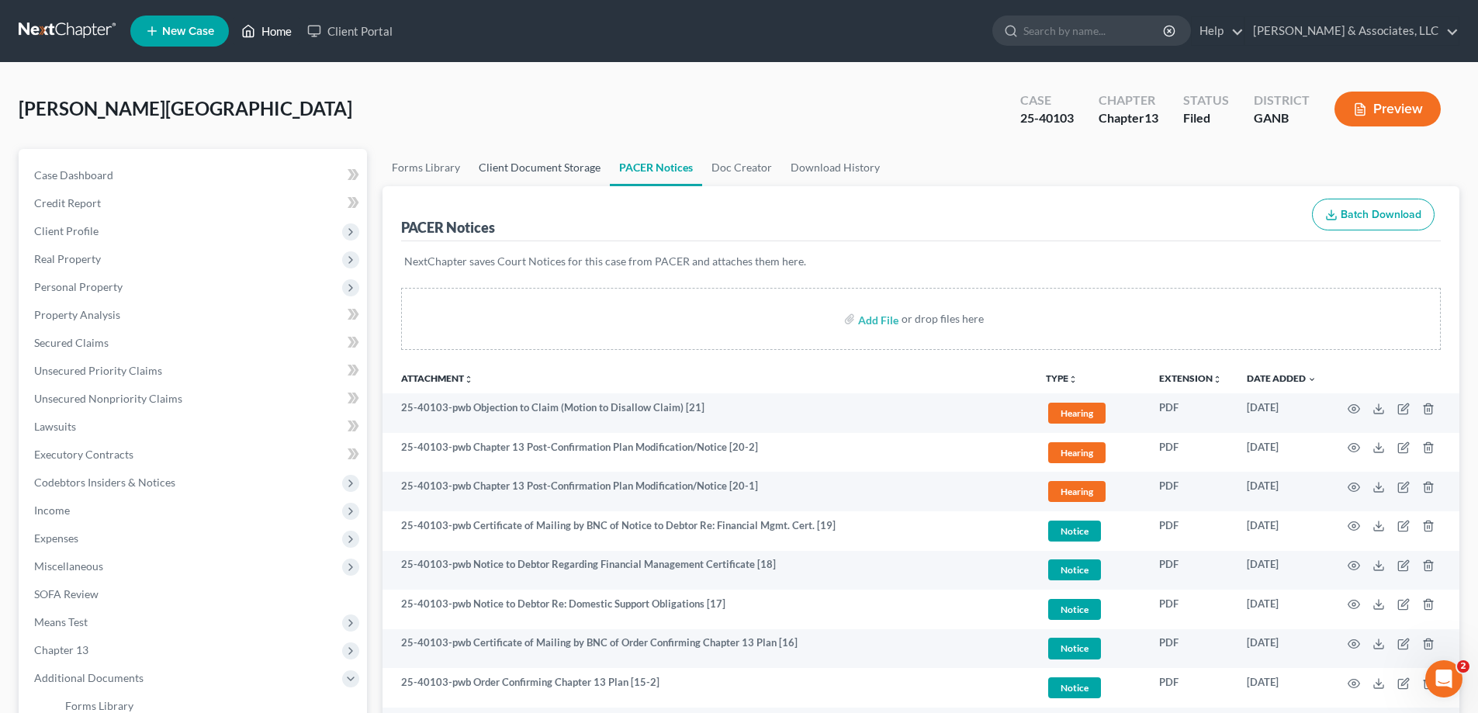
drag, startPoint x: 282, startPoint y: 28, endPoint x: 529, endPoint y: 178, distance: 288.6
click at [282, 28] on link "Home" at bounding box center [267, 31] width 66 height 28
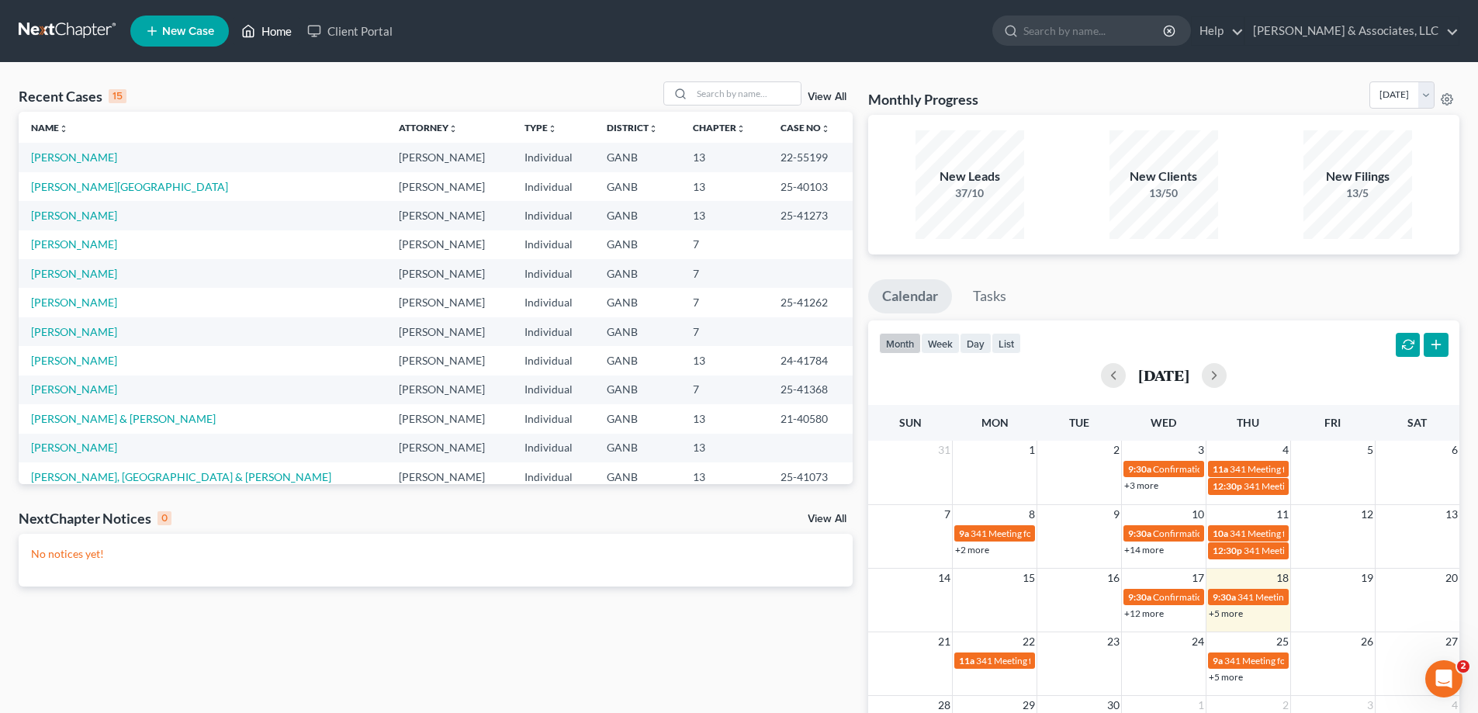
click at [276, 29] on link "Home" at bounding box center [267, 31] width 66 height 28
